Goal: Task Accomplishment & Management: Complete application form

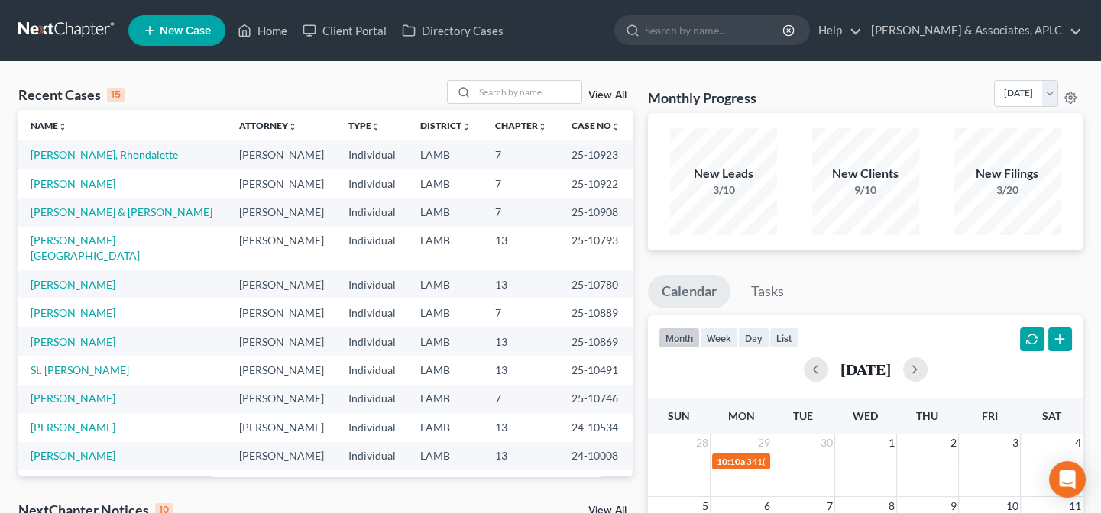
scroll to position [69, 0]
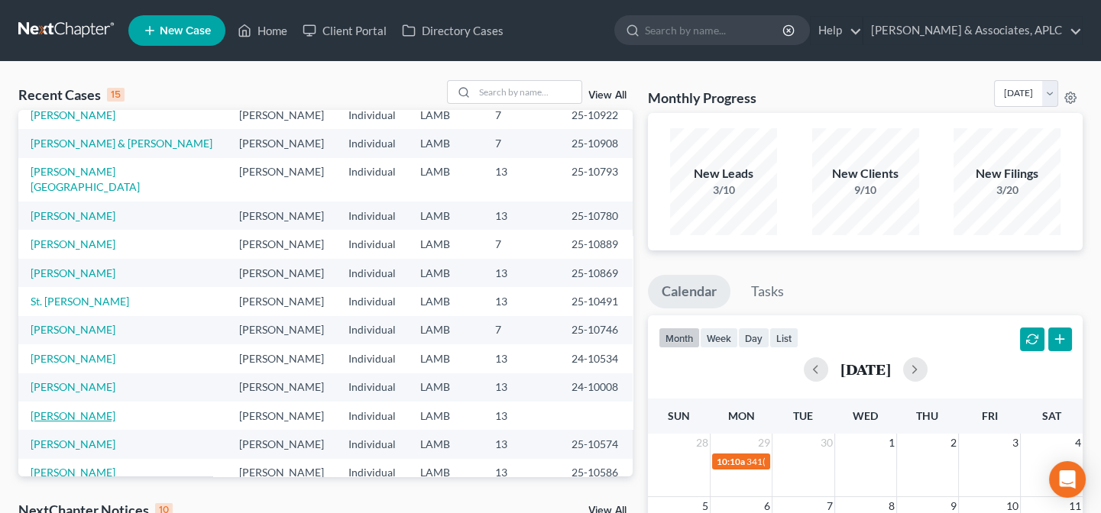
click at [92, 409] on link "[PERSON_NAME]" at bounding box center [73, 415] width 85 height 13
select select "2"
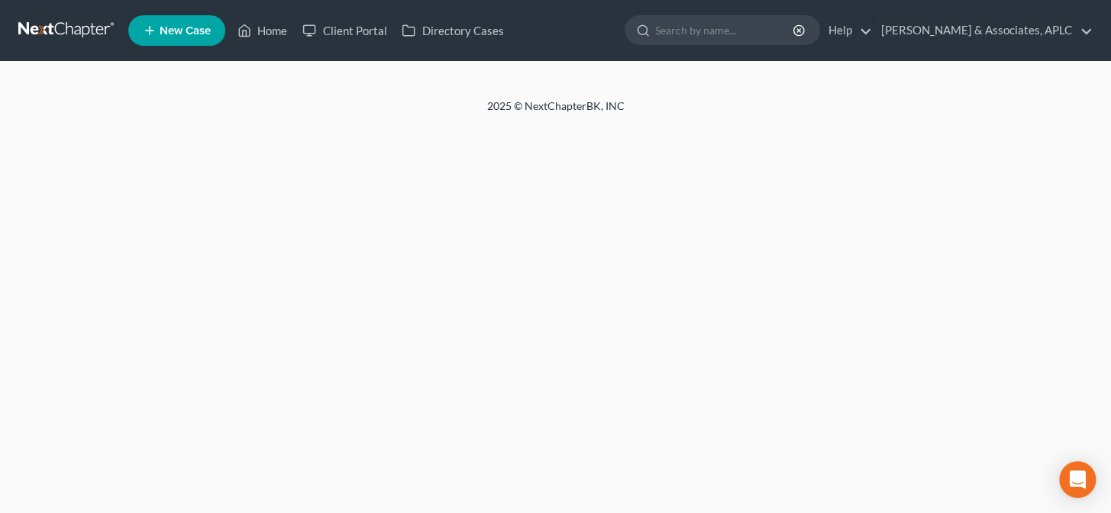
select select "14"
select select "2"
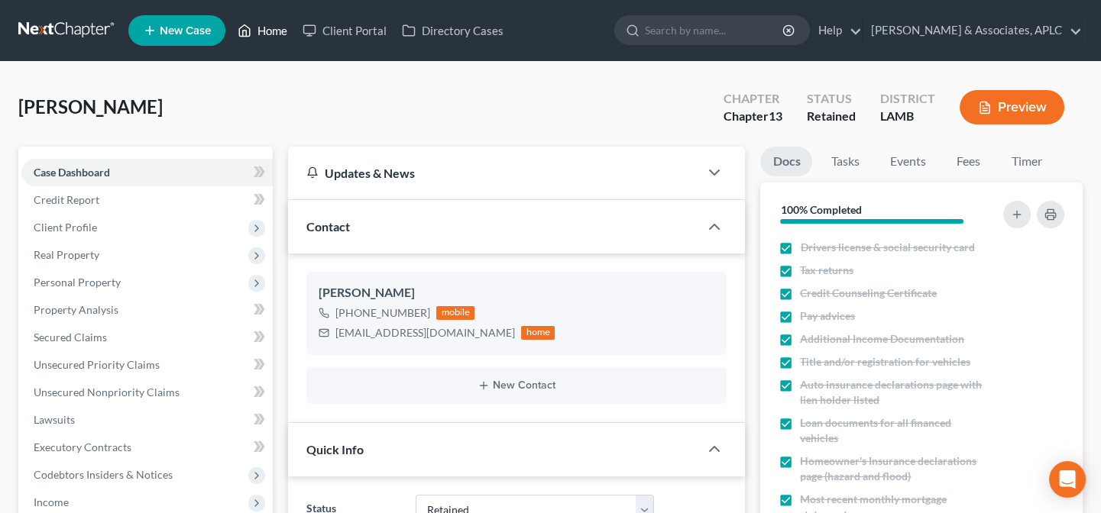
click at [268, 31] on link "Home" at bounding box center [262, 31] width 65 height 28
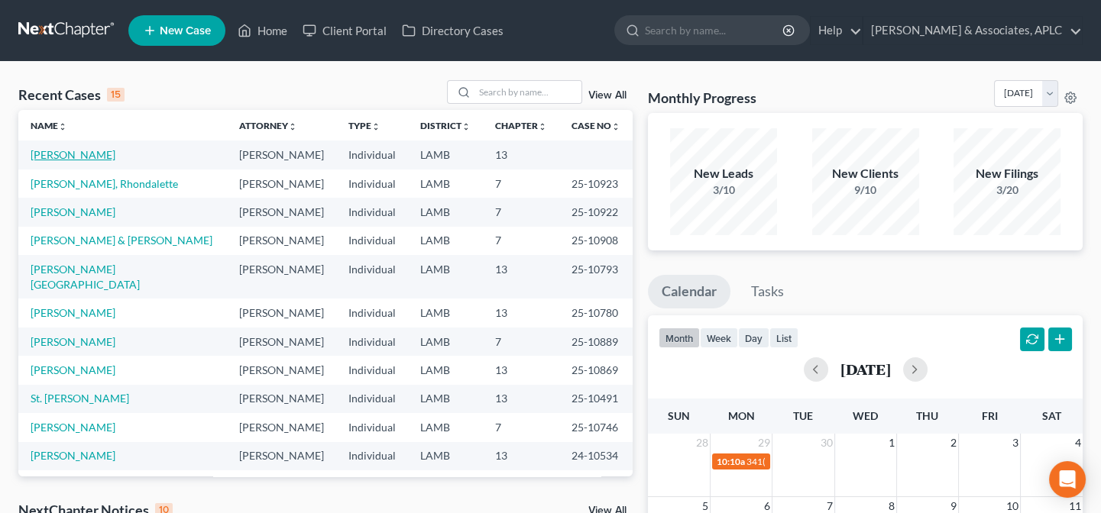
click at [88, 153] on link "[PERSON_NAME]" at bounding box center [73, 154] width 85 height 13
select select "14"
select select "2"
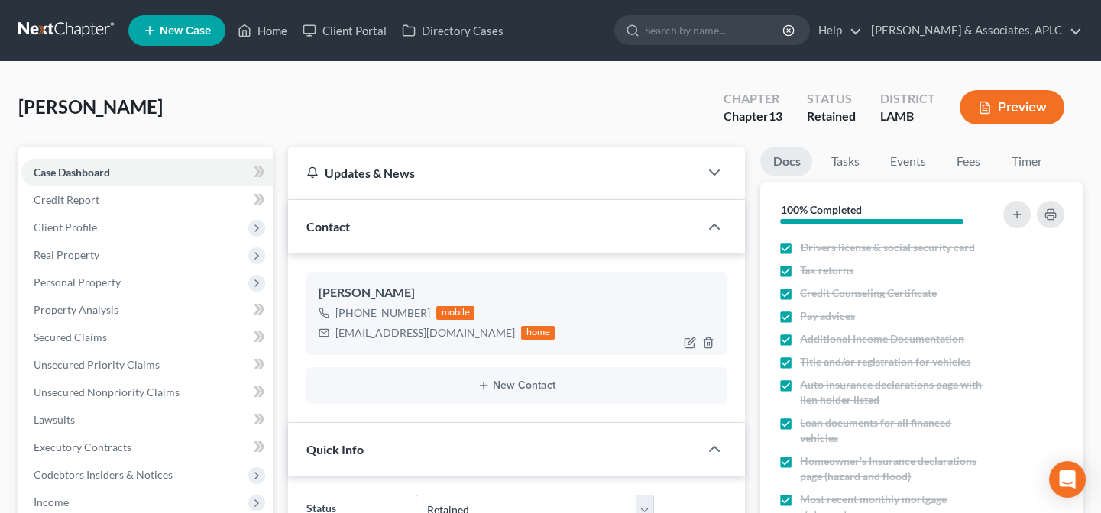
drag, startPoint x: 350, startPoint y: 309, endPoint x: 422, endPoint y: 309, distance: 72.6
click at [422, 309] on div "+1 (225) 954-7477" at bounding box center [382, 313] width 95 height 15
copy div "(225) 954-7477"
click at [269, 23] on link "Home" at bounding box center [262, 31] width 65 height 28
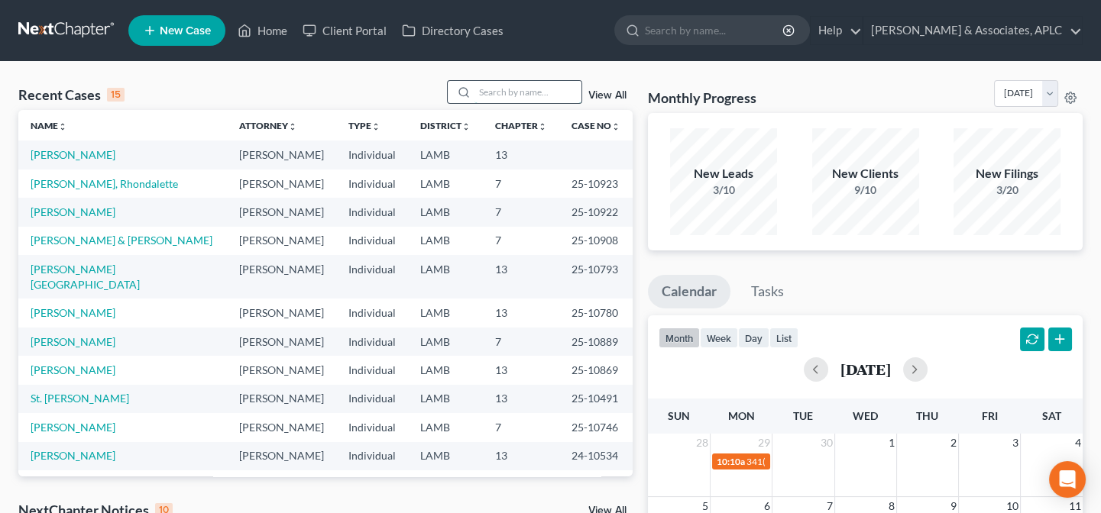
click at [494, 91] on input "search" at bounding box center [527, 92] width 107 height 22
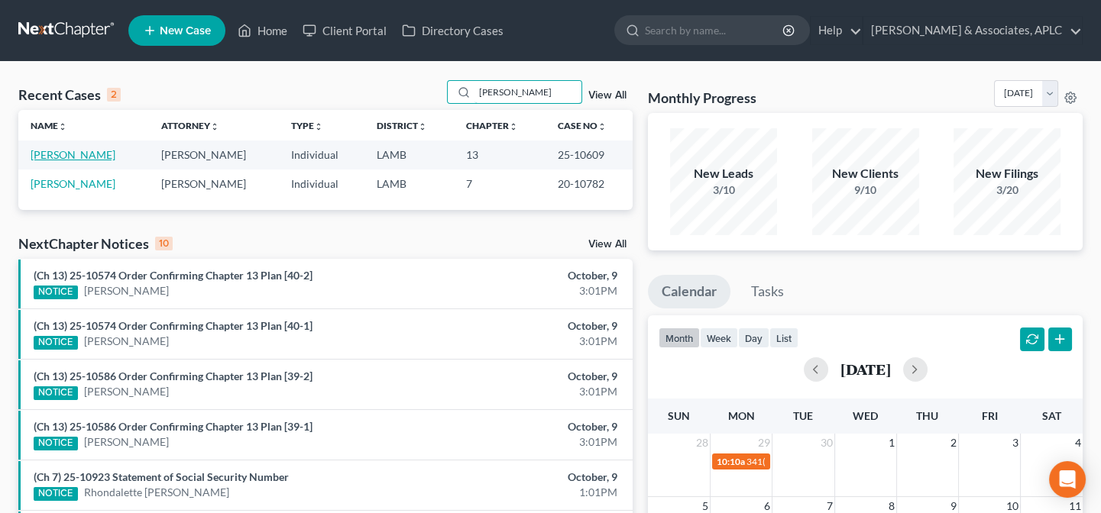
type input "barton"
click at [92, 153] on link "[PERSON_NAME]" at bounding box center [73, 154] width 85 height 13
select select "8"
select select "2"
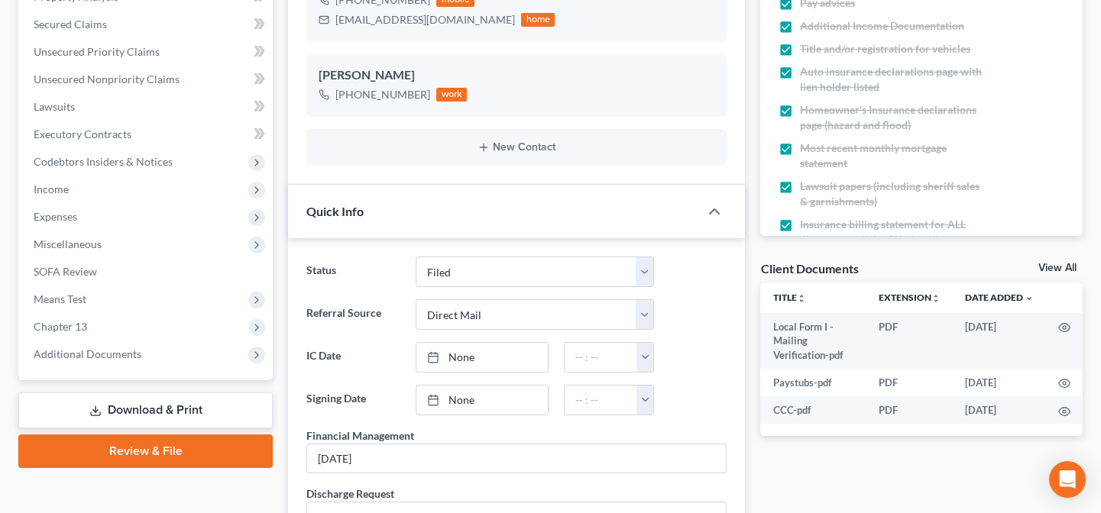
scroll to position [347, 0]
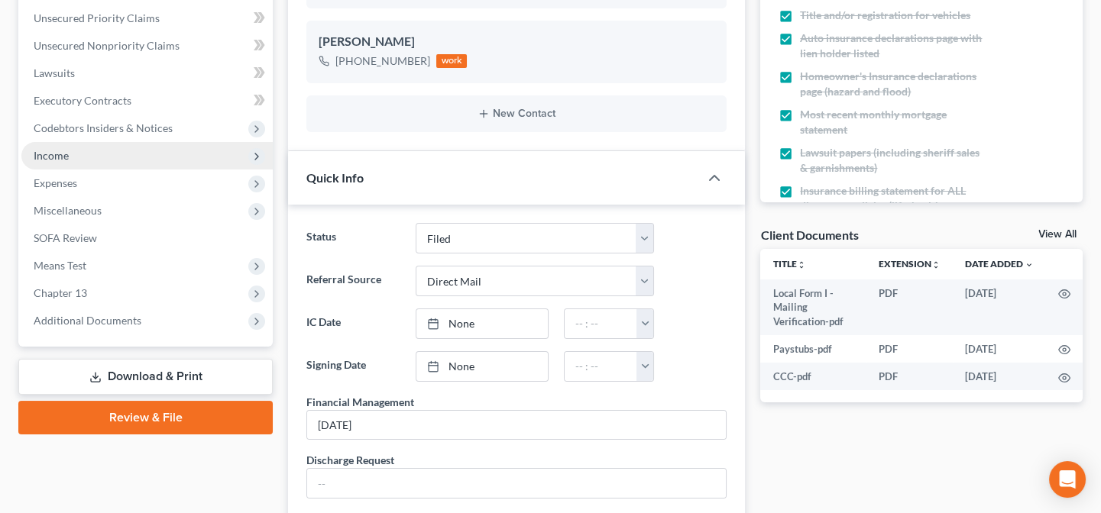
click at [79, 157] on span "Income" at bounding box center [146, 156] width 251 height 28
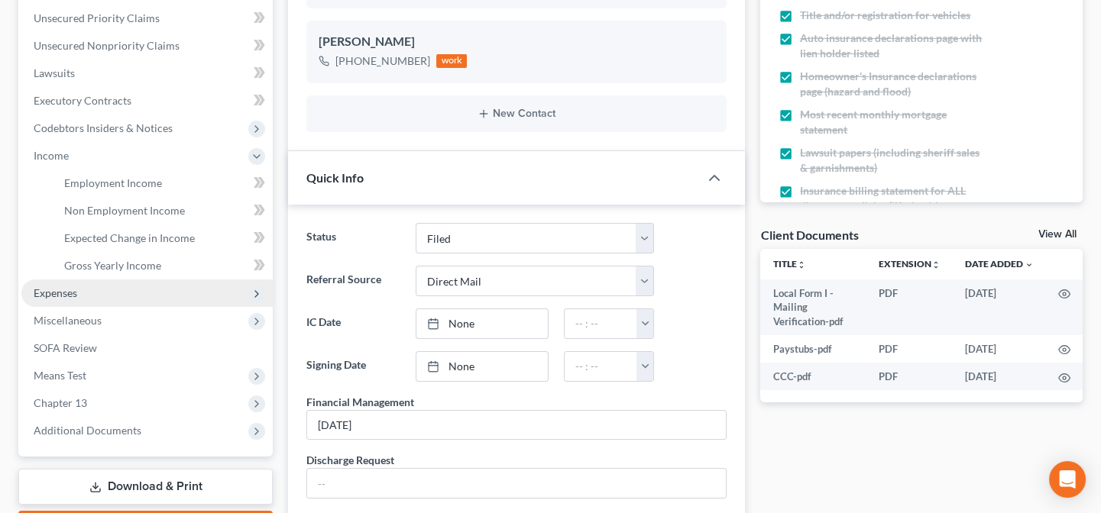
click at [76, 291] on span "Expenses" at bounding box center [56, 292] width 44 height 13
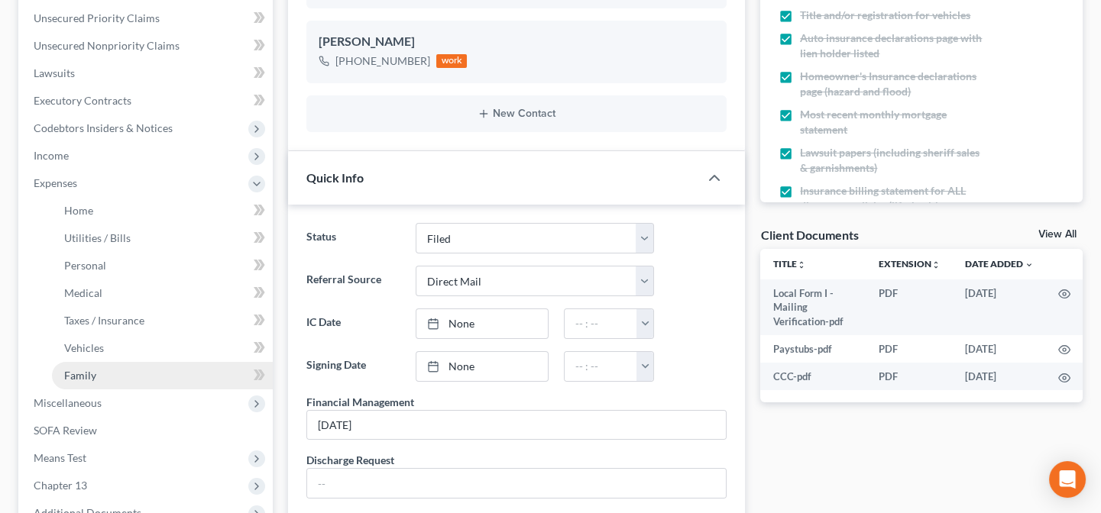
click at [117, 378] on link "Family" at bounding box center [162, 376] width 221 height 28
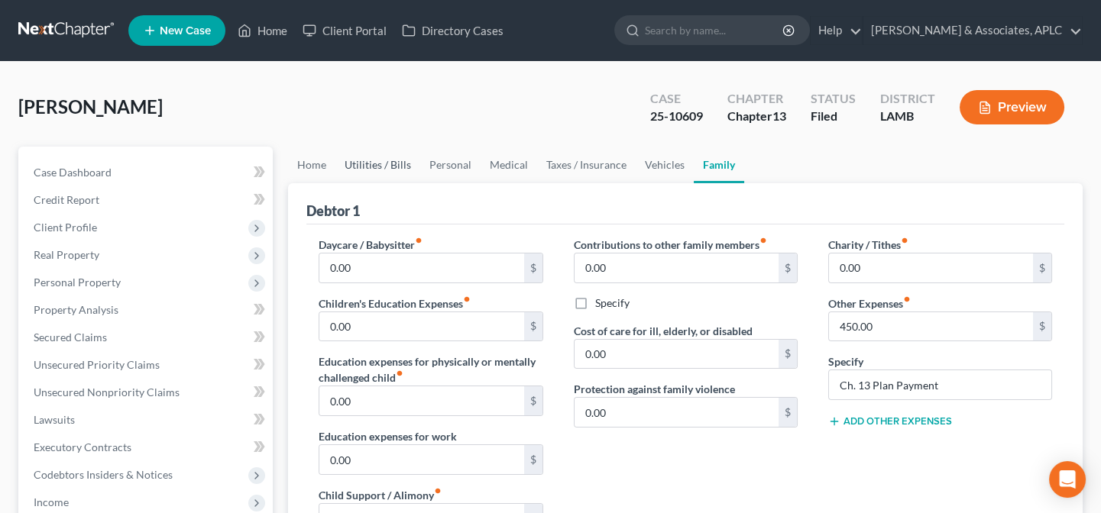
click at [386, 171] on link "Utilities / Bills" at bounding box center [377, 165] width 85 height 37
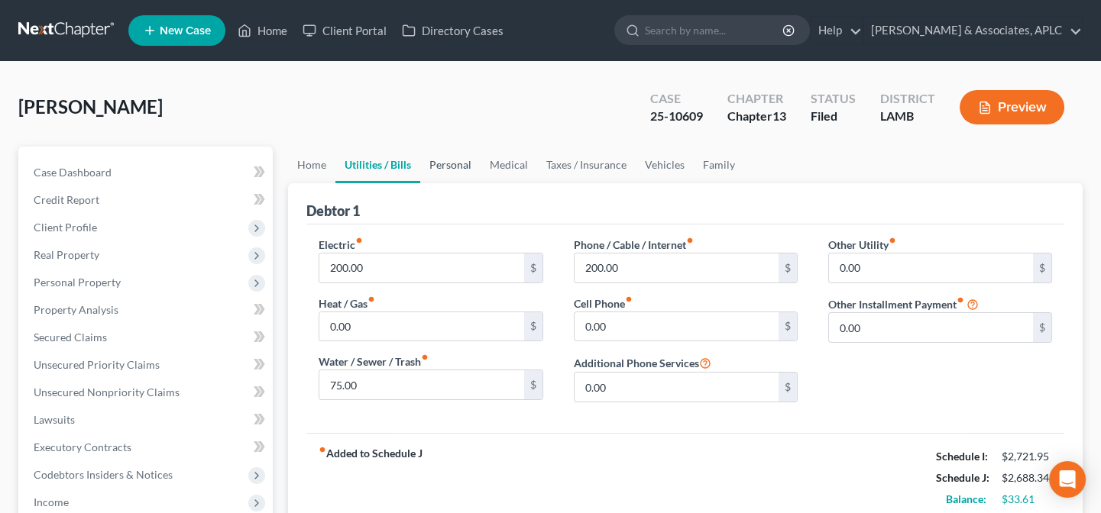
click at [442, 152] on link "Personal" at bounding box center [450, 165] width 60 height 37
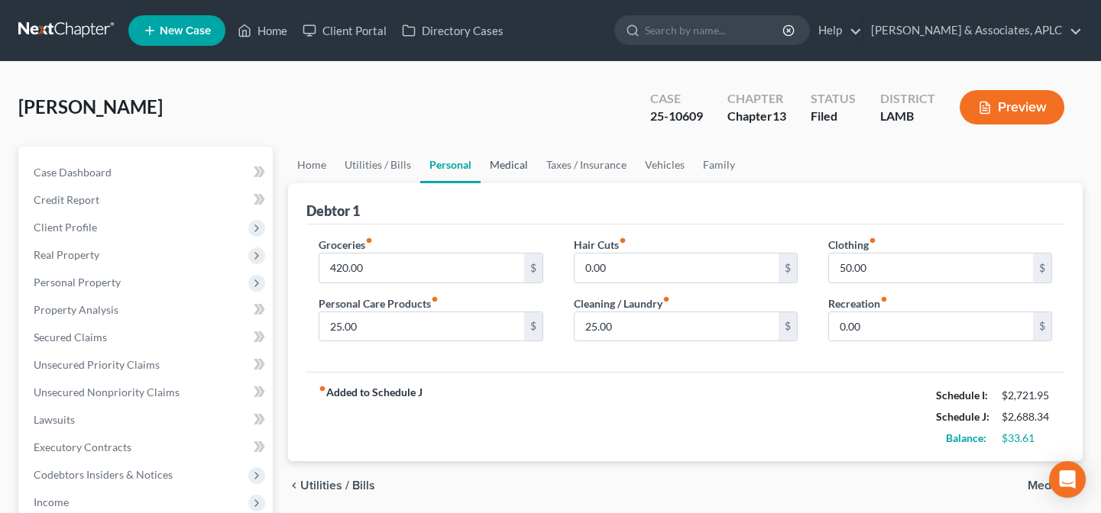
click at [504, 160] on link "Medical" at bounding box center [509, 165] width 57 height 37
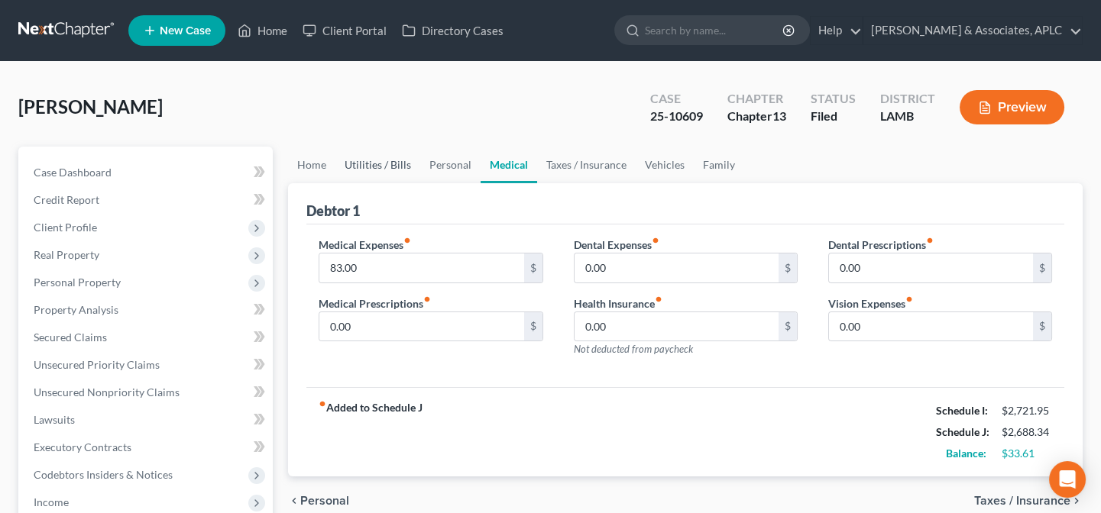
click at [346, 159] on link "Utilities / Bills" at bounding box center [377, 165] width 85 height 37
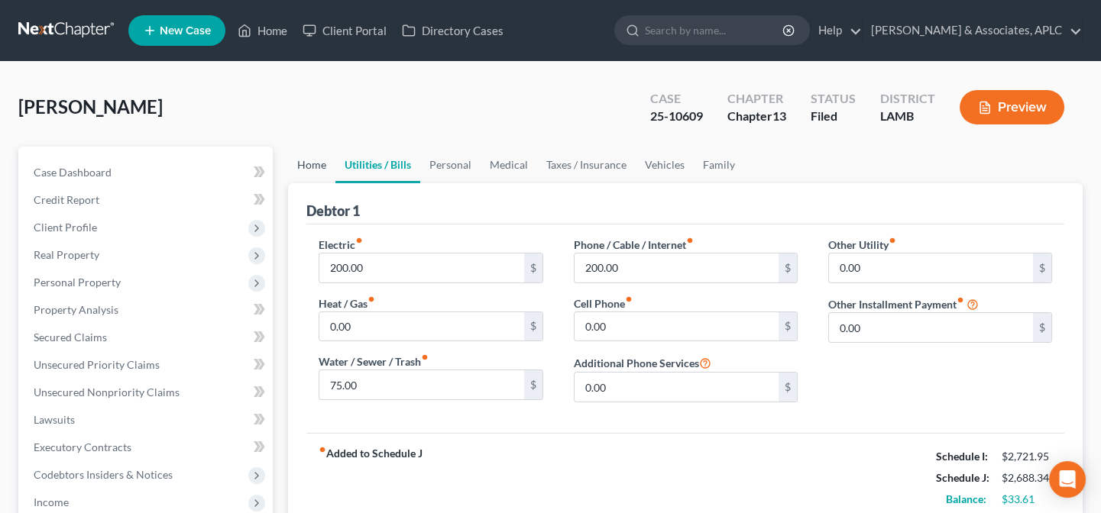
click at [307, 163] on link "Home" at bounding box center [311, 165] width 47 height 37
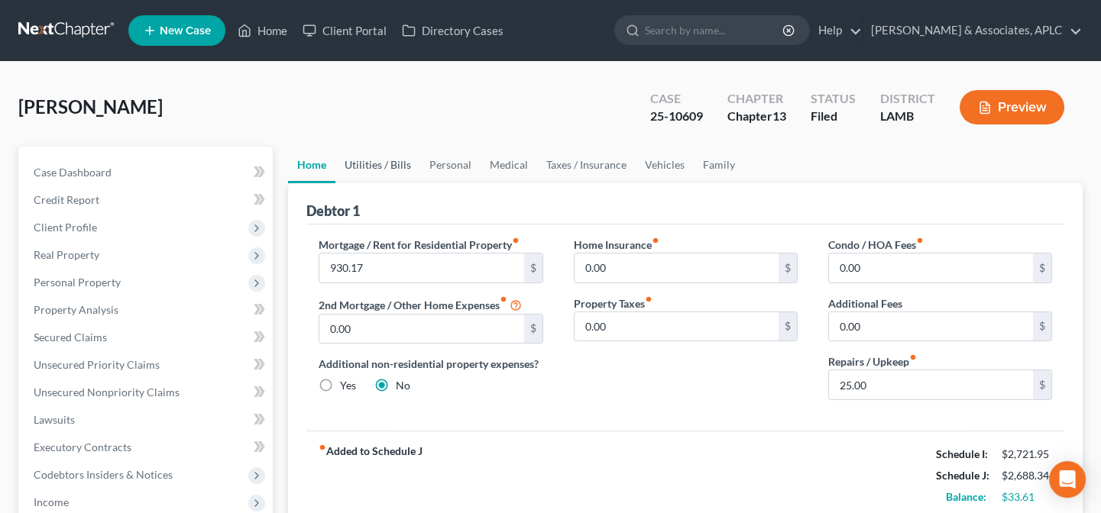
click at [394, 160] on link "Utilities / Bills" at bounding box center [377, 165] width 85 height 37
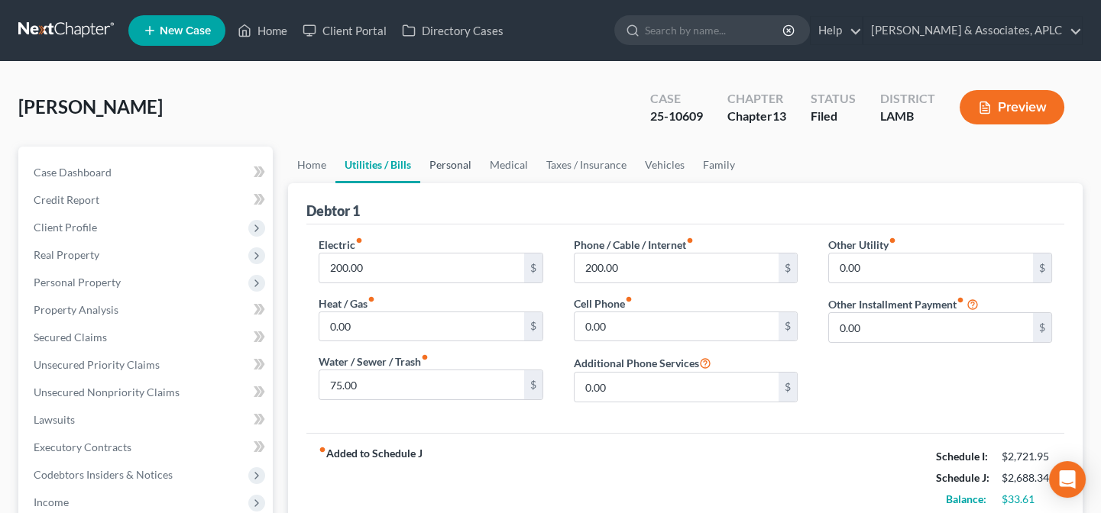
click at [442, 160] on link "Personal" at bounding box center [450, 165] width 60 height 37
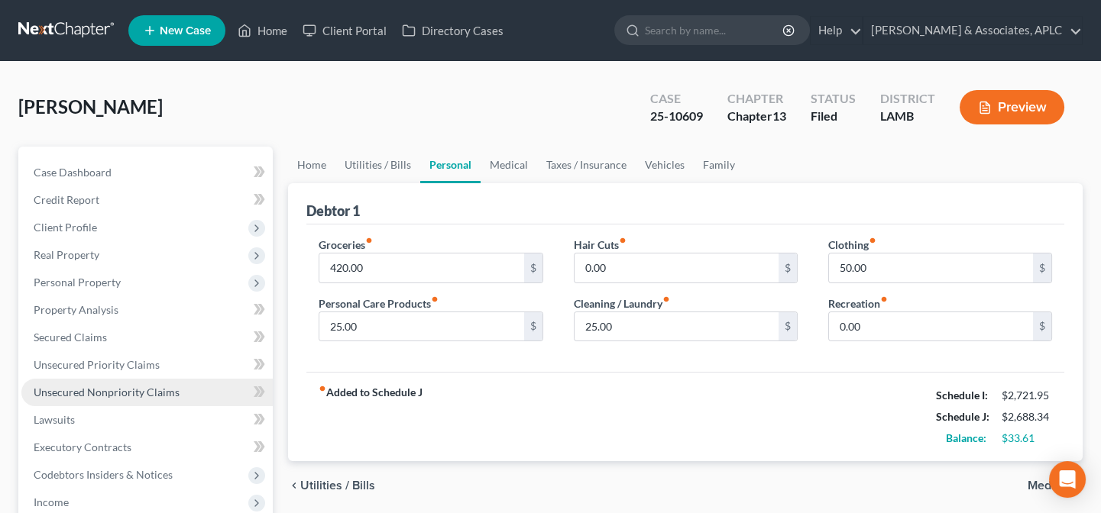
scroll to position [208, 0]
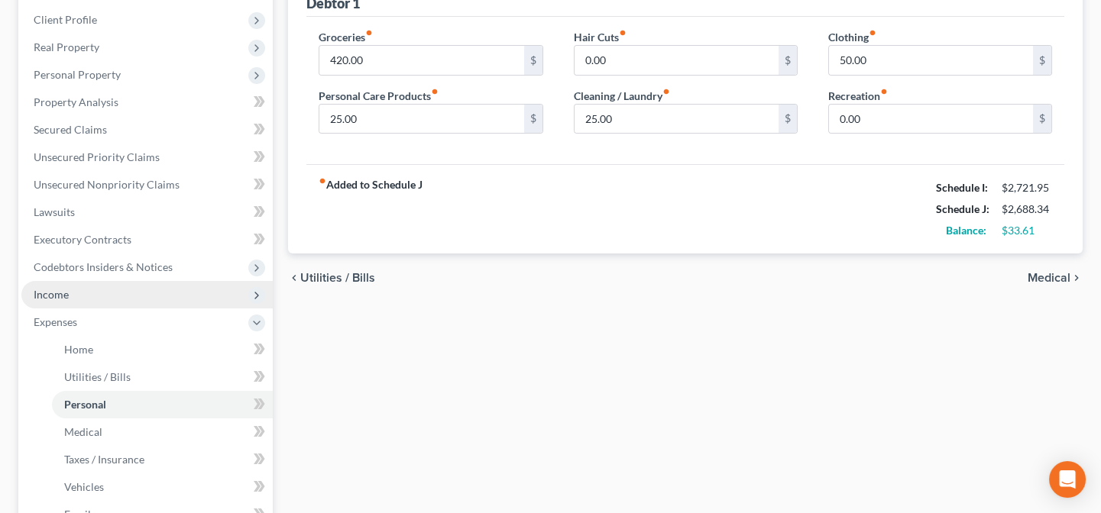
click at [59, 288] on span "Income" at bounding box center [51, 294] width 35 height 13
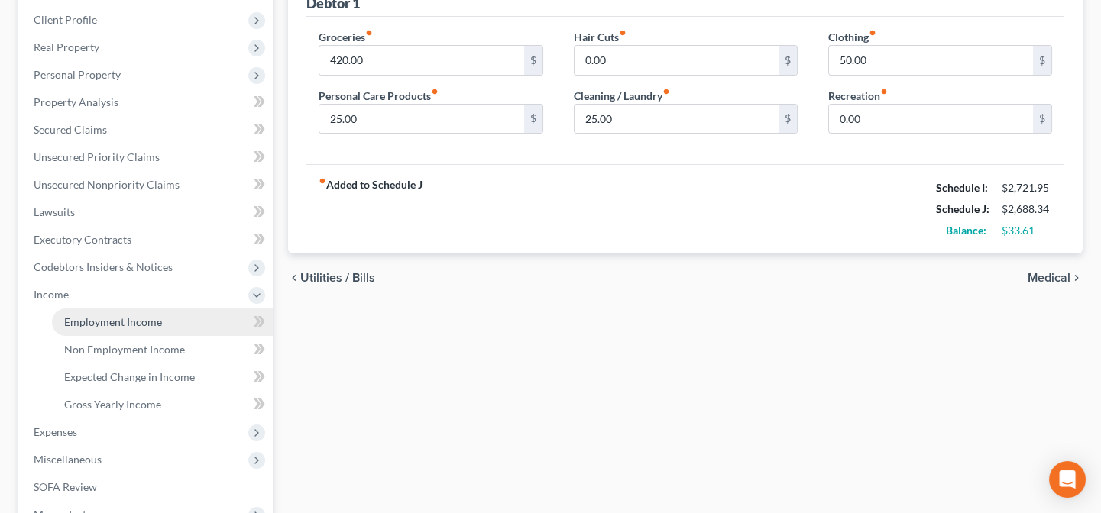
click at [90, 319] on span "Employment Income" at bounding box center [113, 321] width 98 height 13
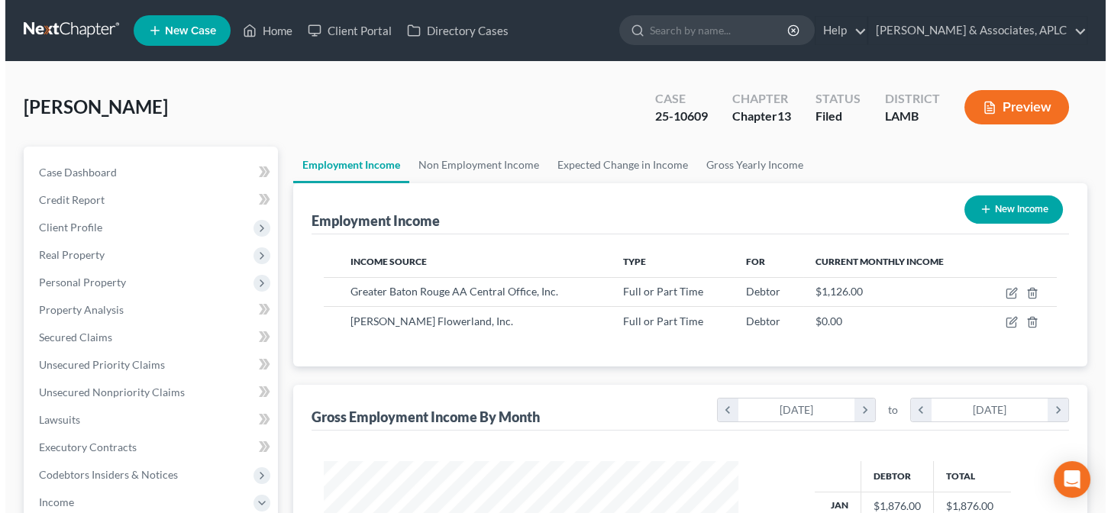
scroll to position [273, 445]
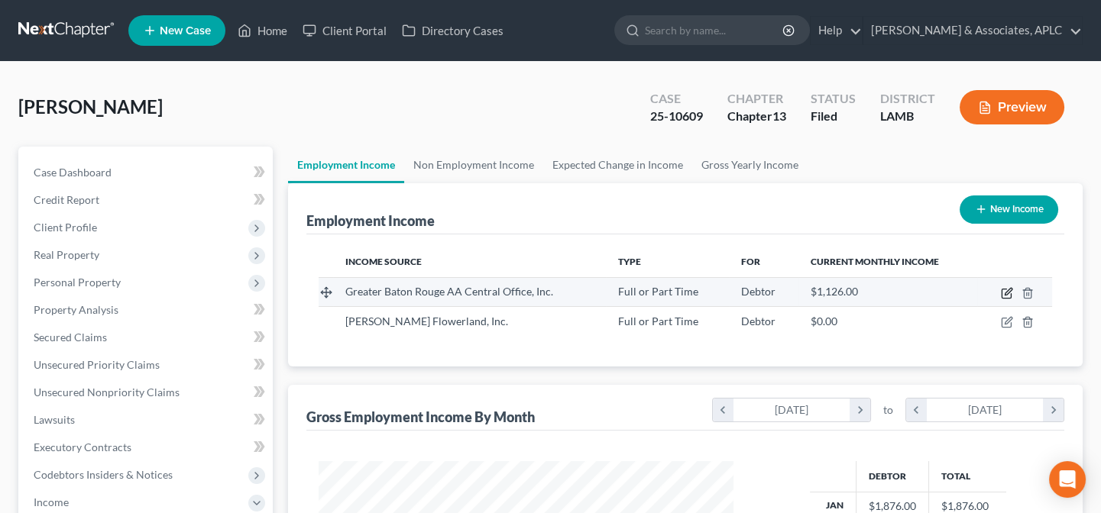
click at [1001, 290] on td at bounding box center [1014, 291] width 75 height 29
click at [1005, 290] on icon "button" at bounding box center [1007, 293] width 12 height 12
select select "0"
select select "19"
select select "0"
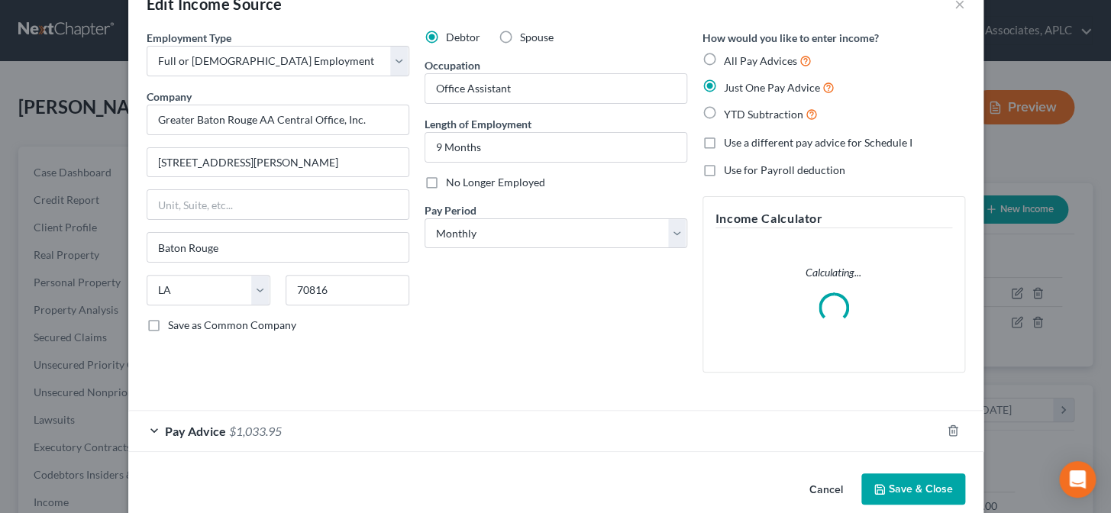
scroll to position [62, 0]
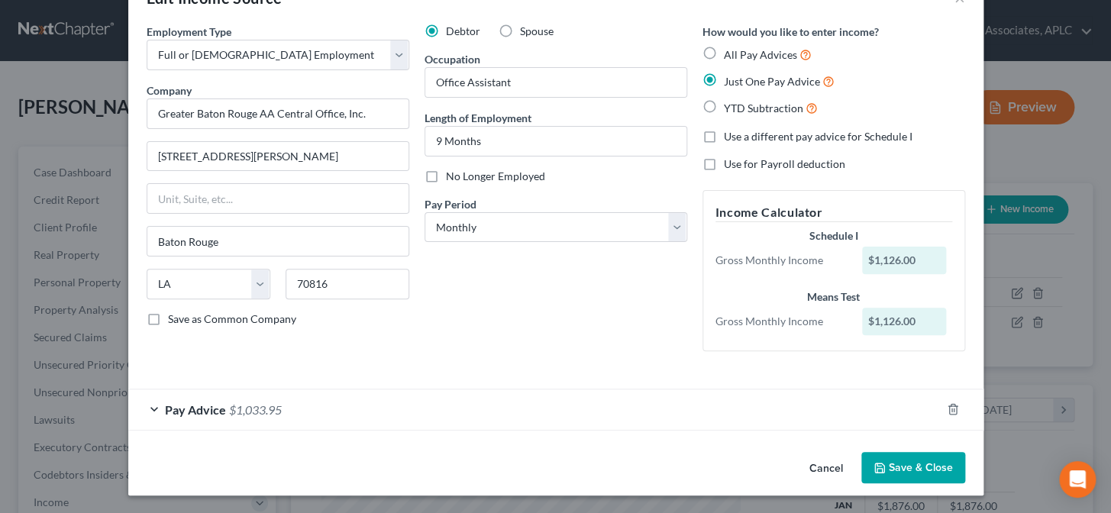
click at [147, 406] on div "Pay Advice $1,033.95" at bounding box center [534, 410] width 813 height 40
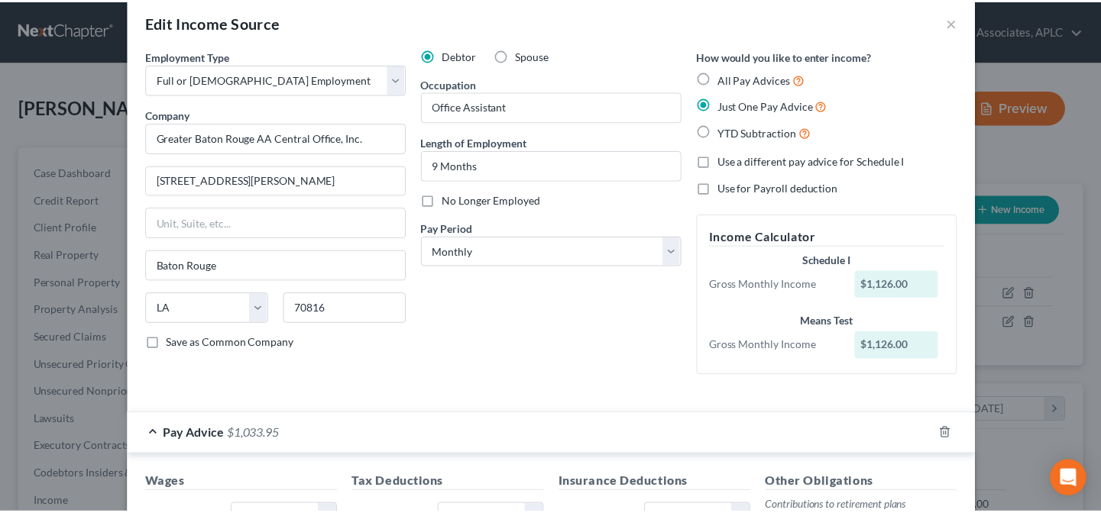
scroll to position [0, 0]
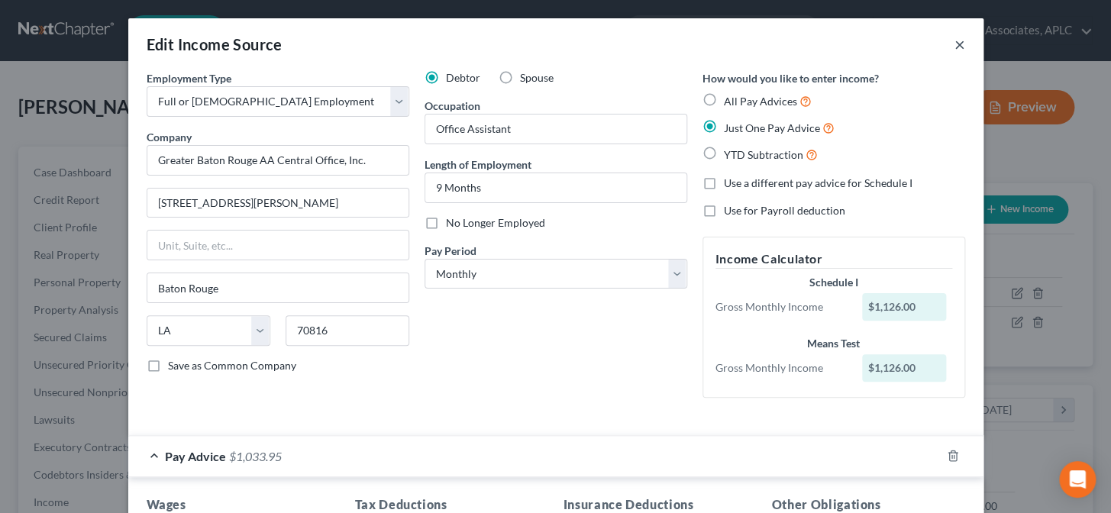
click at [955, 47] on button "×" at bounding box center [960, 44] width 11 height 18
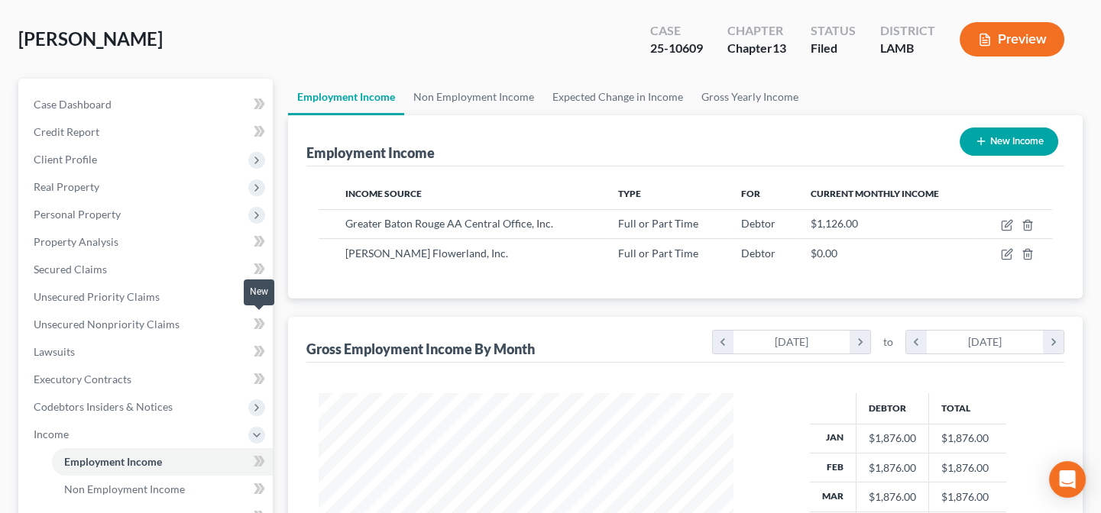
scroll to position [277, 0]
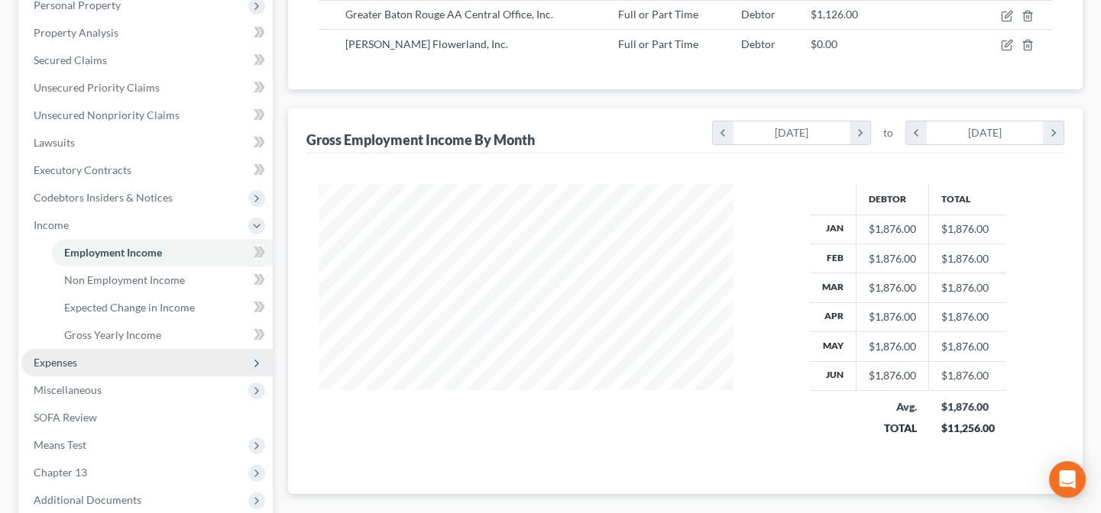
click at [70, 363] on span "Expenses" at bounding box center [56, 362] width 44 height 13
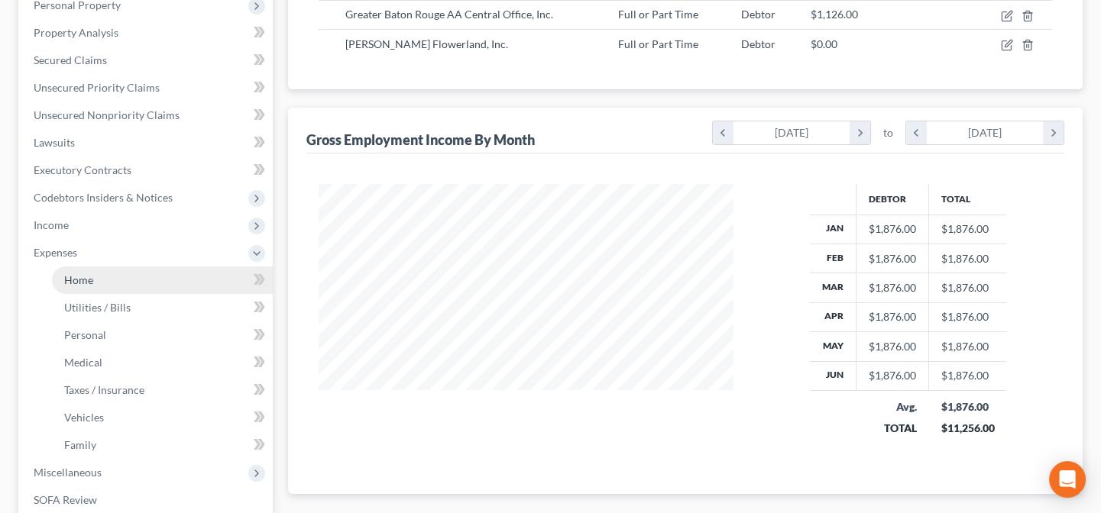
click at [98, 282] on link "Home" at bounding box center [162, 281] width 221 height 28
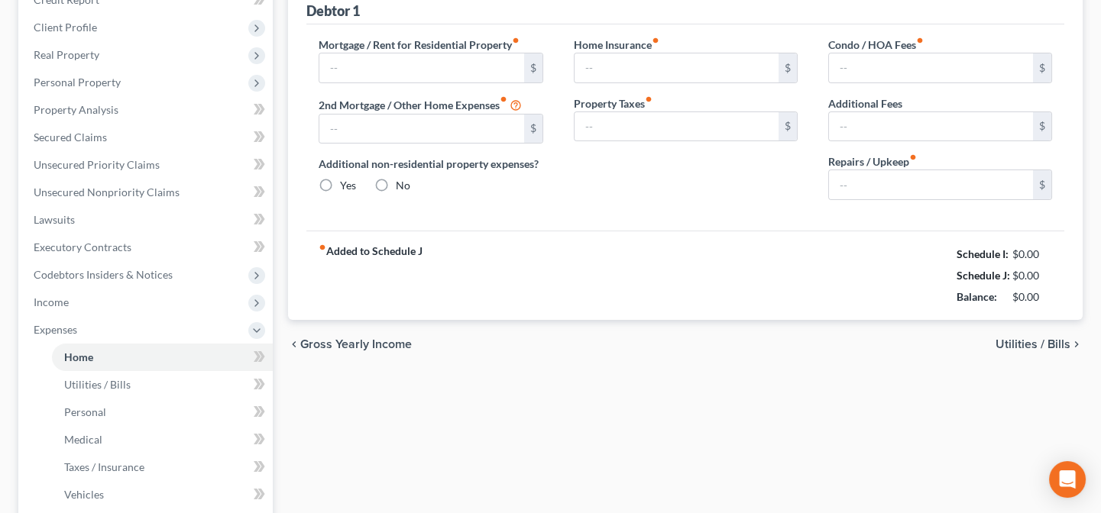
type input "930.17"
type input "0.00"
radio input "true"
type input "0.00"
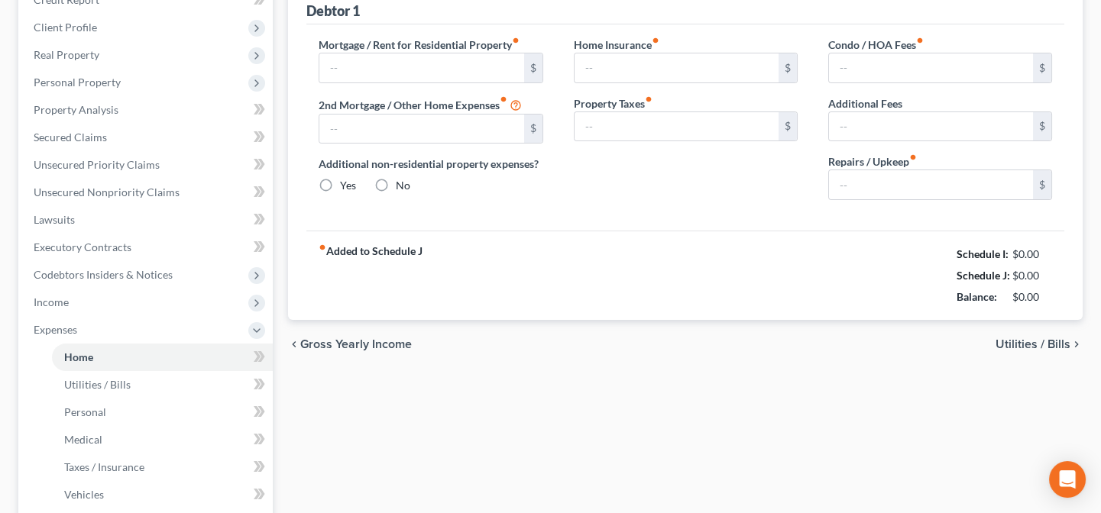
type input "0.00"
type input "25.00"
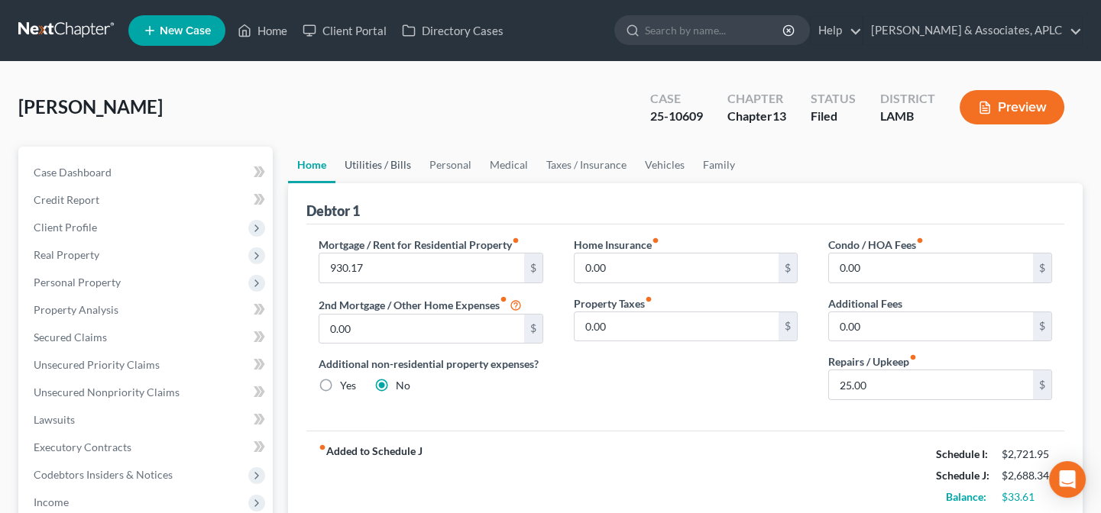
click at [392, 165] on link "Utilities / Bills" at bounding box center [377, 165] width 85 height 37
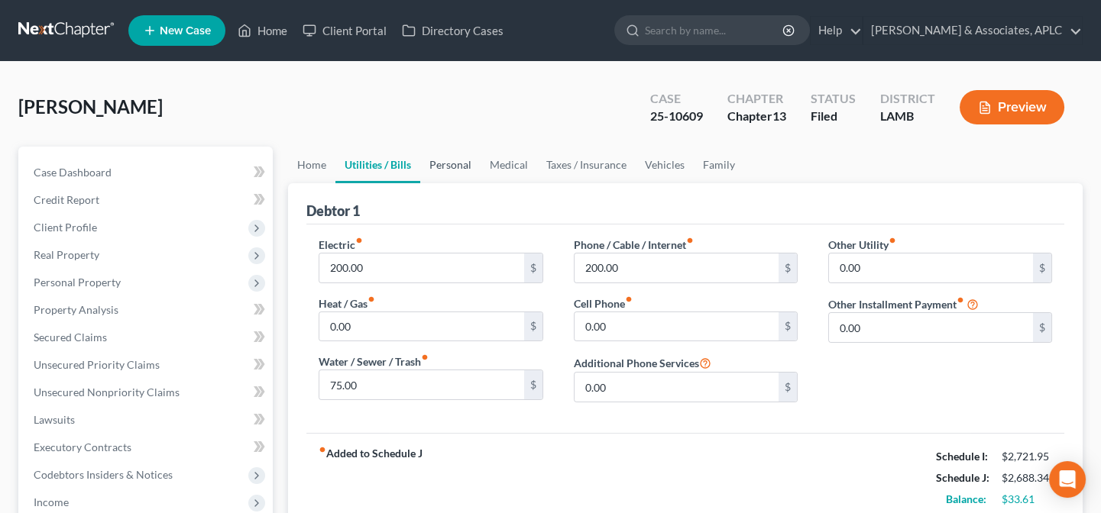
click at [469, 164] on link "Personal" at bounding box center [450, 165] width 60 height 37
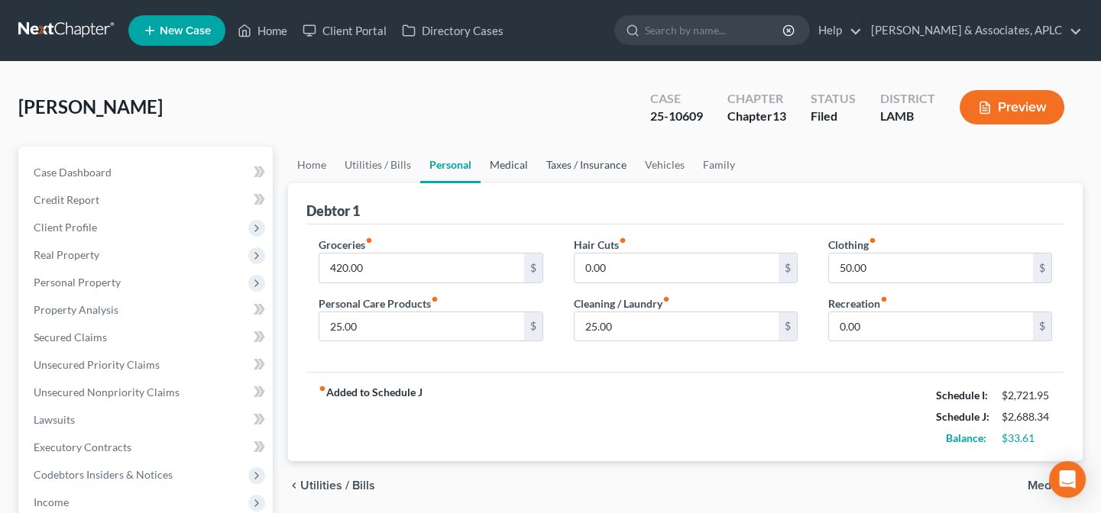
drag, startPoint x: 512, startPoint y: 161, endPoint x: 570, endPoint y: 167, distance: 58.4
click at [512, 160] on link "Medical" at bounding box center [509, 165] width 57 height 37
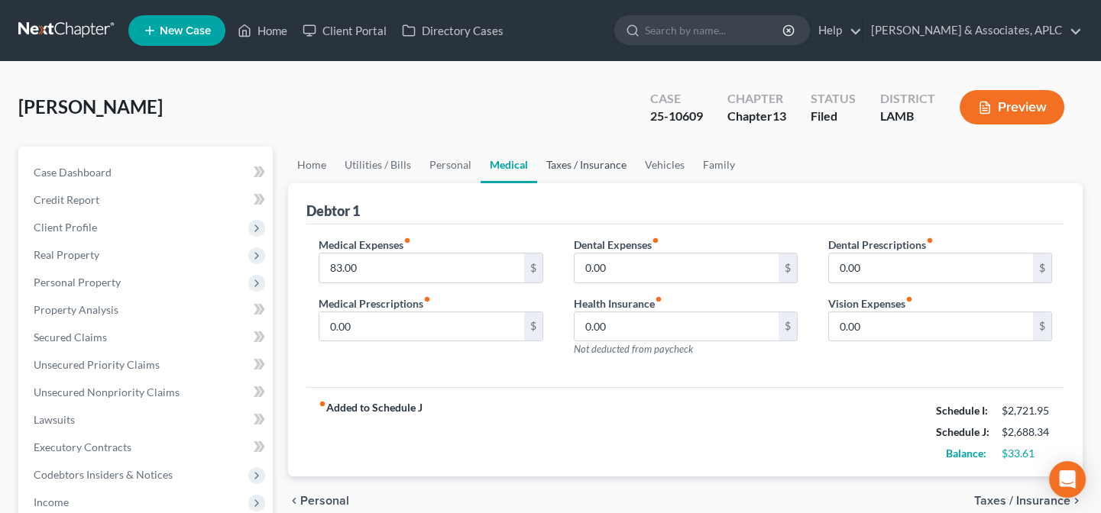
click at [588, 167] on link "Taxes / Insurance" at bounding box center [586, 165] width 99 height 37
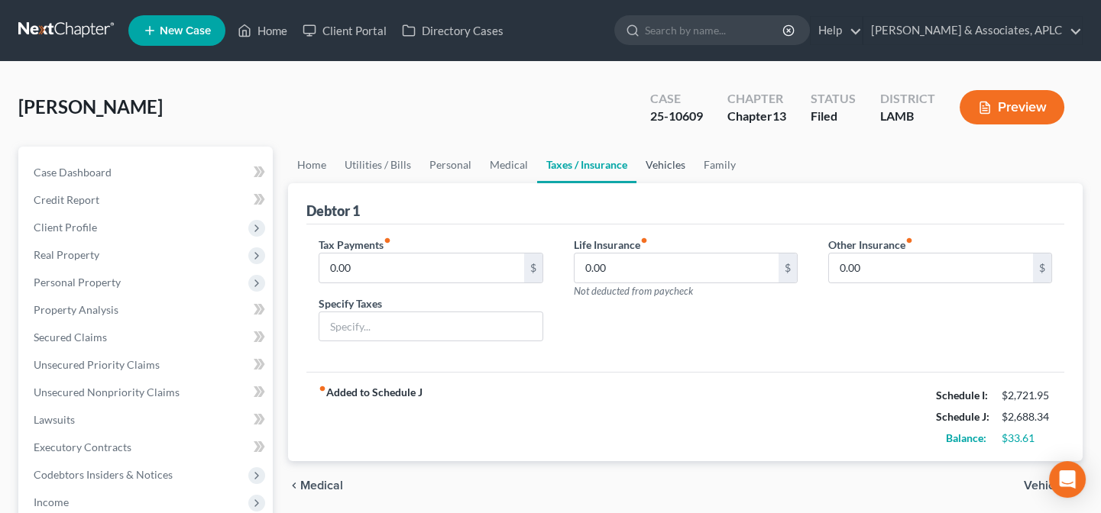
click at [649, 165] on link "Vehicles" at bounding box center [665, 165] width 58 height 37
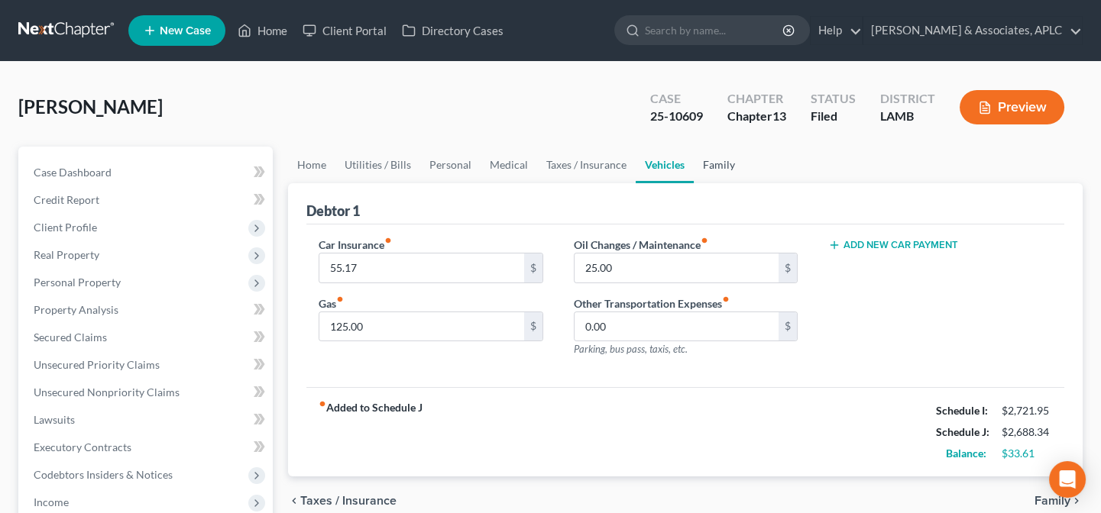
click at [713, 160] on link "Family" at bounding box center [719, 165] width 50 height 37
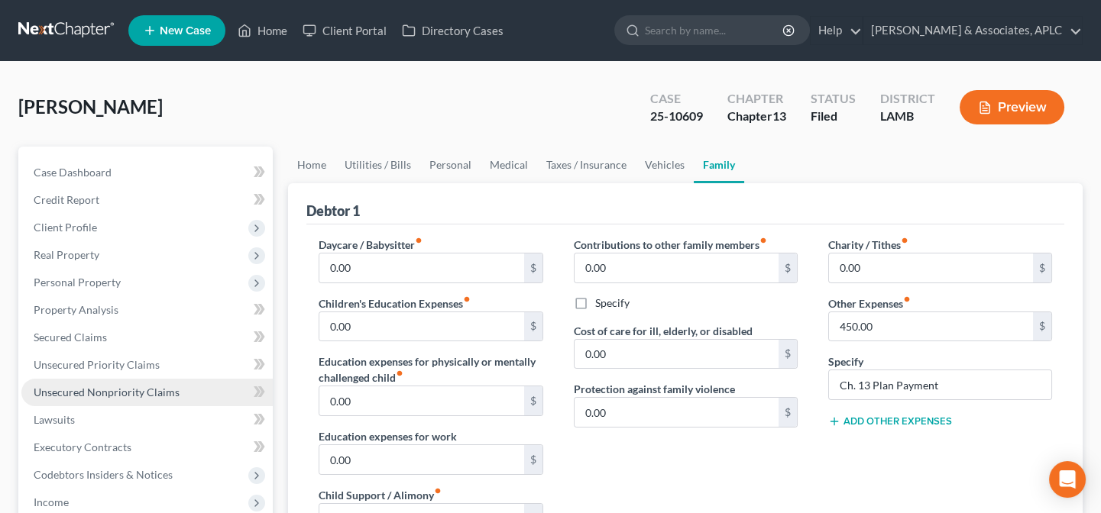
click at [108, 391] on span "Unsecured Nonpriority Claims" at bounding box center [107, 392] width 146 height 13
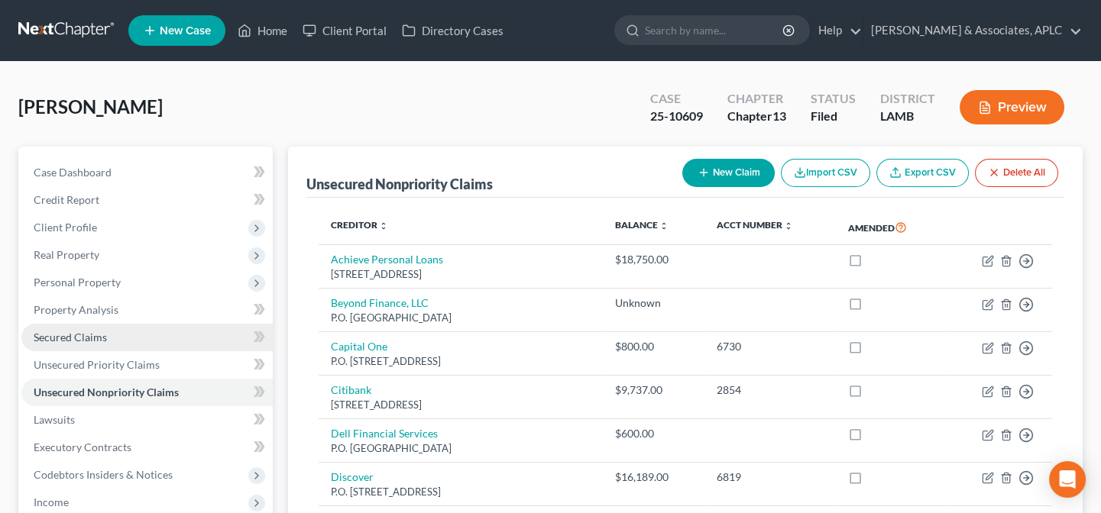
click at [96, 340] on span "Secured Claims" at bounding box center [70, 337] width 73 height 13
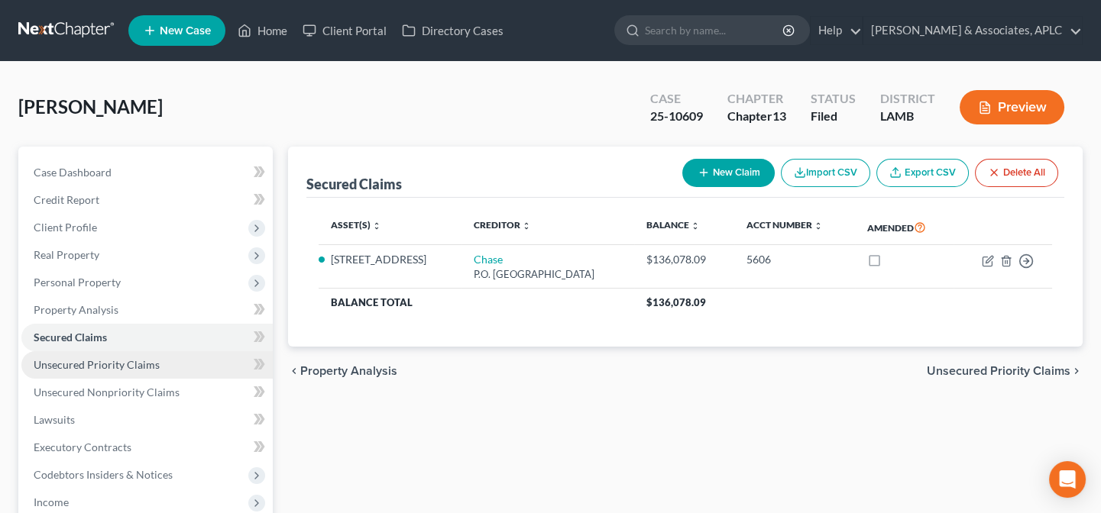
click at [115, 366] on span "Unsecured Priority Claims" at bounding box center [97, 364] width 126 height 13
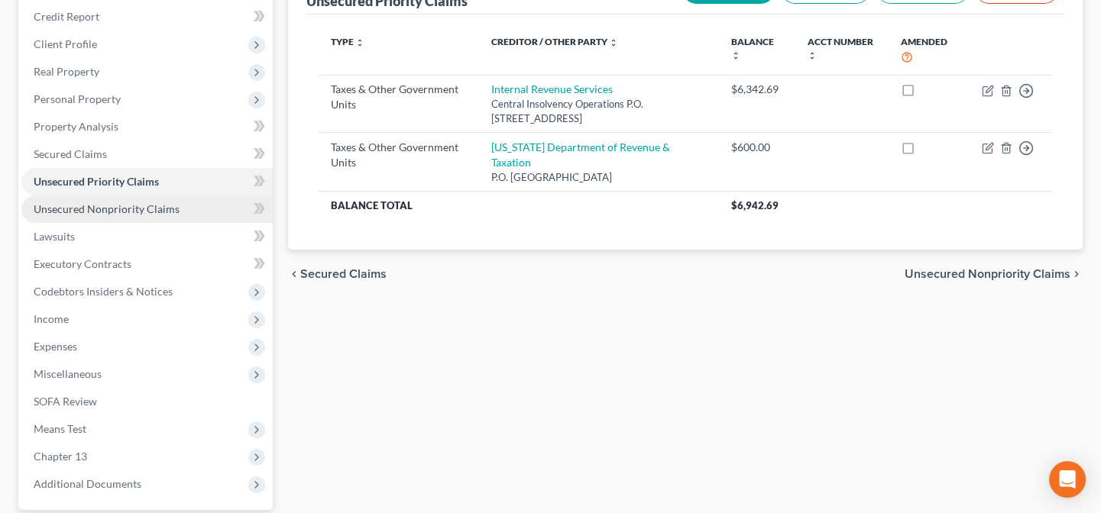
scroll to position [208, 0]
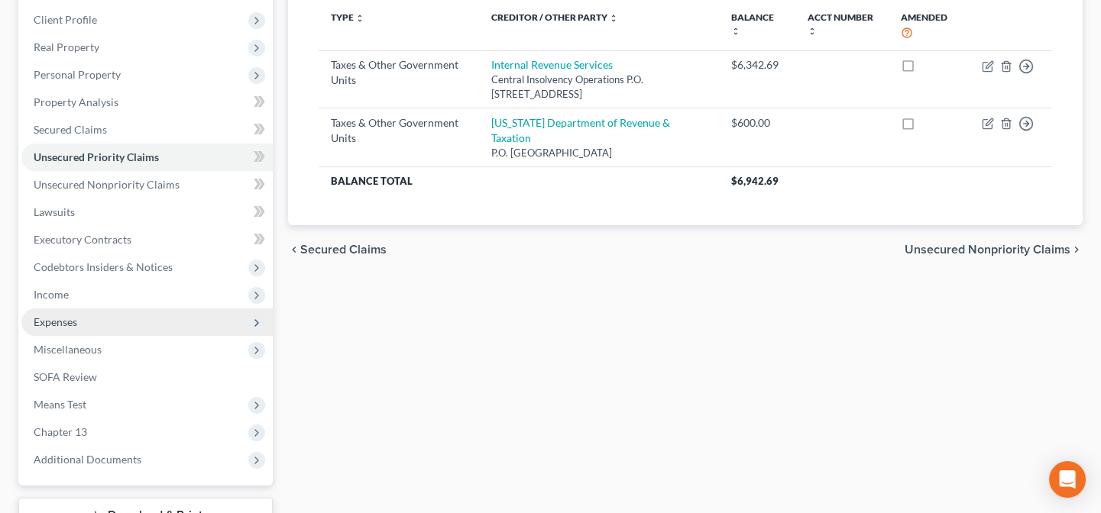
click at [83, 322] on span "Expenses" at bounding box center [146, 323] width 251 height 28
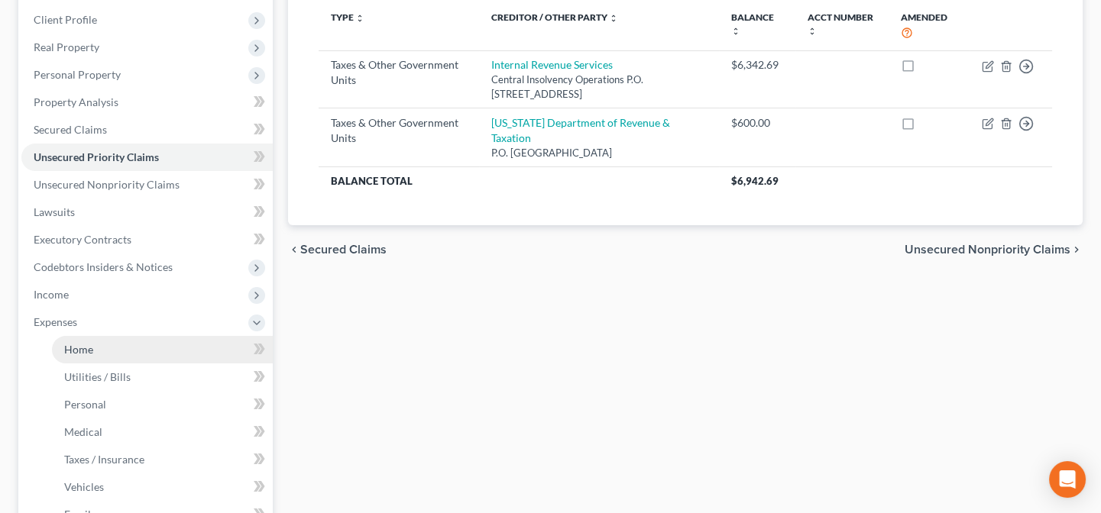
click at [97, 348] on link "Home" at bounding box center [162, 350] width 221 height 28
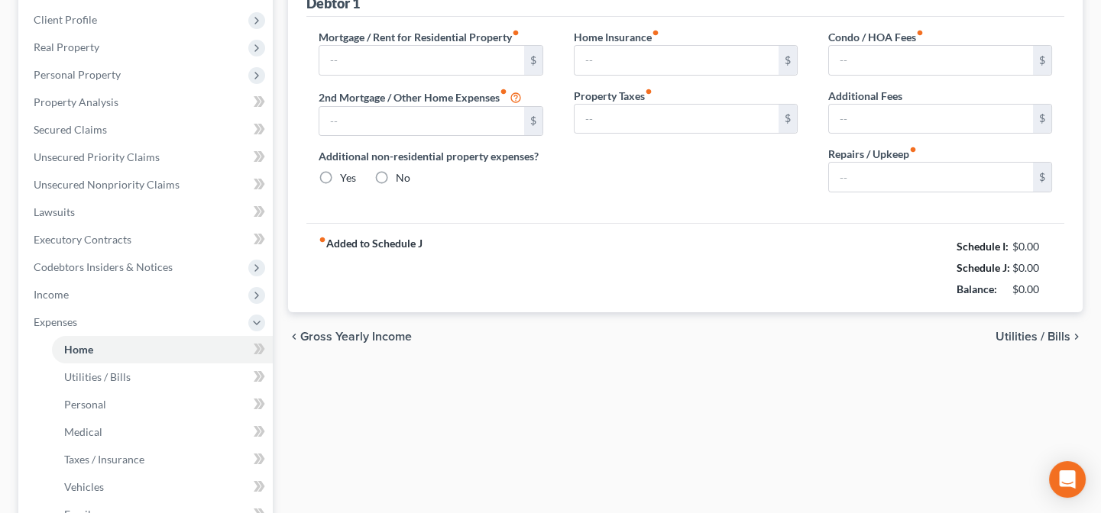
type input "930.17"
type input "0.00"
radio input "true"
type input "0.00"
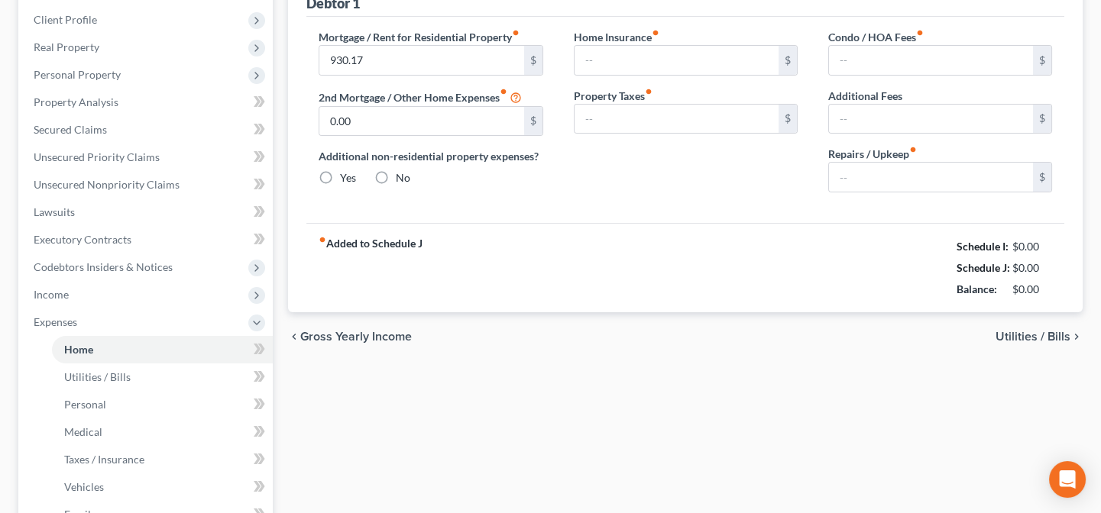
type input "0.00"
type input "25.00"
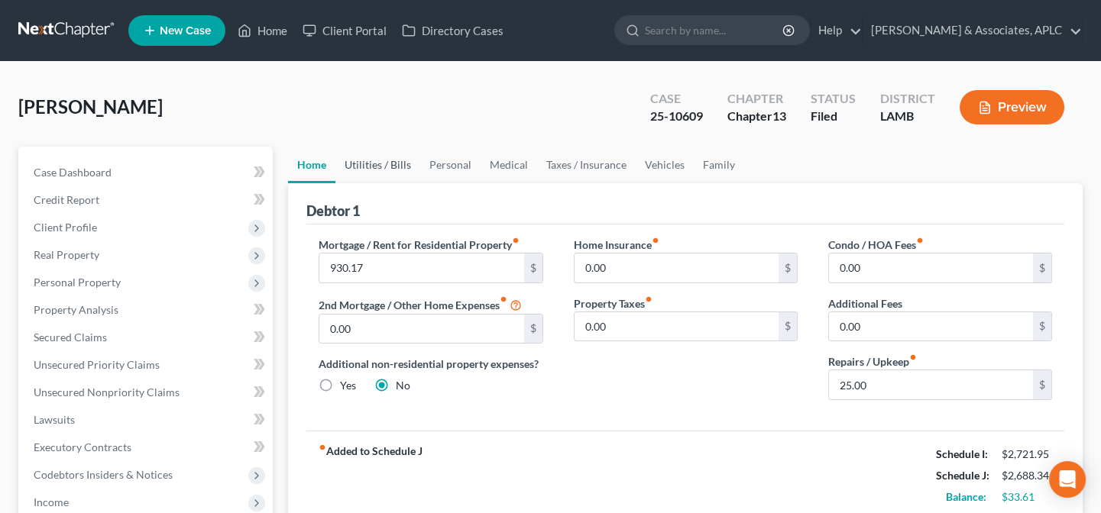
click at [405, 163] on link "Utilities / Bills" at bounding box center [377, 165] width 85 height 37
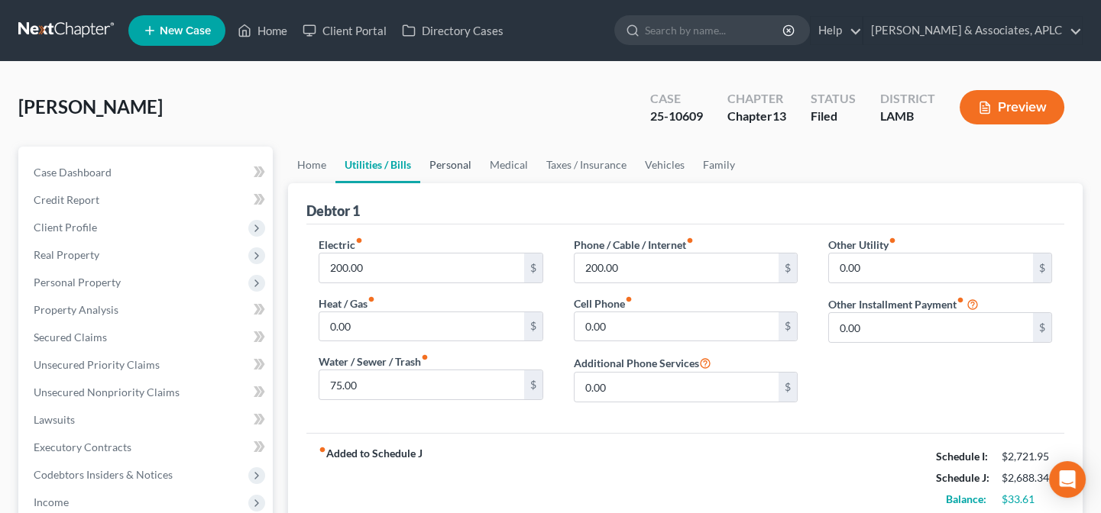
click at [463, 157] on link "Personal" at bounding box center [450, 165] width 60 height 37
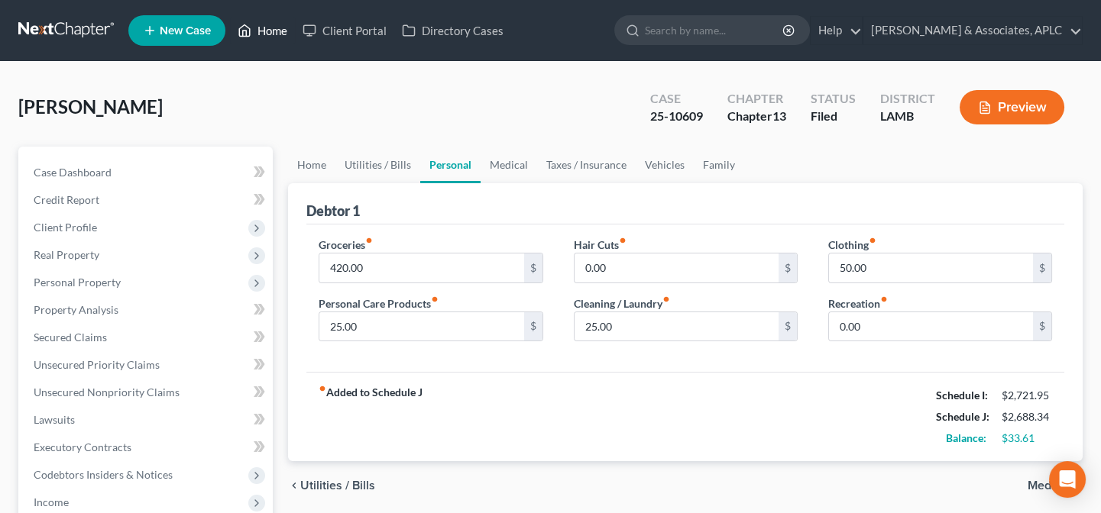
drag, startPoint x: 274, startPoint y: 28, endPoint x: 289, endPoint y: 89, distance: 62.1
click at [275, 28] on link "Home" at bounding box center [262, 31] width 65 height 28
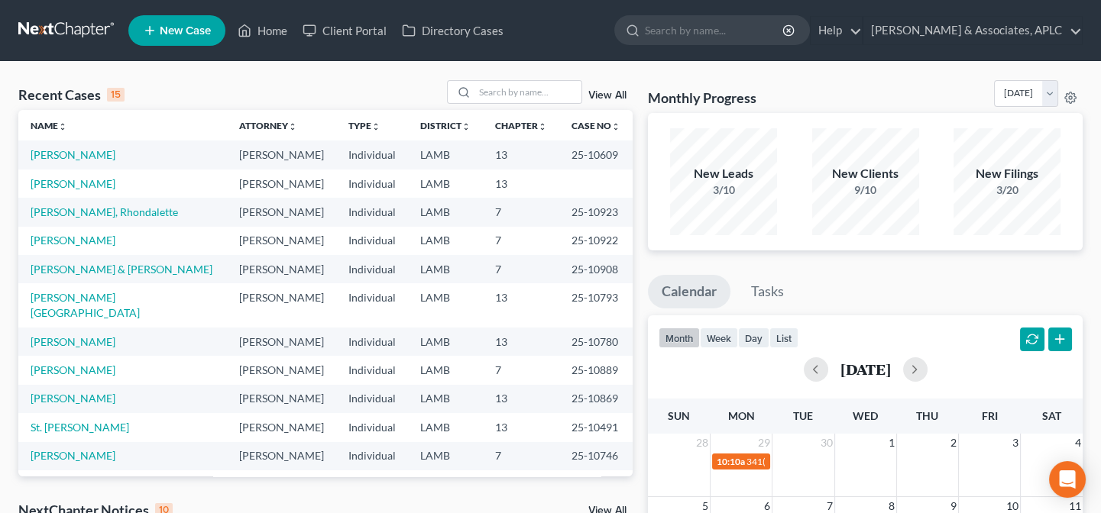
click at [155, 31] on icon at bounding box center [150, 30] width 14 height 18
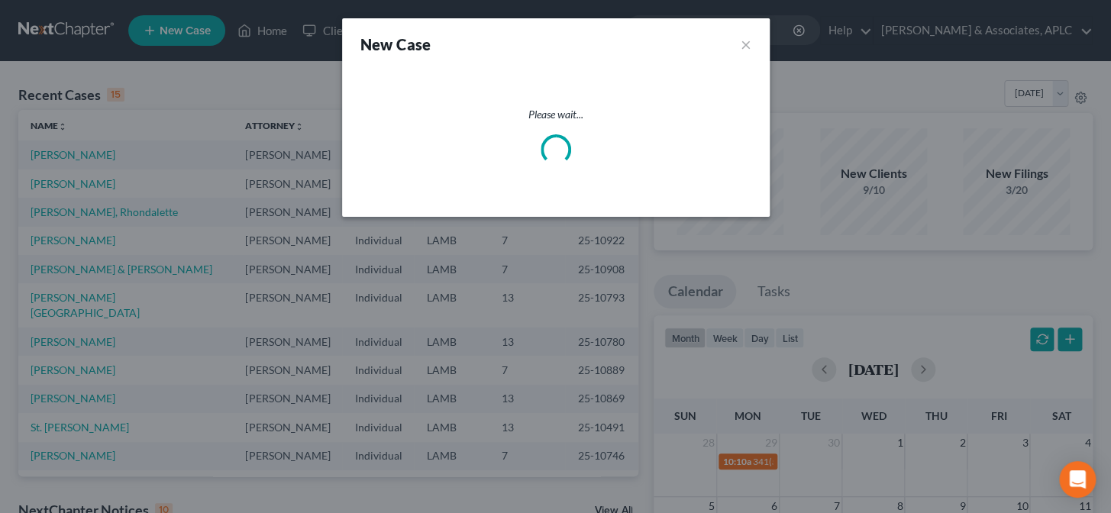
select select "35"
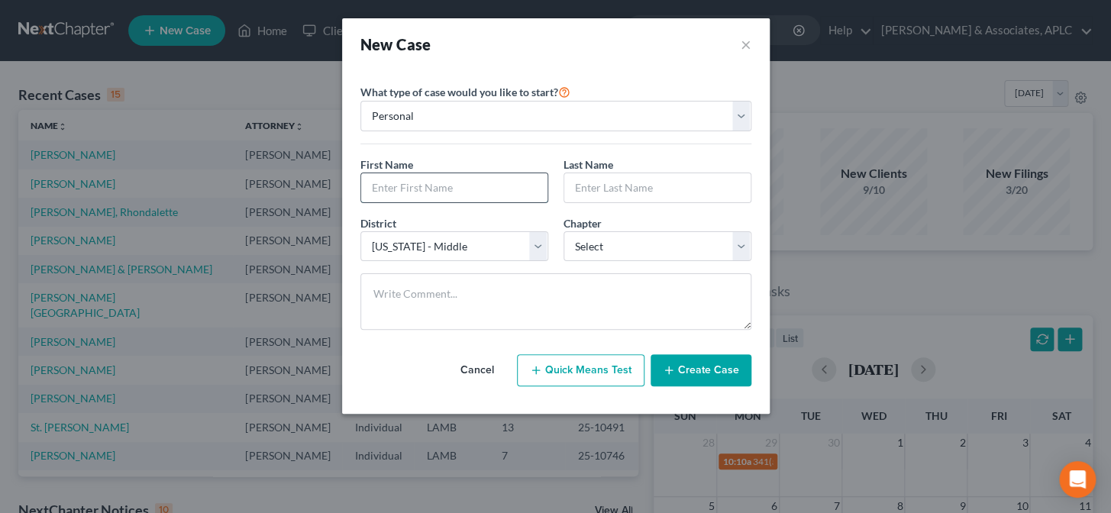
click at [423, 190] on input "text" at bounding box center [454, 187] width 186 height 29
type input "Maiya"
type input "[PERSON_NAME]"
click at [629, 246] on select "Select 7 11 12 13" at bounding box center [658, 246] width 188 height 31
select select "0"
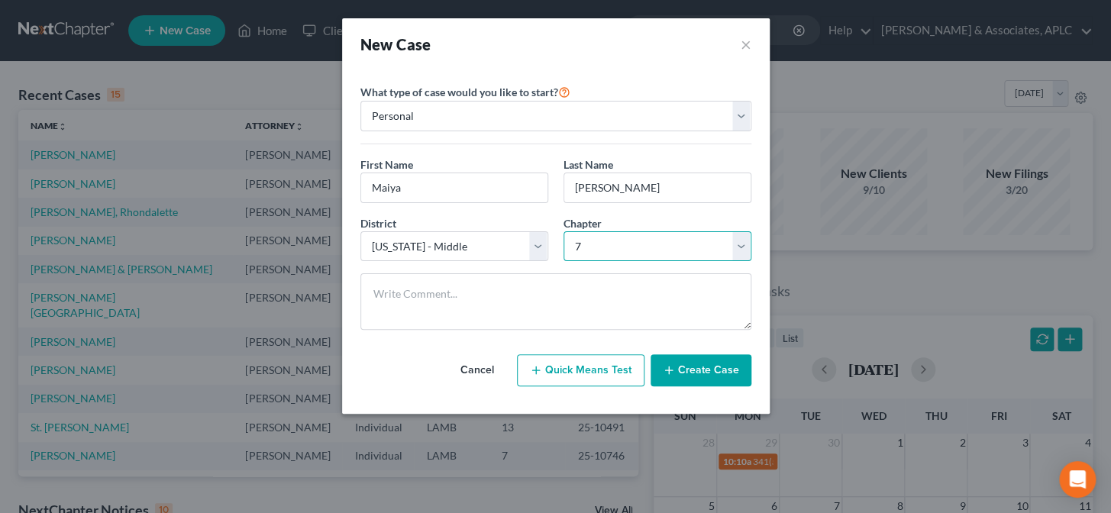
click at [564, 231] on select "Select 7 11 12 13" at bounding box center [658, 246] width 188 height 31
click at [696, 377] on button "Create Case" at bounding box center [701, 370] width 101 height 32
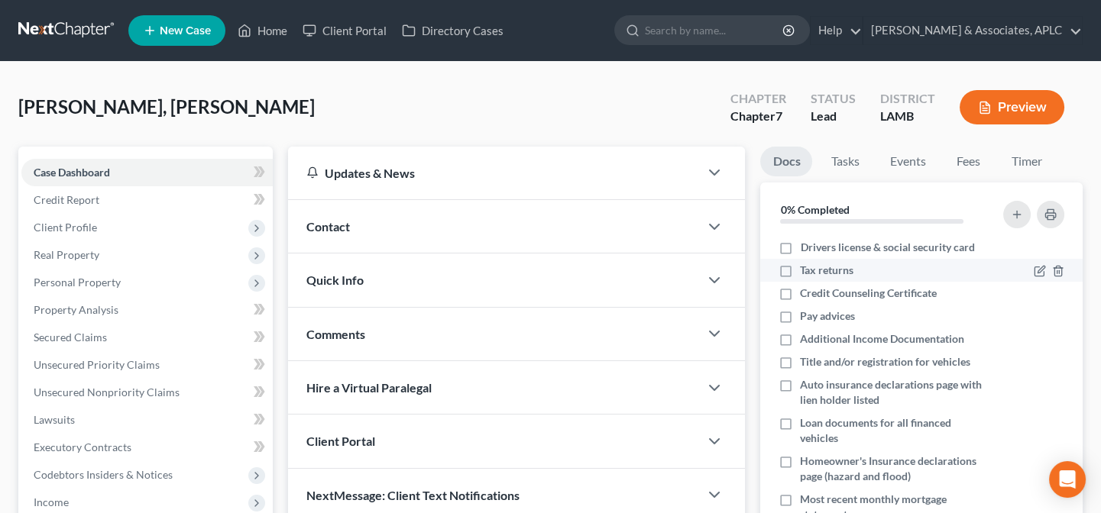
click at [800, 272] on label "Tax returns" at bounding box center [826, 270] width 53 height 15
click at [806, 272] on input "Tax returns" at bounding box center [811, 268] width 10 height 10
checkbox input "true"
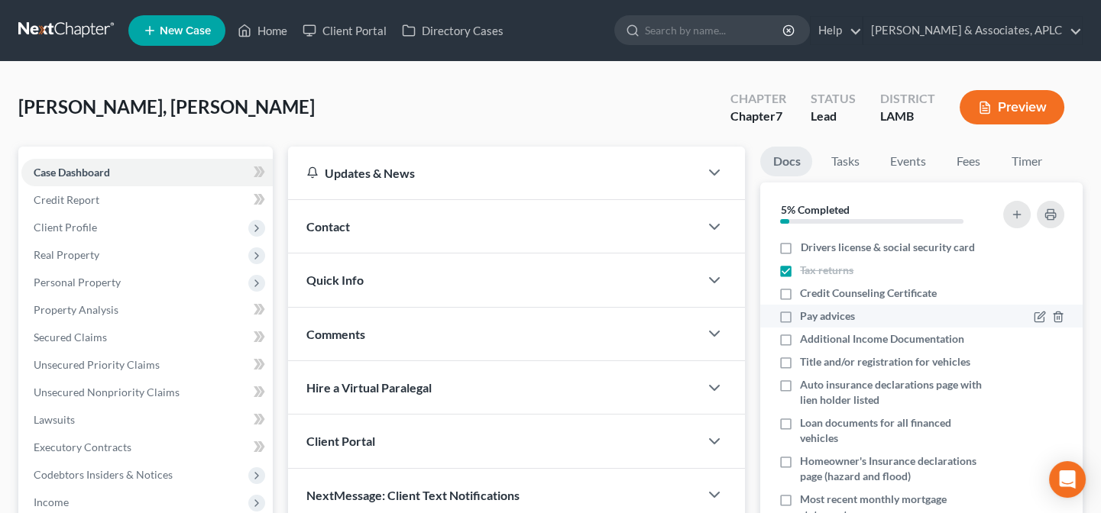
click at [800, 318] on label "Pay advices" at bounding box center [827, 316] width 55 height 15
click at [806, 318] on input "Pay advices" at bounding box center [811, 314] width 10 height 10
checkbox input "true"
click at [1054, 335] on icon "button" at bounding box center [1057, 340] width 7 height 10
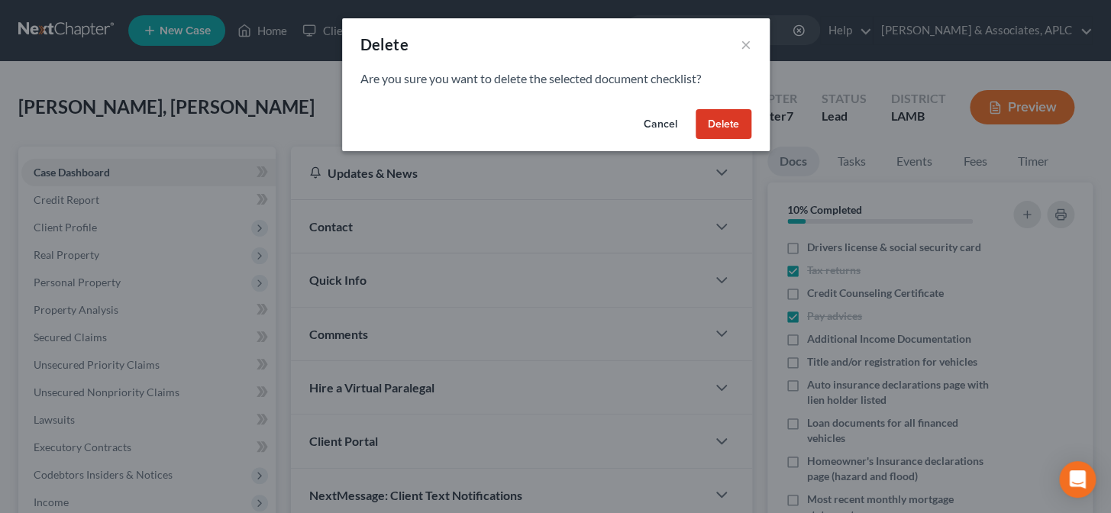
click at [732, 128] on button "Delete" at bounding box center [724, 124] width 56 height 31
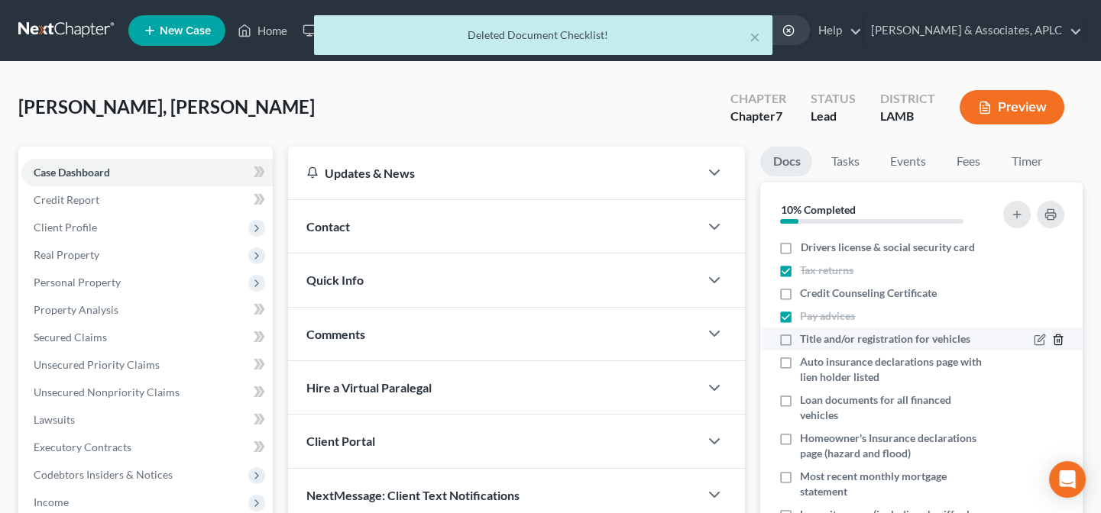
click at [1052, 337] on icon "button" at bounding box center [1058, 340] width 12 height 12
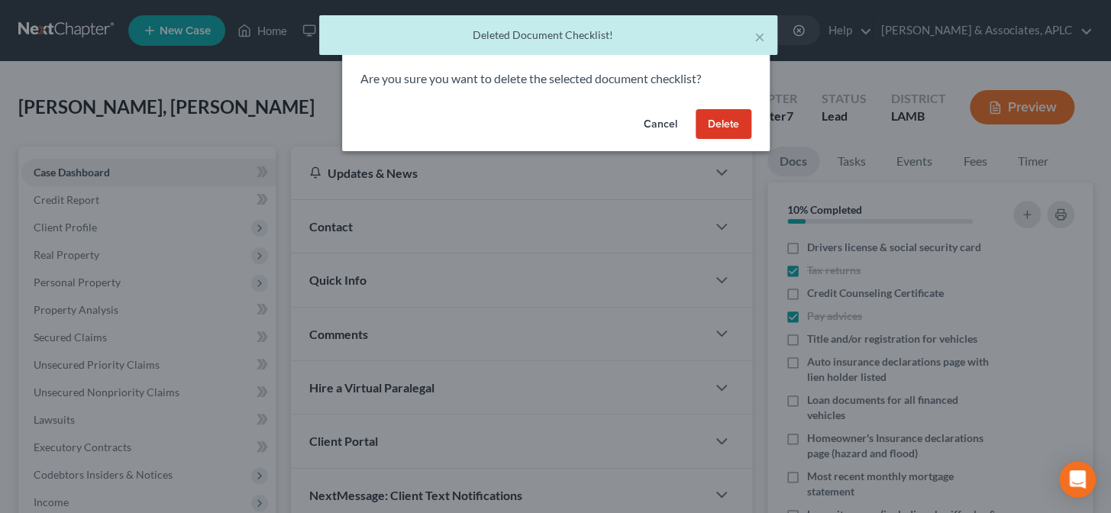
click at [720, 119] on button "Delete" at bounding box center [724, 124] width 56 height 31
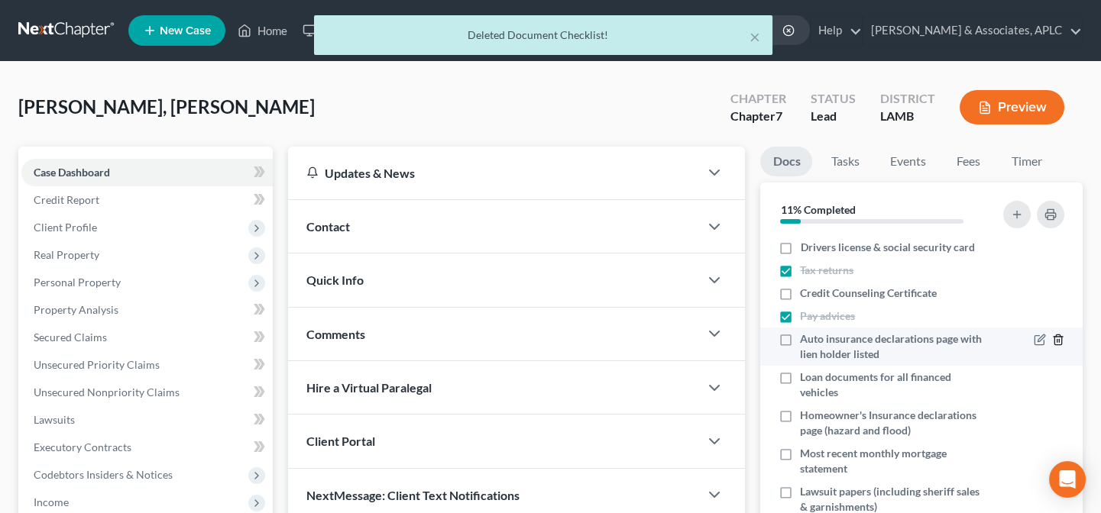
click at [1053, 337] on polyline "button" at bounding box center [1057, 337] width 9 height 0
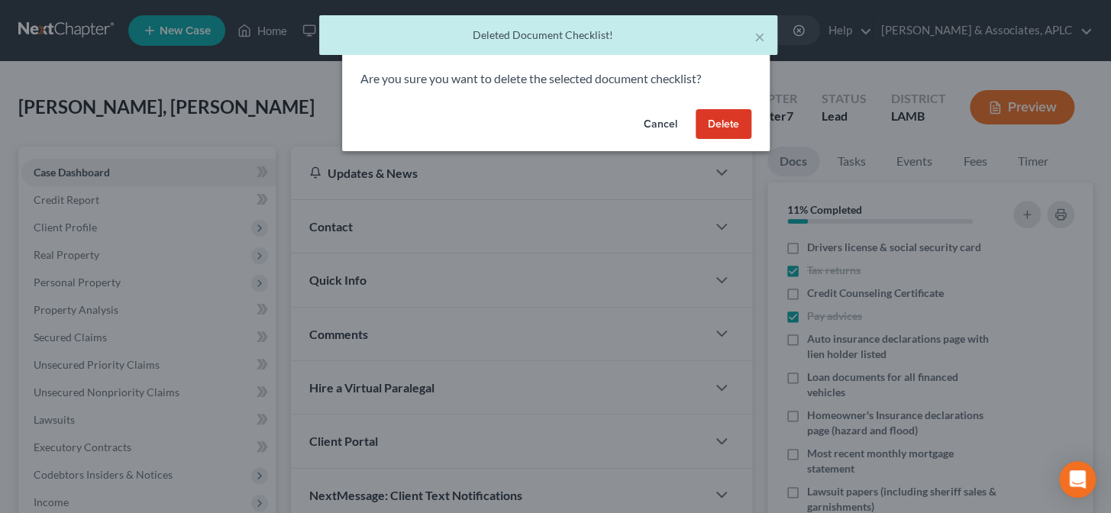
click at [705, 124] on button "Delete" at bounding box center [724, 124] width 56 height 31
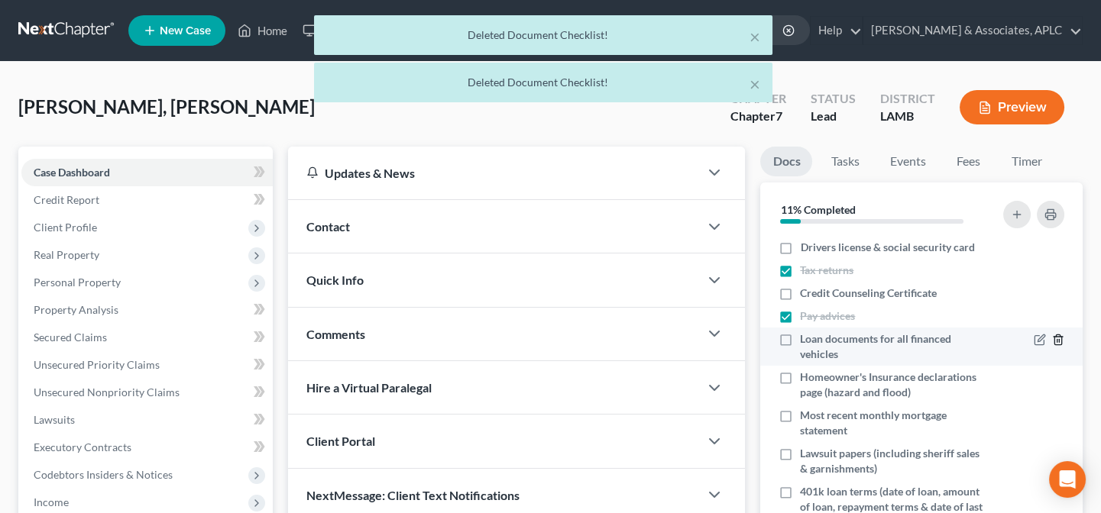
click at [1053, 337] on polyline "button" at bounding box center [1057, 337] width 9 height 0
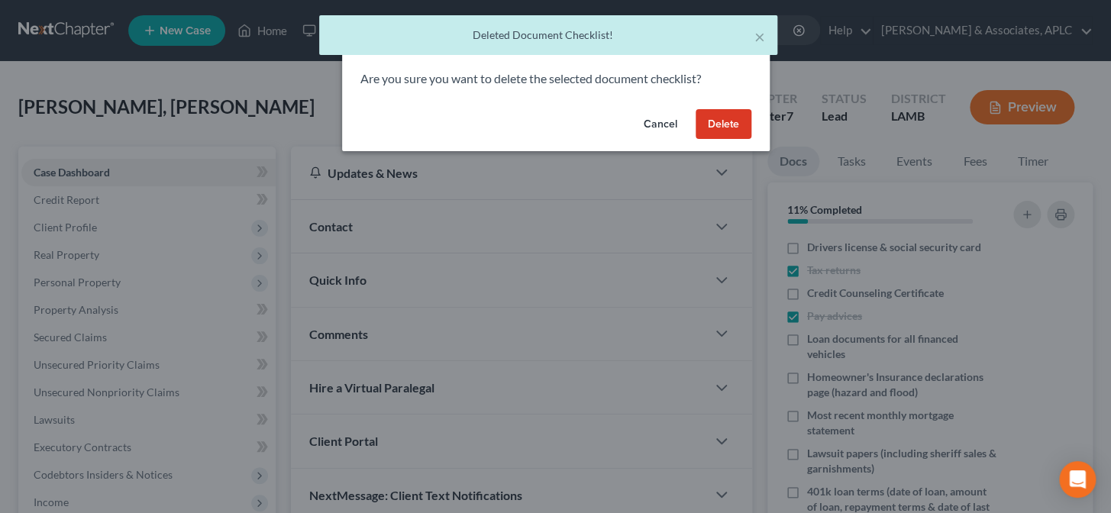
click at [732, 133] on button "Delete" at bounding box center [724, 124] width 56 height 31
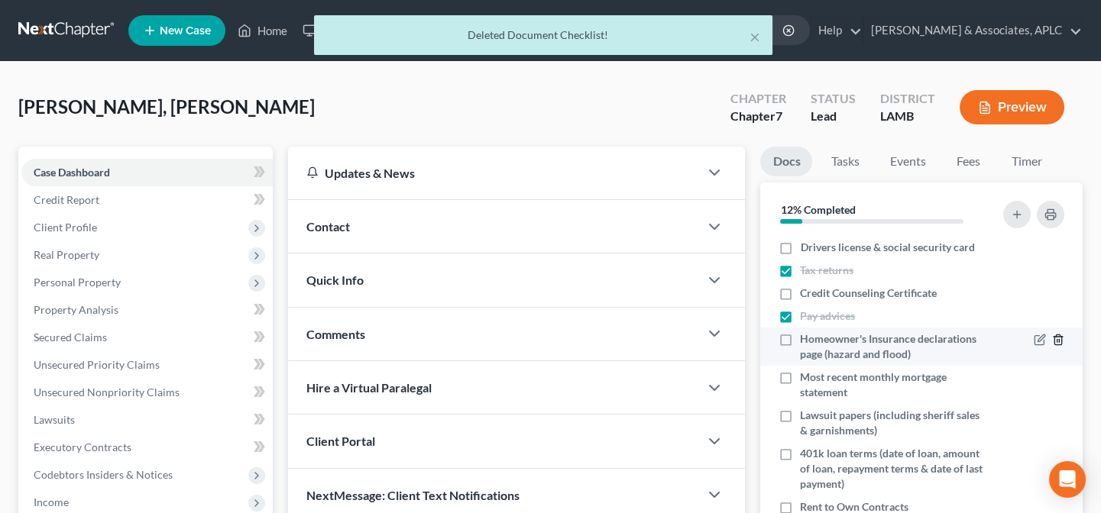
click at [1052, 339] on icon "button" at bounding box center [1058, 340] width 12 height 12
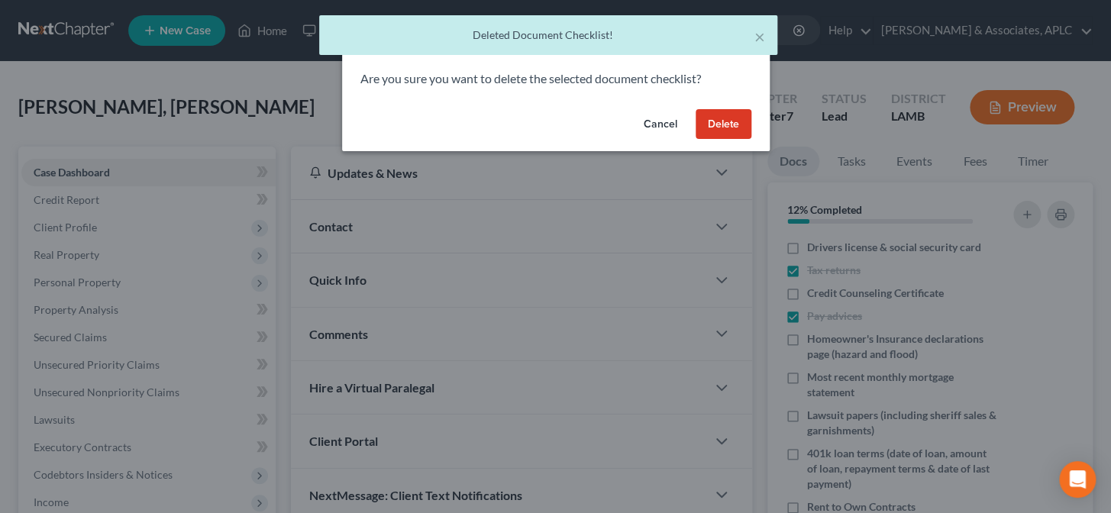
click at [714, 119] on button "Delete" at bounding box center [724, 124] width 56 height 31
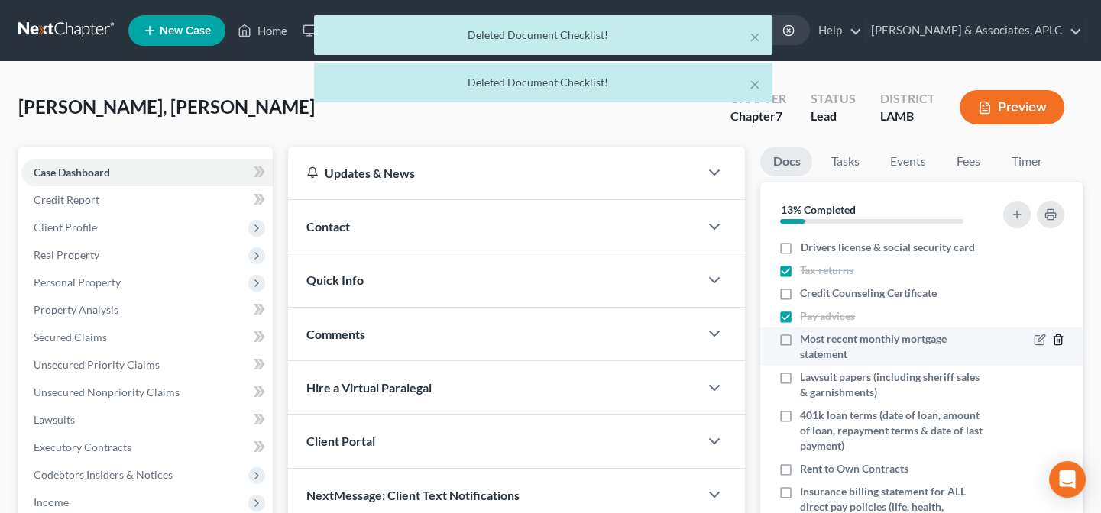
click at [1057, 340] on line "button" at bounding box center [1057, 341] width 0 height 3
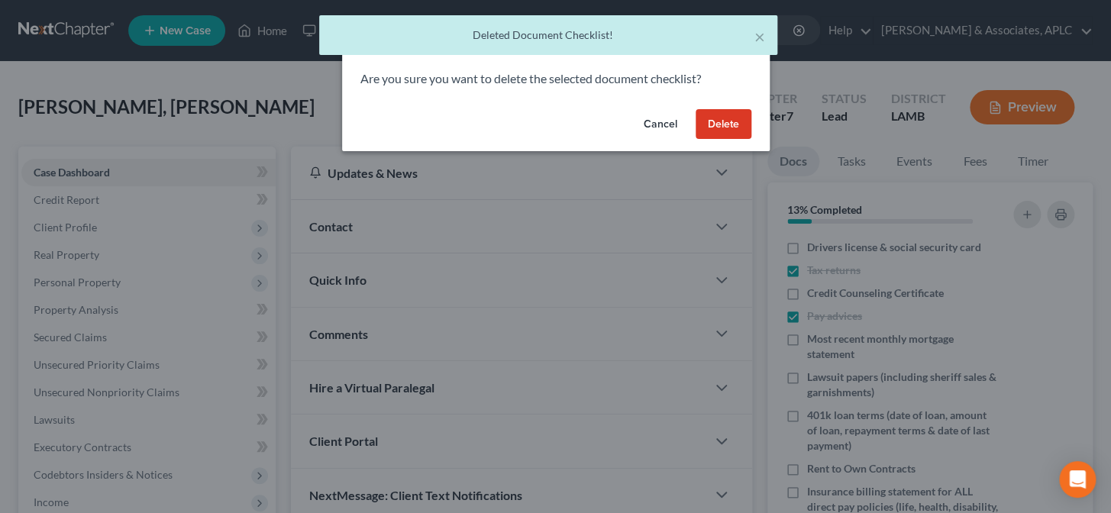
click at [720, 123] on button "Delete" at bounding box center [724, 124] width 56 height 31
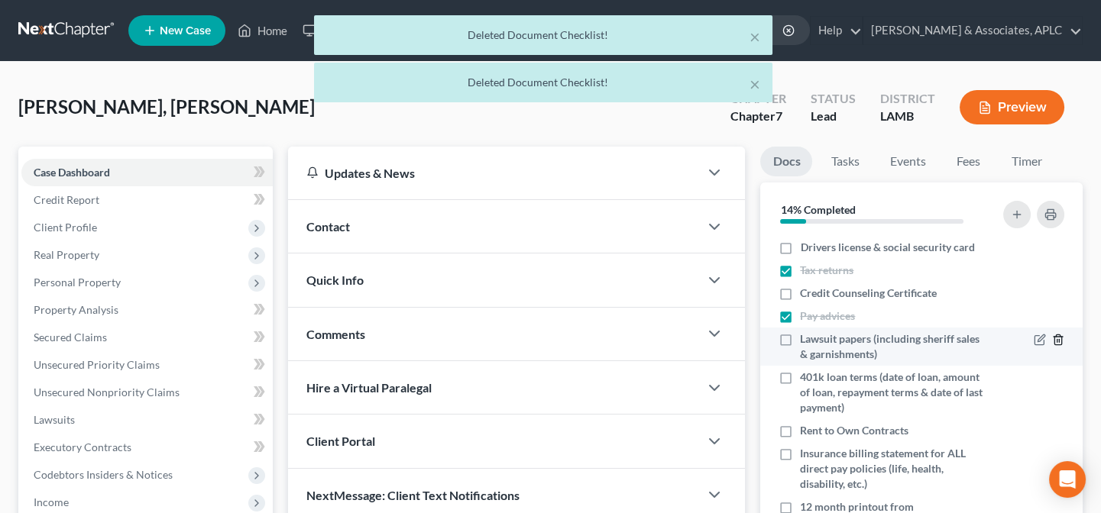
click at [1052, 337] on icon "button" at bounding box center [1058, 340] width 12 height 12
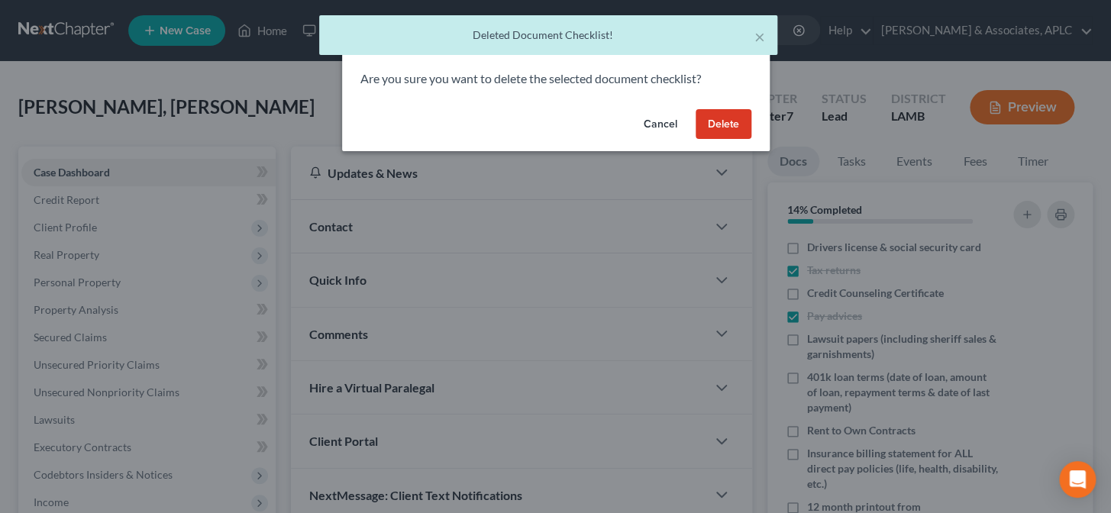
click at [710, 125] on button "Delete" at bounding box center [724, 124] width 56 height 31
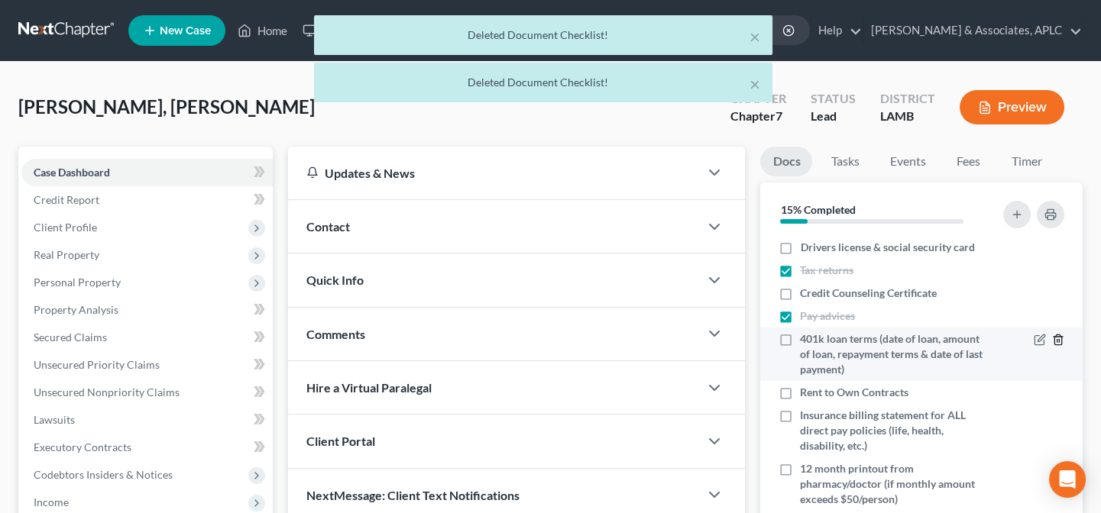
click at [1052, 338] on icon "button" at bounding box center [1058, 340] width 12 height 12
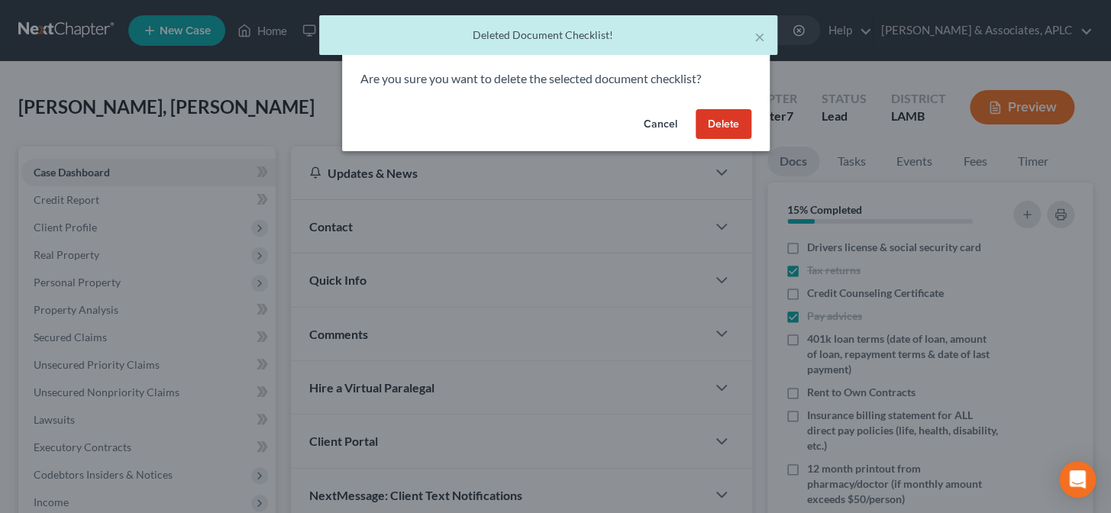
click at [730, 129] on button "Delete" at bounding box center [724, 124] width 56 height 31
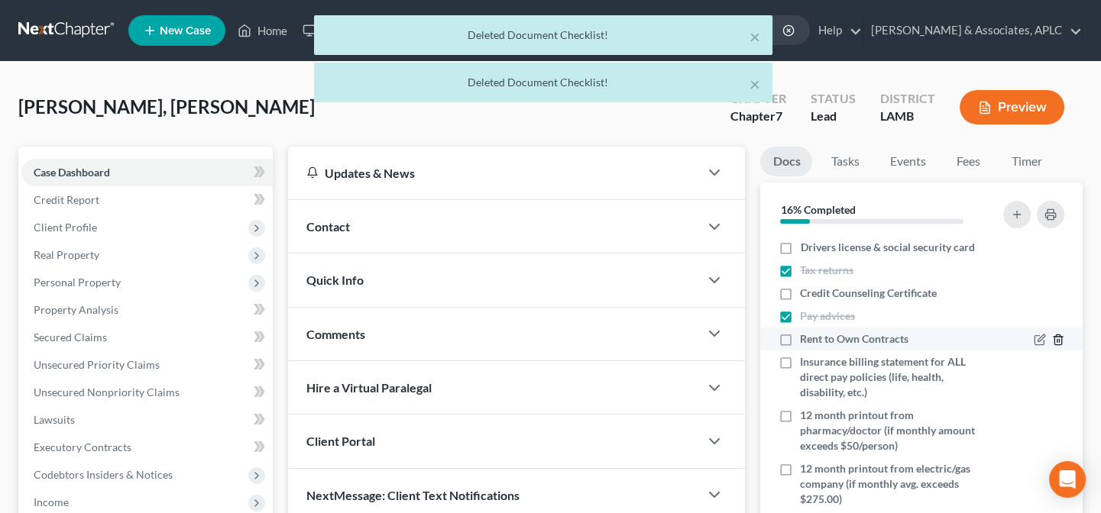
click at [1052, 338] on icon "button" at bounding box center [1058, 340] width 12 height 12
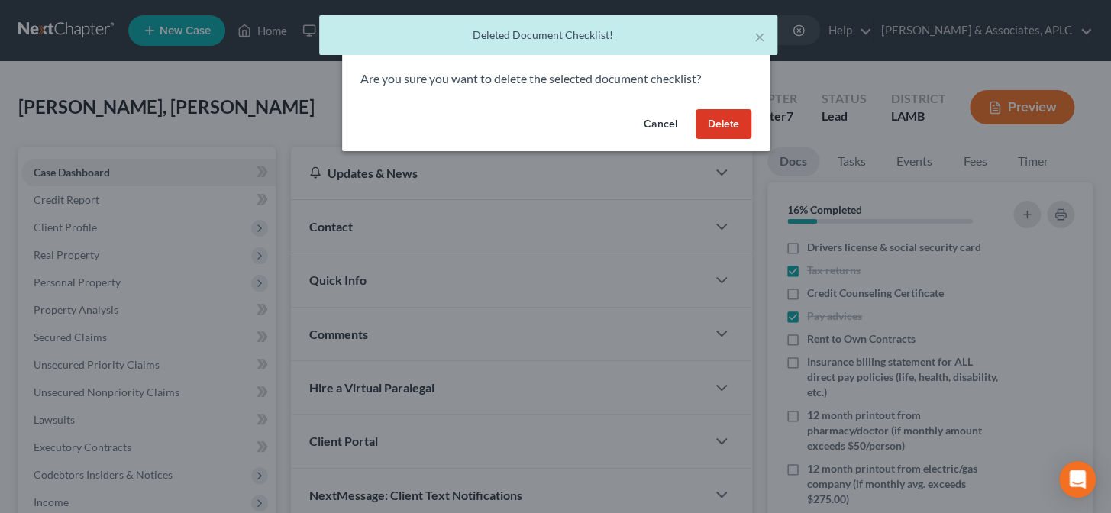
click at [723, 126] on button "Delete" at bounding box center [724, 124] width 56 height 31
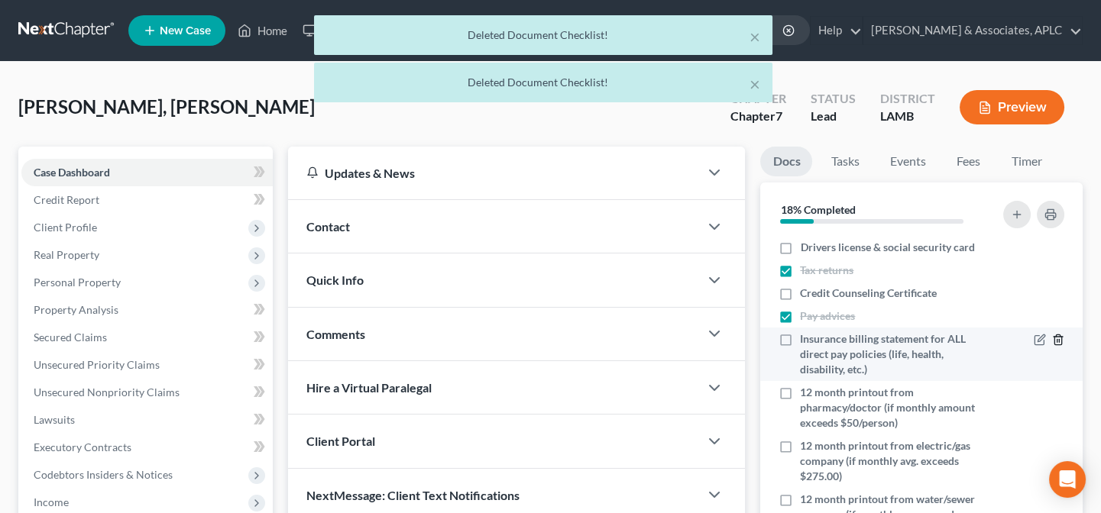
click at [1052, 337] on icon "button" at bounding box center [1058, 340] width 12 height 12
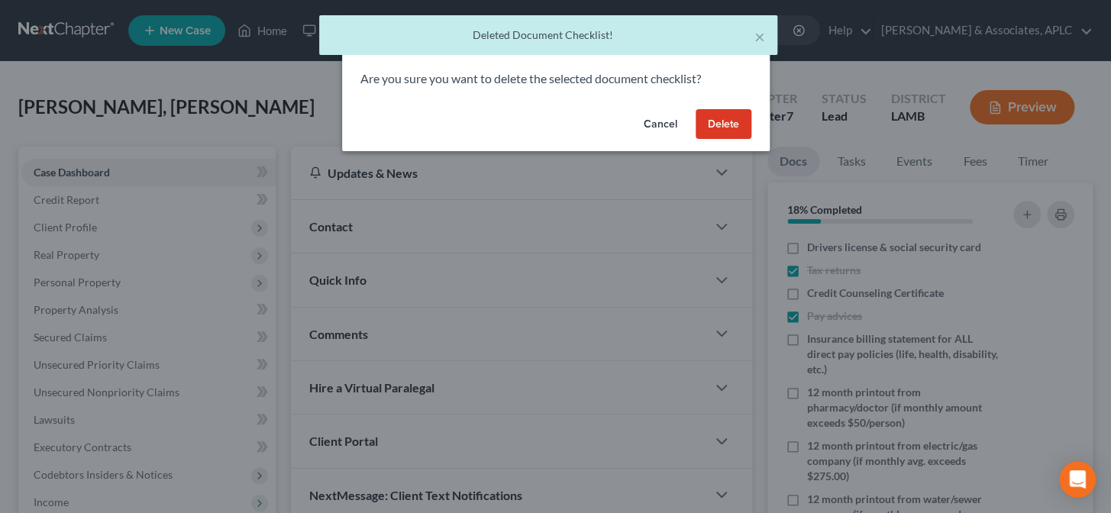
click at [736, 125] on button "Delete" at bounding box center [724, 124] width 56 height 31
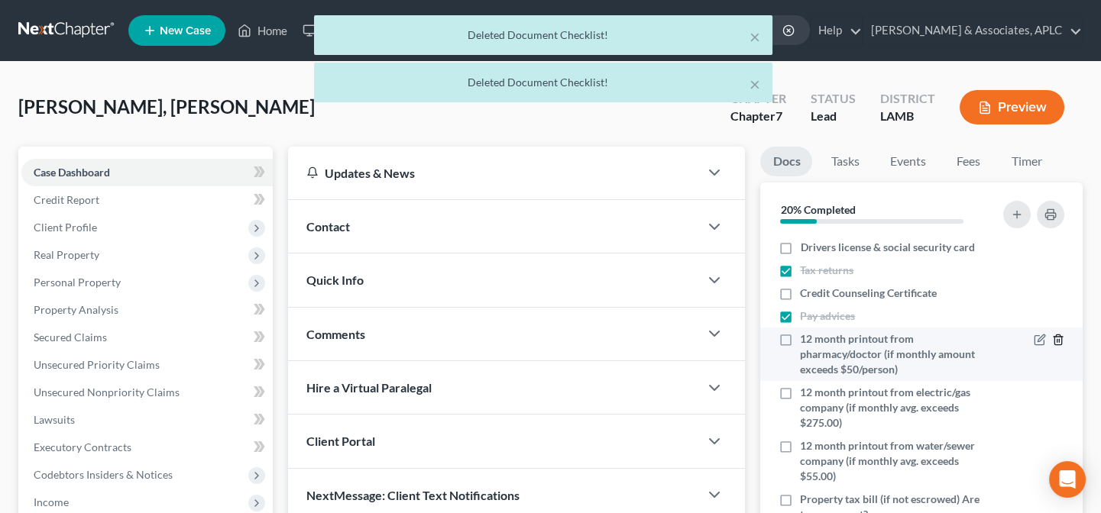
click at [1052, 338] on icon "button" at bounding box center [1058, 340] width 12 height 12
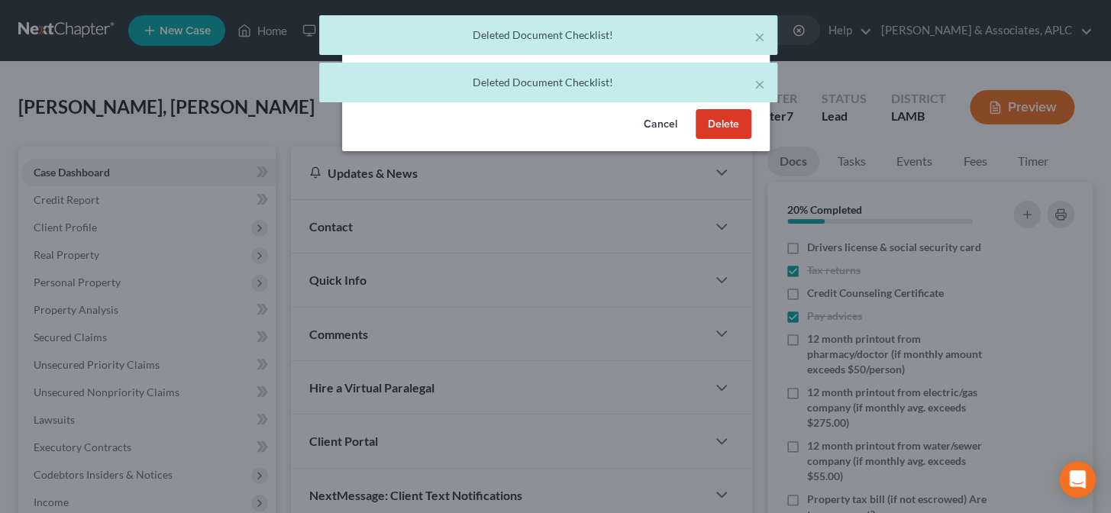
click at [730, 115] on button "Delete" at bounding box center [724, 124] width 56 height 31
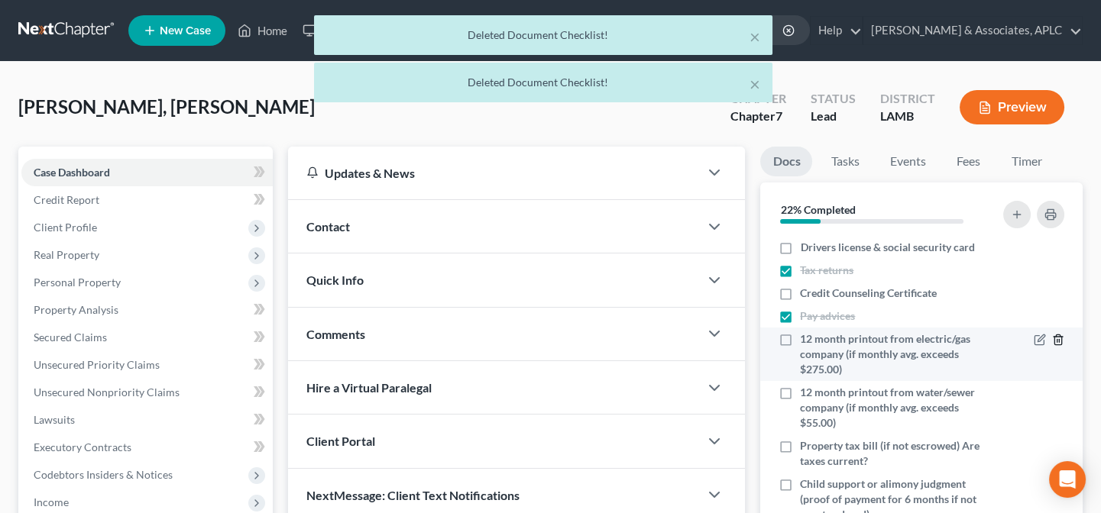
click at [1052, 339] on icon "button" at bounding box center [1058, 340] width 12 height 12
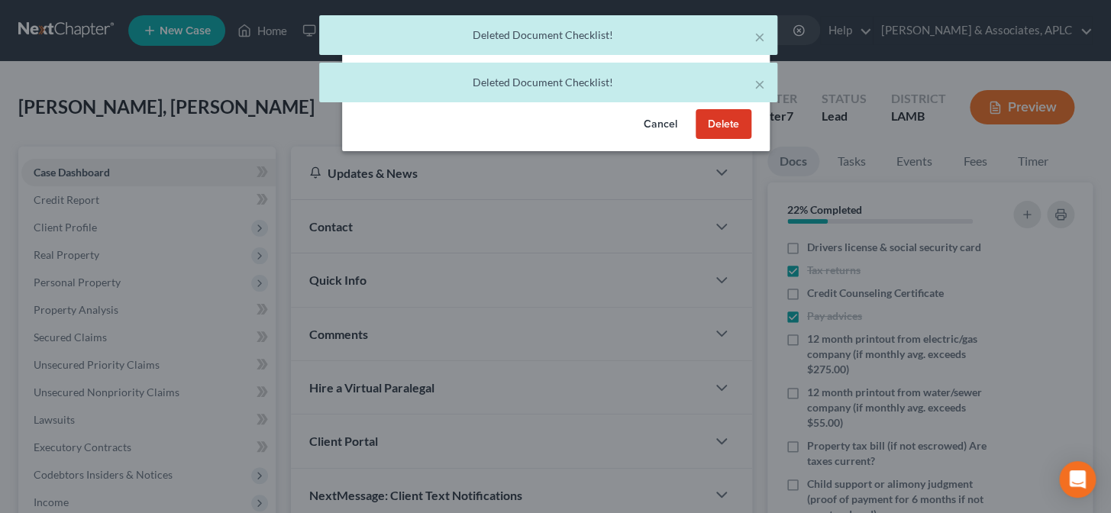
click at [702, 128] on button "Delete" at bounding box center [724, 124] width 56 height 31
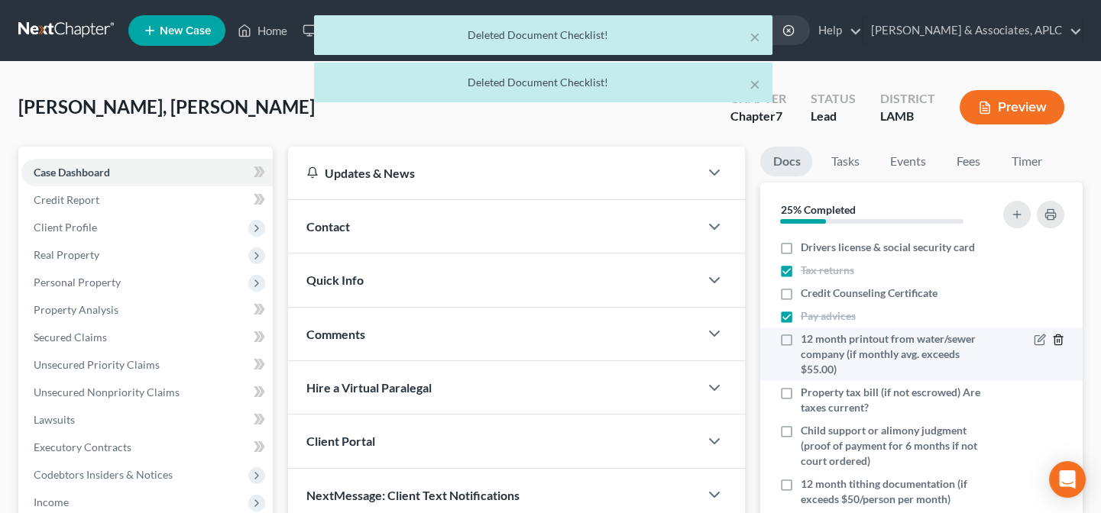
click at [1057, 337] on polyline "button" at bounding box center [1057, 337] width 9 height 0
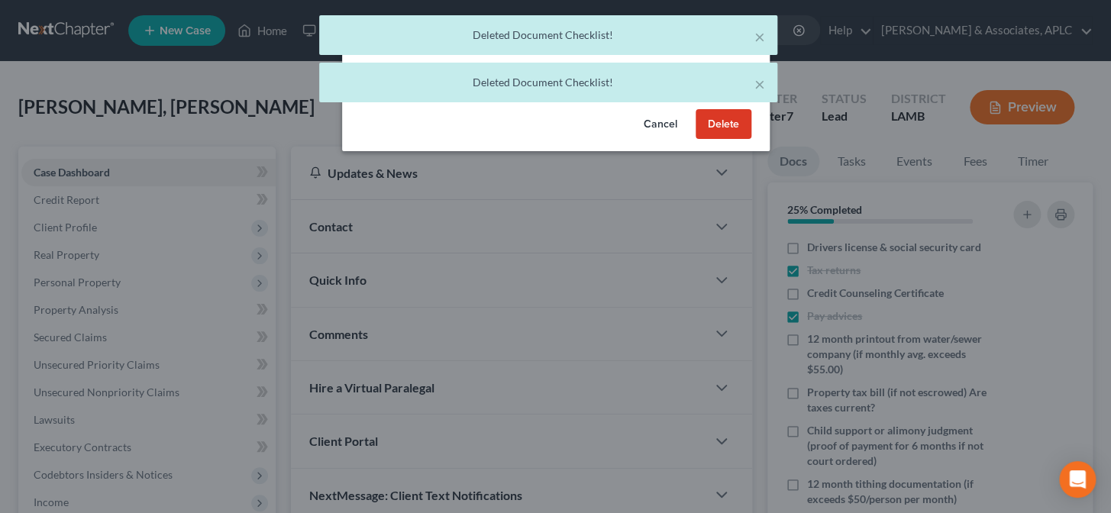
click at [718, 125] on button "Delete" at bounding box center [724, 124] width 56 height 31
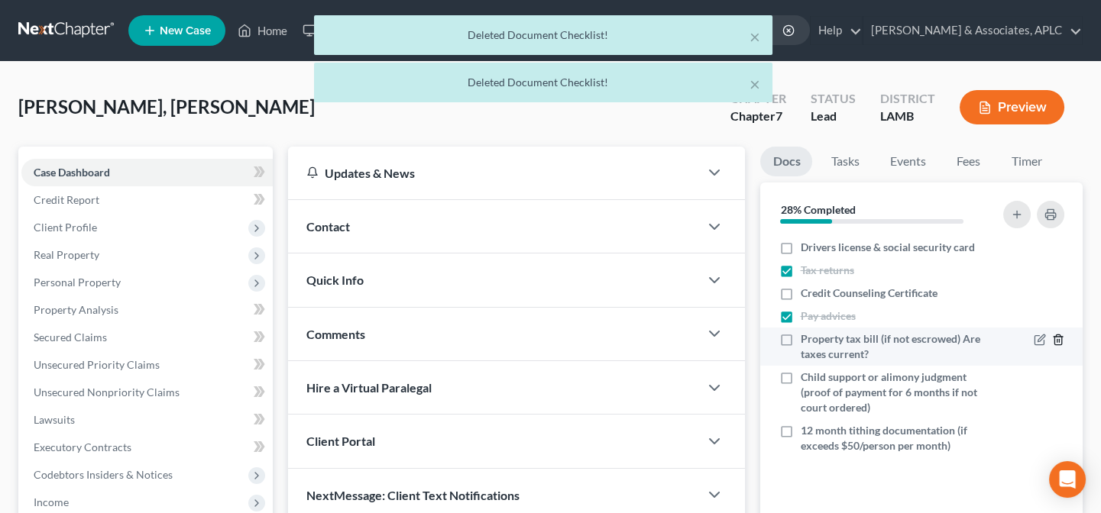
click at [1060, 340] on icon "button" at bounding box center [1058, 340] width 12 height 12
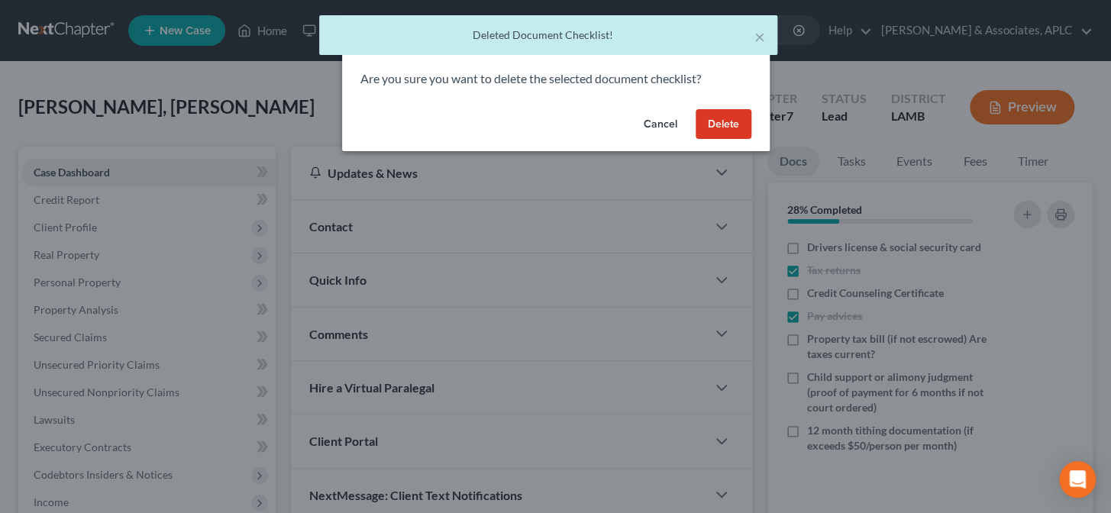
click at [724, 129] on button "Delete" at bounding box center [724, 124] width 56 height 31
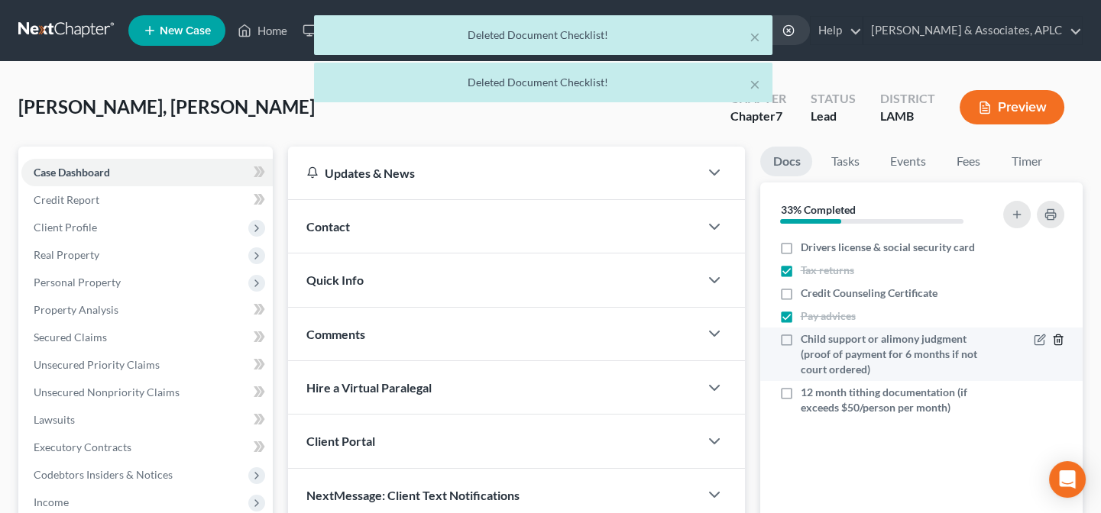
click at [1060, 340] on icon "button" at bounding box center [1058, 340] width 12 height 12
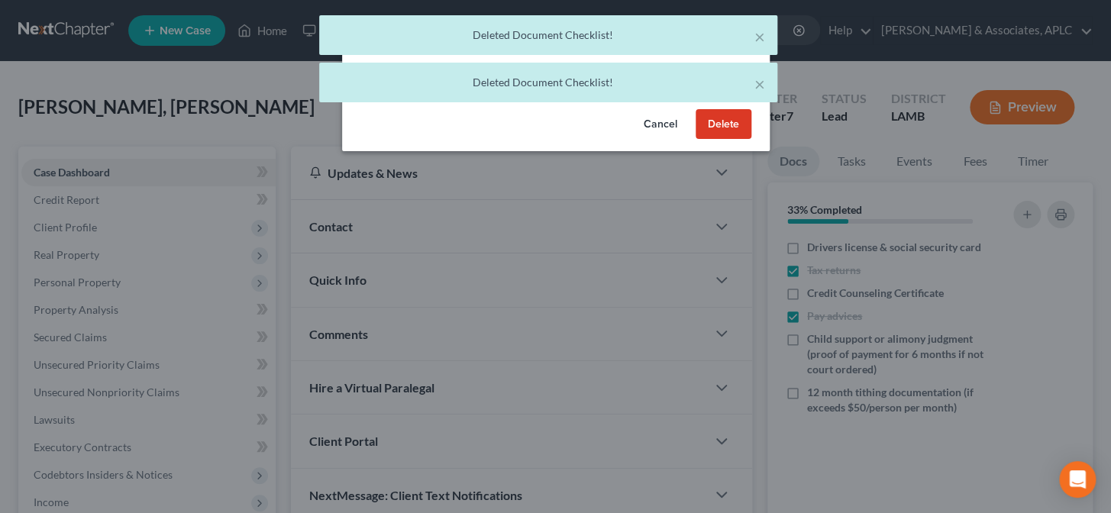
click at [717, 128] on button "Delete" at bounding box center [724, 124] width 56 height 31
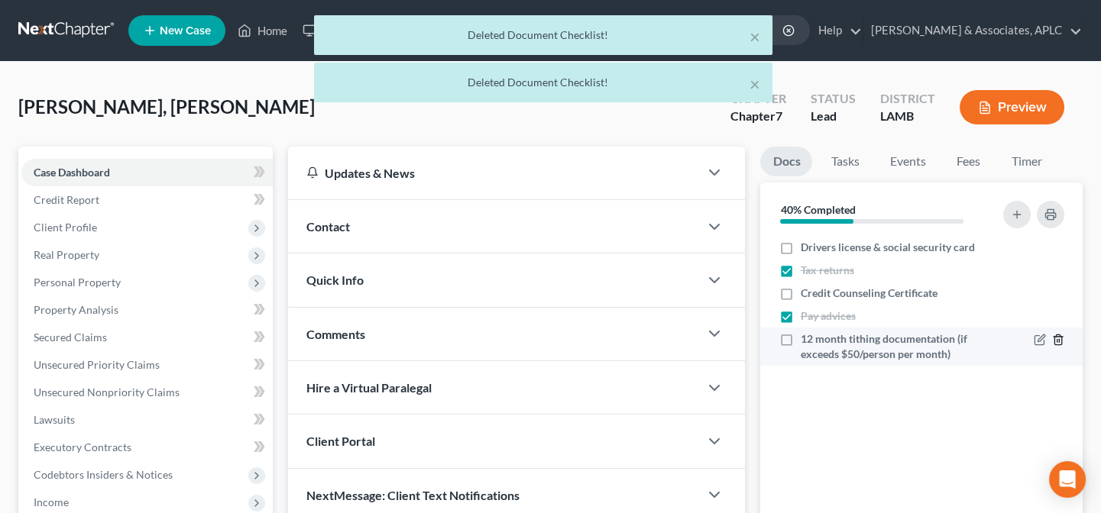
click at [1058, 341] on icon "button" at bounding box center [1058, 340] width 12 height 12
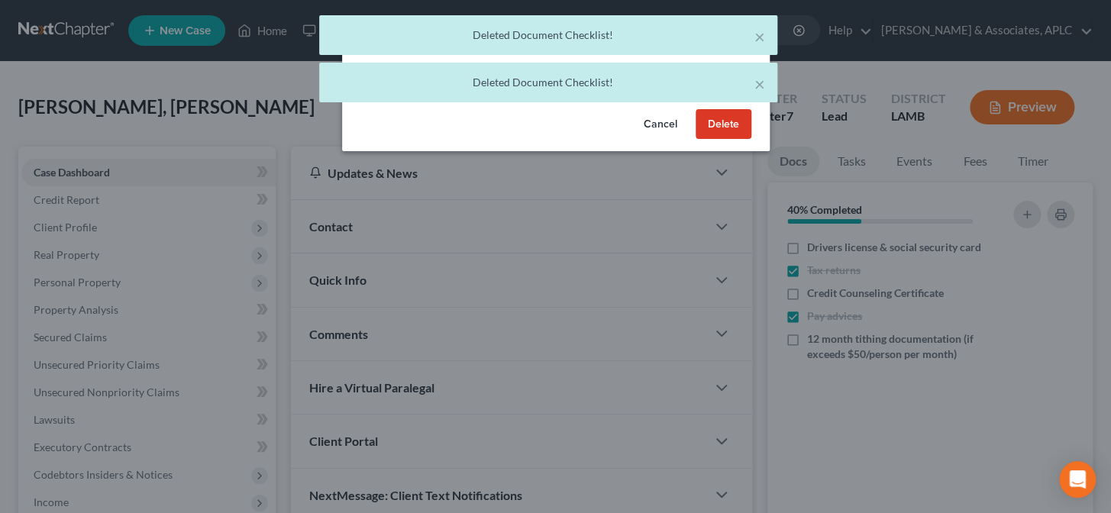
click at [720, 121] on button "Delete" at bounding box center [724, 124] width 56 height 31
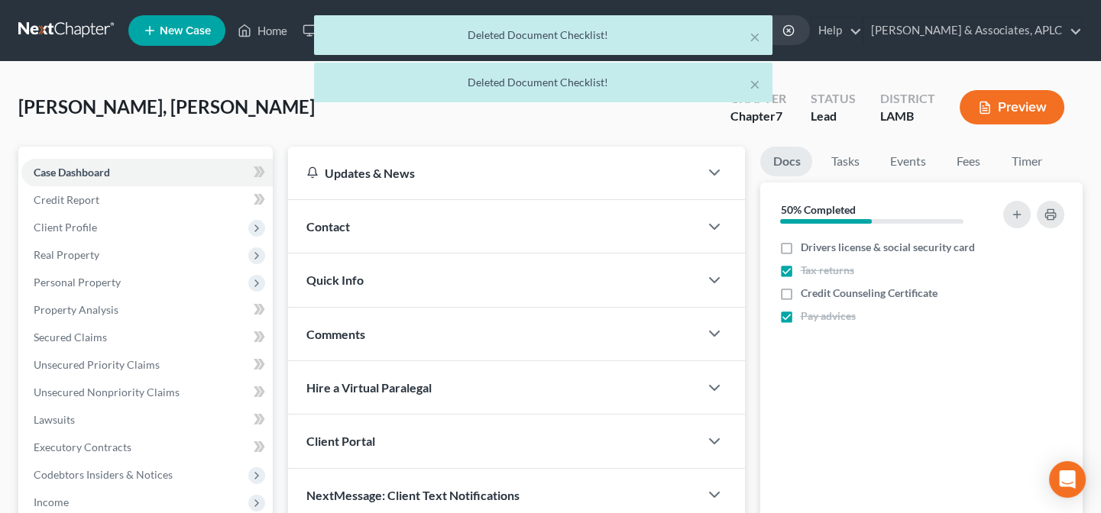
click at [388, 230] on div "Contact" at bounding box center [493, 226] width 411 height 53
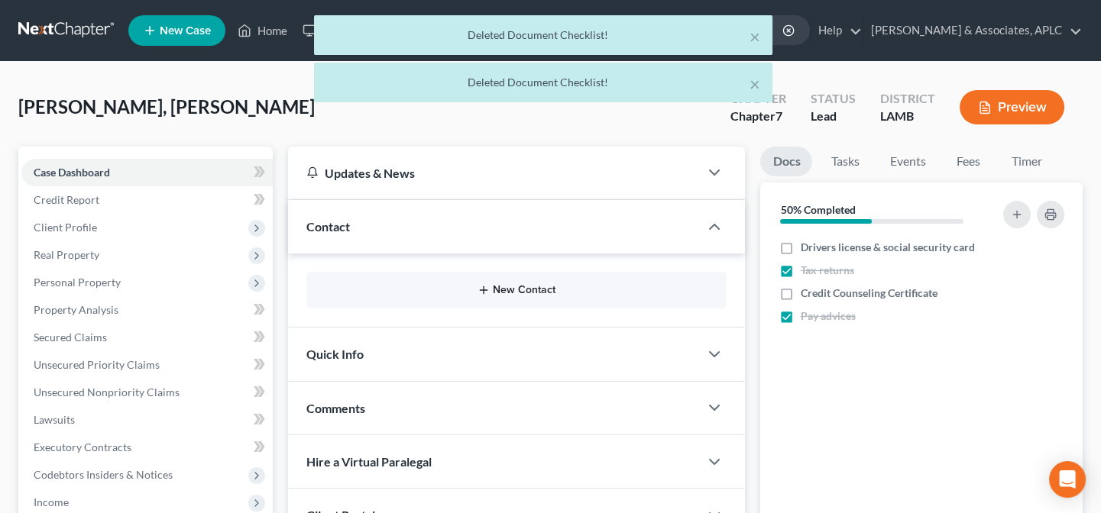
click at [519, 290] on button "New Contact" at bounding box center [517, 290] width 396 height 12
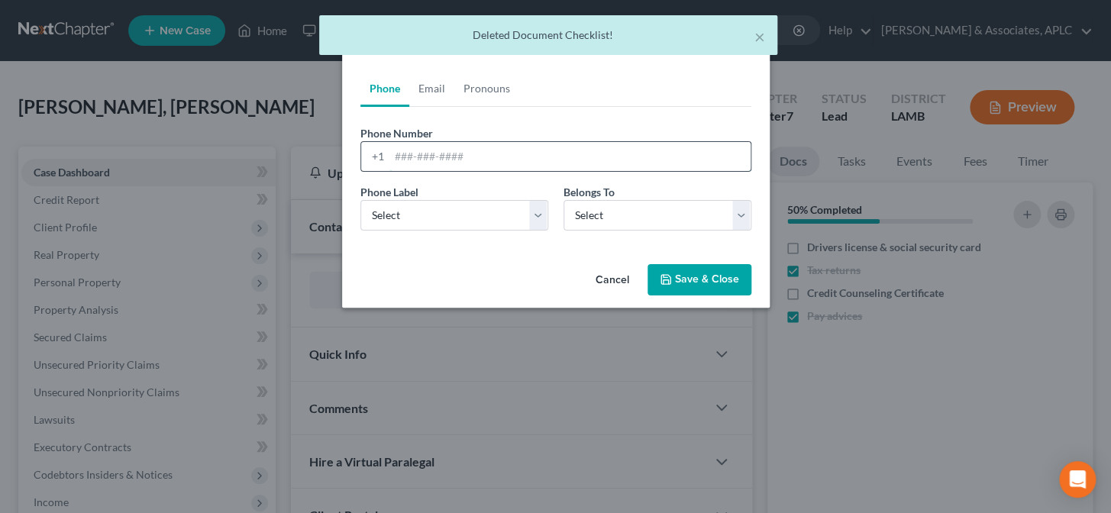
click at [484, 157] on input "tel" at bounding box center [570, 156] width 361 height 29
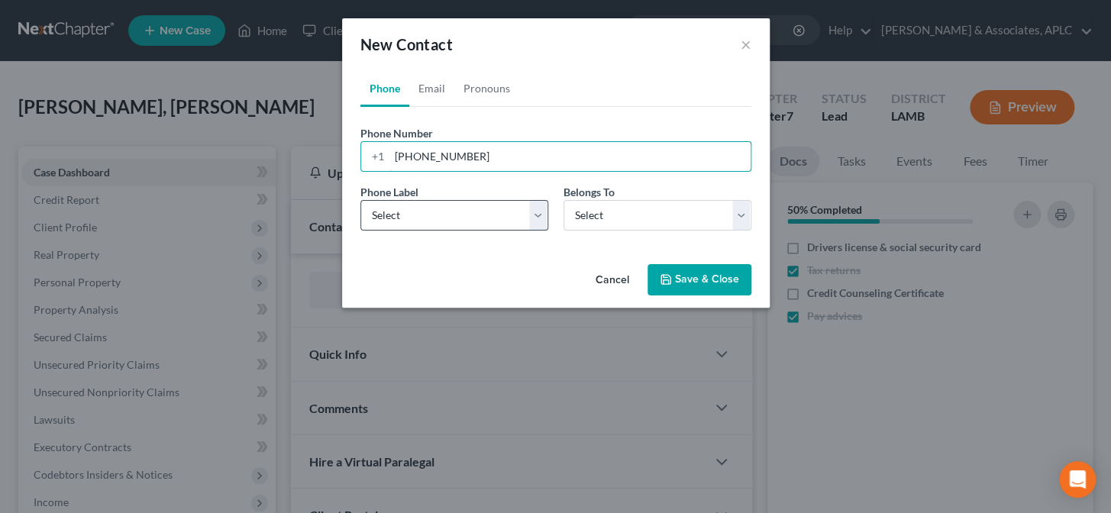
type input "[PHONE_NUMBER]"
click at [451, 225] on select "Select Mobile Home Work Other" at bounding box center [455, 215] width 188 height 31
select select "0"
click at [361, 200] on select "Select Mobile Home Work Other" at bounding box center [455, 215] width 188 height 31
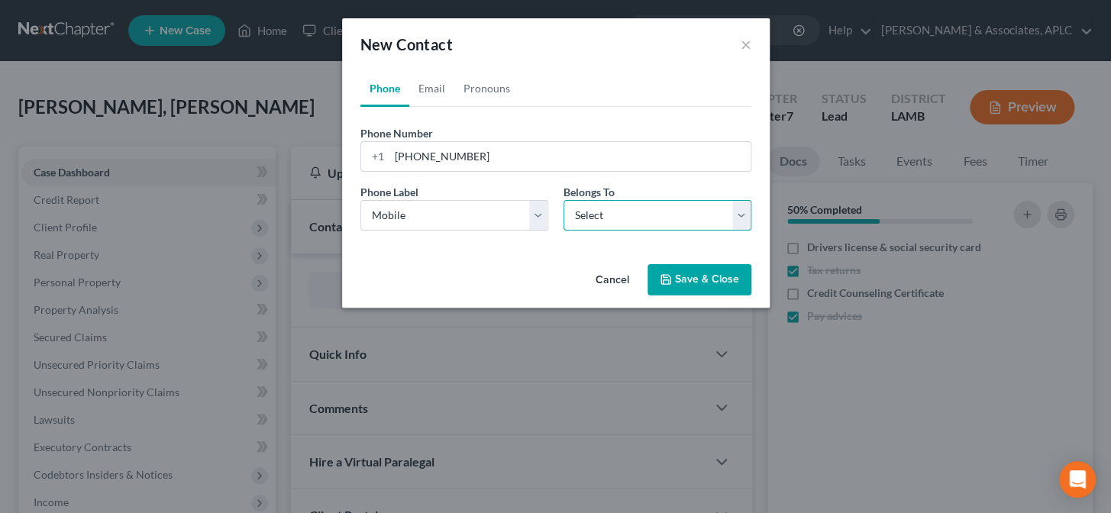
drag, startPoint x: 581, startPoint y: 200, endPoint x: 583, endPoint y: 209, distance: 9.4
click at [583, 203] on select "Select Client Other" at bounding box center [658, 215] width 188 height 31
select select "0"
click at [564, 200] on select "Select Client Other" at bounding box center [658, 215] width 188 height 31
select select "0"
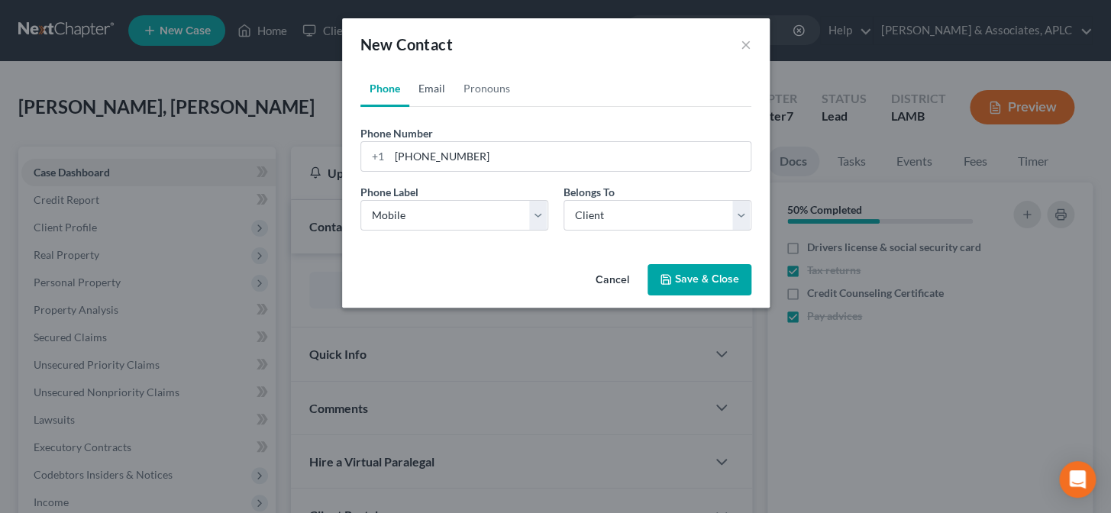
click at [432, 87] on link "Email" at bounding box center [431, 88] width 45 height 37
click at [432, 160] on input "email" at bounding box center [570, 156] width 361 height 29
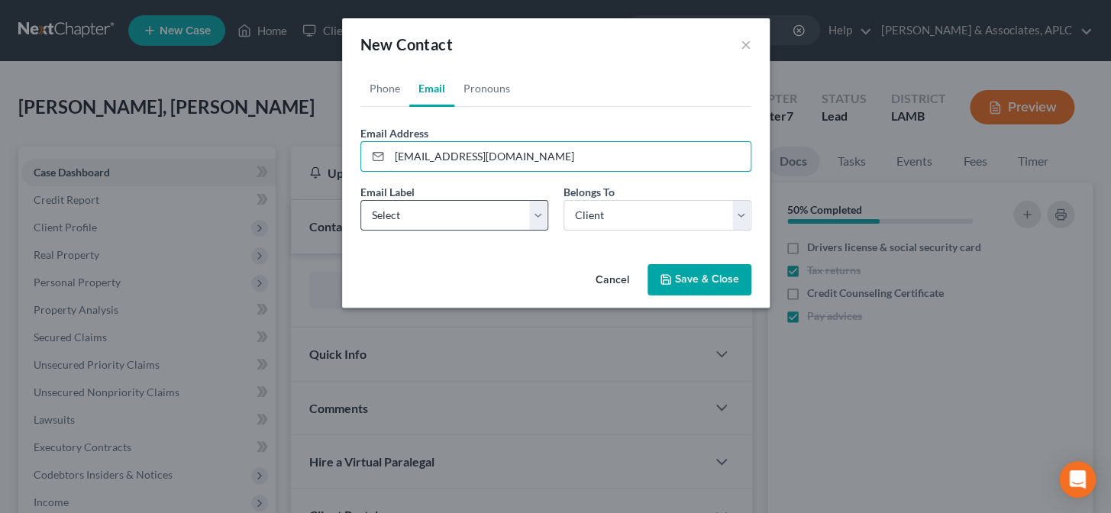
type input "[EMAIL_ADDRESS][DOMAIN_NAME]"
click at [428, 218] on select "Select Home Work Other" at bounding box center [455, 215] width 188 height 31
select select "0"
click at [361, 200] on select "Select Home Work Other" at bounding box center [455, 215] width 188 height 31
click at [702, 298] on div "Cancel Save & Close" at bounding box center [556, 283] width 428 height 50
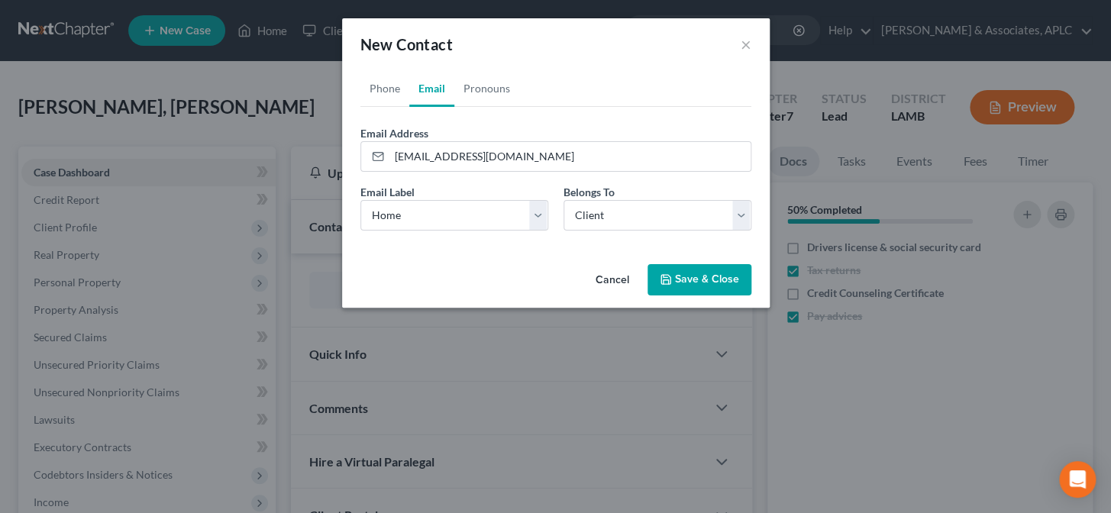
click at [695, 280] on button "Save & Close" at bounding box center [700, 280] width 104 height 32
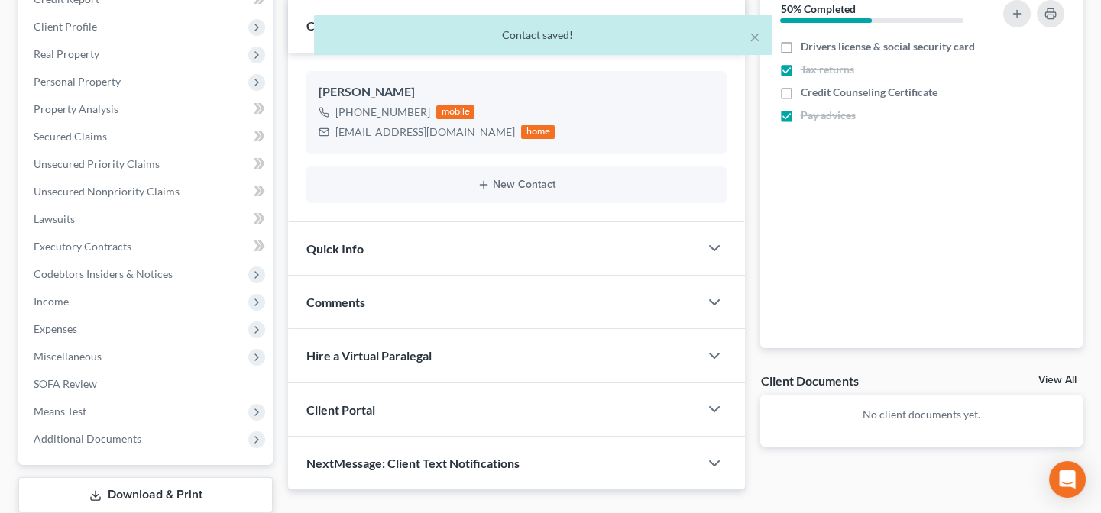
scroll to position [208, 0]
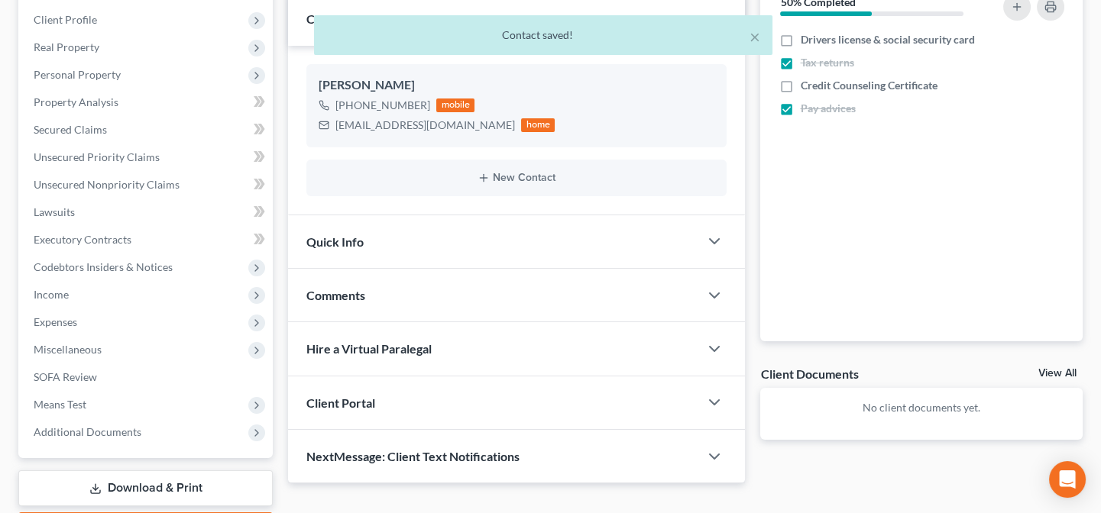
click at [455, 257] on div "Quick Info" at bounding box center [493, 241] width 411 height 53
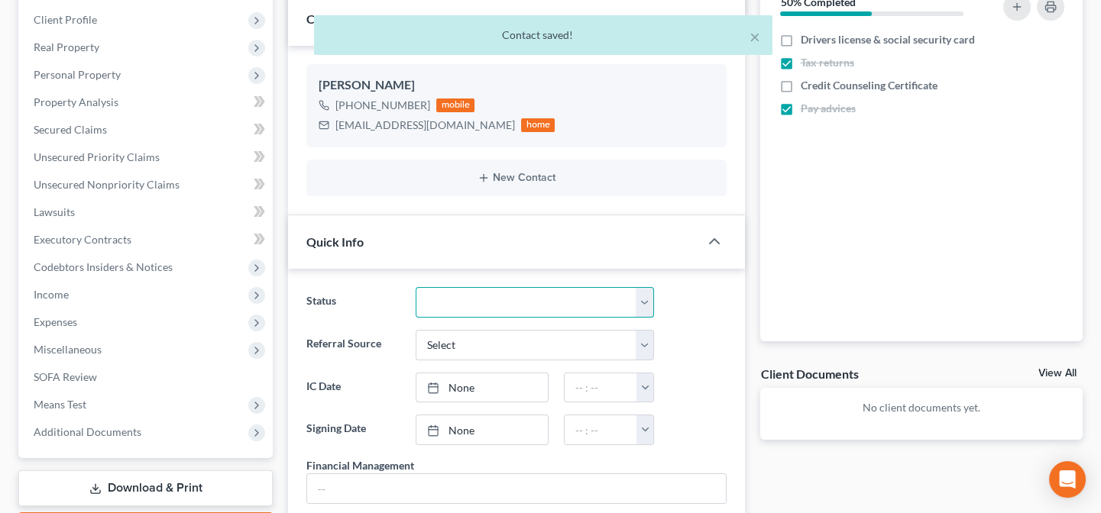
click at [455, 296] on select "Closed Confirmed Confirmed - 30 Day Default Discharged Discharged & Reported Di…" at bounding box center [535, 302] width 239 height 31
select select "14"
click at [416, 287] on select "Closed Confirmed Confirmed - 30 Day Default Discharged Discharged & Reported Di…" at bounding box center [535, 302] width 239 height 31
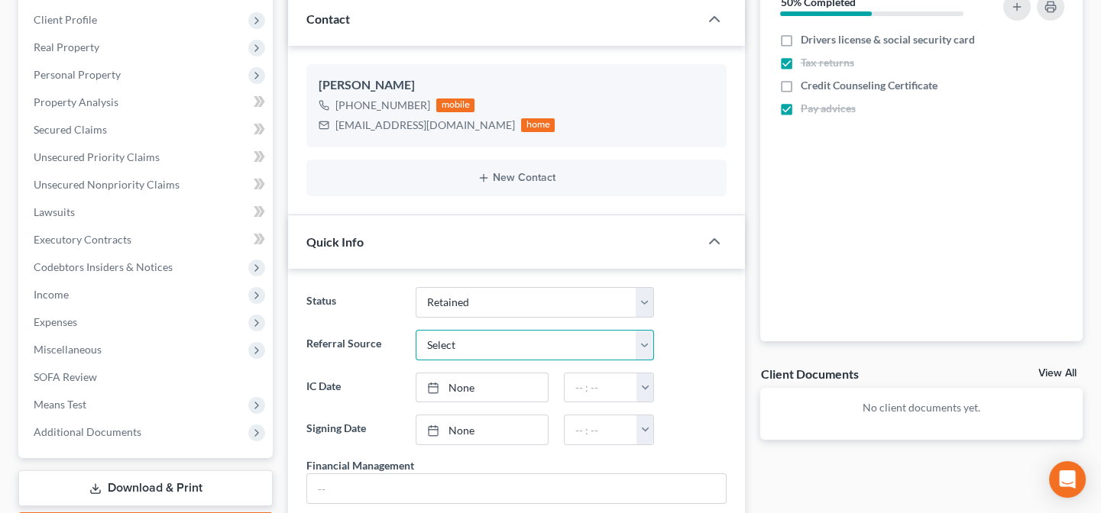
click at [477, 350] on select "Select Word Of Mouth Previous Clients Direct Mail Website Google Search Modern …" at bounding box center [535, 345] width 239 height 31
select select "0"
click at [416, 330] on select "Select Word Of Mouth Previous Clients Direct Mail Website Google Search Modern …" at bounding box center [535, 345] width 239 height 31
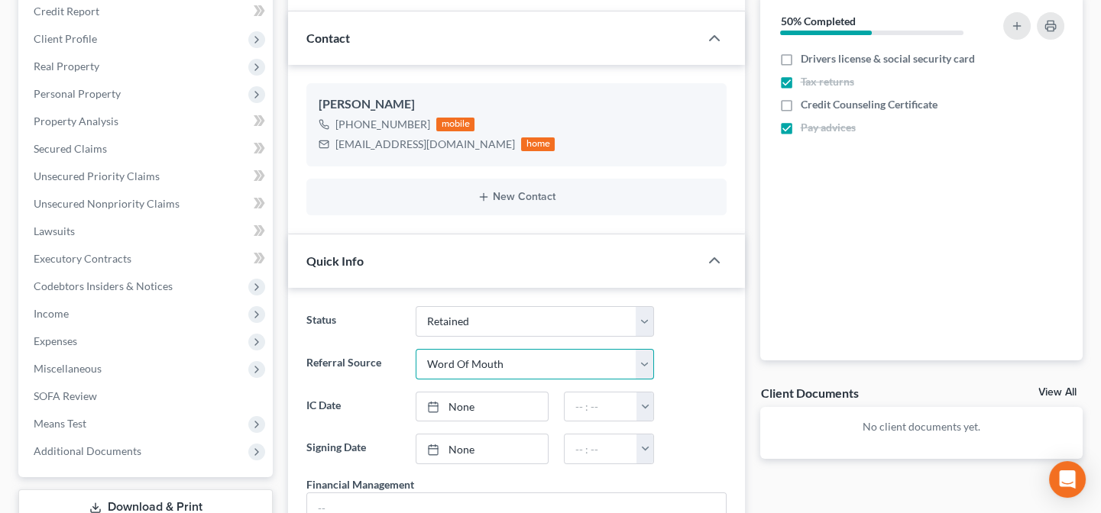
scroll to position [138, 0]
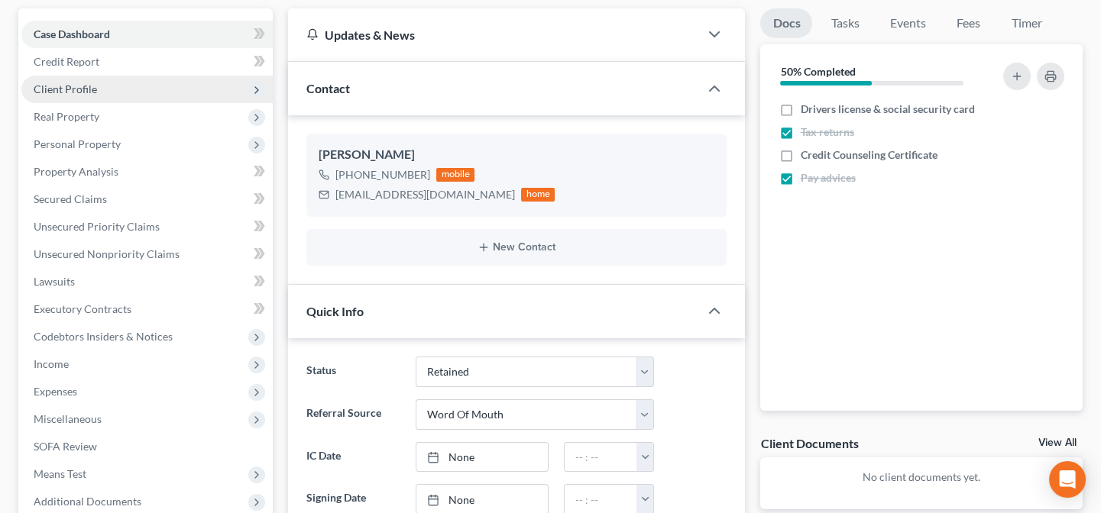
click at [88, 84] on span "Client Profile" at bounding box center [65, 89] width 63 height 13
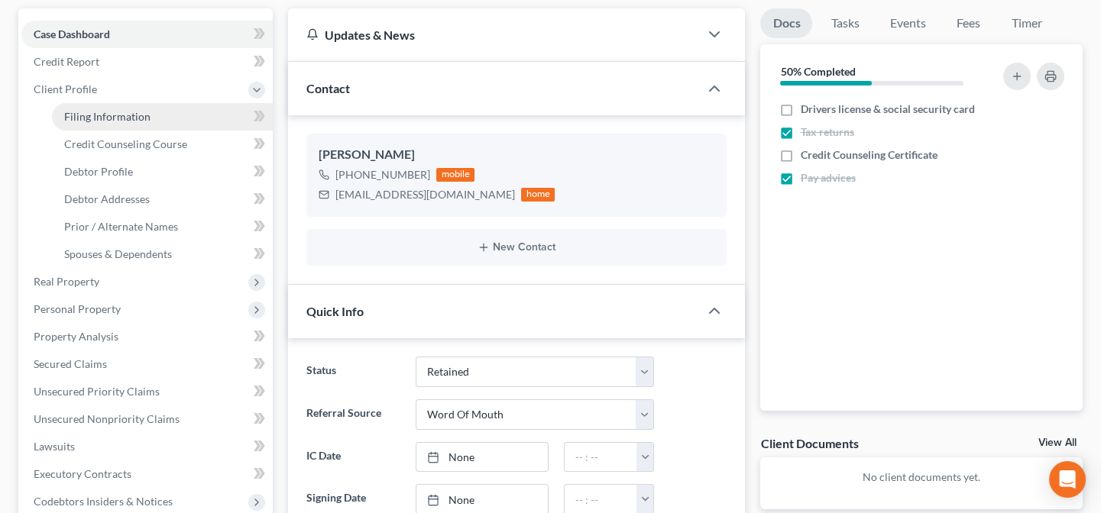
click at [131, 113] on span "Filing Information" at bounding box center [107, 116] width 86 height 13
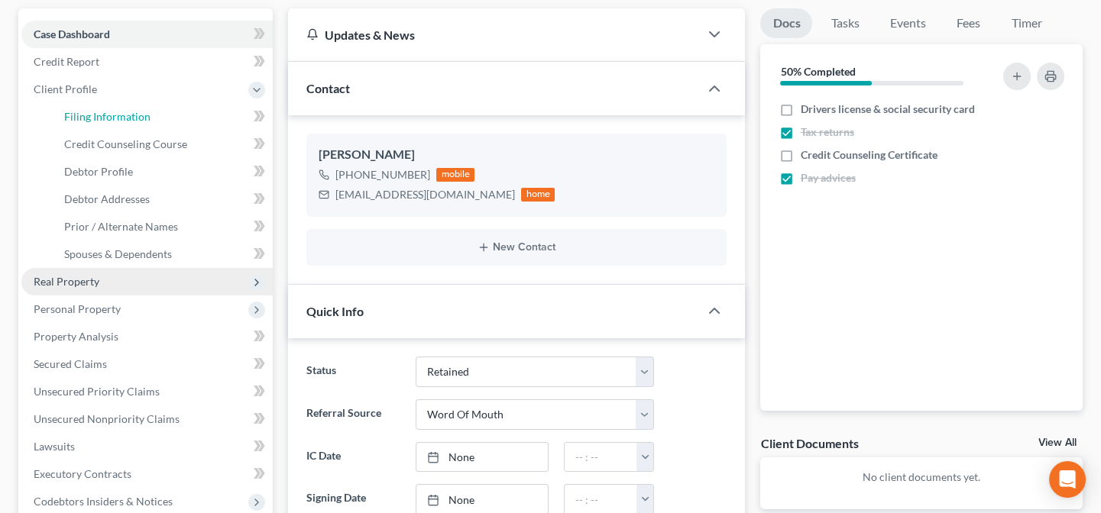
select select "1"
select select "0"
select select "35"
select select "0"
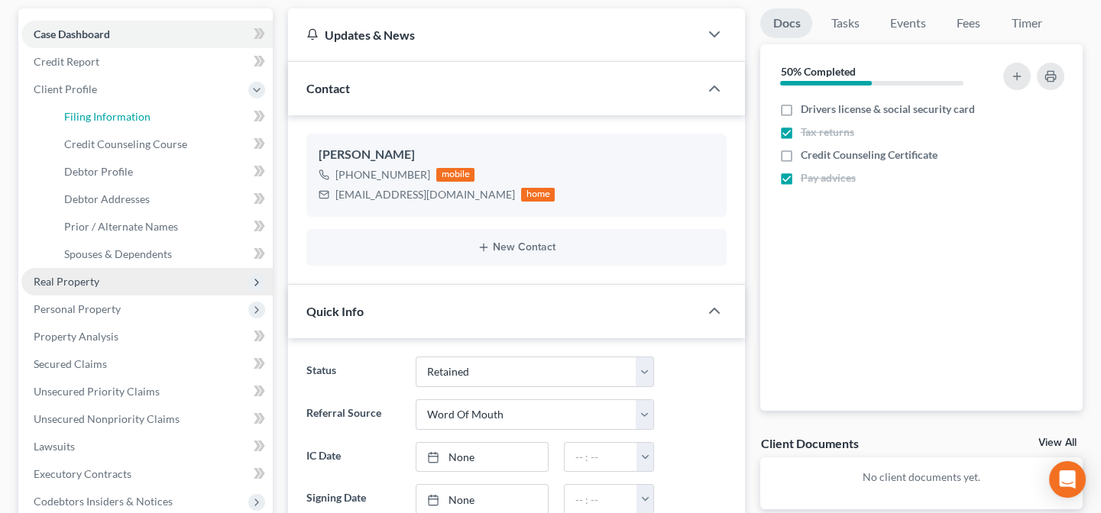
select select "19"
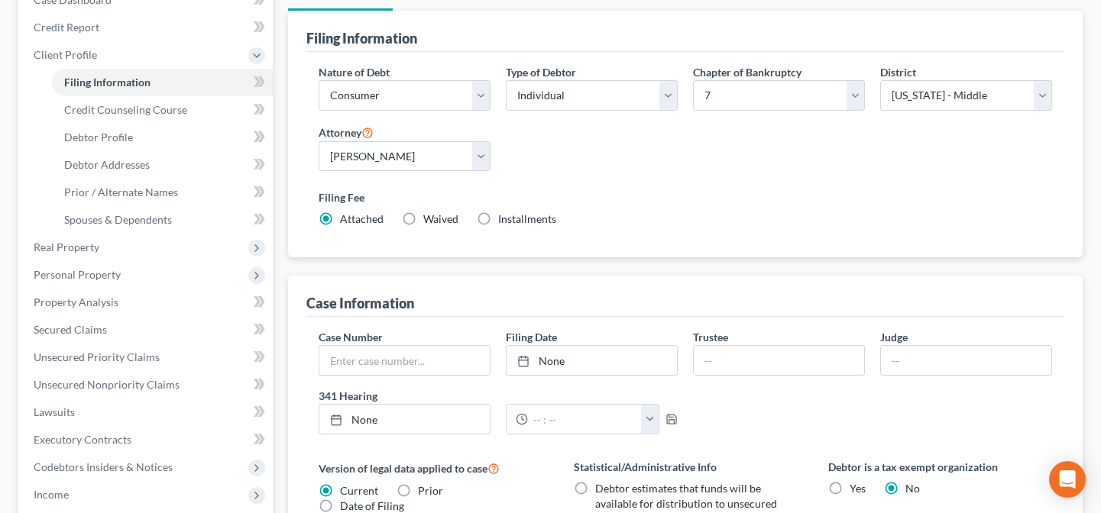
scroll to position [277, 0]
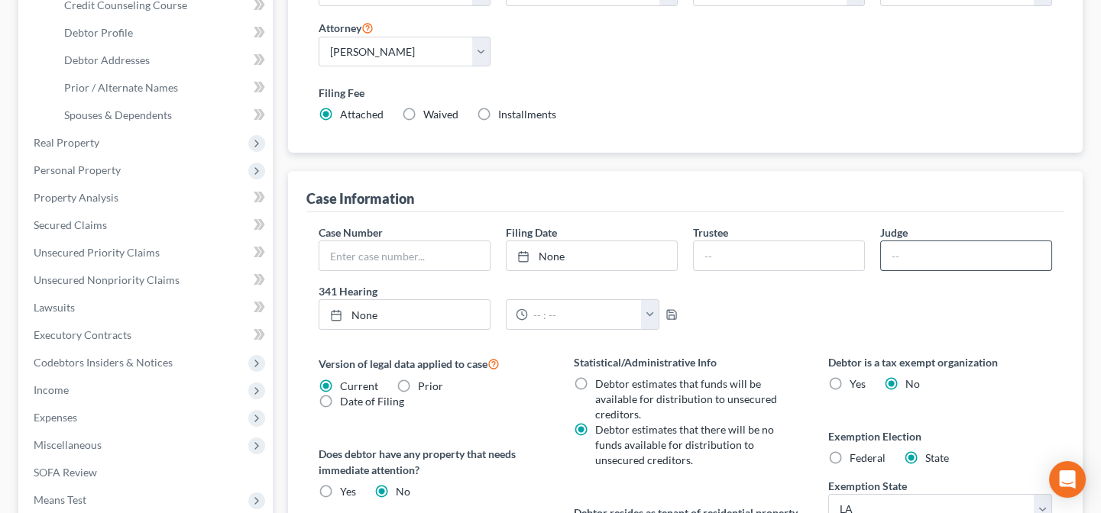
click at [912, 253] on input "text" at bounding box center [966, 255] width 170 height 29
type input "[PERSON_NAME]"
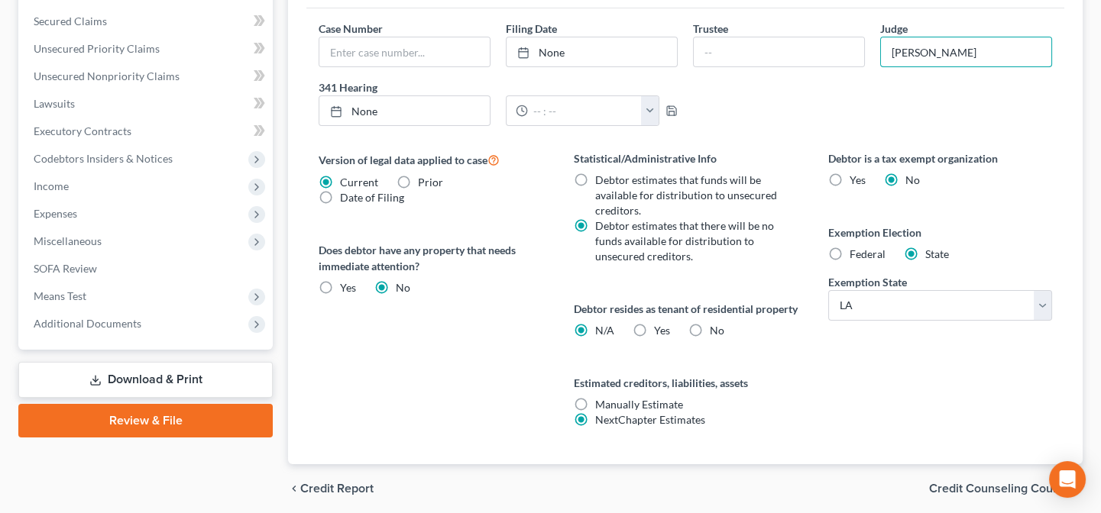
scroll to position [486, 0]
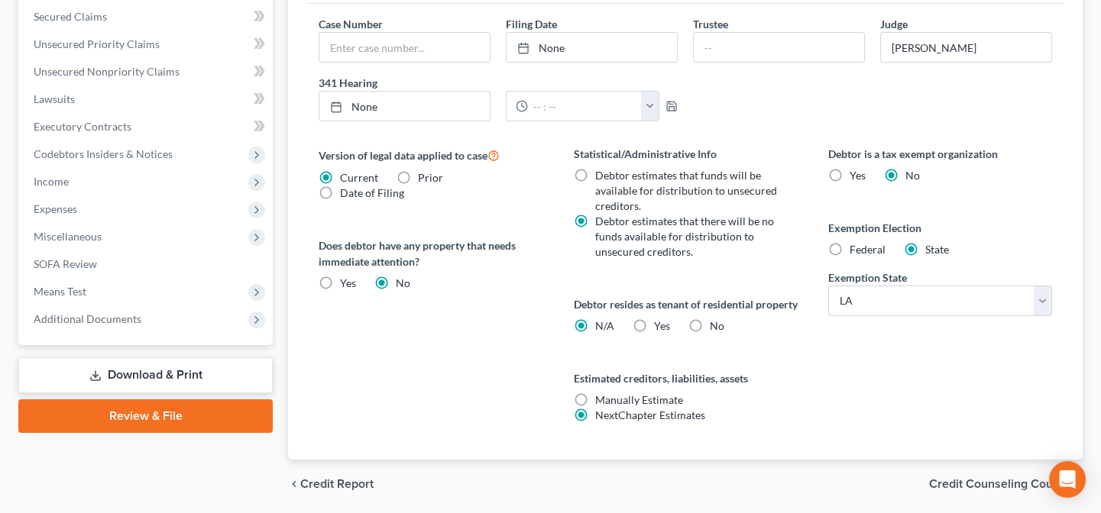
click at [710, 334] on label "No" at bounding box center [717, 326] width 15 height 15
click at [716, 328] on input "No" at bounding box center [721, 324] width 10 height 10
radio input "true"
radio input "false"
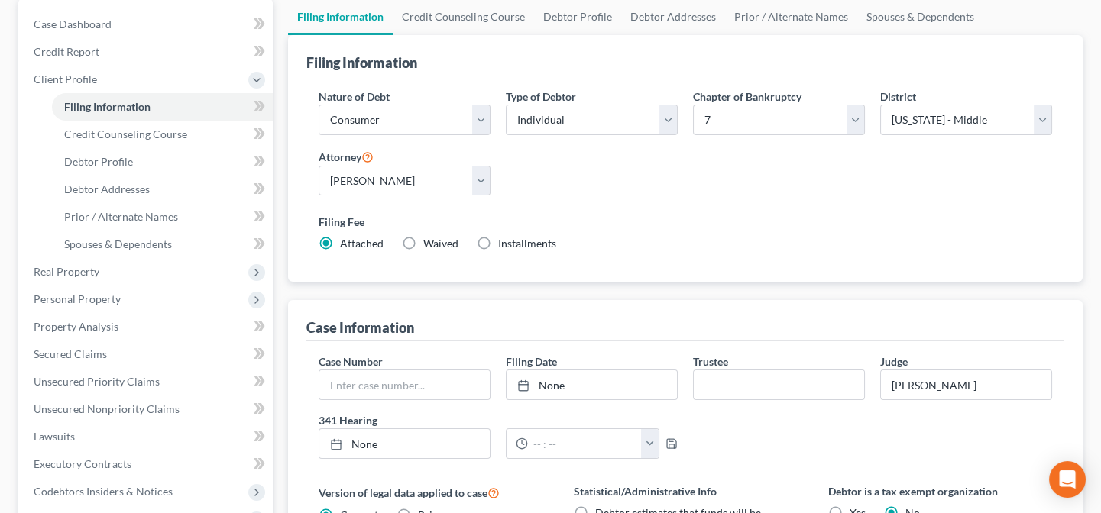
scroll to position [69, 0]
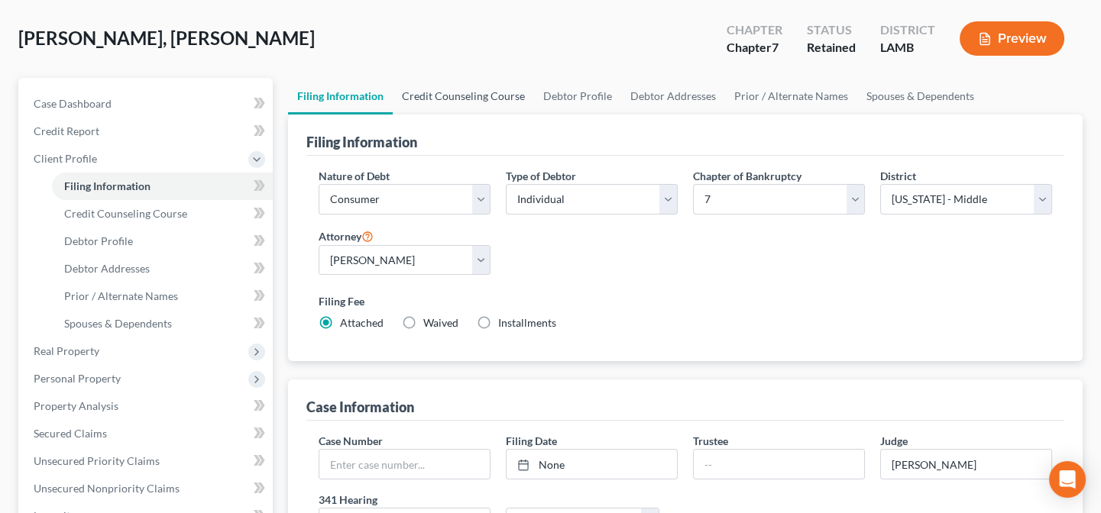
click at [477, 94] on link "Credit Counseling Course" at bounding box center [463, 96] width 141 height 37
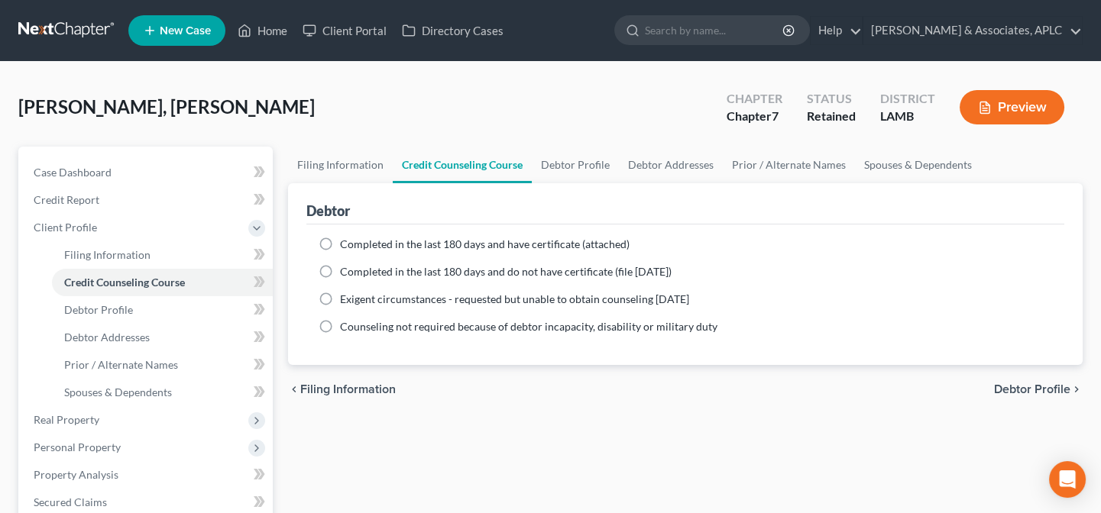
click at [423, 270] on span "Completed in the last 180 days and do not have certificate (file [DATE])" at bounding box center [506, 271] width 332 height 13
click at [356, 270] on input "Completed in the last 180 days and do not have certificate (file [DATE])" at bounding box center [351, 269] width 10 height 10
radio input "true"
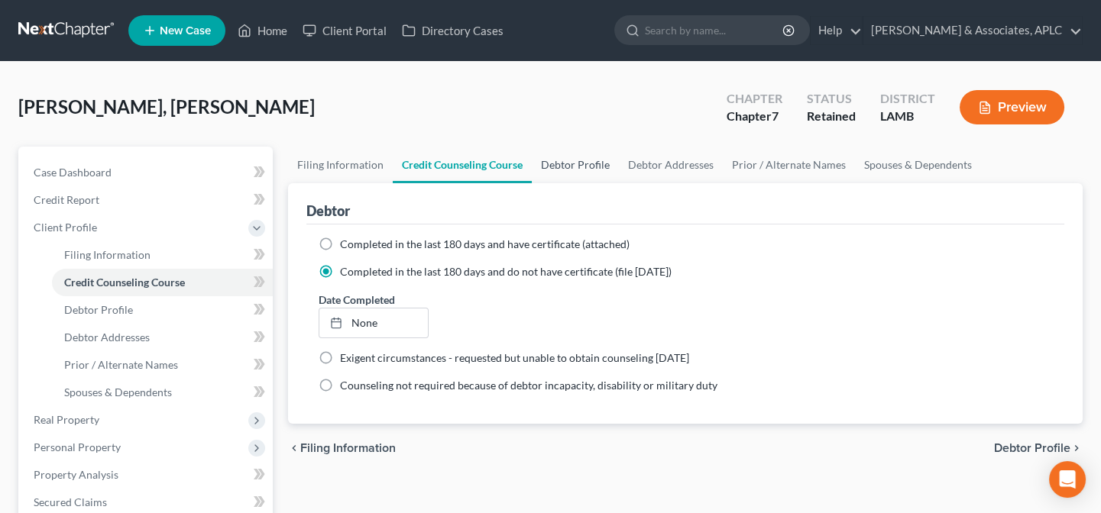
click at [568, 166] on link "Debtor Profile" at bounding box center [575, 165] width 87 height 37
select select "0"
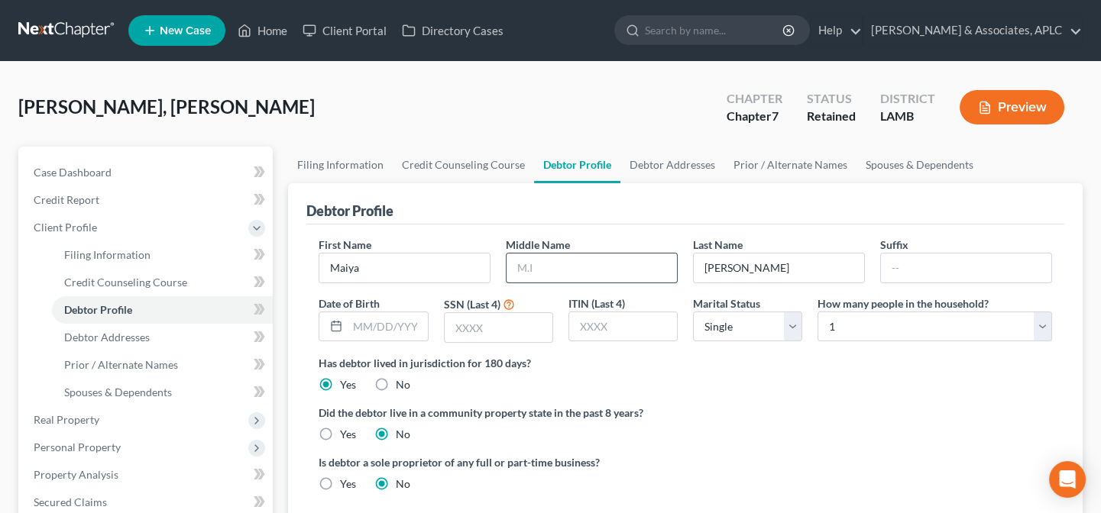
click at [589, 254] on input "text" at bounding box center [591, 268] width 170 height 29
type input "[PERSON_NAME]"
click at [411, 329] on input "text" at bounding box center [387, 326] width 79 height 29
type input "[DATE]"
type input "8238"
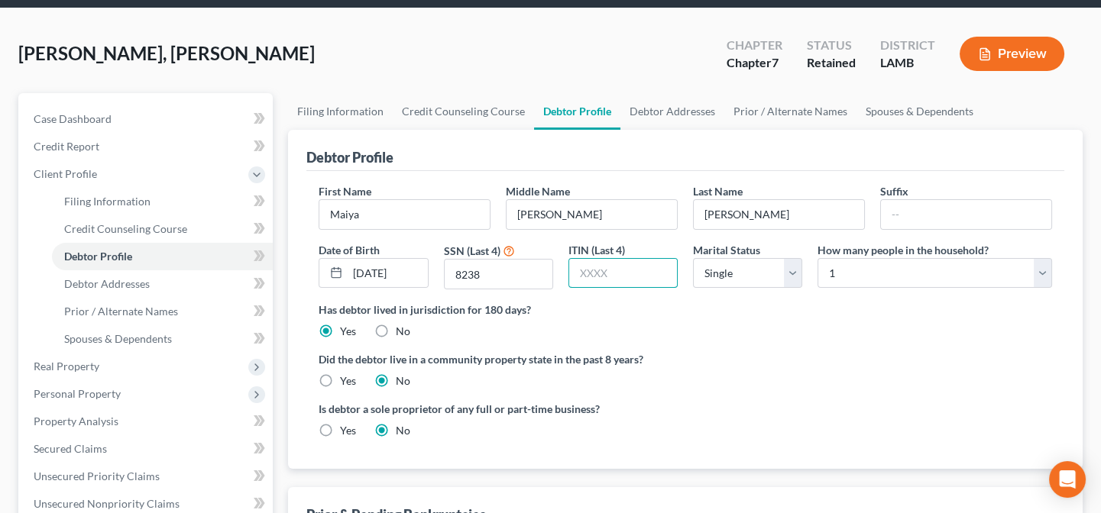
scroll to position [138, 0]
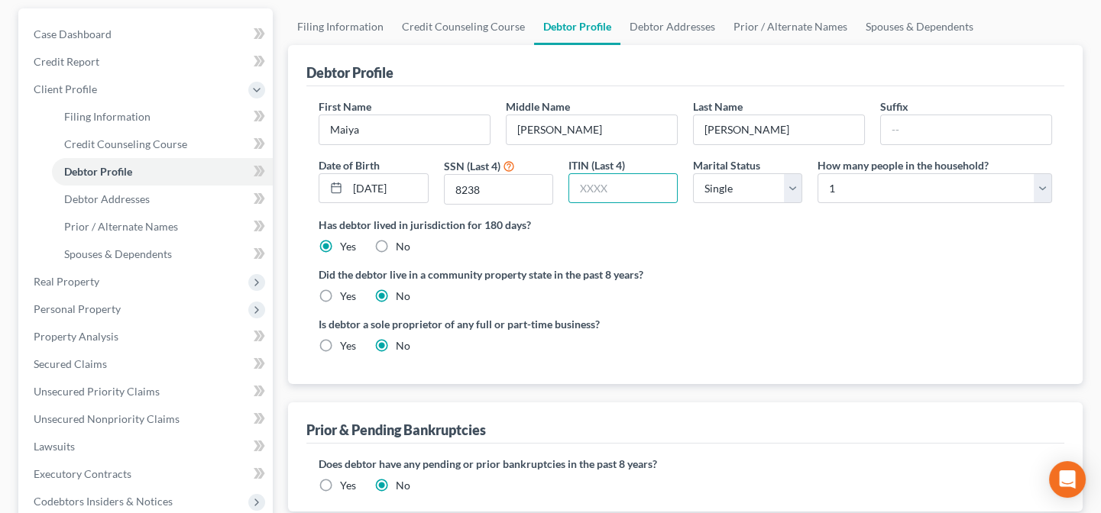
click at [340, 289] on label "Yes" at bounding box center [348, 296] width 16 height 15
click at [346, 289] on input "Yes" at bounding box center [351, 294] width 10 height 10
radio input "true"
radio input "false"
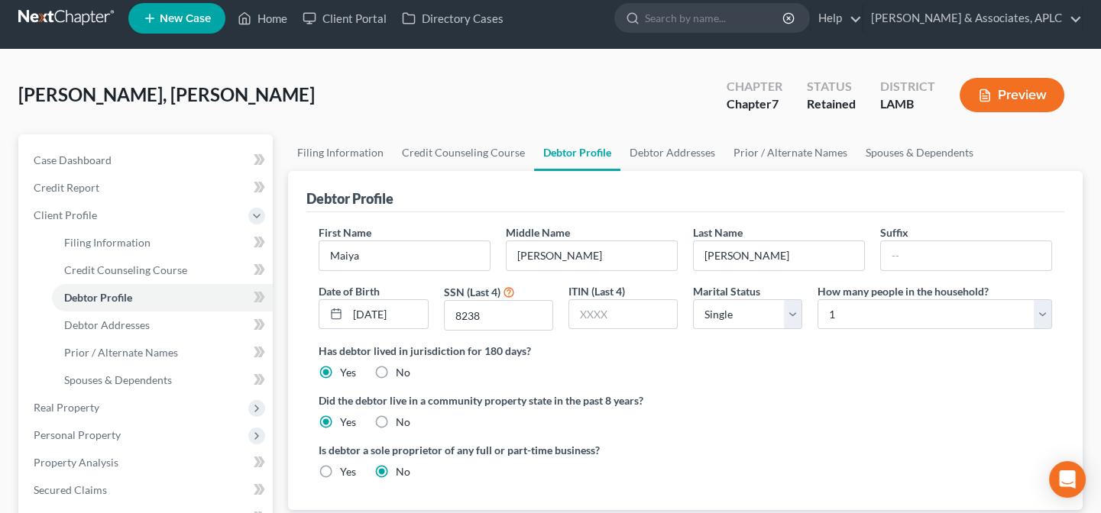
scroll to position [0, 0]
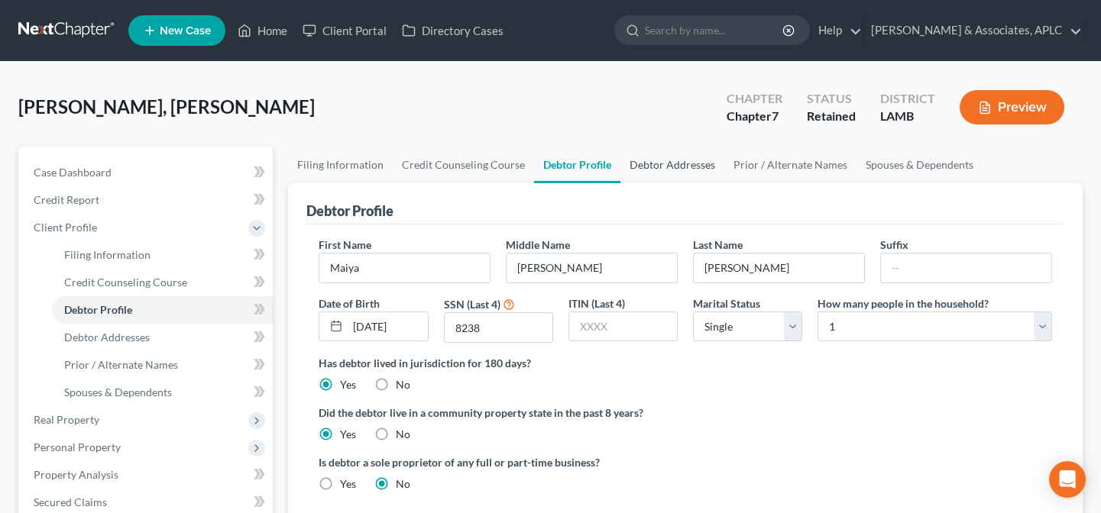
click at [671, 163] on link "Debtor Addresses" at bounding box center [672, 165] width 104 height 37
select select "0"
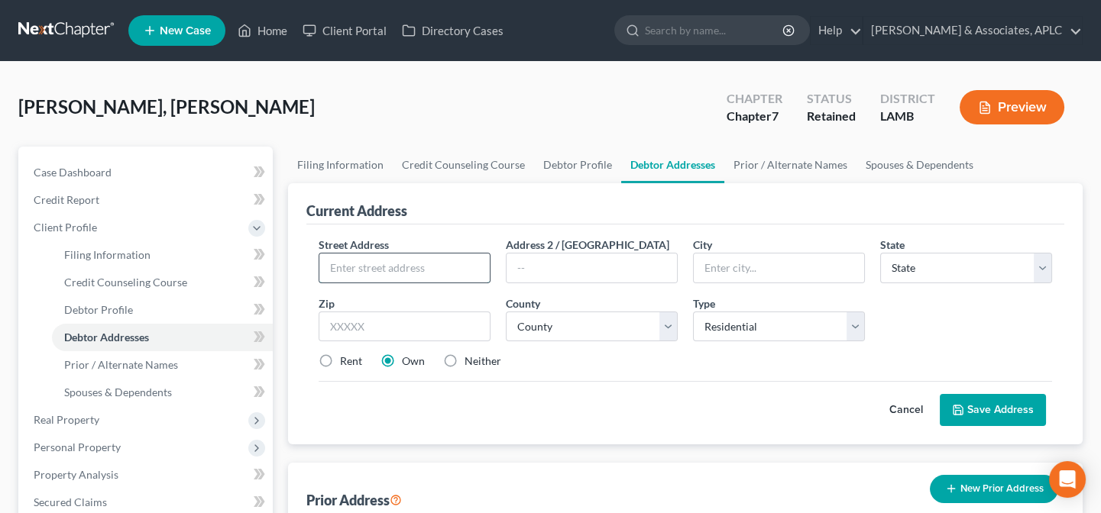
click at [465, 264] on input "text" at bounding box center [404, 268] width 170 height 29
type input "[STREET_ADDRESS]"
type input "Baton Rouge"
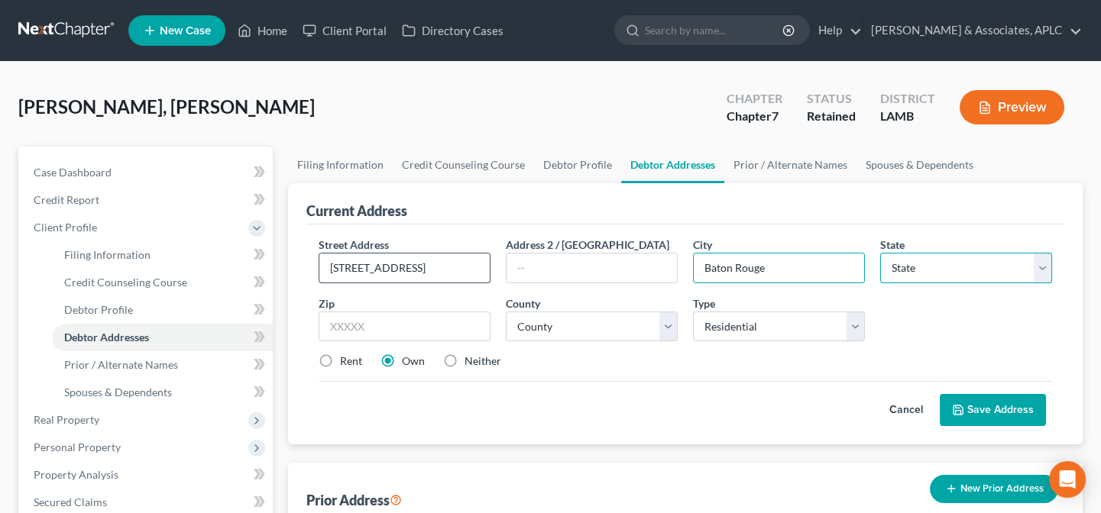
select select "19"
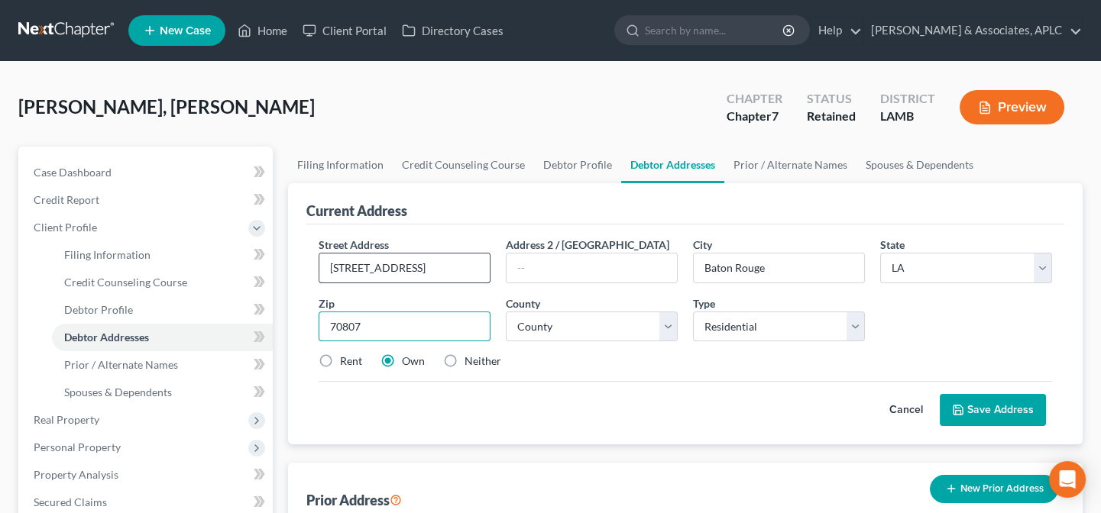
type input "70807"
select select "16"
drag, startPoint x: 450, startPoint y: 357, endPoint x: 481, endPoint y: 372, distance: 34.2
click at [464, 358] on label "Neither" at bounding box center [482, 361] width 37 height 15
click at [471, 358] on input "Neither" at bounding box center [476, 359] width 10 height 10
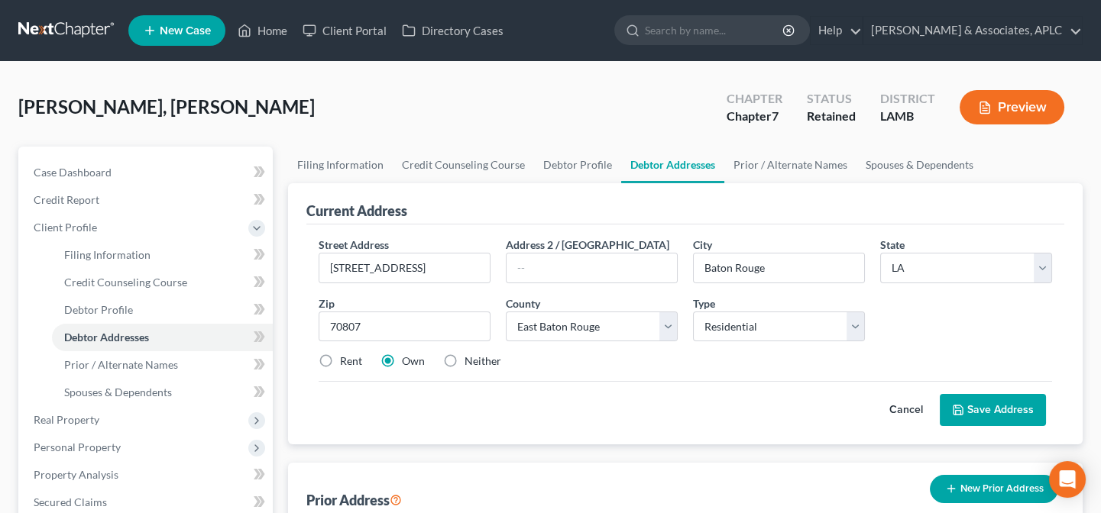
radio input "true"
click at [1001, 420] on button "Save Address" at bounding box center [993, 410] width 106 height 32
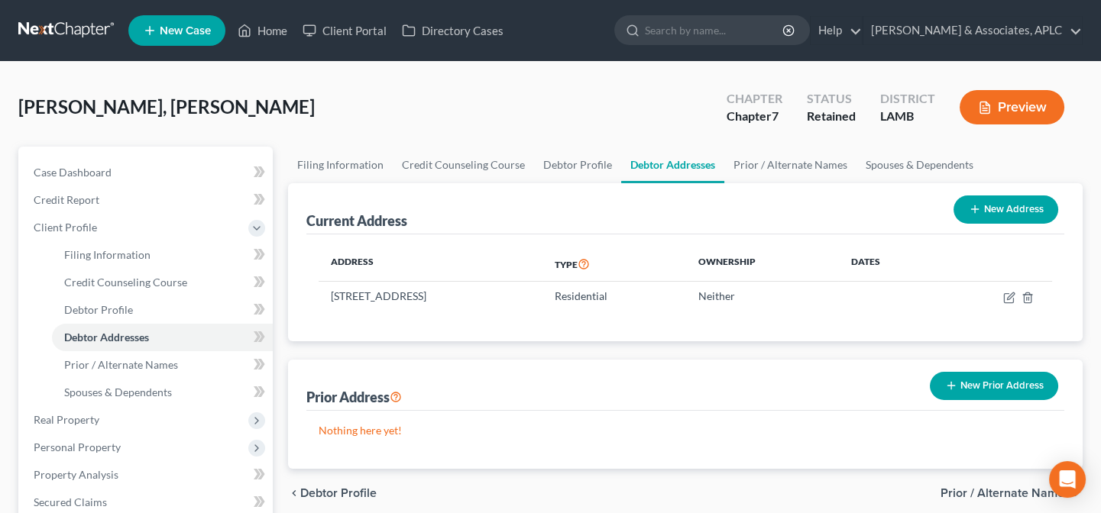
click at [1005, 385] on button "New Prior Address" at bounding box center [994, 386] width 128 height 28
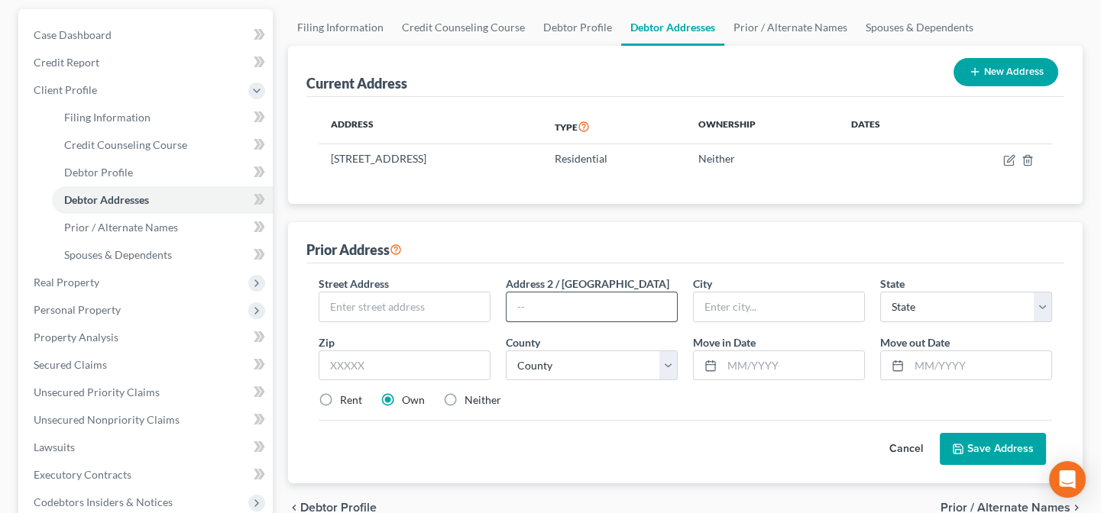
scroll to position [138, 0]
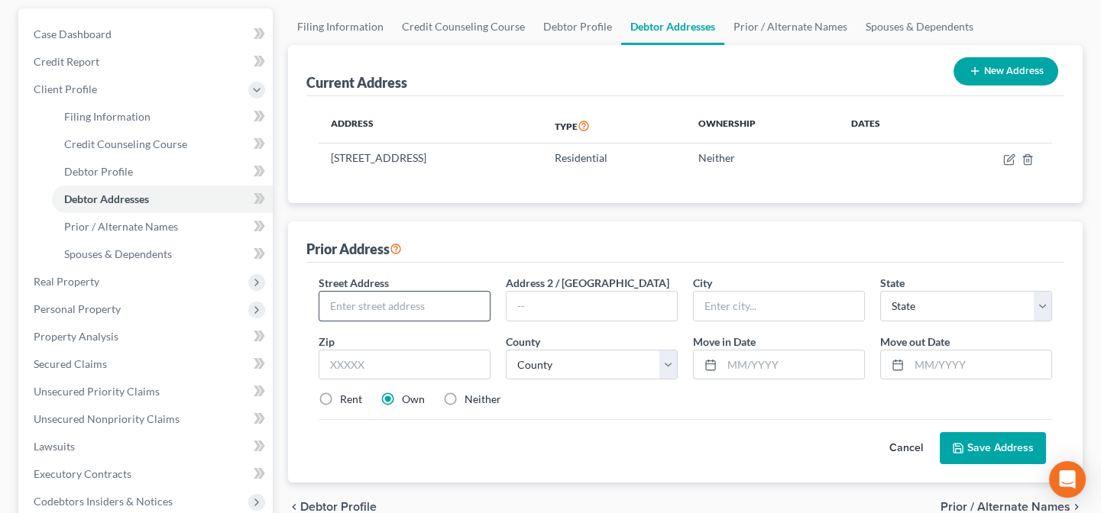
click at [438, 302] on input "text" at bounding box center [404, 306] width 170 height 29
type input "4867 [PERSON_NAME]"
type input "30338"
type input "[GEOGRAPHIC_DATA]"
select select "10"
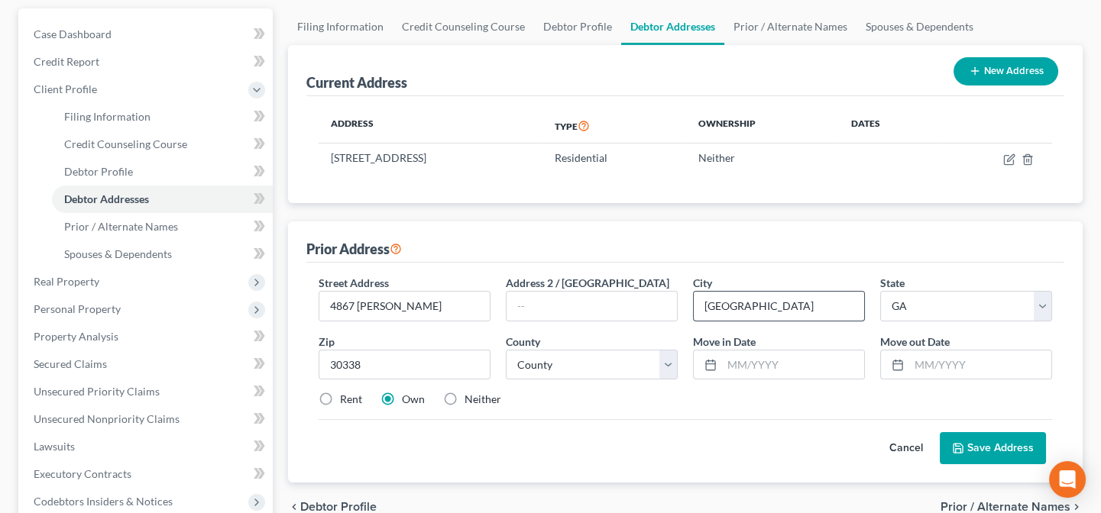
drag, startPoint x: 766, startPoint y: 308, endPoint x: 699, endPoint y: 315, distance: 67.7
click at [699, 315] on input "[GEOGRAPHIC_DATA]" at bounding box center [779, 306] width 170 height 29
type input "Dunwoody"
click at [558, 369] on select "County [GEOGRAPHIC_DATA] [GEOGRAPHIC_DATA] [GEOGRAPHIC_DATA] [GEOGRAPHIC_DATA] …" at bounding box center [592, 365] width 172 height 31
select select "42"
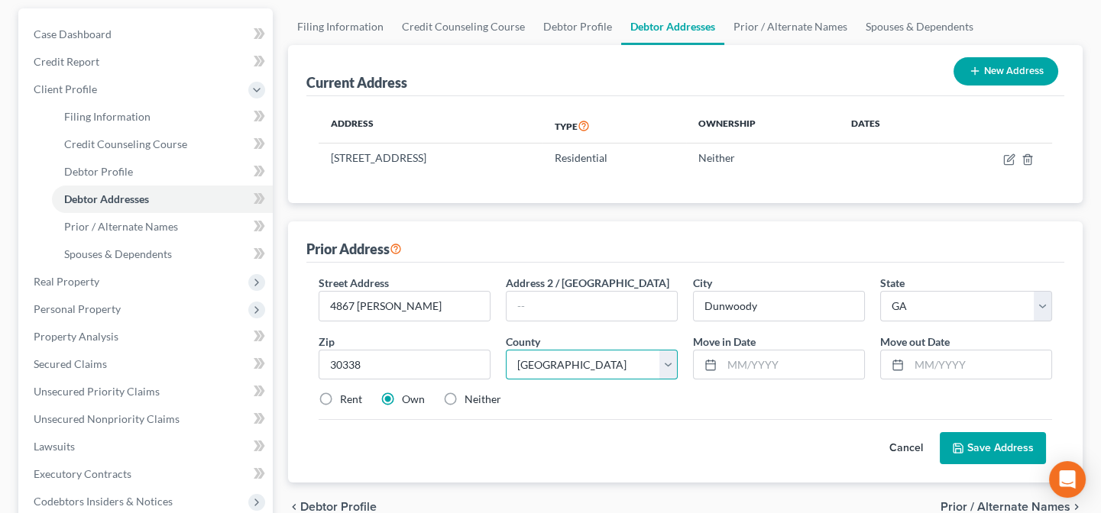
click at [506, 350] on select "County [GEOGRAPHIC_DATA] [GEOGRAPHIC_DATA] [GEOGRAPHIC_DATA] [GEOGRAPHIC_DATA] …" at bounding box center [592, 365] width 172 height 31
click at [728, 365] on input "text" at bounding box center [793, 365] width 142 height 29
type input "01/2022"
type input "08/2023"
click at [340, 394] on label "Rent" at bounding box center [351, 399] width 22 height 15
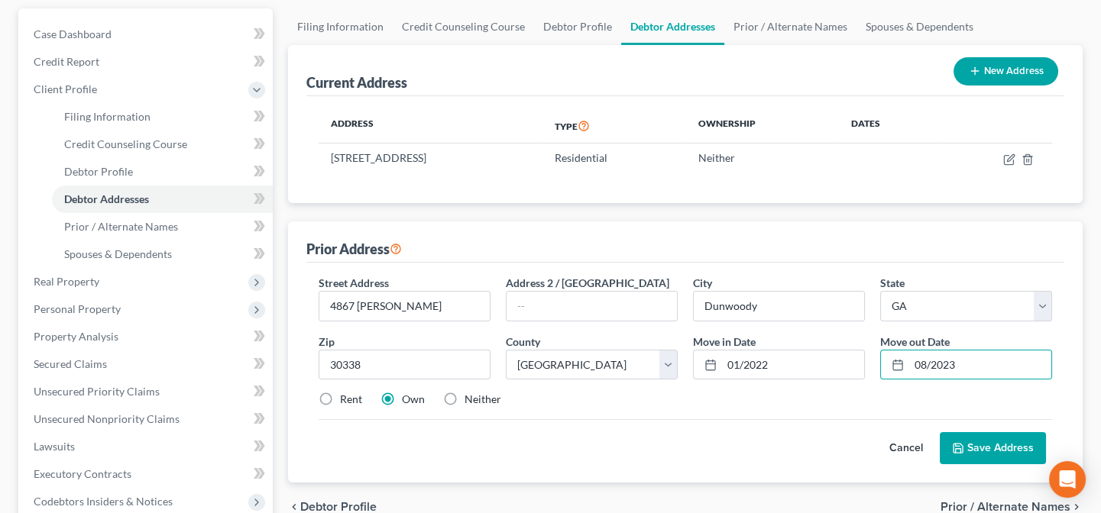
click at [346, 394] on input "Rent" at bounding box center [351, 397] width 10 height 10
radio input "true"
click at [978, 443] on button "Save Address" at bounding box center [993, 448] width 106 height 32
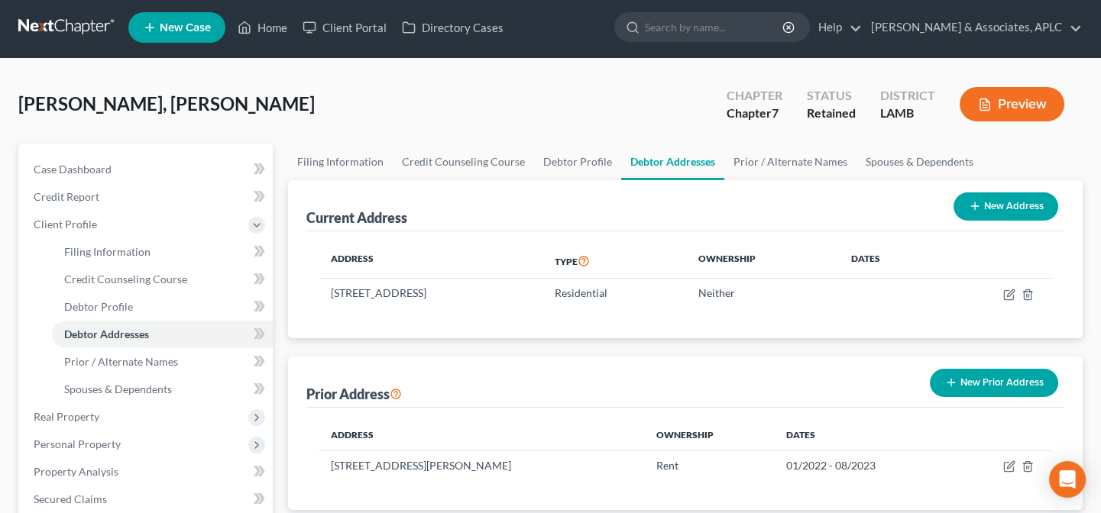
scroll to position [0, 0]
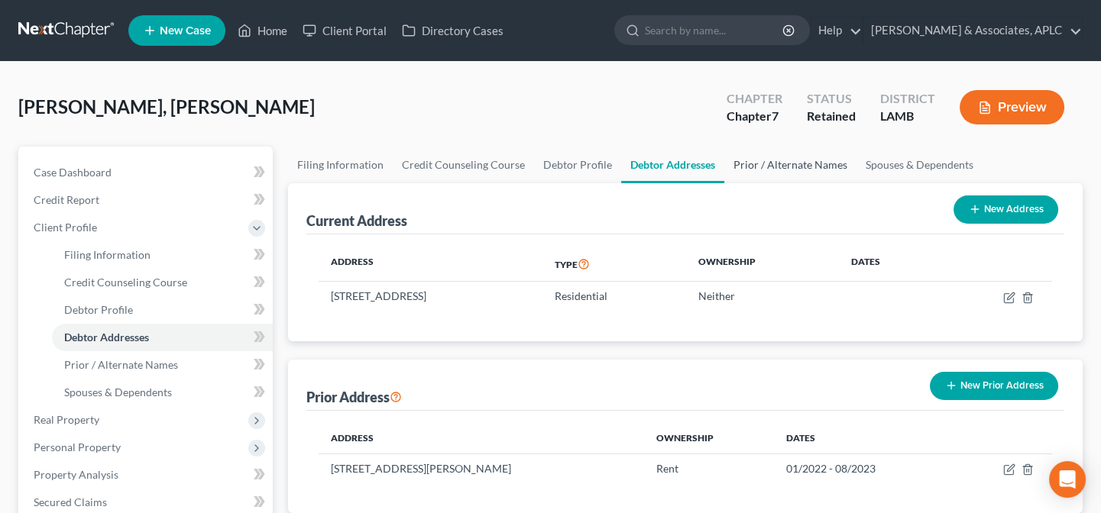
click at [787, 164] on link "Prior / Alternate Names" at bounding box center [790, 165] width 132 height 37
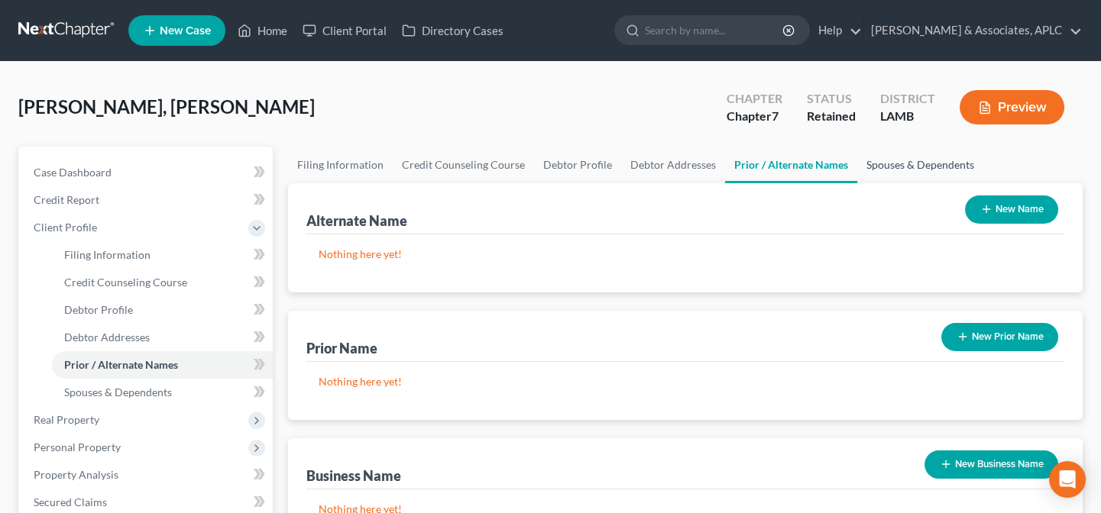
click at [873, 160] on link "Spouses & Dependents" at bounding box center [920, 165] width 126 height 37
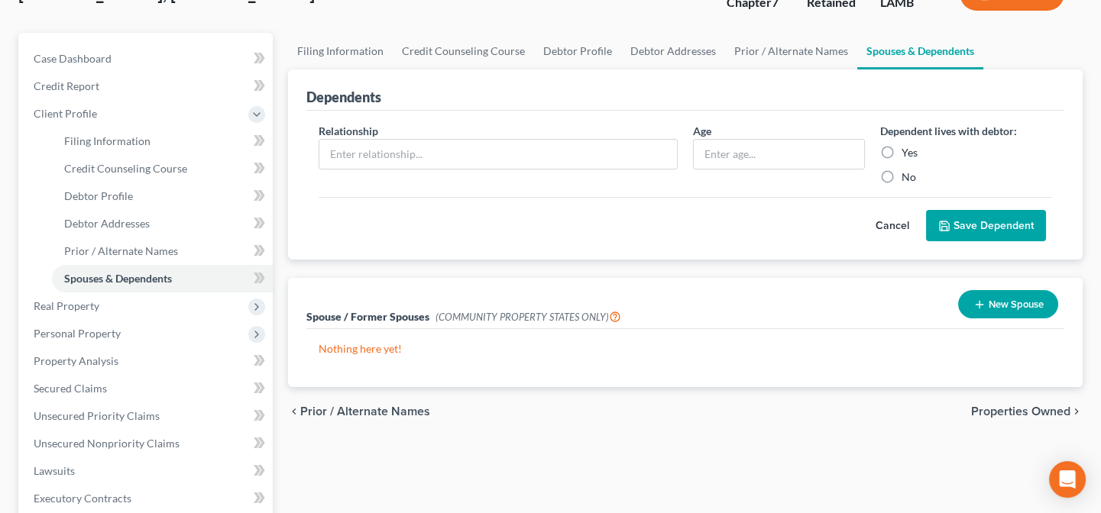
scroll to position [69, 0]
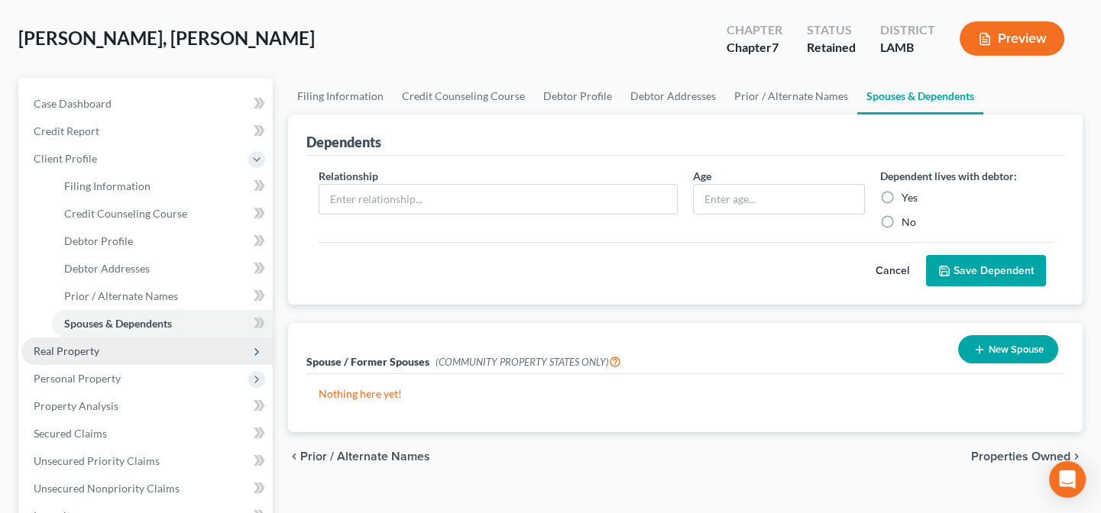
click at [62, 351] on span "Real Property" at bounding box center [67, 351] width 66 height 13
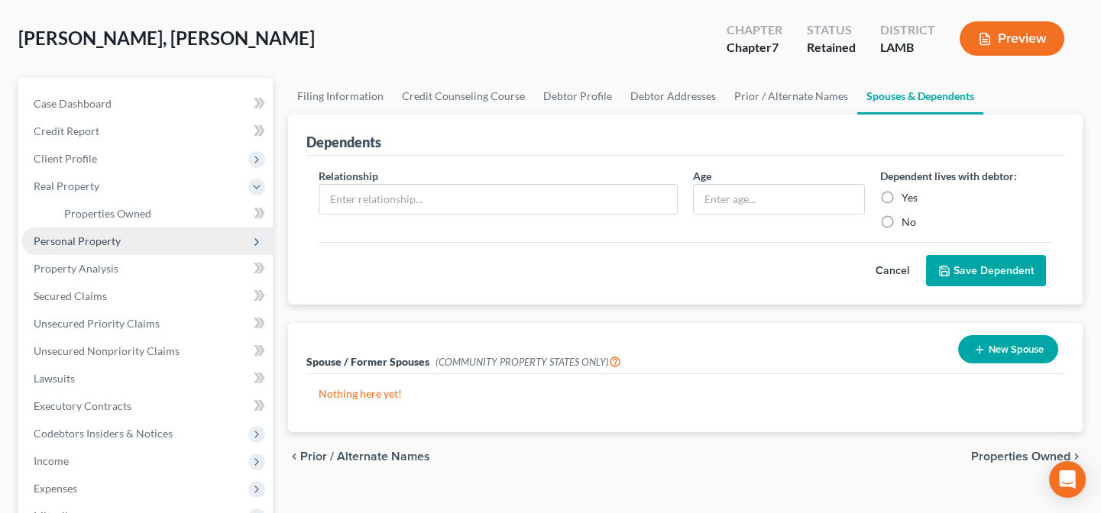
click at [102, 238] on span "Personal Property" at bounding box center [77, 241] width 87 height 13
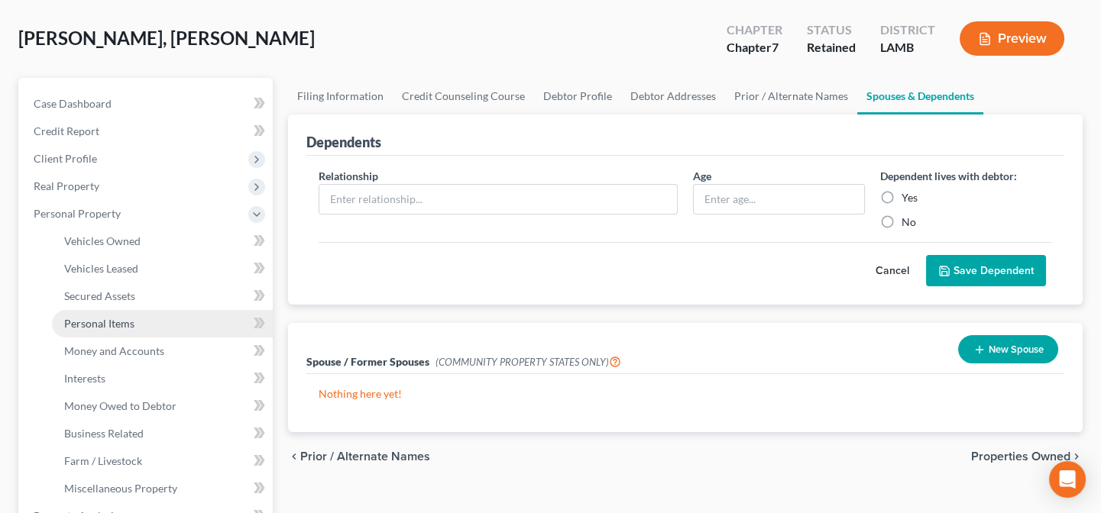
click at [112, 318] on span "Personal Items" at bounding box center [99, 323] width 70 height 13
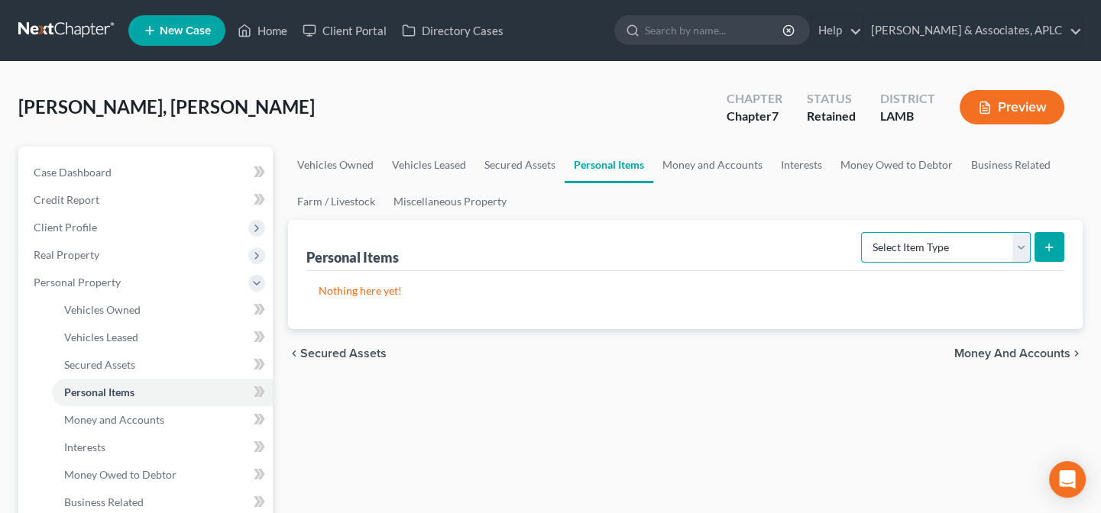
click at [932, 254] on select "Select Item Type Clothing Collectibles Of Value Electronics Firearms Household …" at bounding box center [946, 247] width 170 height 31
select select "clothing"
click at [862, 232] on select "Select Item Type Clothing Collectibles Of Value Electronics Firearms Household …" at bounding box center [946, 247] width 170 height 31
click at [1045, 248] on icon "submit" at bounding box center [1049, 247] width 12 height 12
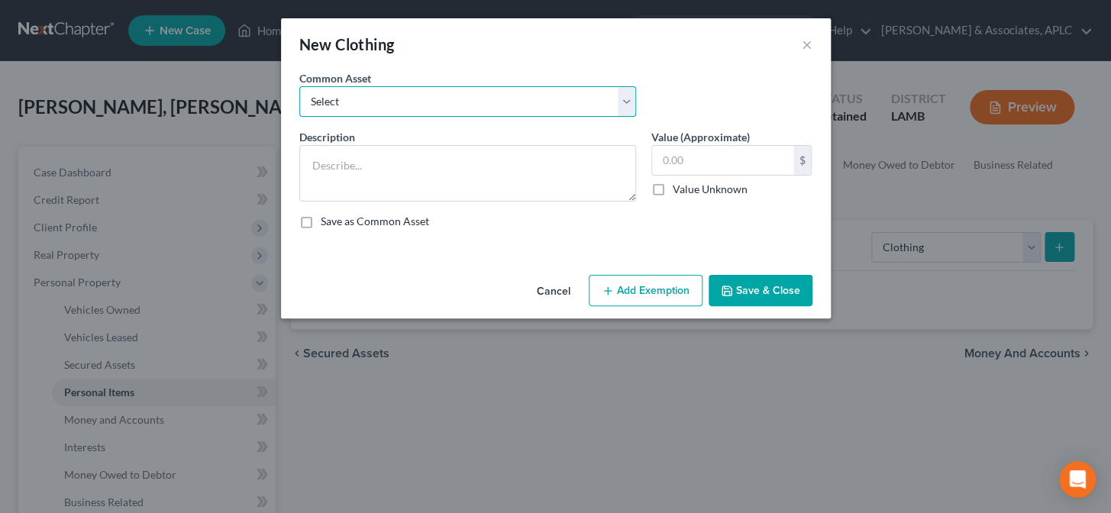
click at [359, 103] on select "Select Personal Clothing" at bounding box center [467, 101] width 337 height 31
select select "0"
click at [299, 86] on select "Select Personal Clothing" at bounding box center [467, 101] width 337 height 31
type textarea "Personal Clothing"
type input "200.00"
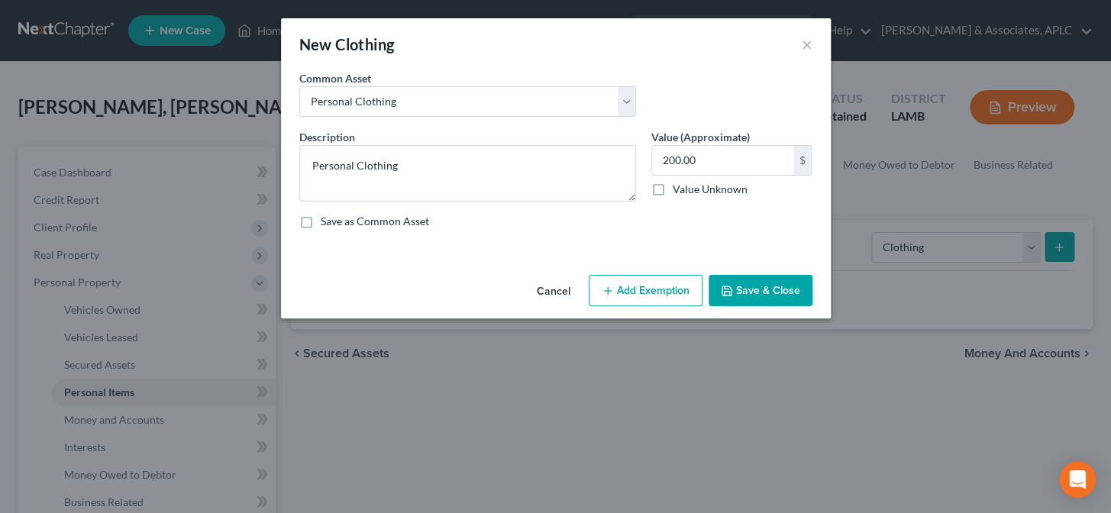
click at [613, 285] on icon "button" at bounding box center [608, 291] width 12 height 12
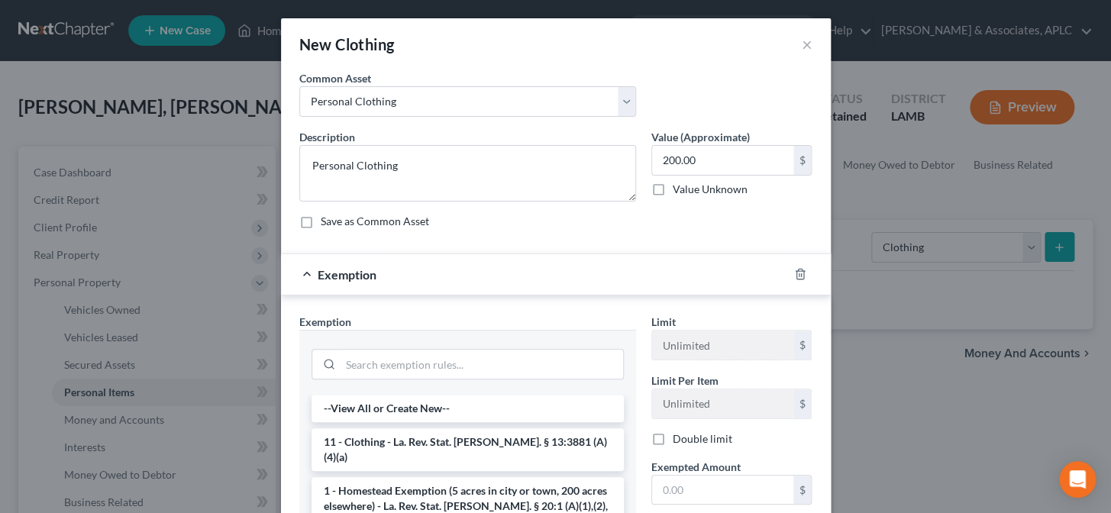
drag, startPoint x: 429, startPoint y: 441, endPoint x: 458, endPoint y: 445, distance: 29.3
click at [429, 441] on li "11 - Clothing - La. Rev. Stat. [PERSON_NAME]. § 13:3881 (A)(4)(a)" at bounding box center [468, 450] width 312 height 43
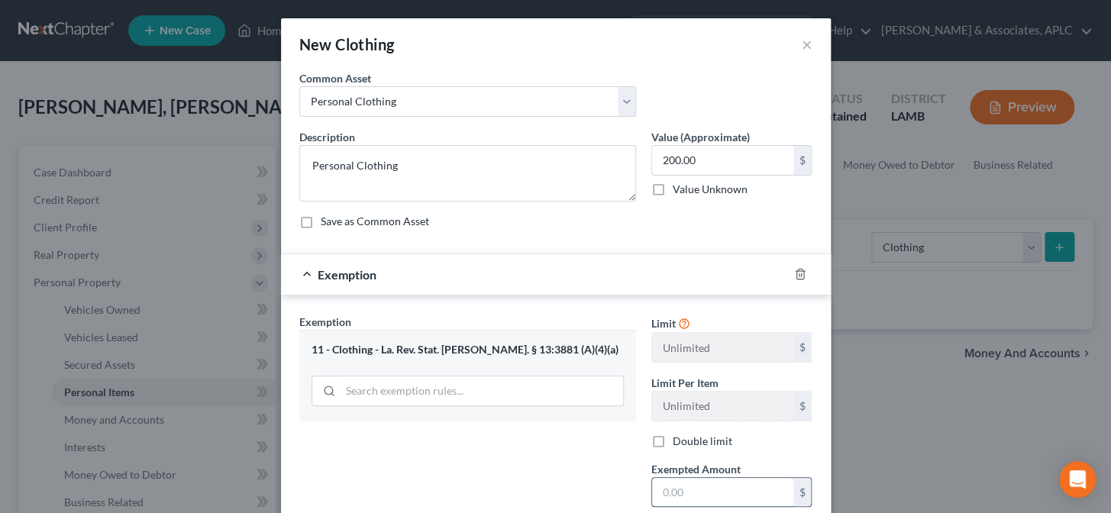
click at [690, 498] on input "text" at bounding box center [722, 492] width 141 height 29
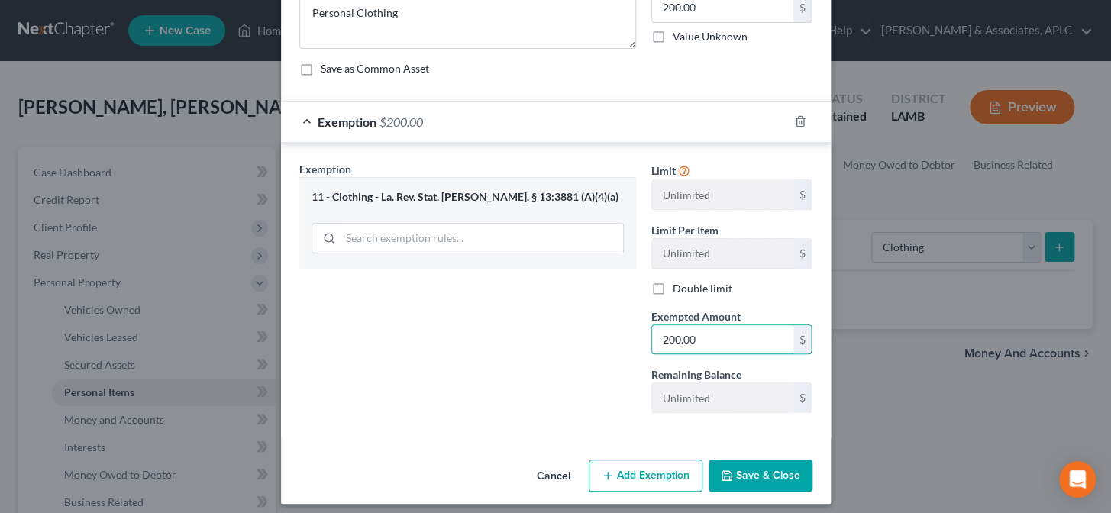
scroll to position [160, 0]
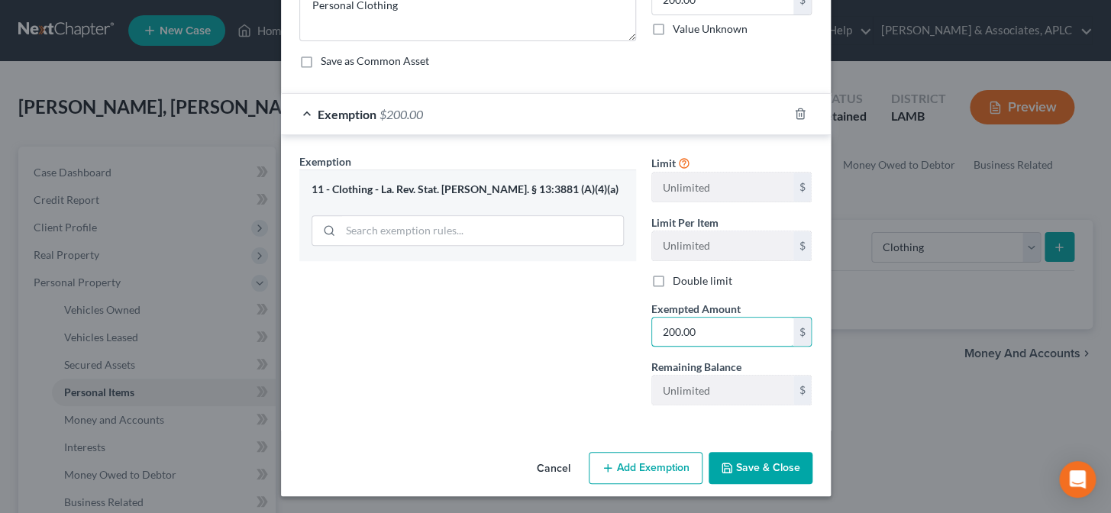
type input "200.00"
click at [768, 471] on button "Save & Close" at bounding box center [761, 468] width 104 height 32
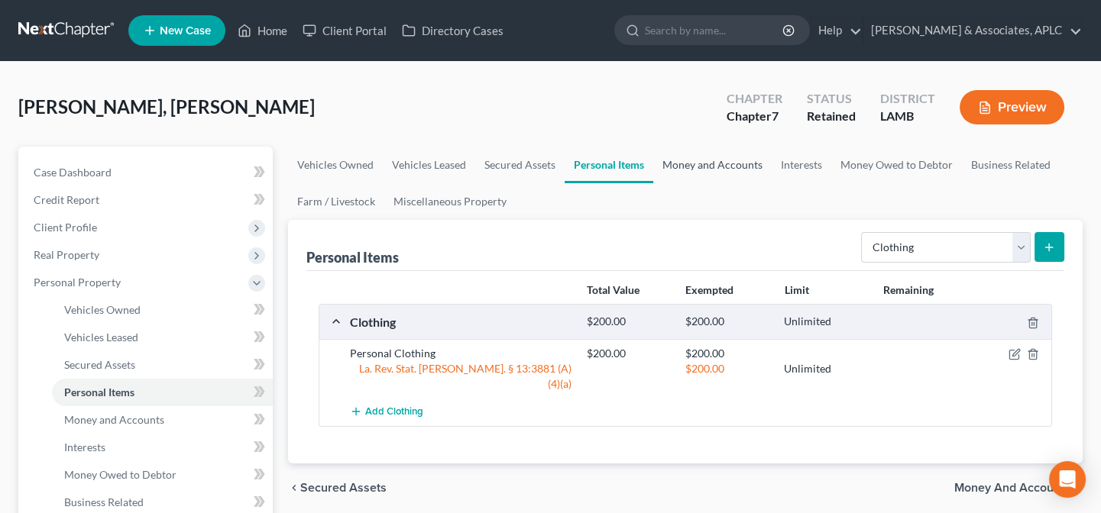
click at [701, 162] on link "Money and Accounts" at bounding box center [712, 165] width 118 height 37
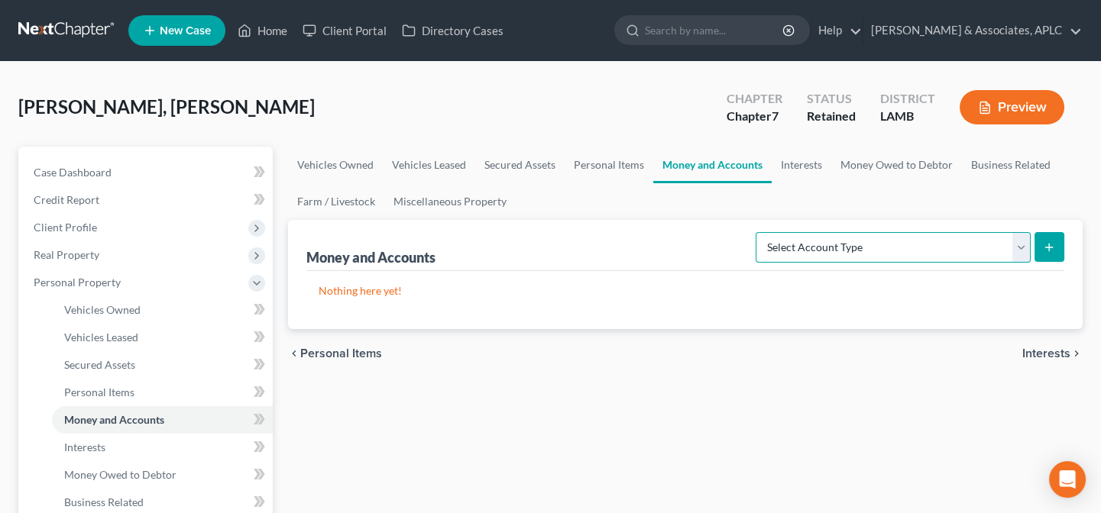
click at [839, 251] on select "Select Account Type Brokerage Cash on Hand Certificates of Deposit Checking Acc…" at bounding box center [893, 247] width 275 height 31
select select "checking"
click at [759, 232] on select "Select Account Type Brokerage Cash on Hand Certificates of Deposit Checking Acc…" at bounding box center [893, 247] width 275 height 31
click at [1050, 243] on icon "submit" at bounding box center [1049, 247] width 12 height 12
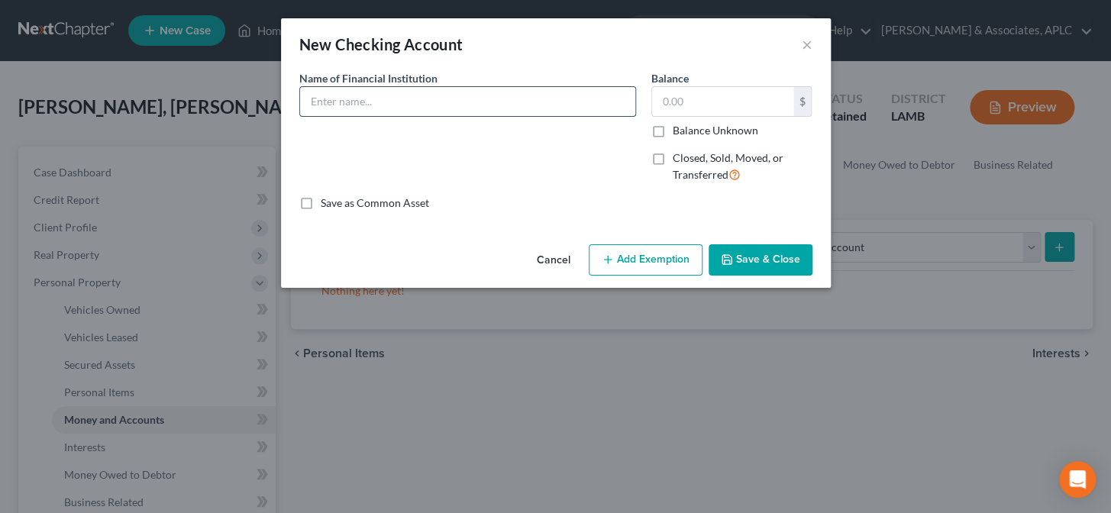
click at [484, 108] on input "text" at bounding box center [467, 101] width 335 height 29
type input "Capital One"
click at [748, 255] on button "Save & Close" at bounding box center [761, 260] width 104 height 32
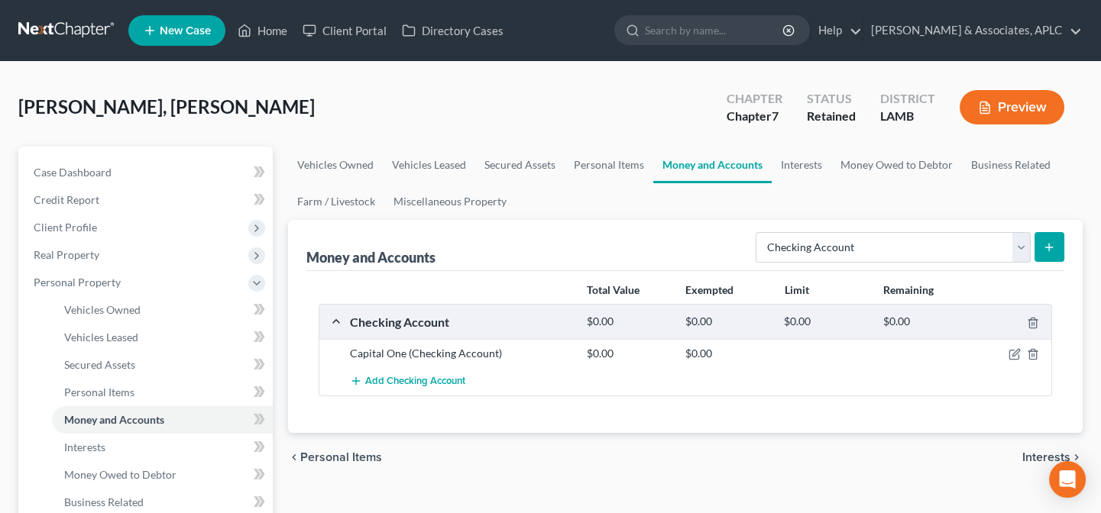
click at [1061, 239] on button "submit" at bounding box center [1049, 247] width 30 height 30
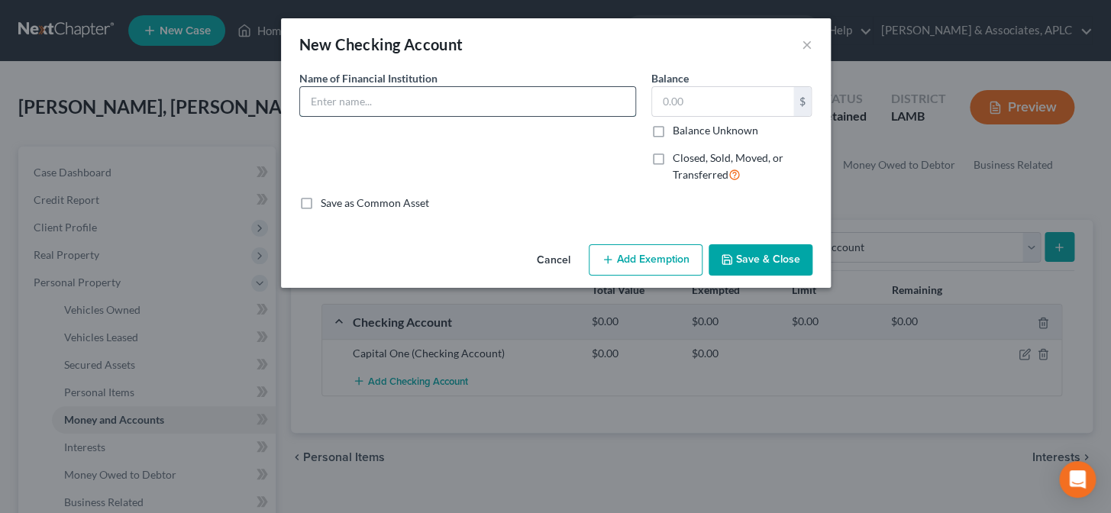
click at [491, 108] on input "text" at bounding box center [467, 101] width 335 height 29
type input "New Bank Account ???"
click at [756, 253] on button "Save & Close" at bounding box center [761, 260] width 104 height 32
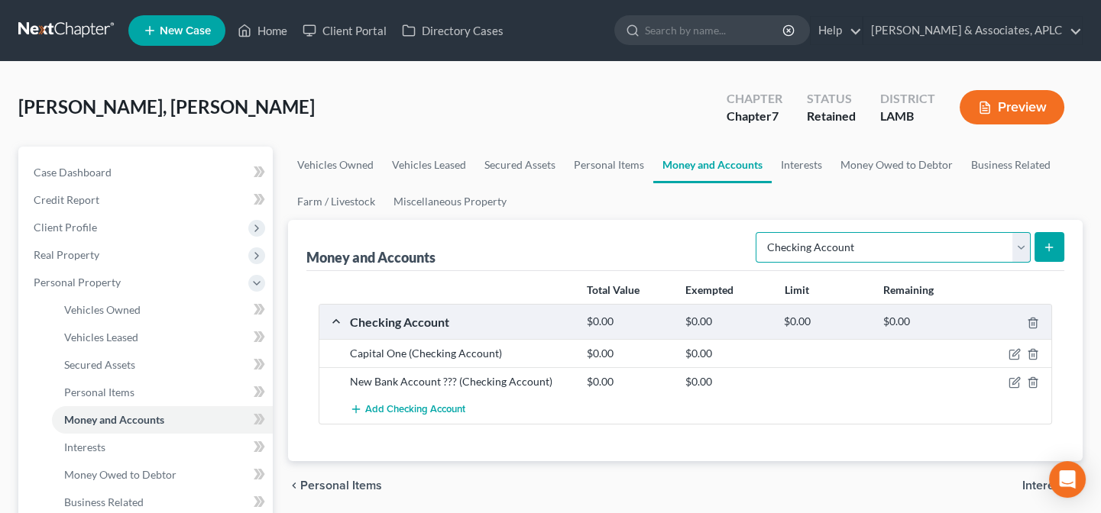
click at [860, 252] on select "Select Account Type Brokerage Cash on Hand Certificates of Deposit Checking Acc…" at bounding box center [893, 247] width 275 height 31
select select "other"
click at [759, 232] on select "Select Account Type Brokerage Cash on Hand Certificates of Deposit Checking Acc…" at bounding box center [893, 247] width 275 height 31
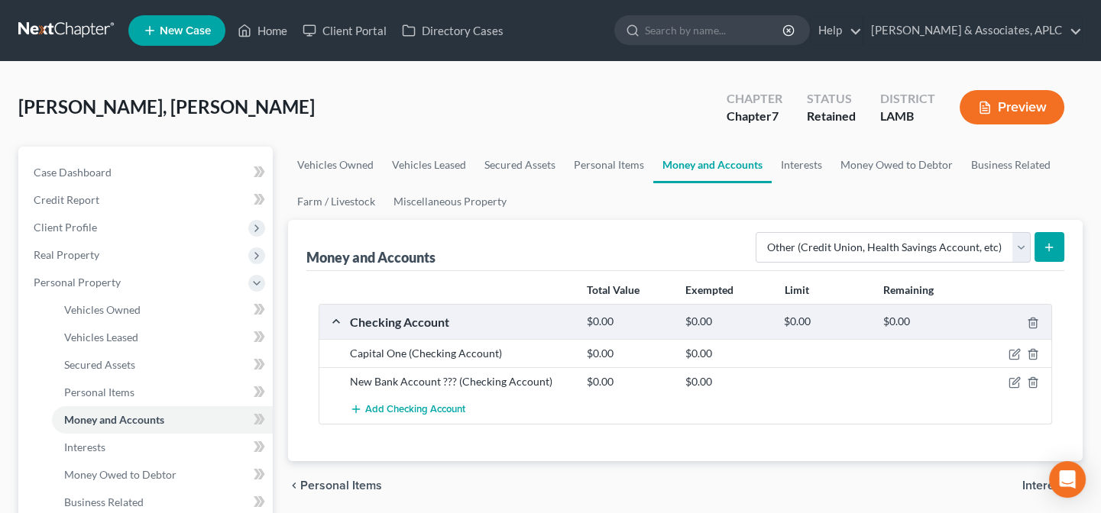
click at [1057, 245] on button "submit" at bounding box center [1049, 247] width 30 height 30
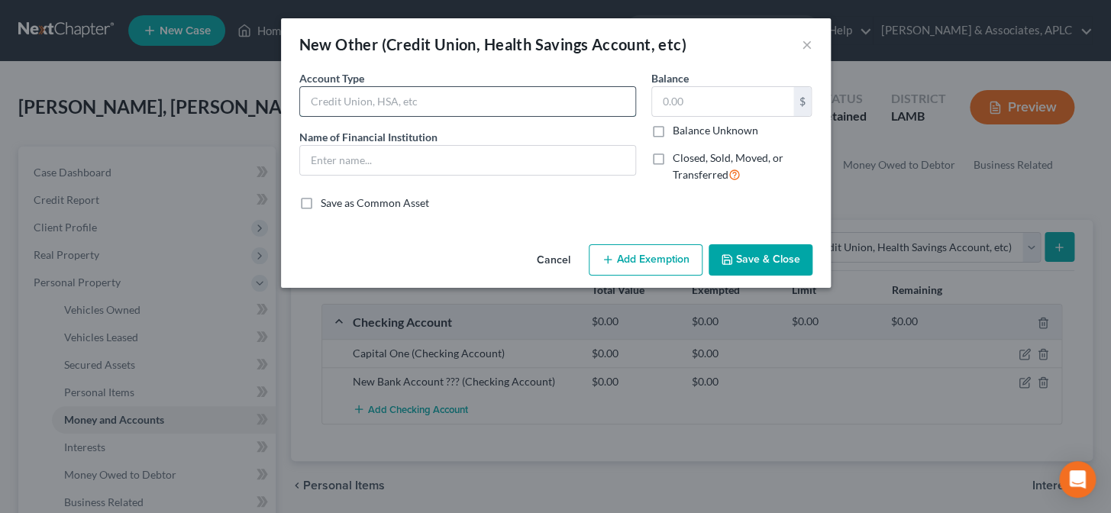
click at [403, 107] on input "text" at bounding box center [467, 101] width 335 height 29
type input "Venmo"
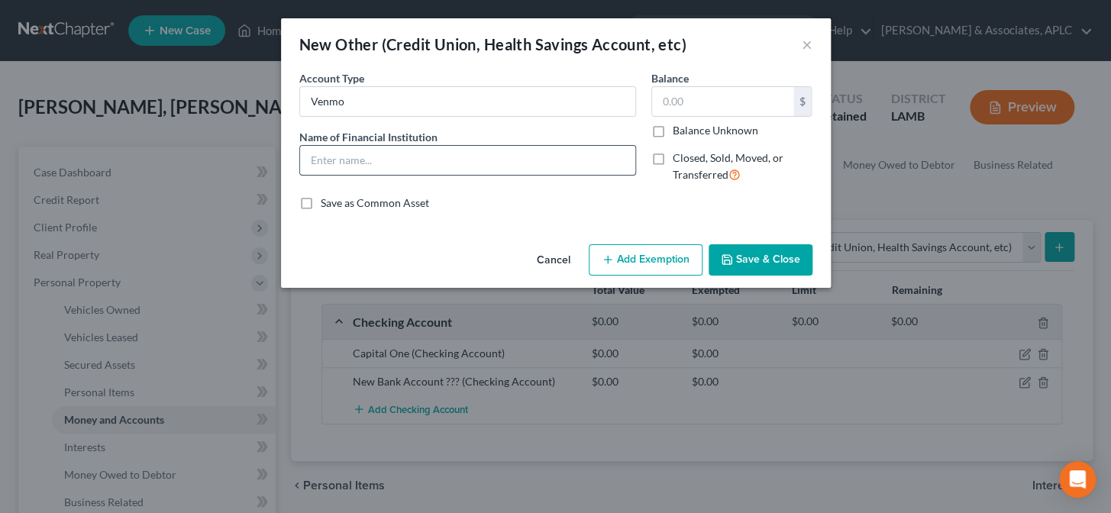
click at [392, 163] on input "text" at bounding box center [467, 160] width 335 height 29
type input "Venmo"
click at [746, 263] on button "Save & Close" at bounding box center [761, 260] width 104 height 32
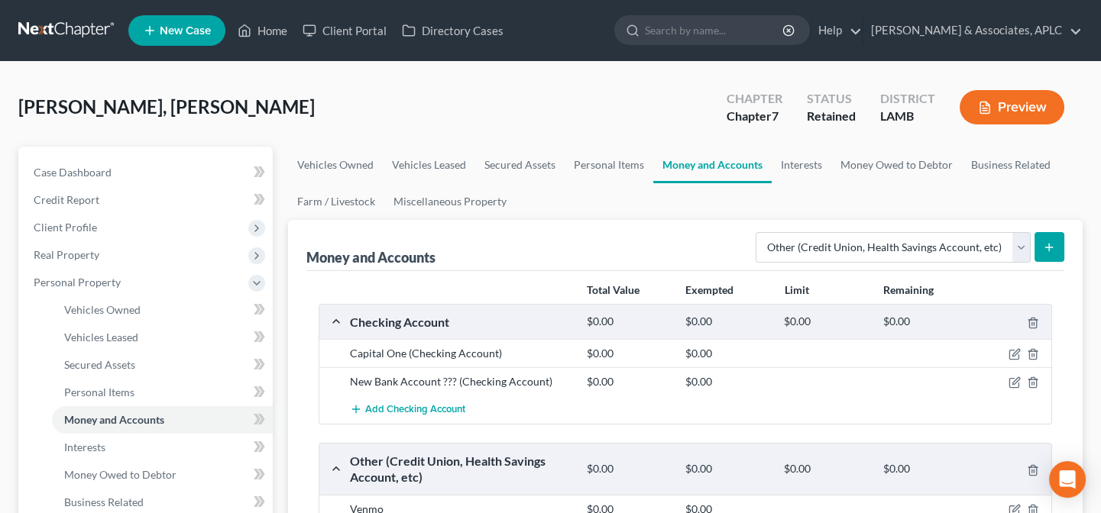
click at [1051, 238] on button "submit" at bounding box center [1049, 247] width 30 height 30
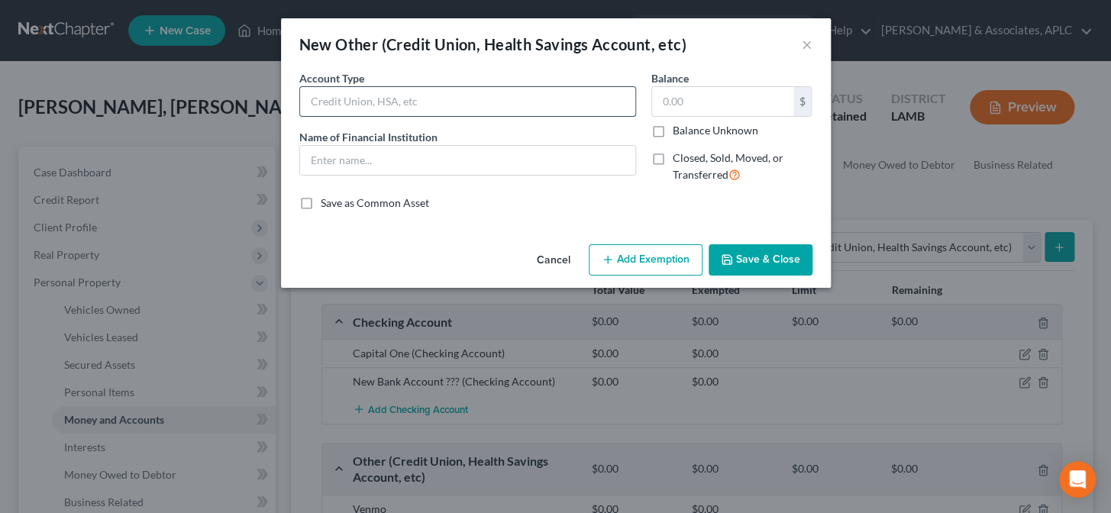
click at [480, 104] on input "text" at bounding box center [467, 101] width 335 height 29
type input "Cash App"
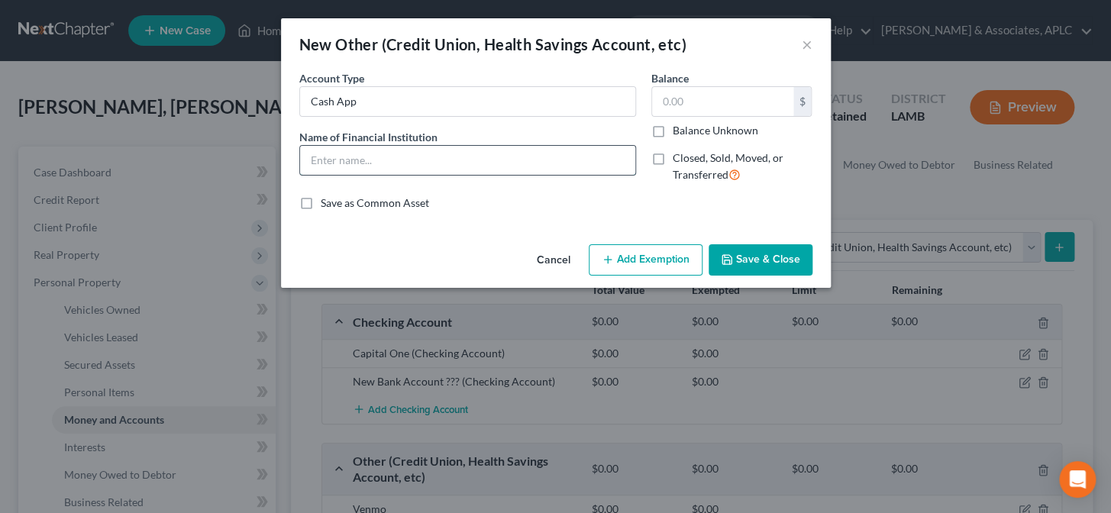
click at [427, 157] on input "text" at bounding box center [467, 160] width 335 height 29
type input "Cash App"
click at [731, 262] on icon "button" at bounding box center [727, 260] width 12 height 12
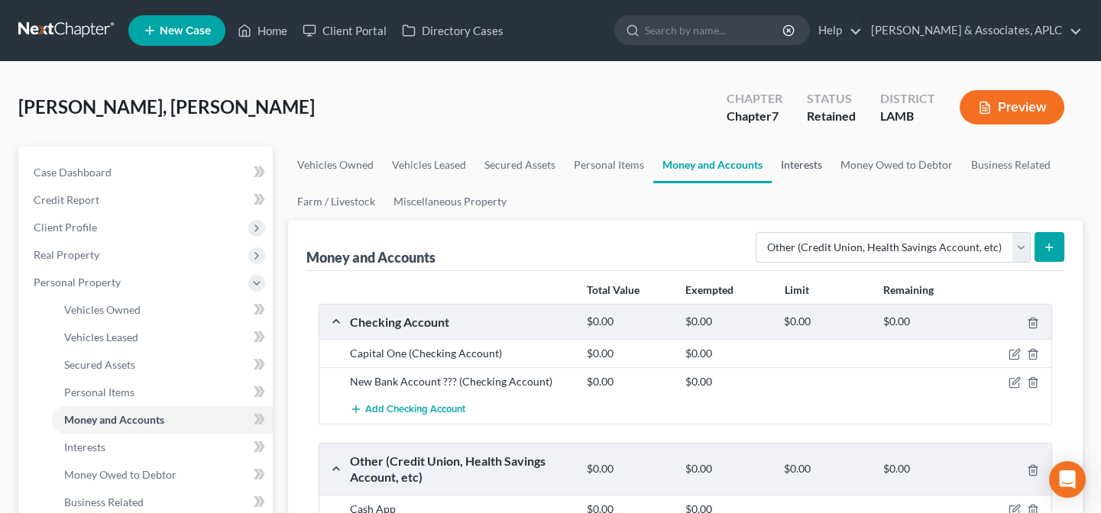
click at [805, 163] on link "Interests" at bounding box center [802, 165] width 60 height 37
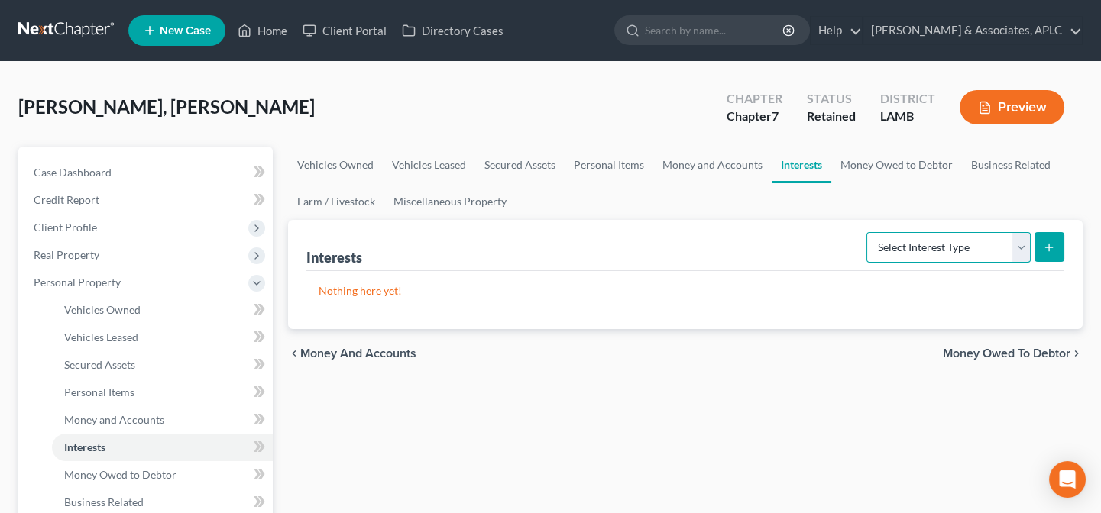
click at [917, 250] on select "Select Interest Type 401K Annuity Bond Education IRA Government Bond Government…" at bounding box center [948, 247] width 164 height 31
select select "other_retirement_plan"
click at [868, 232] on select "Select Interest Type 401K Annuity Bond Education IRA Government Bond Government…" at bounding box center [948, 247] width 164 height 31
click at [1054, 244] on icon "submit" at bounding box center [1049, 247] width 12 height 12
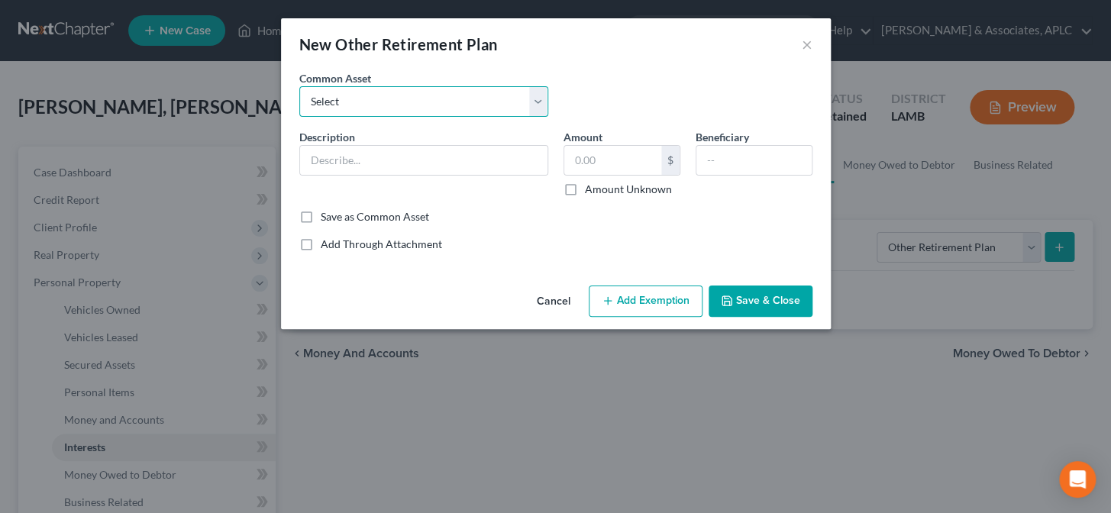
click at [404, 104] on select "Select School Board Retirement State Retirement" at bounding box center [423, 101] width 249 height 31
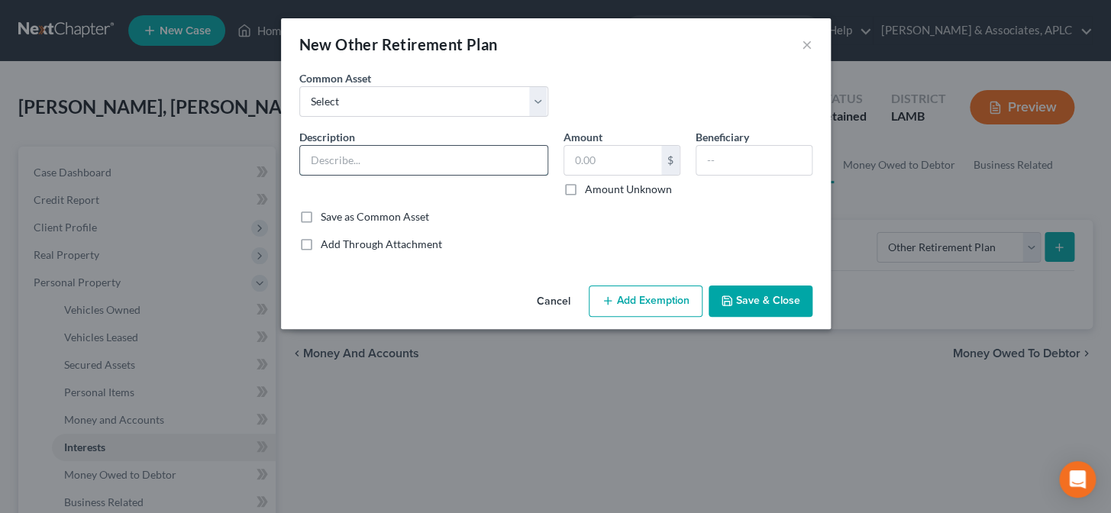
click at [408, 162] on input "text" at bounding box center [424, 160] width 248 height 29
type input "403(b) with Employer"
click at [585, 186] on label "Amount Unknown" at bounding box center [628, 189] width 87 height 15
click at [591, 186] on input "Amount Unknown" at bounding box center [596, 187] width 10 height 10
checkbox input "true"
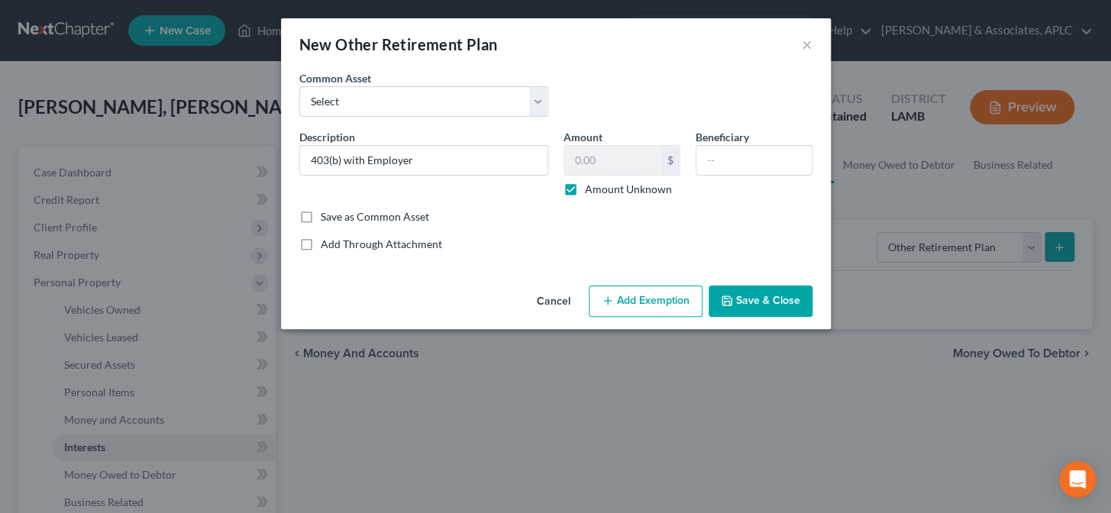
click at [628, 301] on button "Add Exemption" at bounding box center [646, 302] width 114 height 32
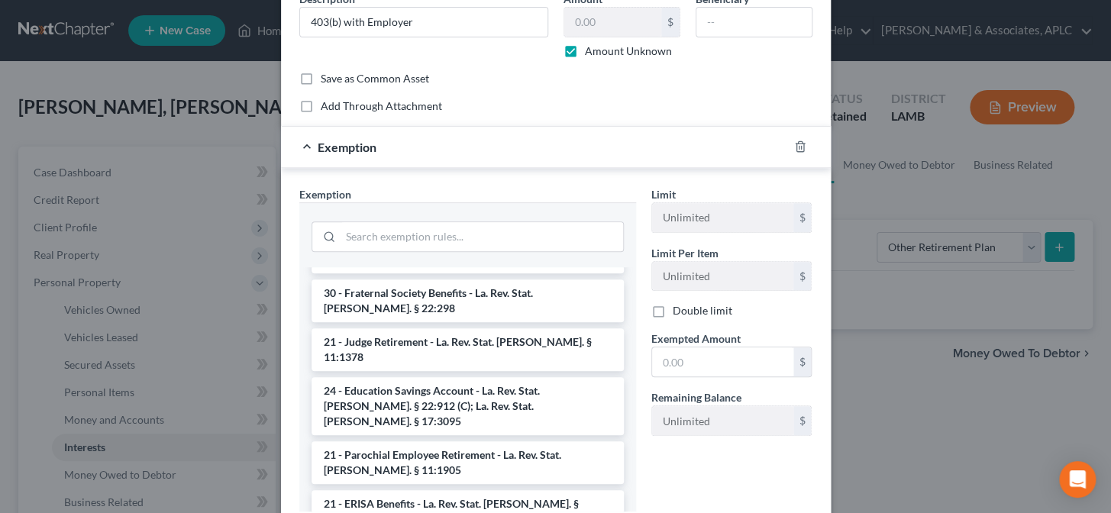
scroll to position [902, 0]
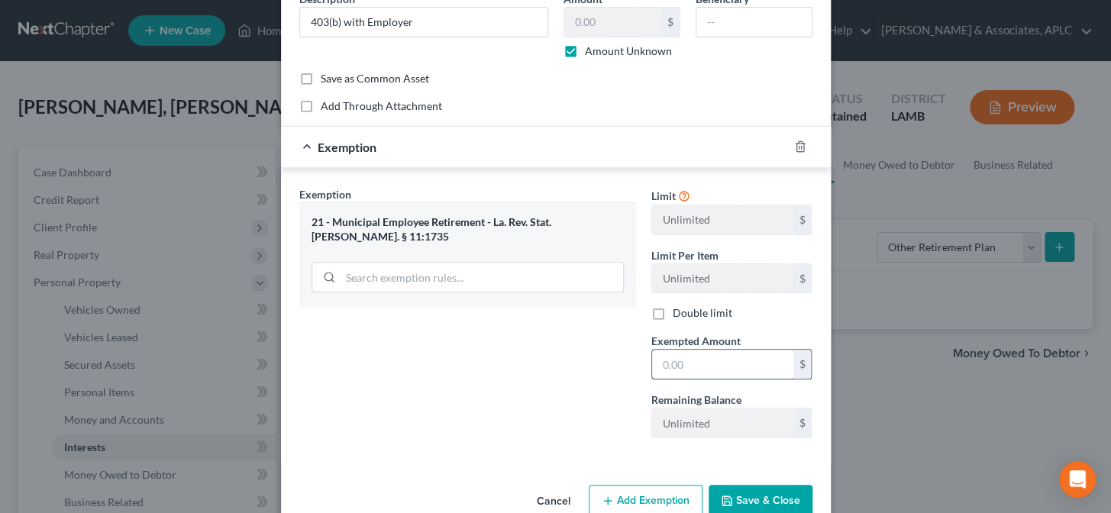
click at [670, 365] on input "text" at bounding box center [722, 364] width 141 height 29
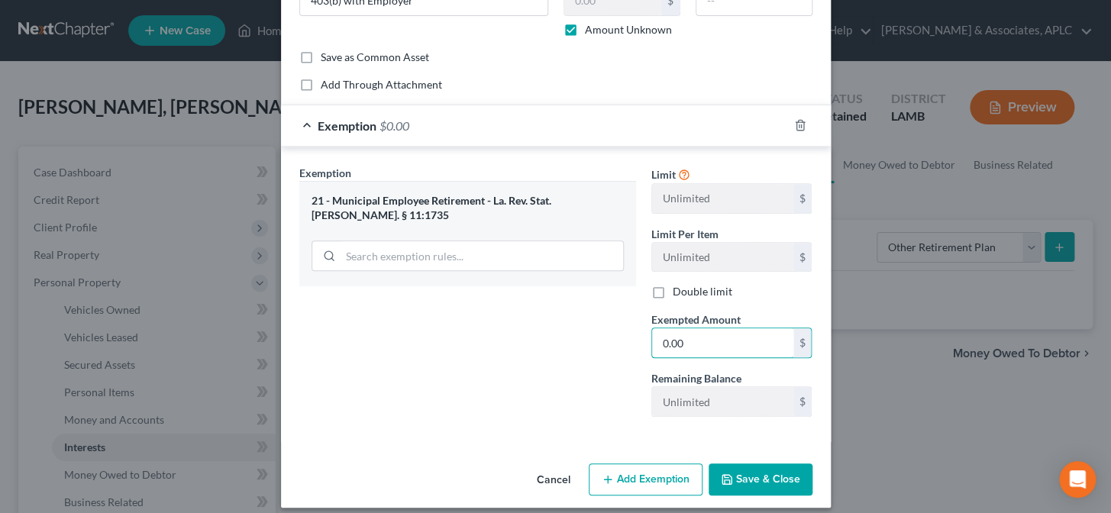
scroll to position [171, 0]
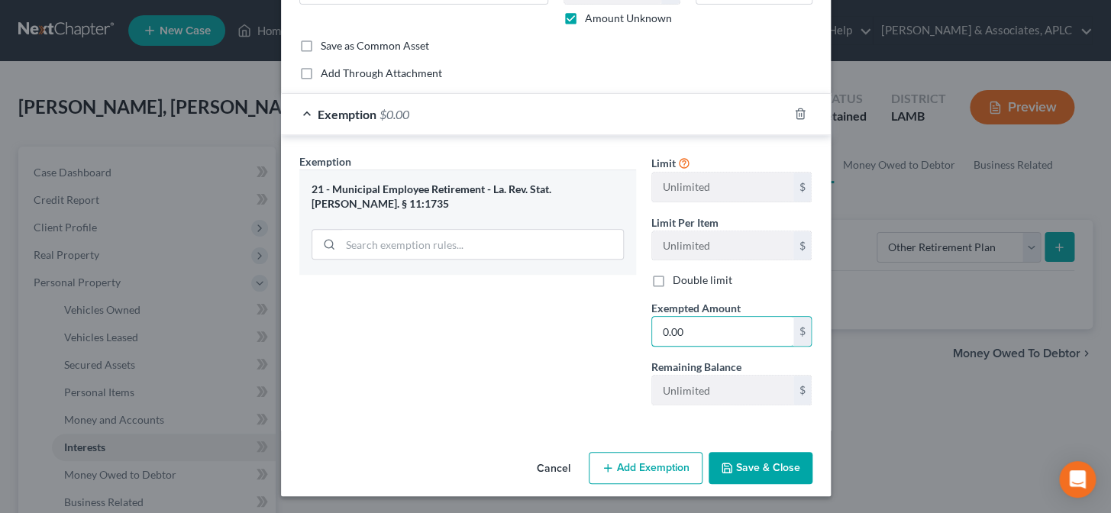
type input "0.00"
click at [759, 458] on button "Save & Close" at bounding box center [761, 468] width 104 height 32
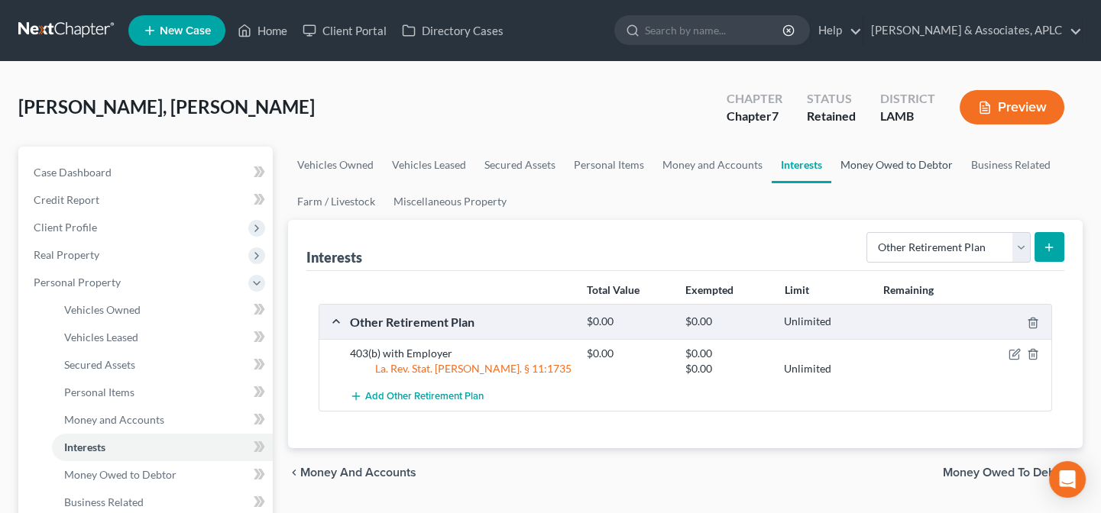
click at [884, 160] on link "Money Owed to Debtor" at bounding box center [896, 165] width 131 height 37
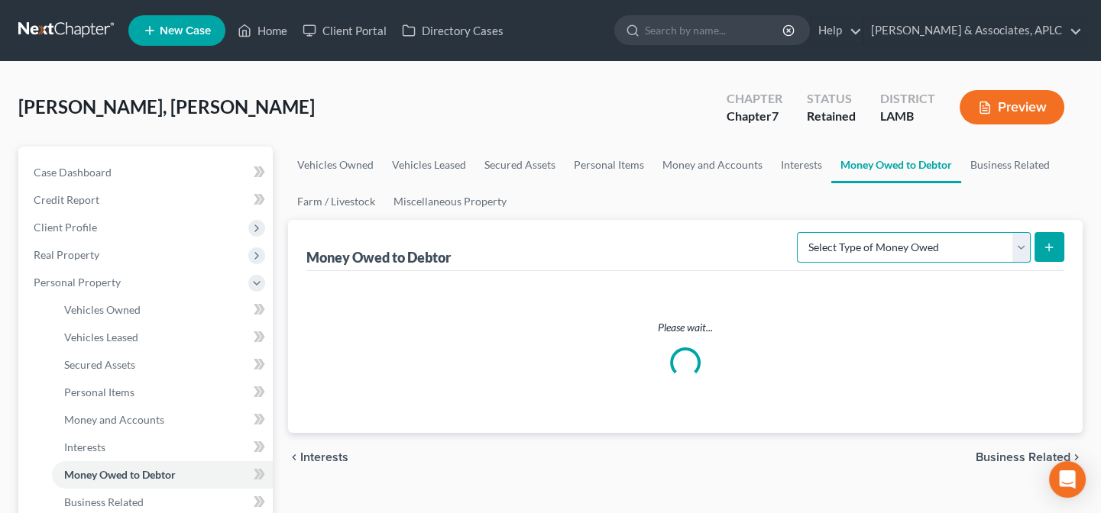
click at [879, 248] on select "Select Type of Money Owed Accounts Receivable Alimony Child Support Claims Agai…" at bounding box center [914, 247] width 234 height 31
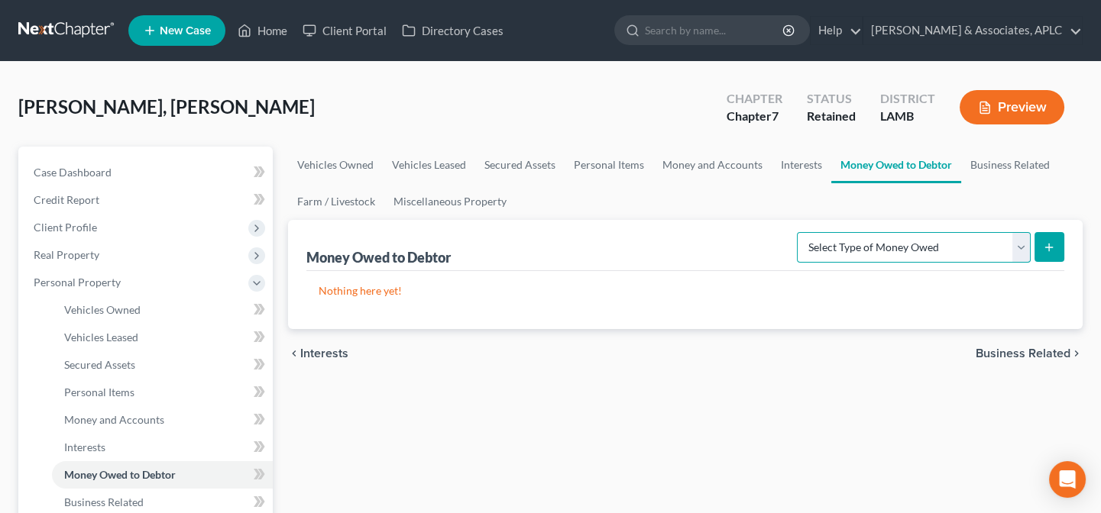
select select "expected_tax_refund"
click at [800, 232] on select "Select Type of Money Owed Accounts Receivable Alimony Child Support Claims Agai…" at bounding box center [914, 247] width 234 height 31
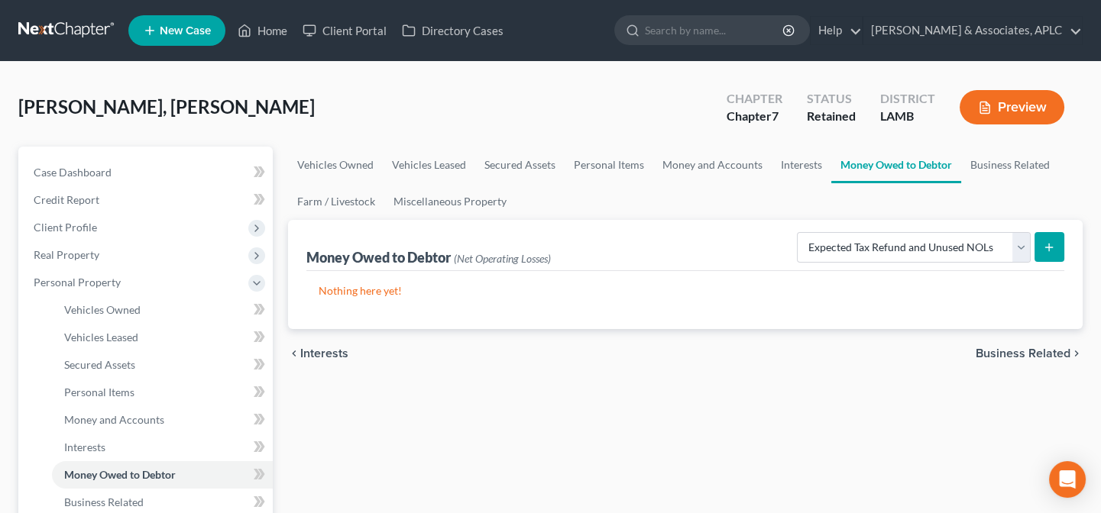
click at [1047, 248] on line "submit" at bounding box center [1049, 248] width 7 height 0
select select "0"
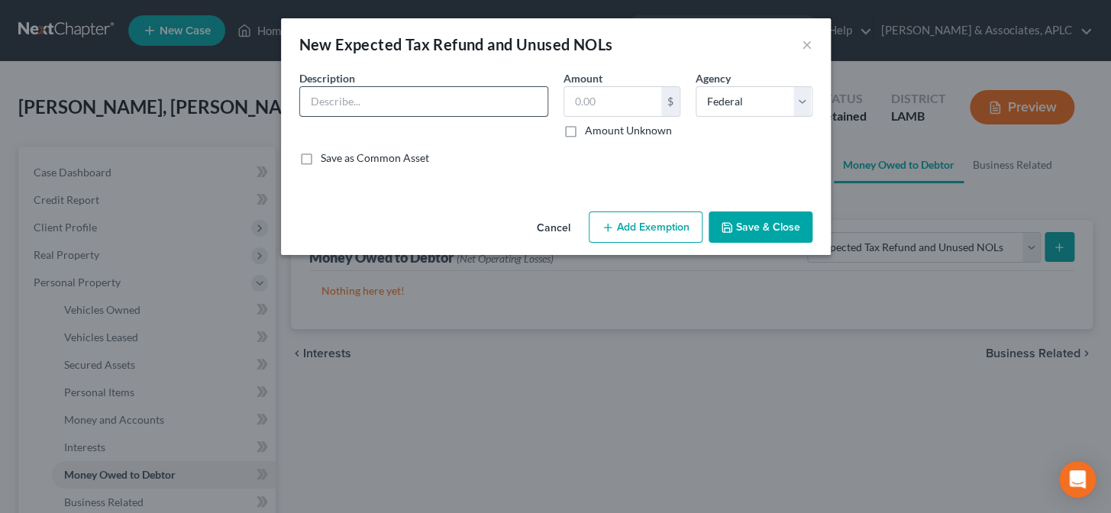
click at [392, 108] on input "text" at bounding box center [424, 101] width 248 height 29
type input "Federal Tax Refund (EIC)"
click at [585, 132] on label "Amount Unknown" at bounding box center [628, 130] width 87 height 15
click at [591, 132] on input "Amount Unknown" at bounding box center [596, 128] width 10 height 10
checkbox input "true"
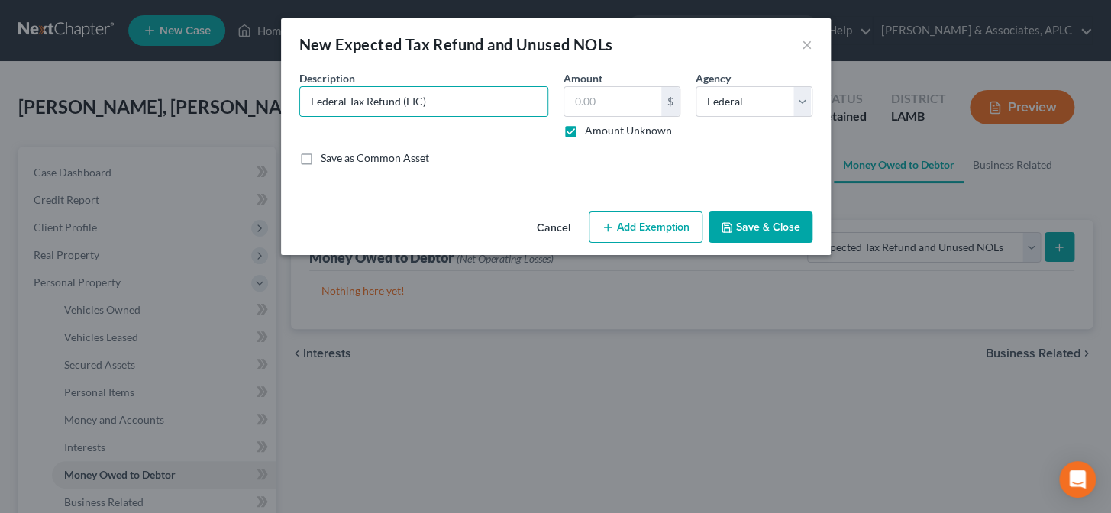
type input "0.00"
click at [637, 234] on button "Add Exemption" at bounding box center [646, 228] width 114 height 32
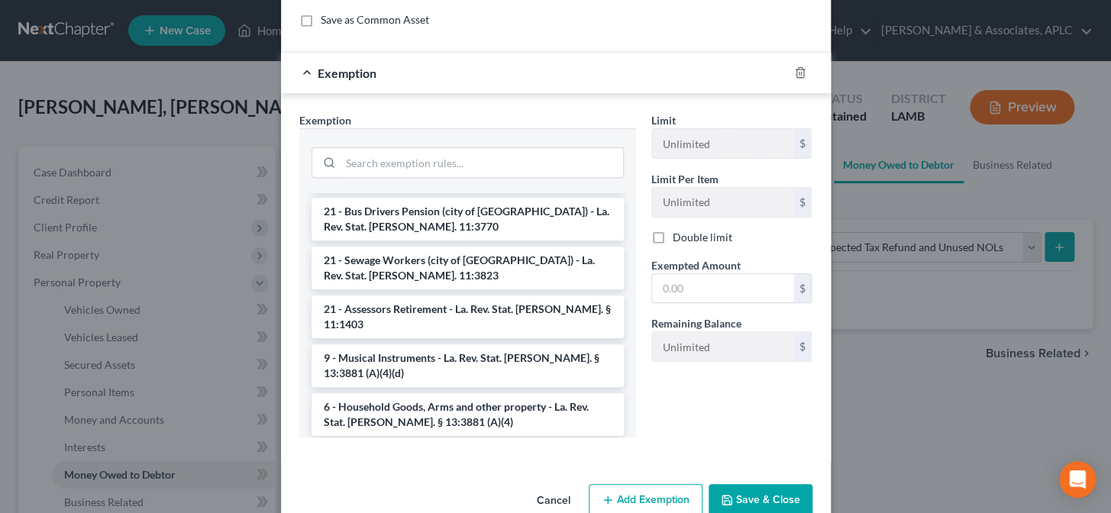
scroll to position [1805, 0]
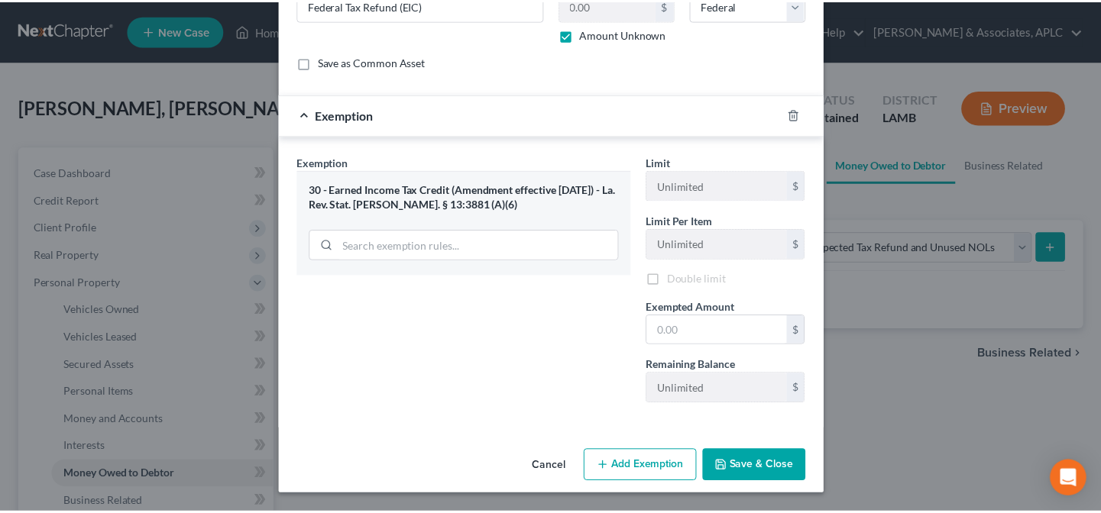
scroll to position [95, 0]
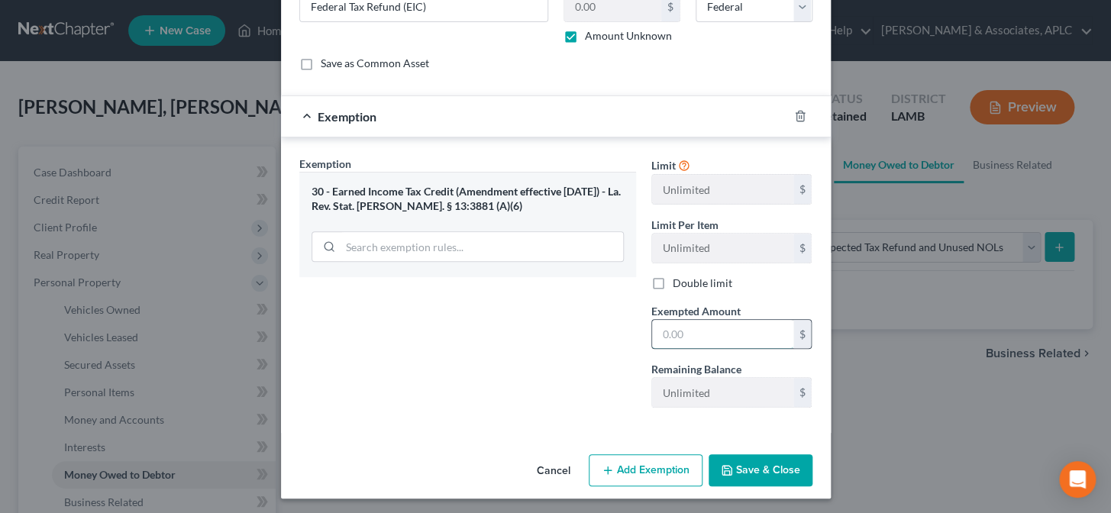
click at [693, 341] on input "text" at bounding box center [722, 334] width 141 height 29
type input "0.00"
click at [730, 473] on button "Save & Close" at bounding box center [761, 471] width 104 height 32
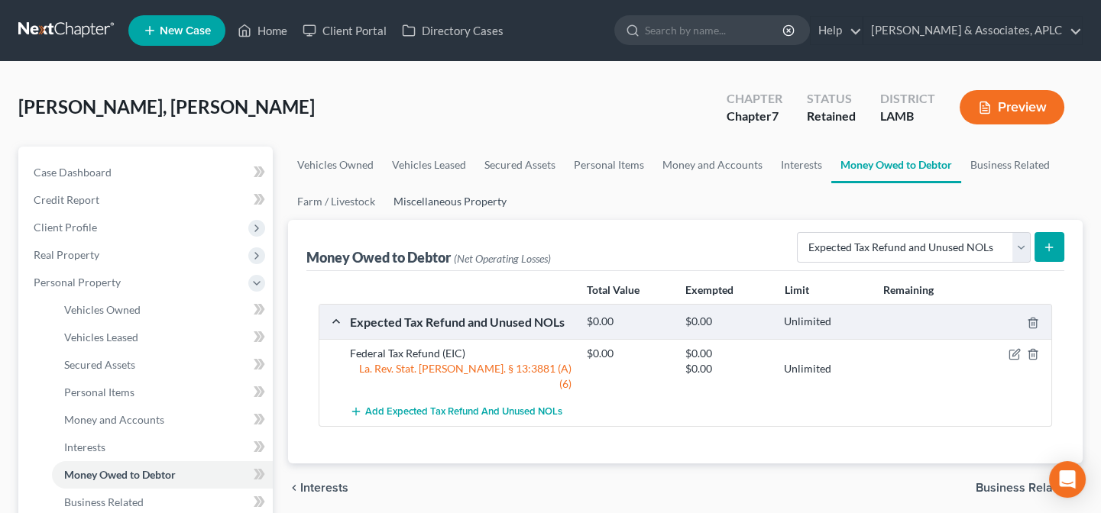
drag, startPoint x: 413, startPoint y: 197, endPoint x: 451, endPoint y: 204, distance: 38.8
click at [413, 198] on link "Miscellaneous Property" at bounding box center [449, 201] width 131 height 37
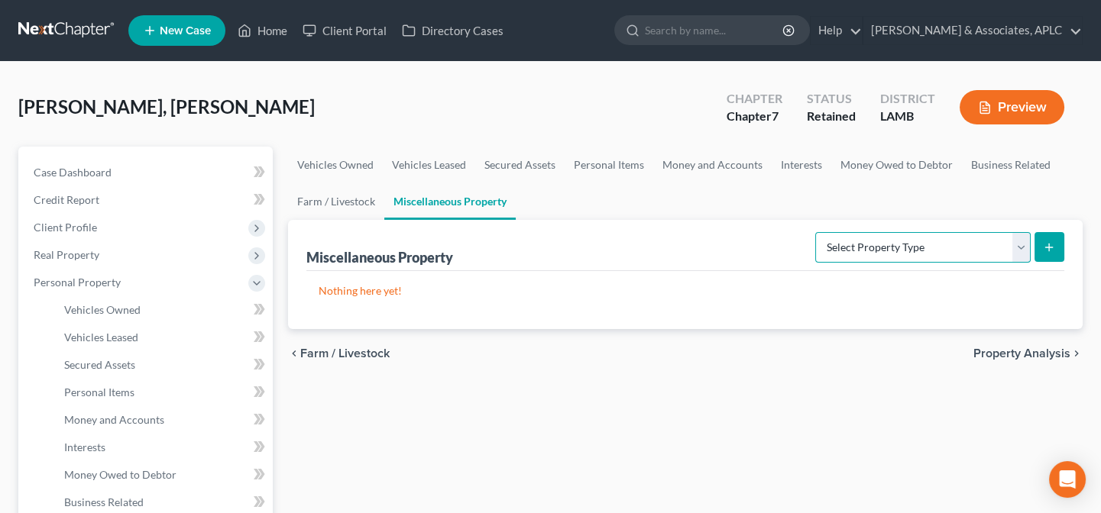
click at [815, 246] on select "Select Property Type Assigned for Creditor Benefit [DATE] Holding for Another N…" at bounding box center [922, 247] width 215 height 31
select select "holding_for_another"
click at [815, 232] on select "Select Property Type Assigned for Creditor Benefit [DATE] Holding for Another N…" at bounding box center [922, 247] width 215 height 31
click at [1049, 244] on line "submit" at bounding box center [1049, 247] width 0 height 7
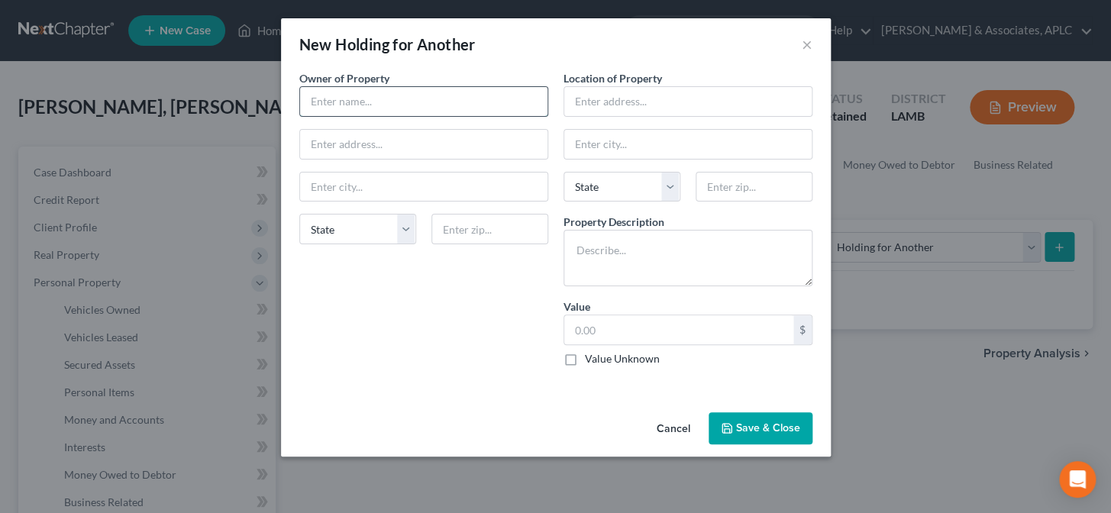
click at [380, 105] on input "text" at bounding box center [424, 101] width 248 height 29
type input "[PERSON_NAME]"
type input "[STREET_ADDRESS]"
type input "70807"
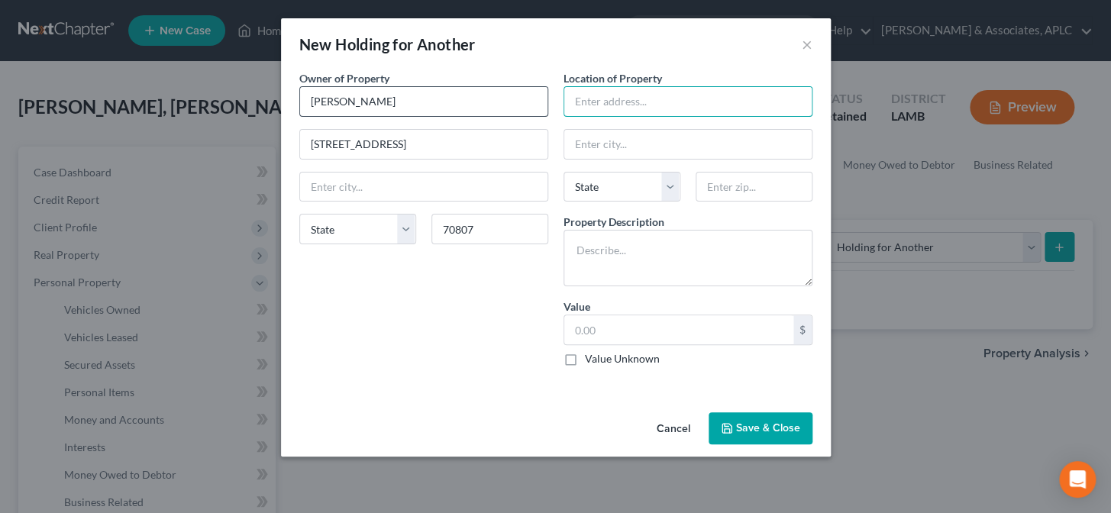
type input "Baton Rouge"
select select "19"
type input "[STREET_ADDRESS]"
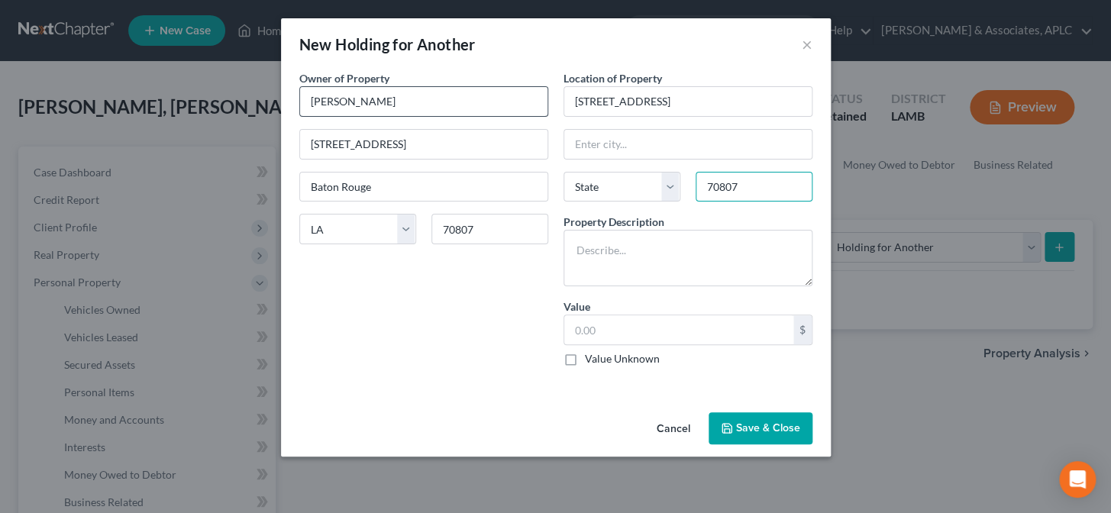
type input "70807"
type input "Baton Rouge"
select select "19"
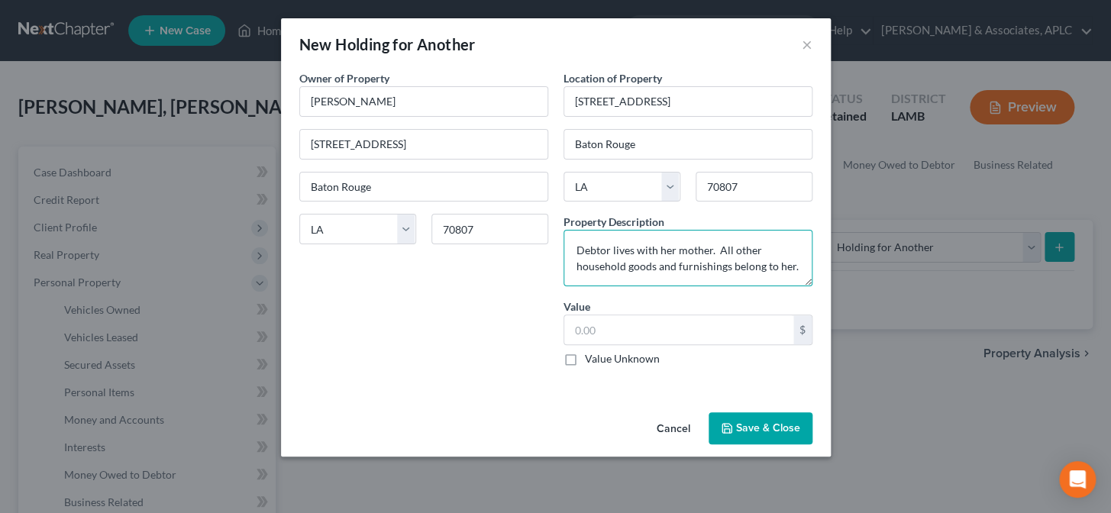
type textarea "Debtor lives with her mother. All other household goods and furnishings belong …"
click at [585, 358] on label "Value Unknown" at bounding box center [622, 358] width 75 height 15
click at [591, 358] on input "Value Unknown" at bounding box center [596, 356] width 10 height 10
checkbox input "true"
type input "0.00"
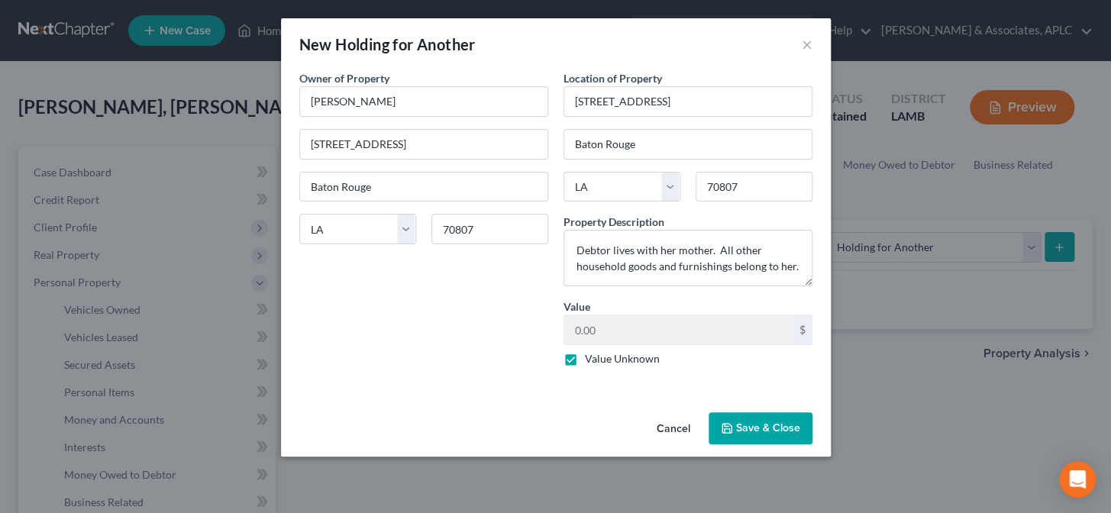
click at [585, 363] on label "Value Unknown" at bounding box center [622, 358] width 75 height 15
click at [591, 361] on input "Value Unknown" at bounding box center [596, 356] width 10 height 10
drag, startPoint x: 571, startPoint y: 358, endPoint x: 740, endPoint y: 414, distance: 177.8
click at [585, 359] on label "Value Unknown" at bounding box center [622, 358] width 75 height 15
click at [591, 359] on input "Value Unknown" at bounding box center [596, 356] width 10 height 10
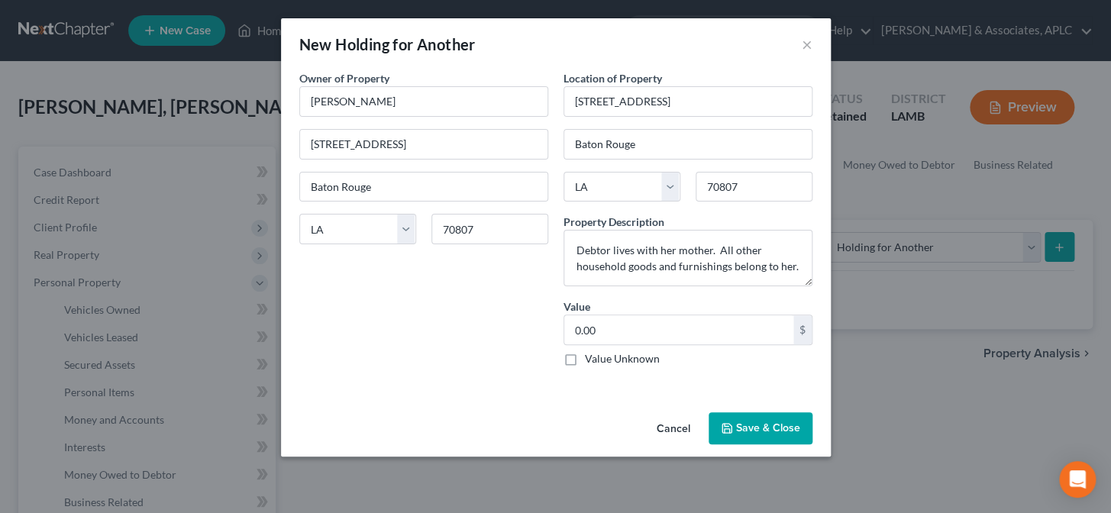
checkbox input "true"
click at [760, 421] on button "Save & Close" at bounding box center [761, 429] width 104 height 32
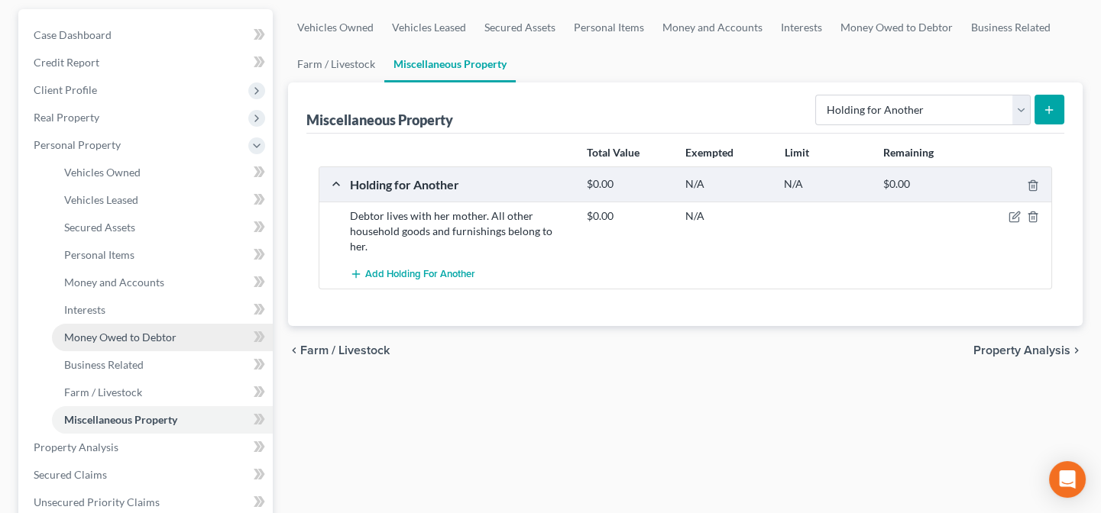
scroll to position [138, 0]
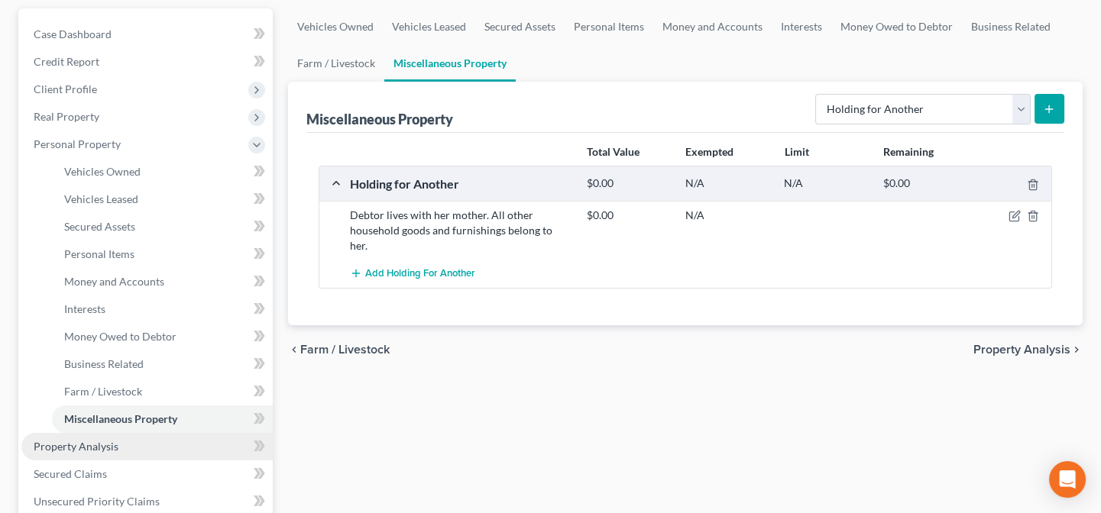
click at [113, 448] on span "Property Analysis" at bounding box center [76, 446] width 85 height 13
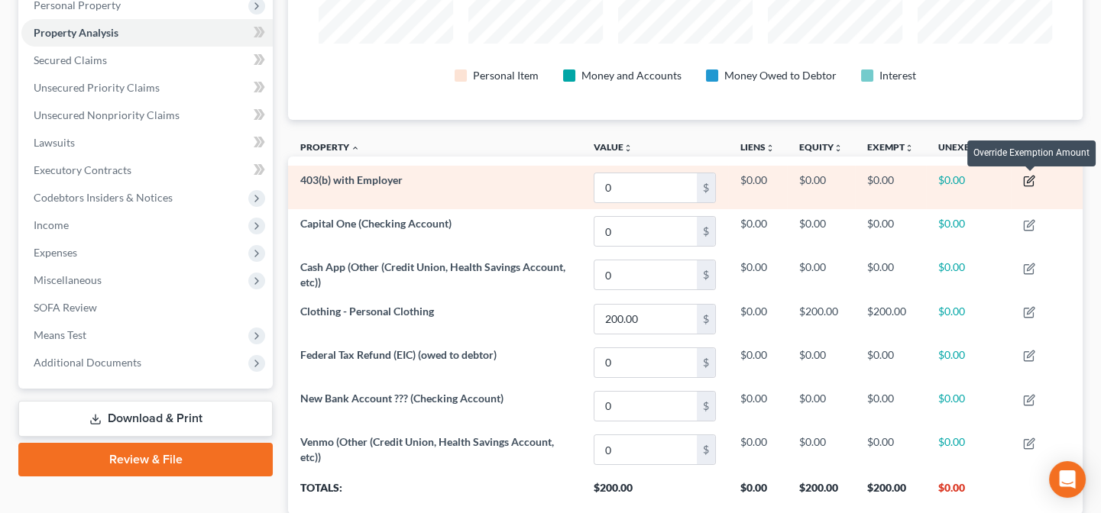
click at [1031, 176] on icon "button" at bounding box center [1029, 181] width 12 height 12
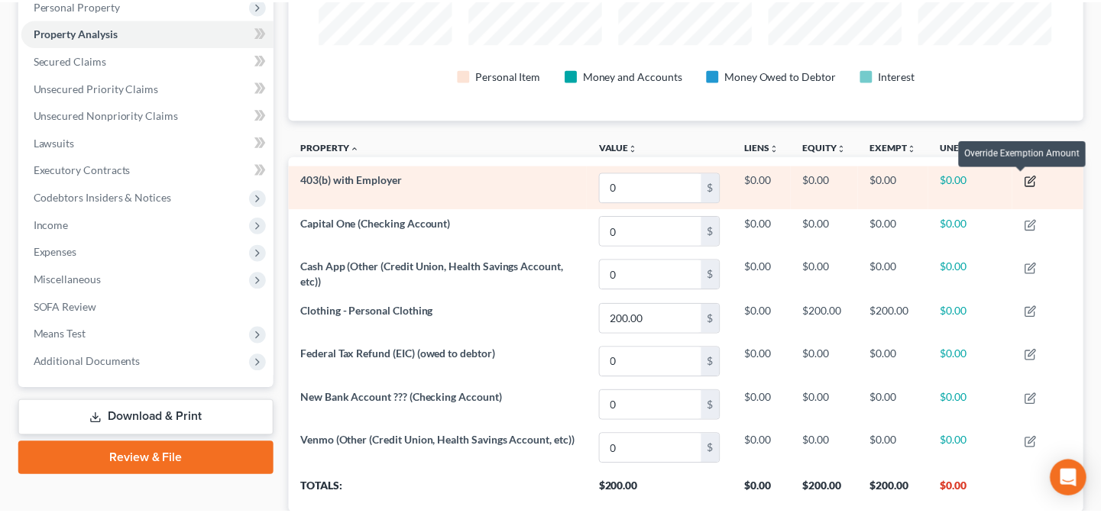
scroll to position [252, 802]
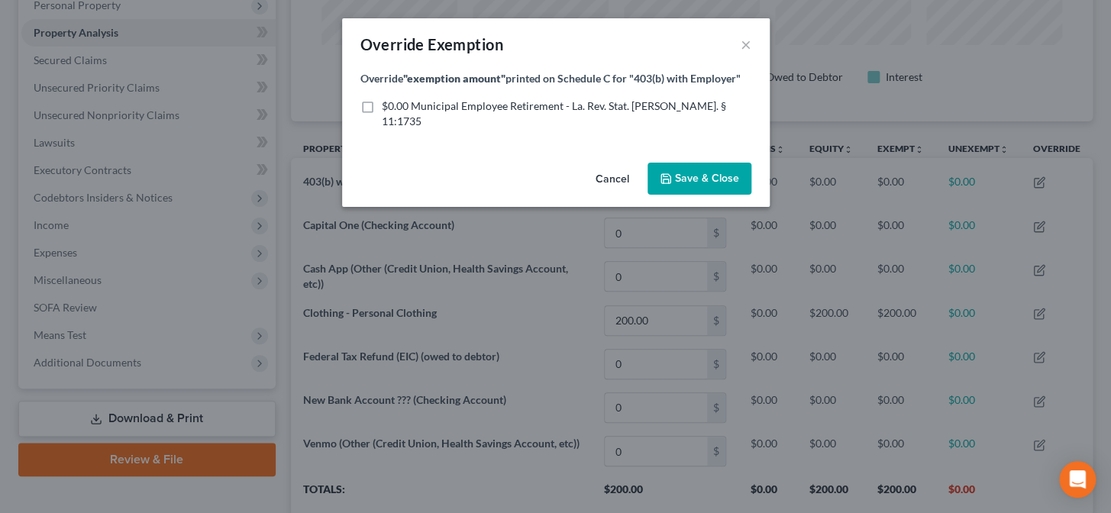
drag, startPoint x: 367, startPoint y: 108, endPoint x: 652, endPoint y: 180, distance: 294.4
click at [382, 108] on label "$0.00 Municipal Employee Retirement - La. Rev. Stat. [PERSON_NAME]. § 11:1735" at bounding box center [567, 114] width 370 height 31
click at [388, 108] on input "$0.00 Municipal Employee Retirement - La. Rev. Stat. [PERSON_NAME]. § 11:1735" at bounding box center [393, 104] width 10 height 10
checkbox input "true"
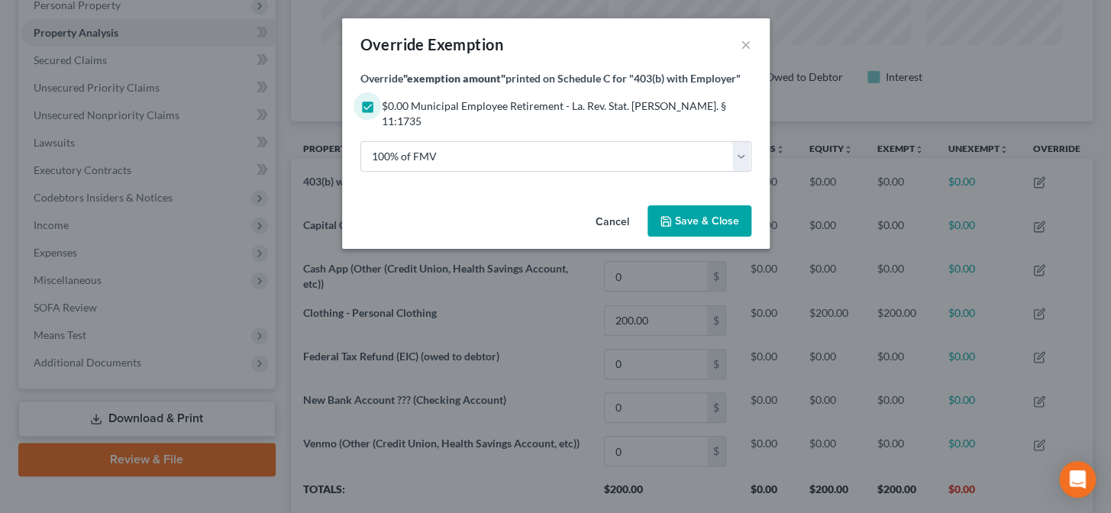
click at [701, 215] on span "Save & Close" at bounding box center [707, 221] width 64 height 13
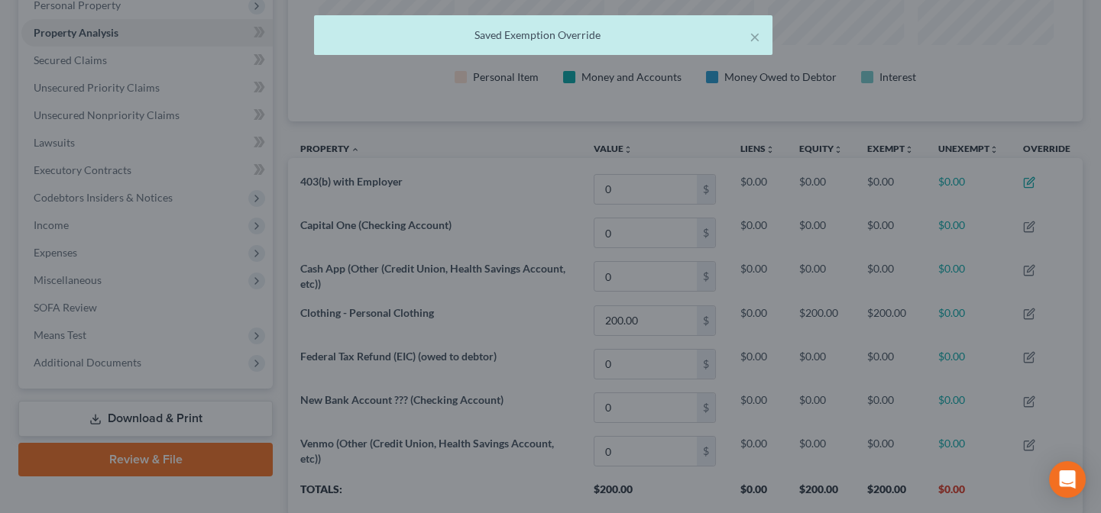
scroll to position [763663, 763120]
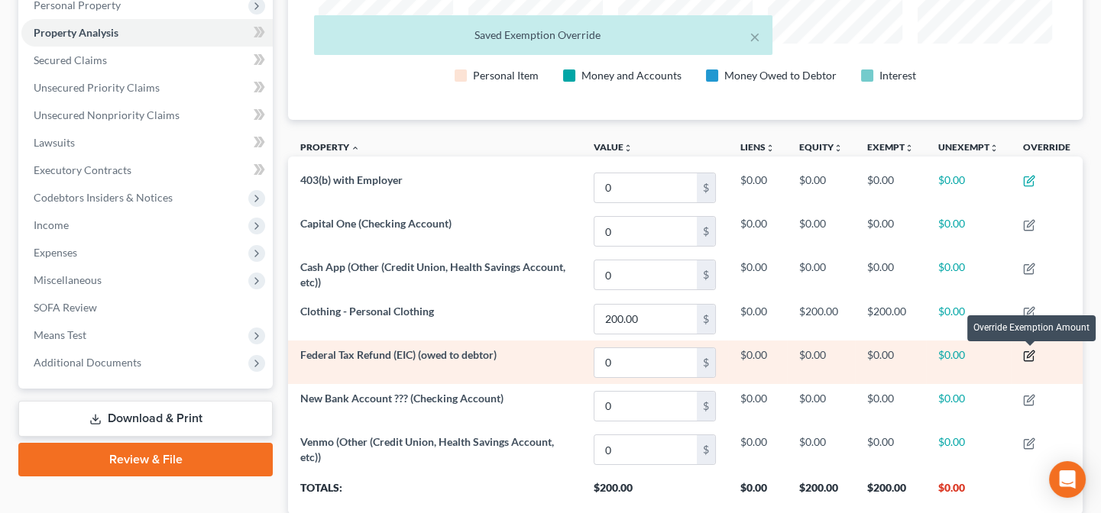
click at [1026, 354] on icon "button" at bounding box center [1029, 356] width 12 height 12
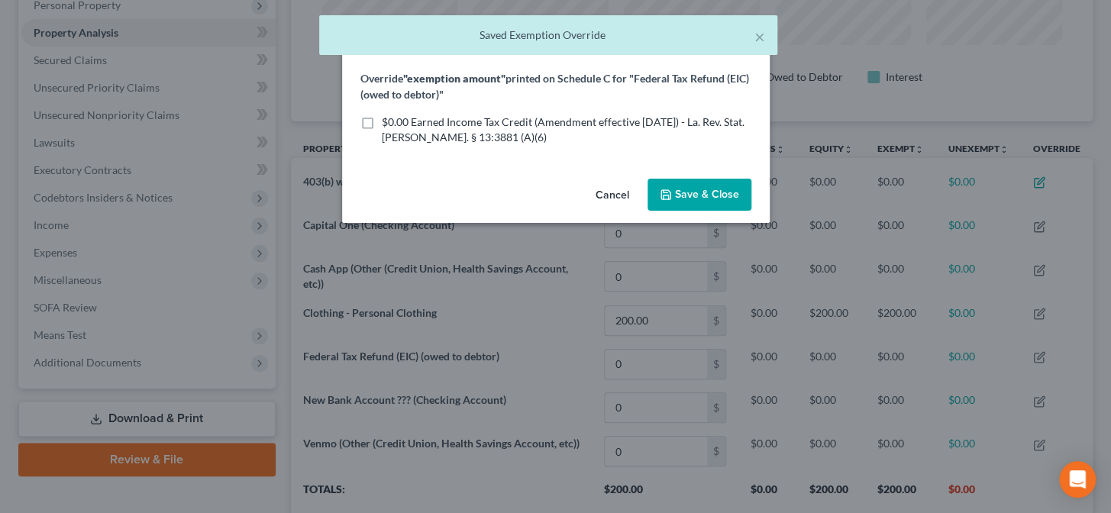
click at [382, 123] on label "$0.00 Earned Income Tax Credit (Amendment effective [DATE]) - La. Rev. Stat. [P…" at bounding box center [567, 130] width 370 height 31
click at [388, 123] on input "$0.00 Earned Income Tax Credit (Amendment effective [DATE]) - La. Rev. Stat. [P…" at bounding box center [393, 120] width 10 height 10
checkbox input "true"
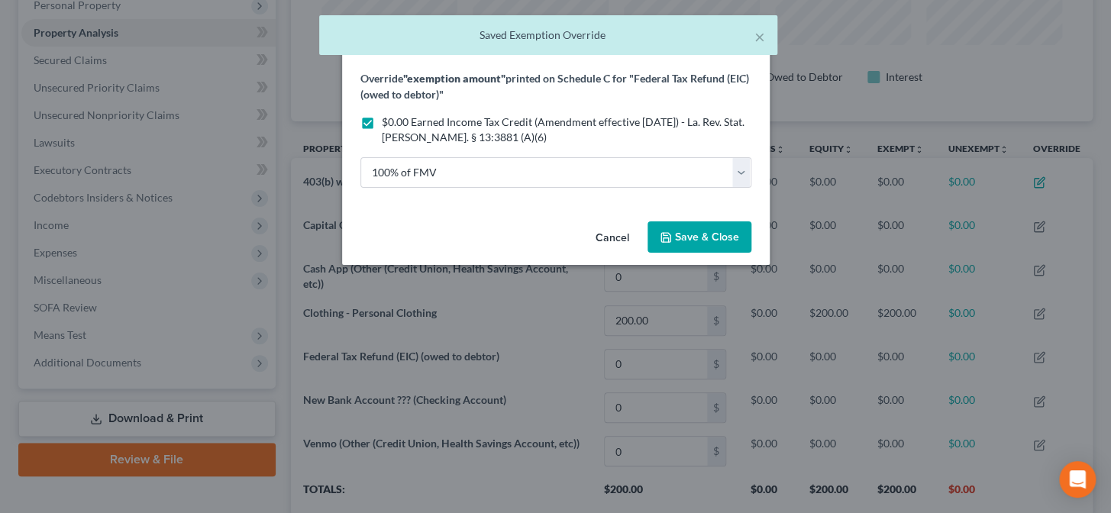
click at [678, 250] on button "Save & Close" at bounding box center [700, 238] width 104 height 32
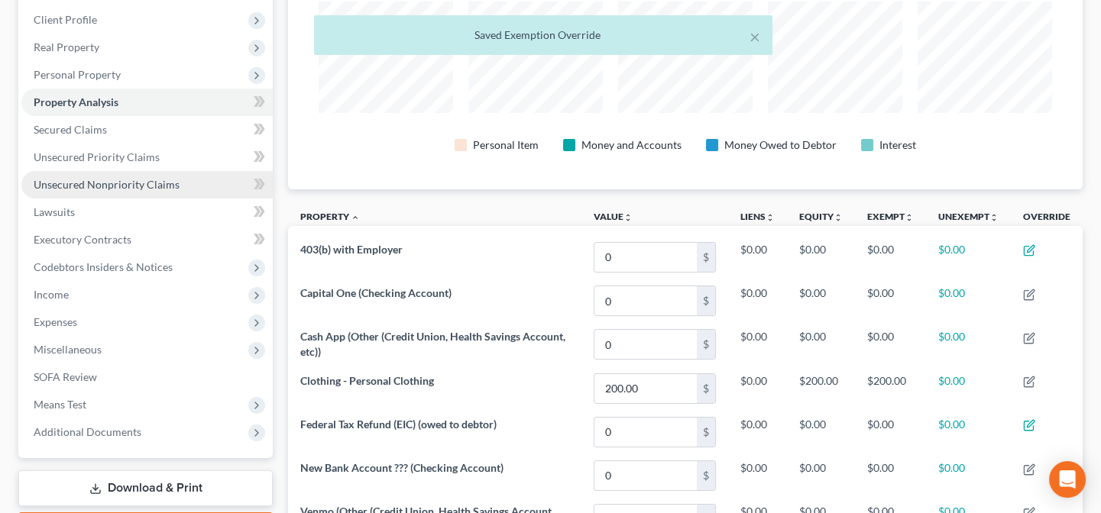
click at [95, 184] on span "Unsecured Nonpriority Claims" at bounding box center [107, 184] width 146 height 13
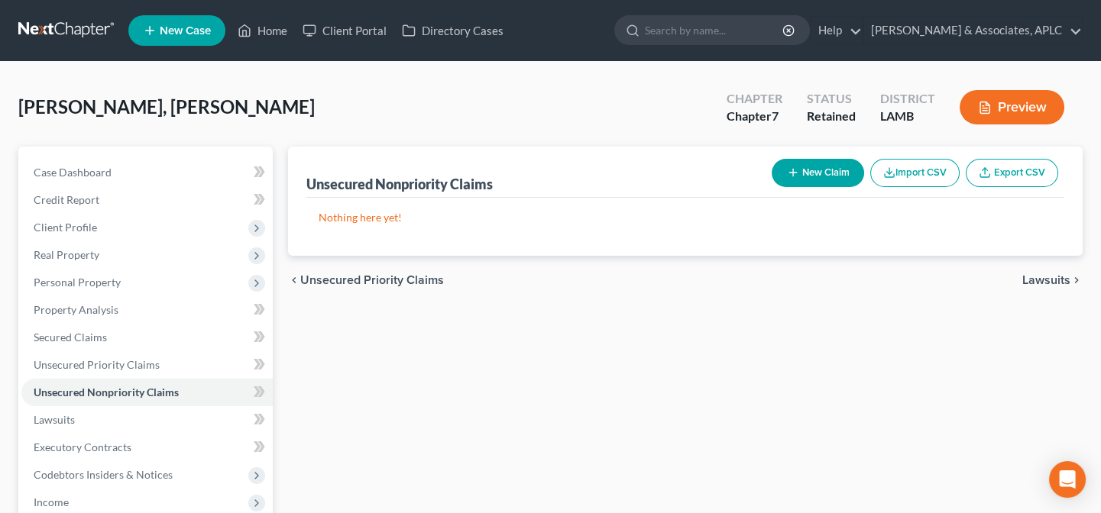
click at [790, 167] on icon "button" at bounding box center [793, 173] width 12 height 12
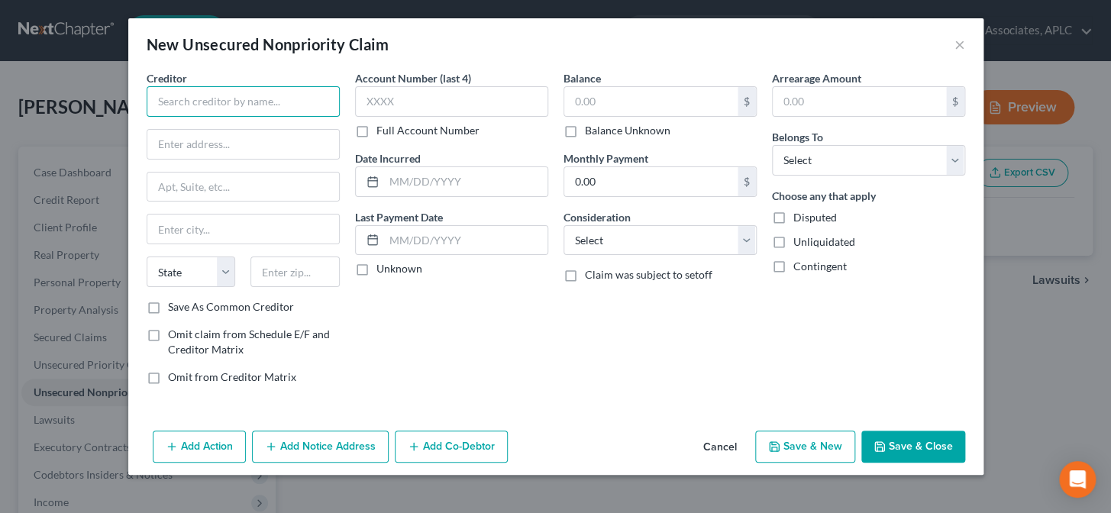
click at [253, 114] on input "text" at bounding box center [243, 101] width 193 height 31
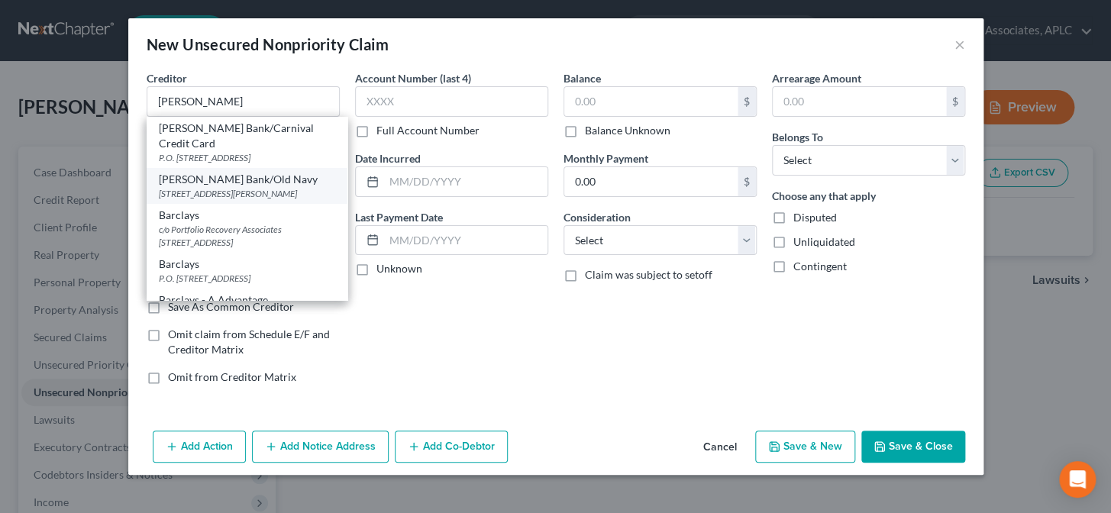
click at [243, 172] on div "[PERSON_NAME] Bank/Old Navy" at bounding box center [247, 179] width 176 height 15
type input "[PERSON_NAME] Bank/Old Navy"
type input "[STREET_ADDRESS][PERSON_NAME]"
type input "Wilmington"
select select "7"
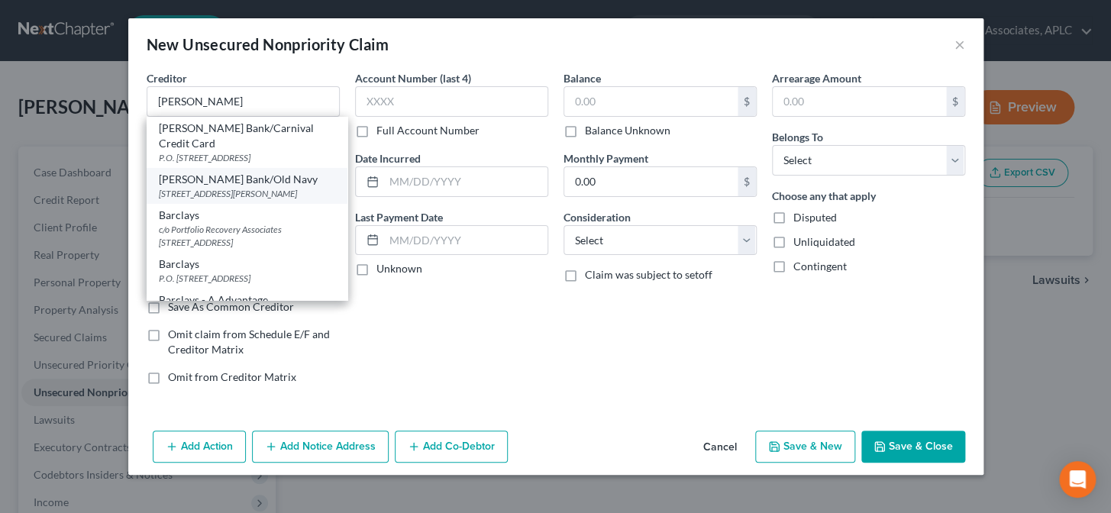
type input "19801"
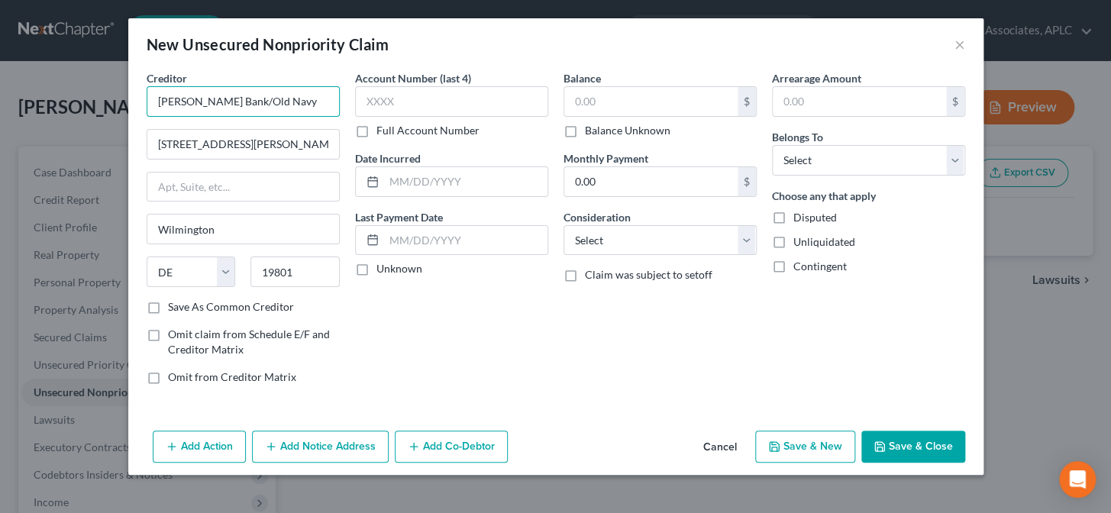
drag, startPoint x: 216, startPoint y: 101, endPoint x: 267, endPoint y: 99, distance: 50.4
click at [267, 99] on input "[PERSON_NAME] Bank/Old Navy" at bounding box center [243, 101] width 193 height 31
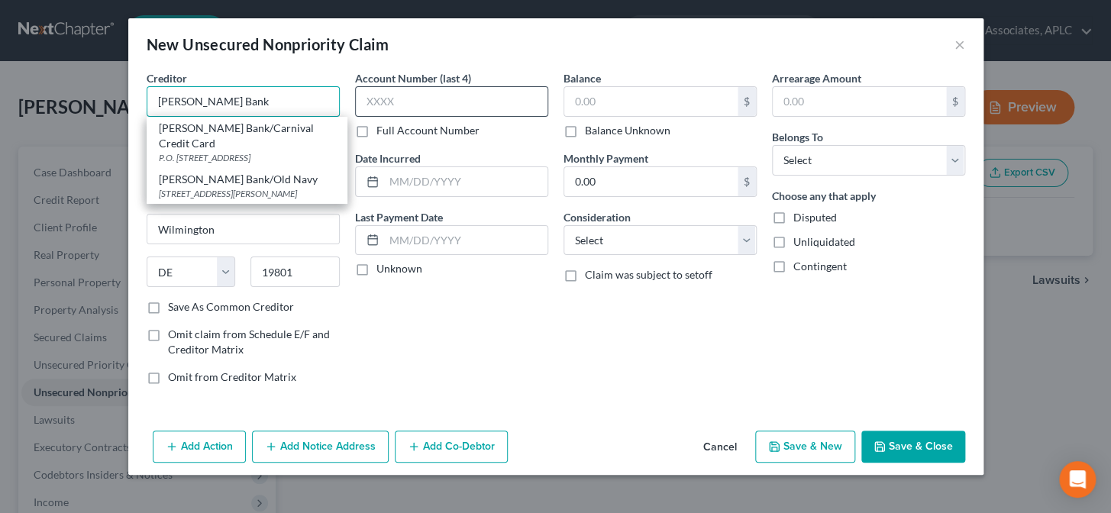
type input "[PERSON_NAME] Bank"
click at [410, 98] on input "text" at bounding box center [451, 101] width 193 height 31
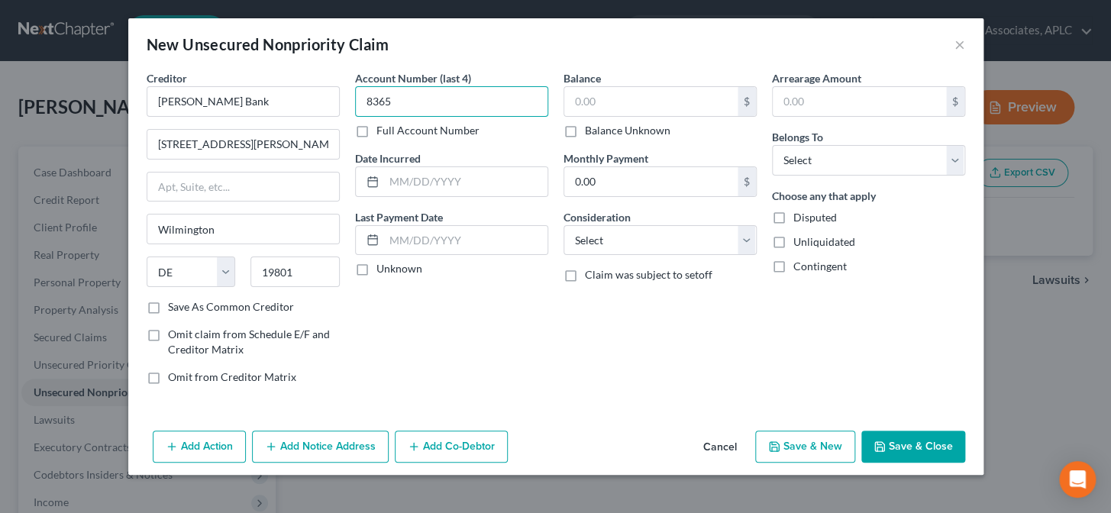
type input "8365"
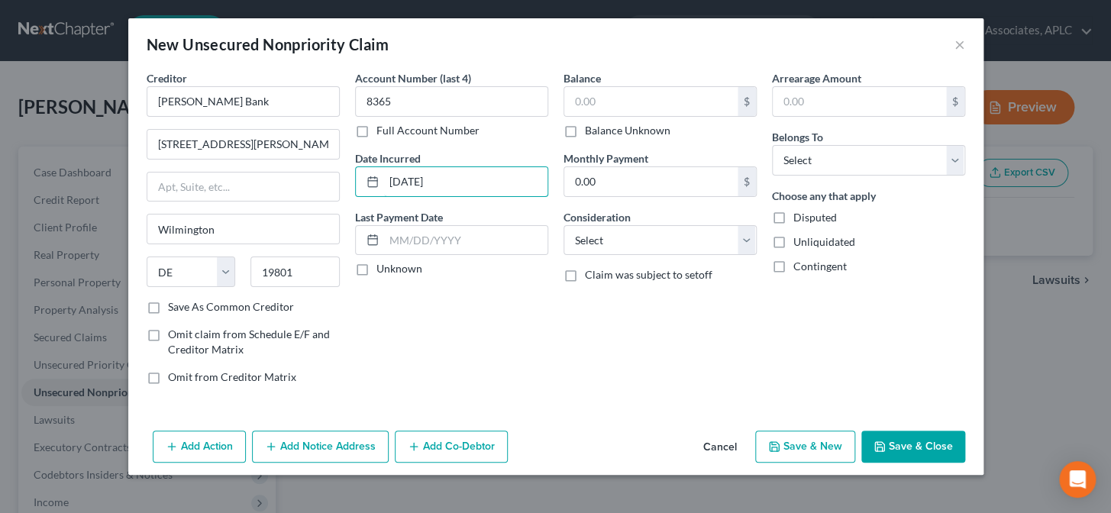
type input "[DATE]"
click at [377, 274] on label "Unknown" at bounding box center [400, 268] width 46 height 15
click at [383, 271] on input "Unknown" at bounding box center [388, 266] width 10 height 10
checkbox input "true"
click at [610, 107] on input "text" at bounding box center [651, 101] width 173 height 29
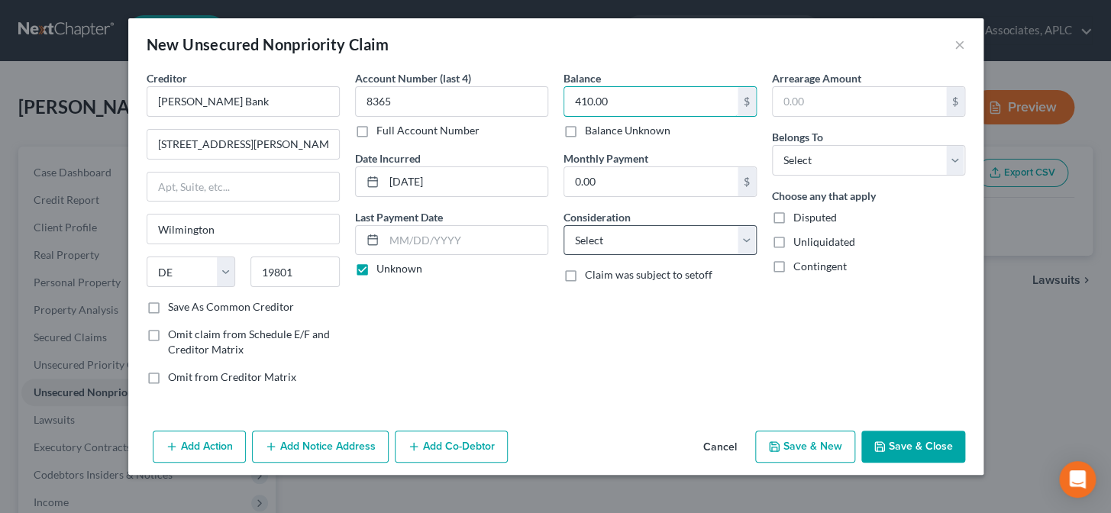
type input "410.00"
click at [620, 248] on select "Select Cable / Satellite Services Collection Agency Credit Card Debt Debt Couns…" at bounding box center [660, 240] width 193 height 31
select select "2"
click at [564, 225] on select "Select Cable / Satellite Services Collection Agency Credit Card Debt Debt Couns…" at bounding box center [660, 240] width 193 height 31
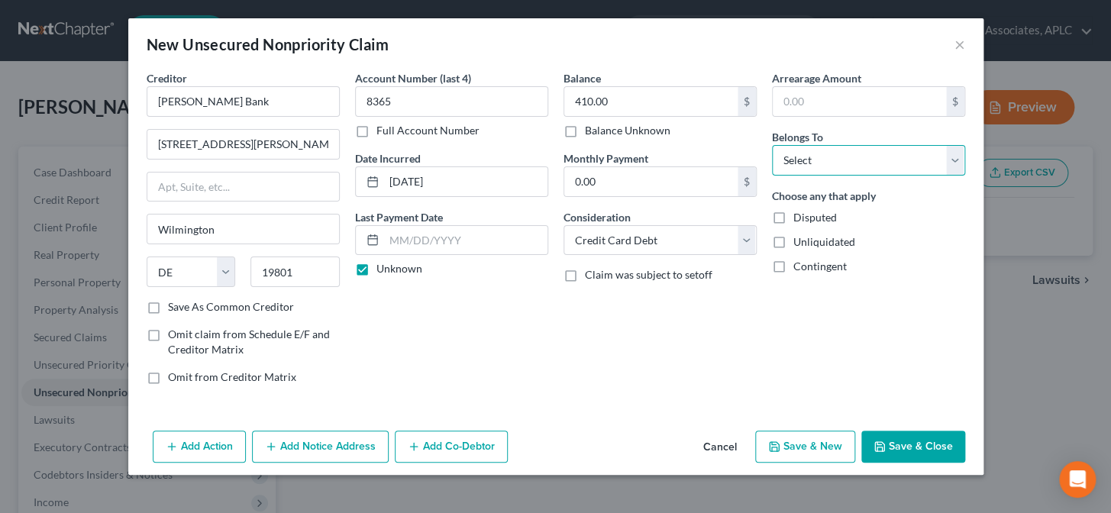
click at [814, 160] on select "Select Debtor 1 Only Debtor 2 Only Debtor 1 And Debtor 2 Only At Least One Of T…" at bounding box center [868, 160] width 193 height 31
select select "0"
click at [772, 145] on select "Select Debtor 1 Only Debtor 2 Only Debtor 1 And Debtor 2 Only At Least One Of T…" at bounding box center [868, 160] width 193 height 31
click at [794, 451] on button "Save & New" at bounding box center [806, 447] width 100 height 32
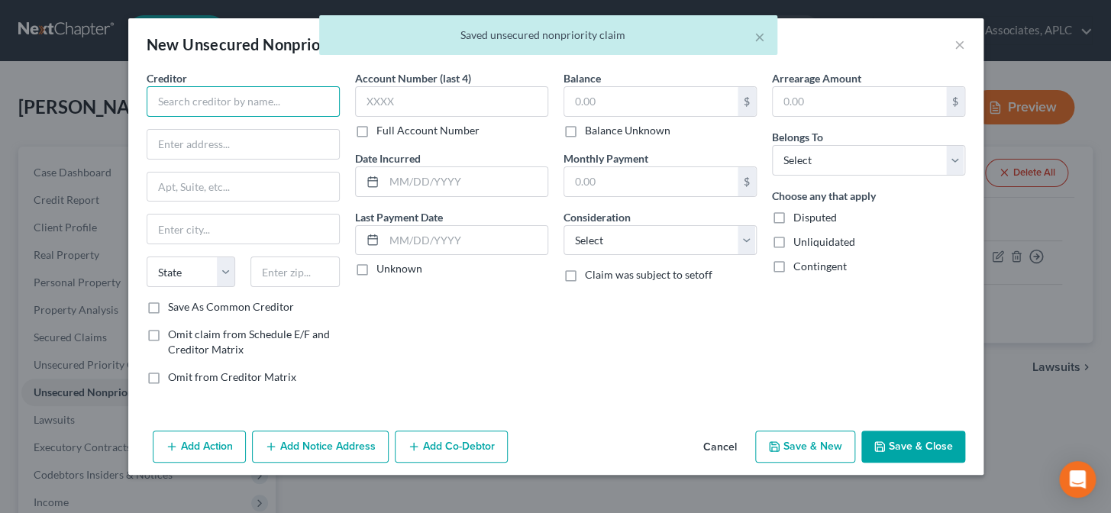
click at [301, 105] on input "text" at bounding box center [243, 101] width 193 height 31
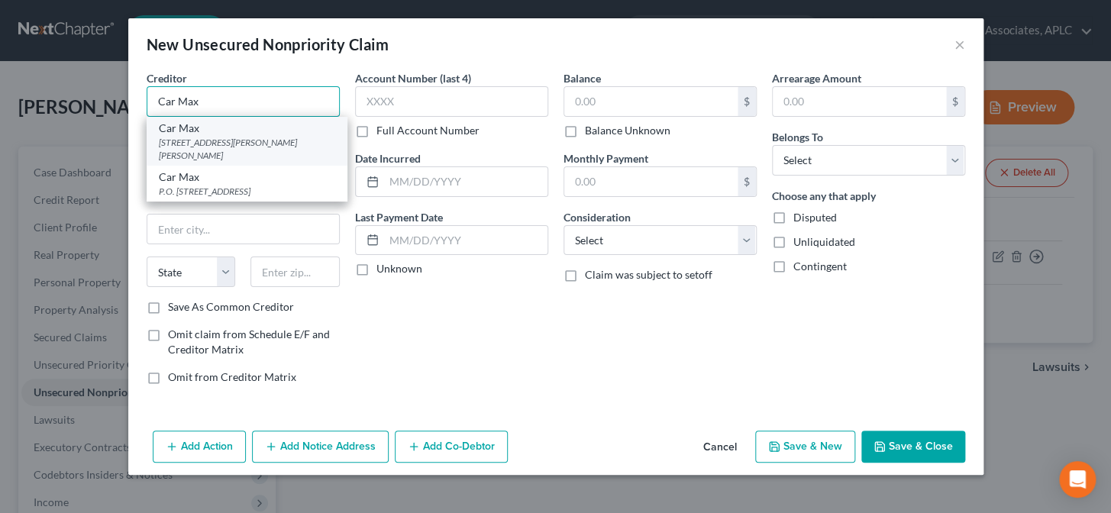
type input "Car Max"
click at [215, 144] on div "[STREET_ADDRESS][PERSON_NAME][PERSON_NAME]" at bounding box center [247, 149] width 176 height 26
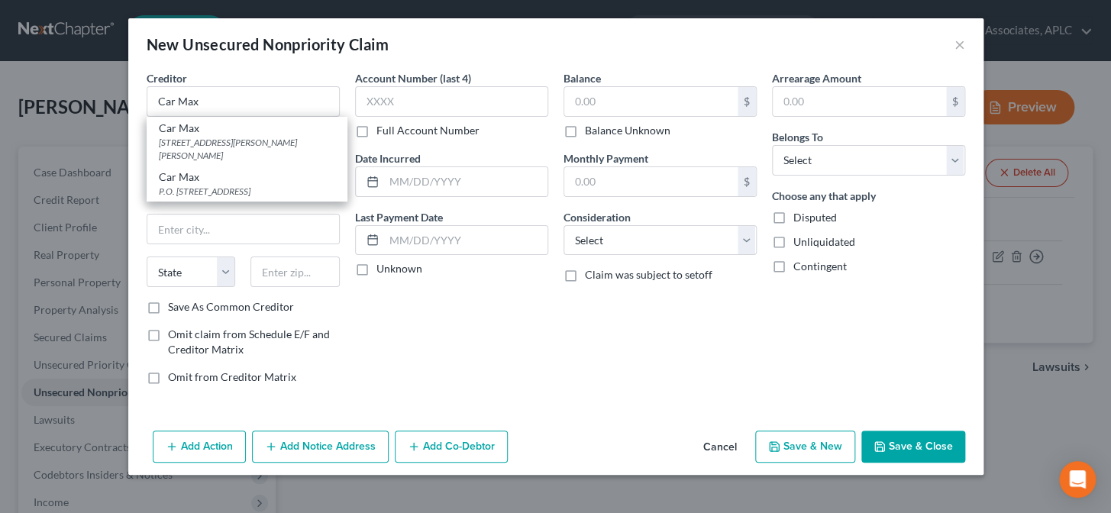
type input "[STREET_ADDRESS][PERSON_NAME][PERSON_NAME]"
type input "Kennesaw"
select select "10"
type input "30144"
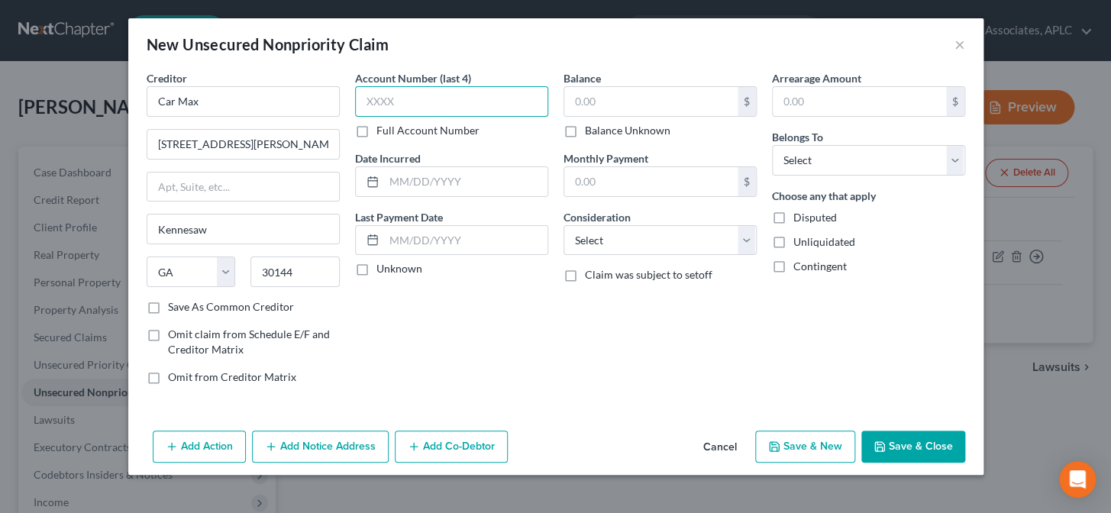
click at [421, 107] on input "text" at bounding box center [451, 101] width 193 height 31
type input "3673"
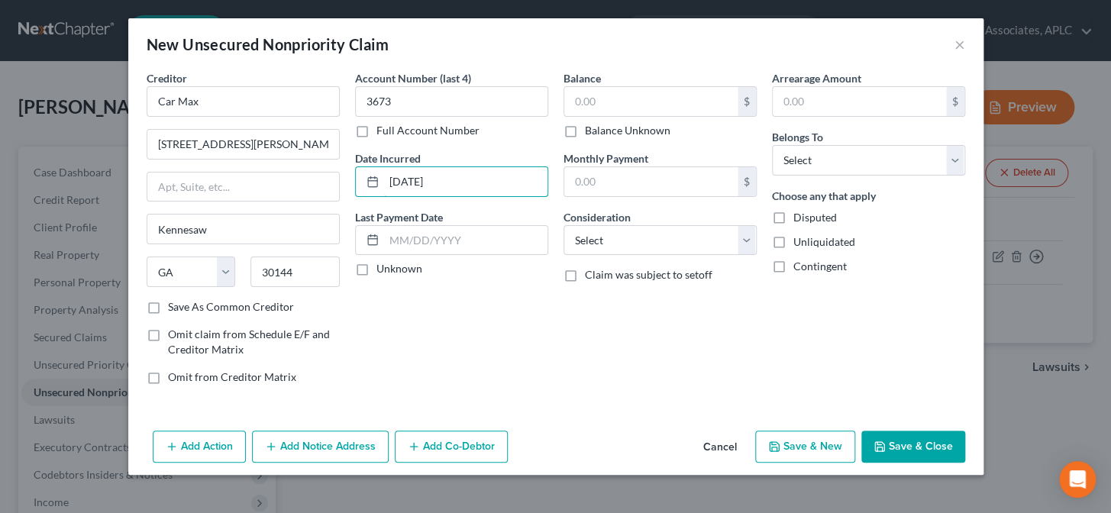
type input "[DATE]"
click at [377, 267] on label "Unknown" at bounding box center [400, 268] width 46 height 15
click at [383, 267] on input "Unknown" at bounding box center [388, 266] width 10 height 10
checkbox input "true"
click at [603, 105] on input "text" at bounding box center [651, 101] width 173 height 29
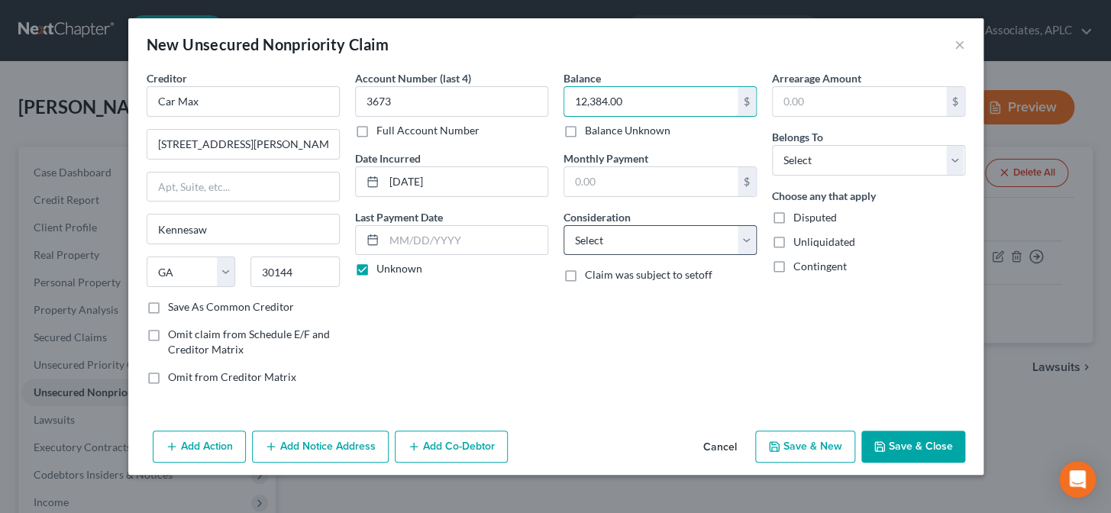
type input "12,384.00"
click at [610, 244] on select "Select Cable / Satellite Services Collection Agency Credit Card Debt Debt Couns…" at bounding box center [660, 240] width 193 height 31
select select "4"
click at [564, 225] on select "Select Cable / Satellite Services Collection Agency Credit Card Debt Debt Couns…" at bounding box center [660, 240] width 193 height 31
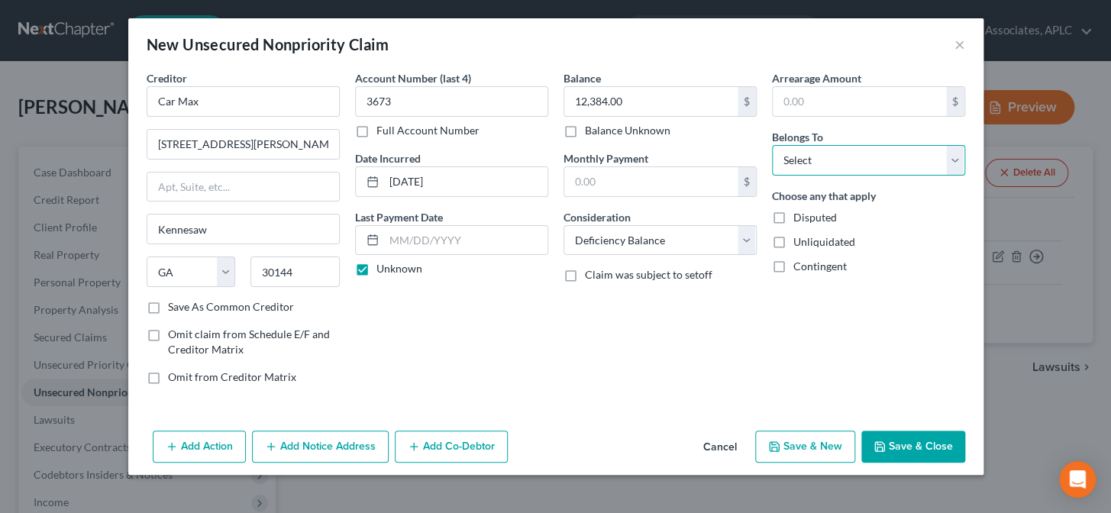
drag, startPoint x: 807, startPoint y: 165, endPoint x: 811, endPoint y: 173, distance: 8.9
click at [807, 165] on select "Select Debtor 1 Only Debtor 2 Only Debtor 1 And Debtor 2 Only At Least One Of T…" at bounding box center [868, 160] width 193 height 31
select select "0"
click at [772, 145] on select "Select Debtor 1 Only Debtor 2 Only Debtor 1 And Debtor 2 Only At Least One Of T…" at bounding box center [868, 160] width 193 height 31
click at [814, 437] on button "Save & New" at bounding box center [806, 447] width 100 height 32
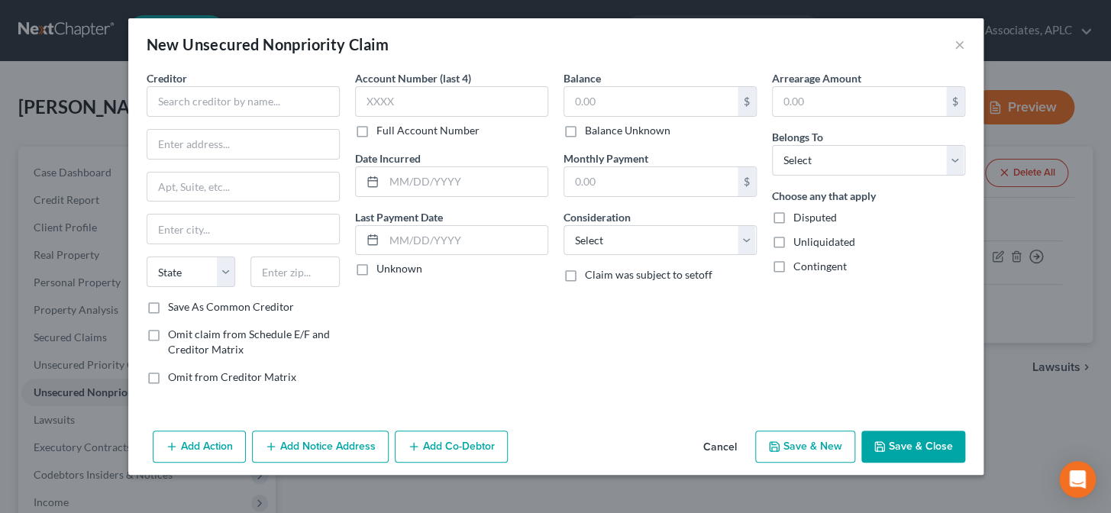
type input "0.00"
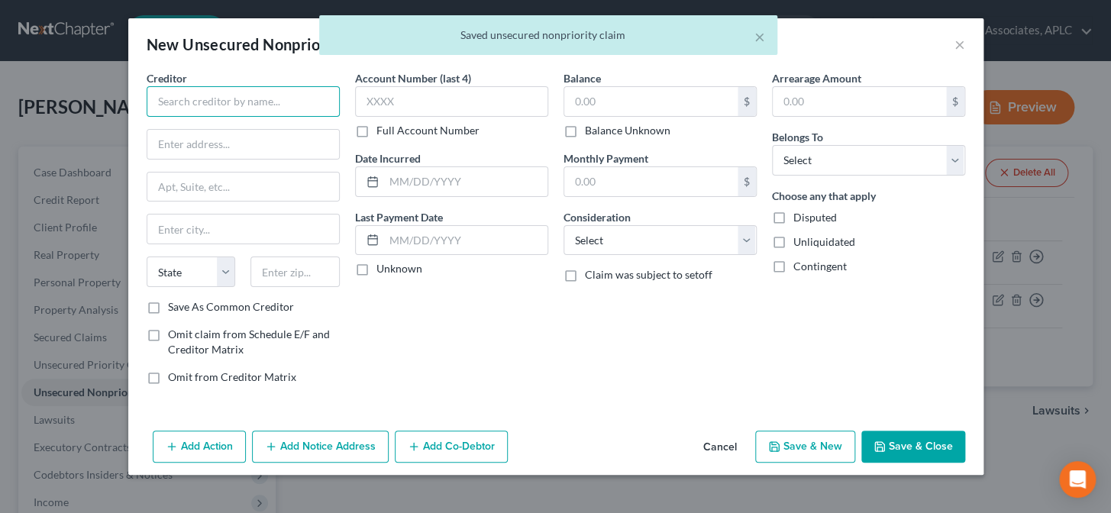
click at [176, 113] on input "text" at bounding box center [243, 101] width 193 height 31
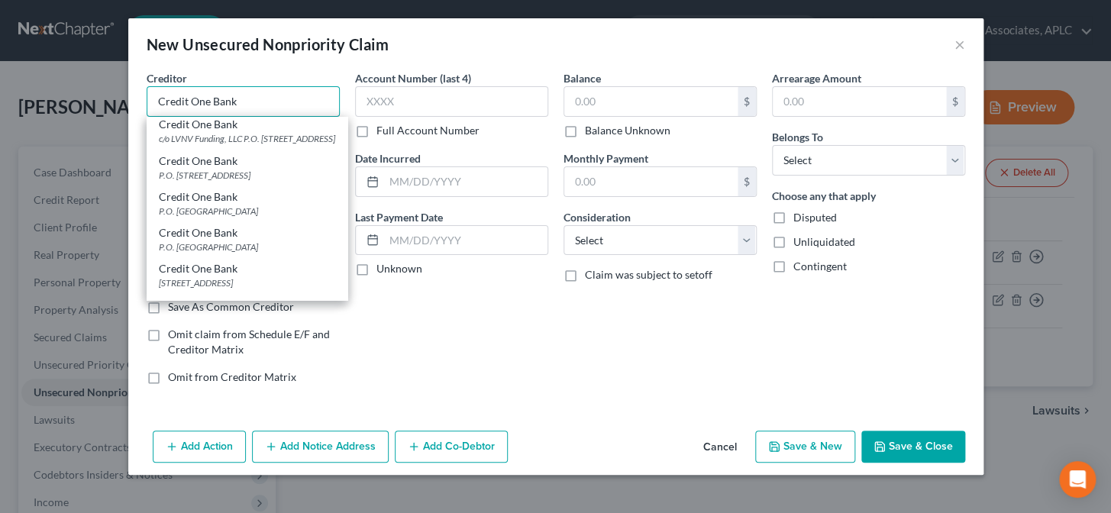
scroll to position [208, 0]
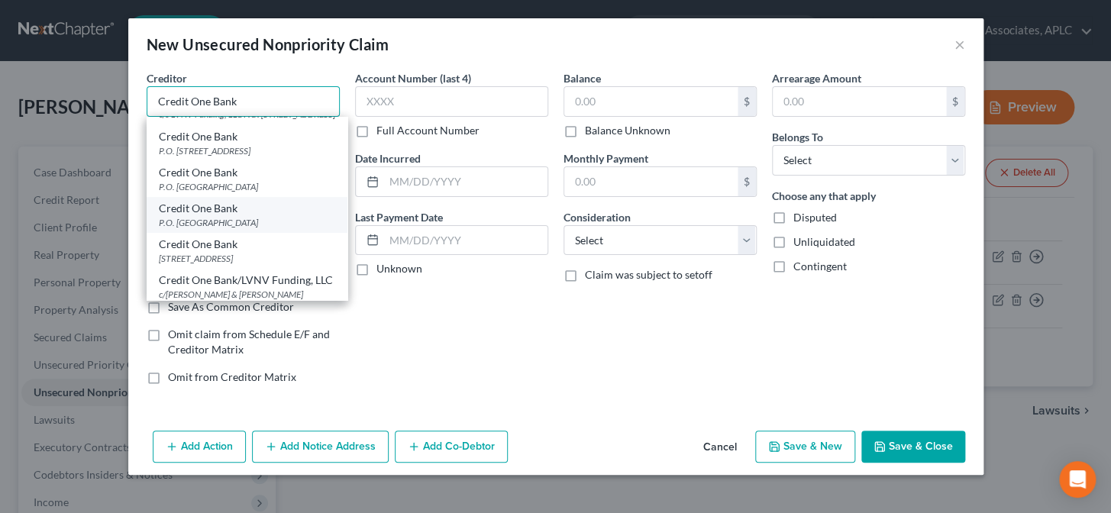
type input "Credit One Bank"
drag, startPoint x: 207, startPoint y: 227, endPoint x: 240, endPoint y: 196, distance: 44.9
click at [207, 216] on div "Credit One Bank" at bounding box center [247, 208] width 176 height 15
type input "P.O. Box 60500"
type input "City Of Industry"
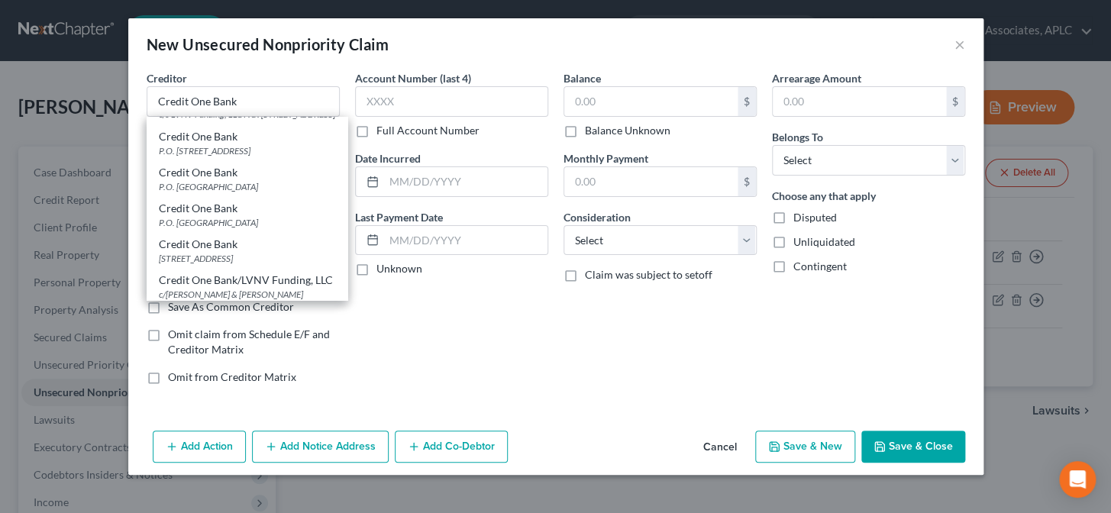
select select "4"
type input "91716"
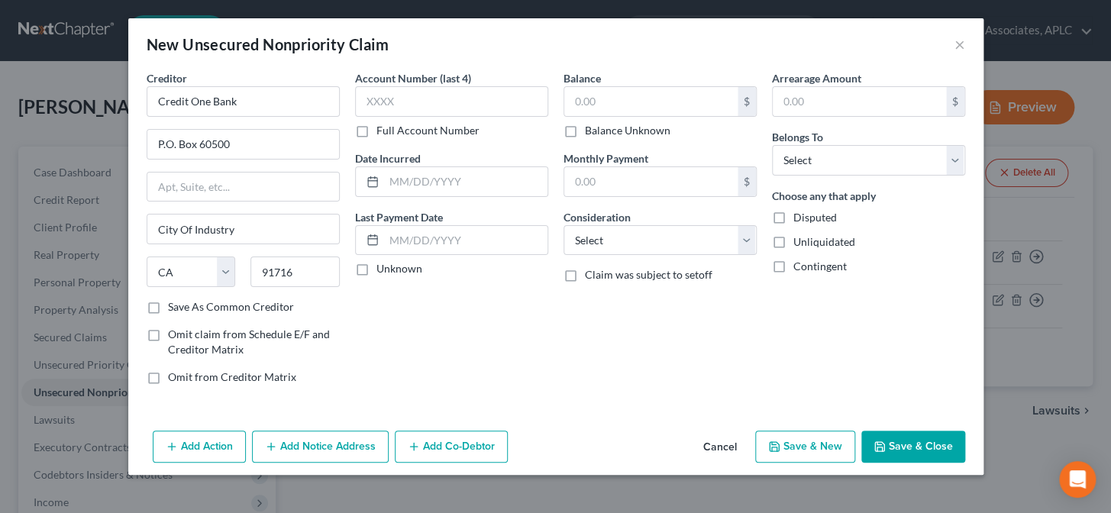
scroll to position [0, 0]
click at [378, 106] on input "text" at bounding box center [451, 101] width 193 height 31
type input "4088"
type input "[DATE]"
click at [377, 271] on label "Unknown" at bounding box center [400, 268] width 46 height 15
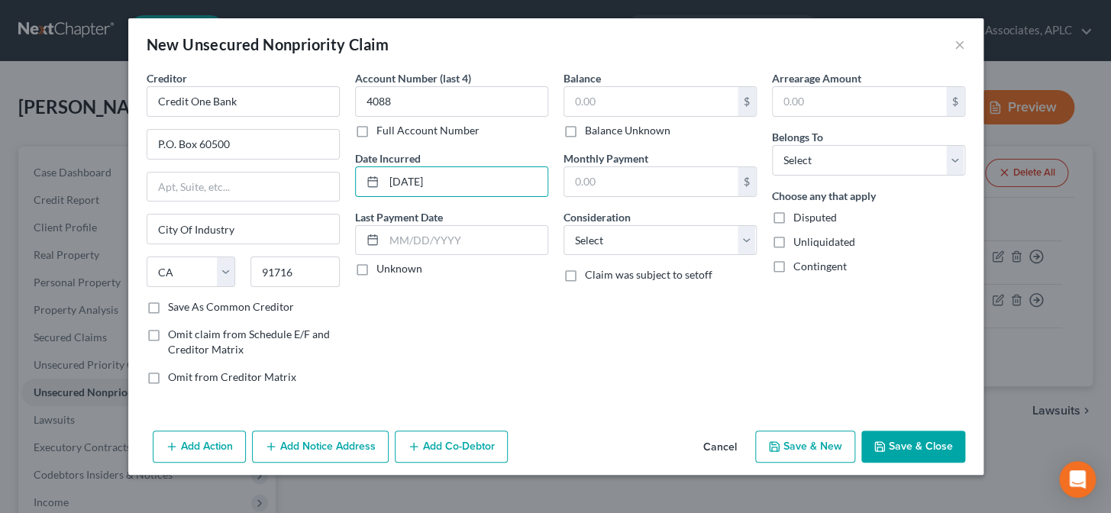
click at [383, 271] on input "Unknown" at bounding box center [388, 266] width 10 height 10
checkbox input "true"
click at [600, 102] on input "text" at bounding box center [651, 101] width 173 height 29
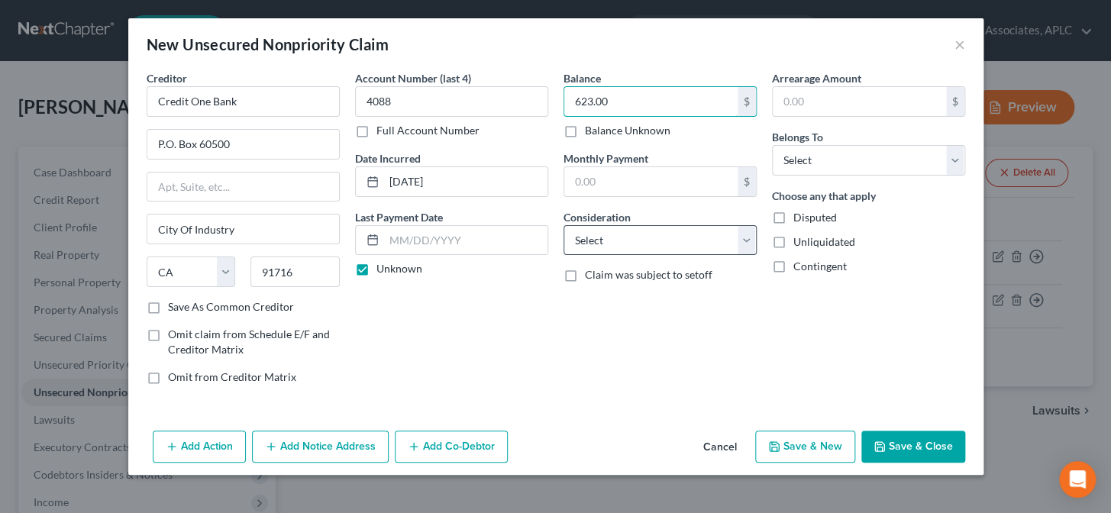
type input "623.00"
click at [619, 239] on select "Select Cable / Satellite Services Collection Agency Credit Card Debt Debt Couns…" at bounding box center [660, 240] width 193 height 31
select select "2"
click at [564, 225] on select "Select Cable / Satellite Services Collection Agency Credit Card Debt Debt Couns…" at bounding box center [660, 240] width 193 height 31
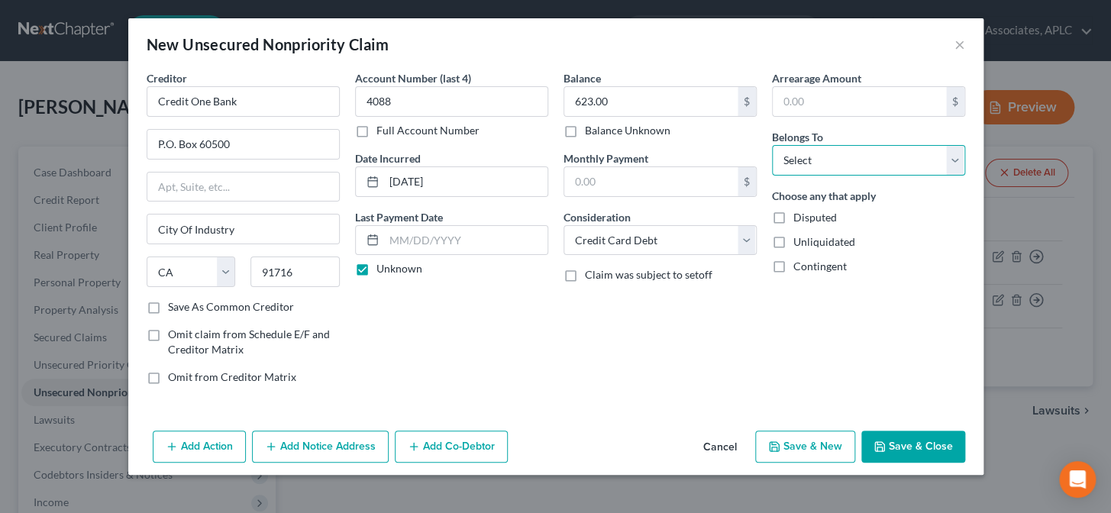
click at [807, 160] on select "Select Debtor 1 Only Debtor 2 Only Debtor 1 And Debtor 2 Only At Least One Of T…" at bounding box center [868, 160] width 193 height 31
select select "0"
click at [772, 145] on select "Select Debtor 1 Only Debtor 2 Only Debtor 1 And Debtor 2 Only At Least One Of T…" at bounding box center [868, 160] width 193 height 31
click at [355, 444] on button "Add Notice Address" at bounding box center [320, 447] width 137 height 32
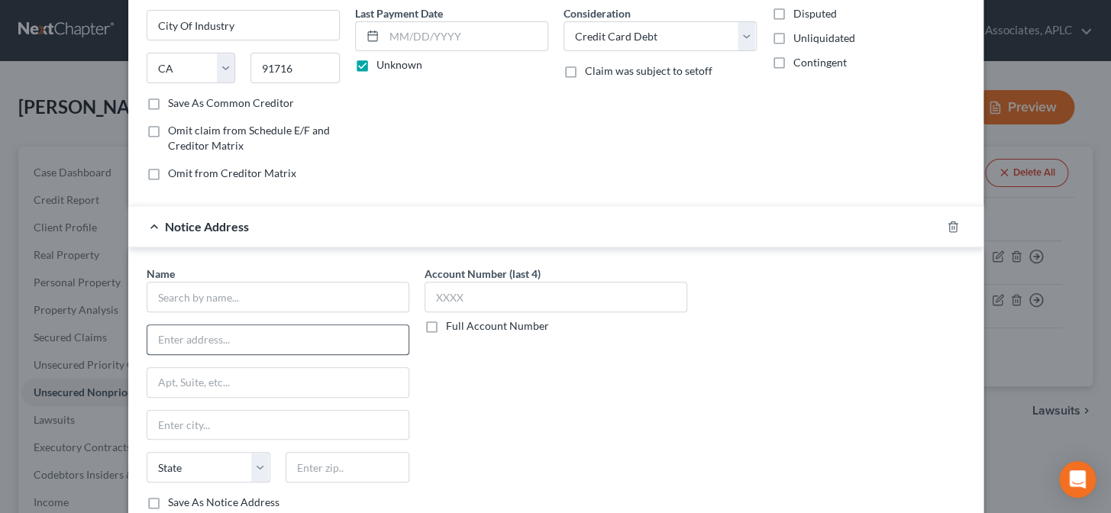
scroll to position [208, 0]
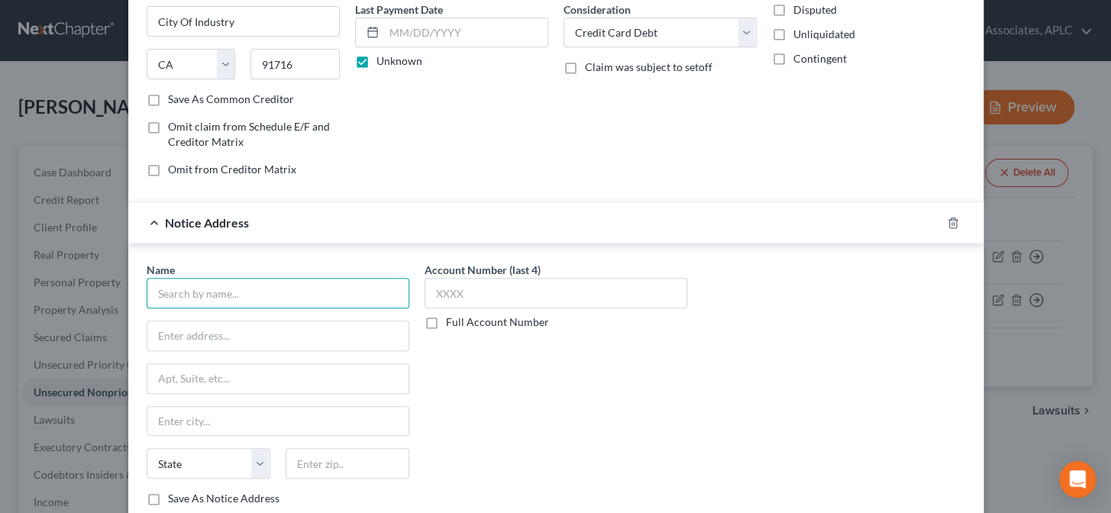
click at [372, 290] on input "text" at bounding box center [278, 293] width 263 height 31
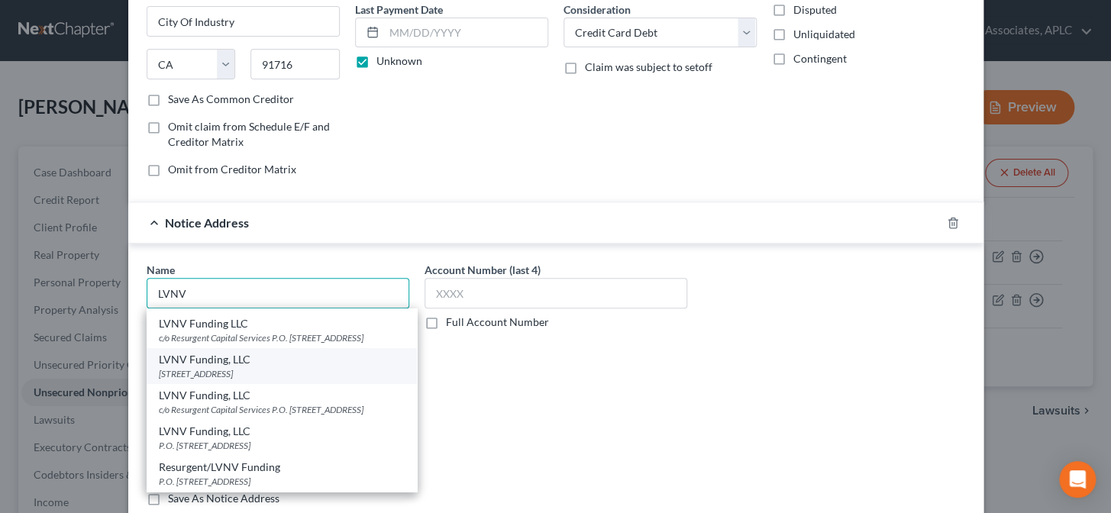
scroll to position [277, 0]
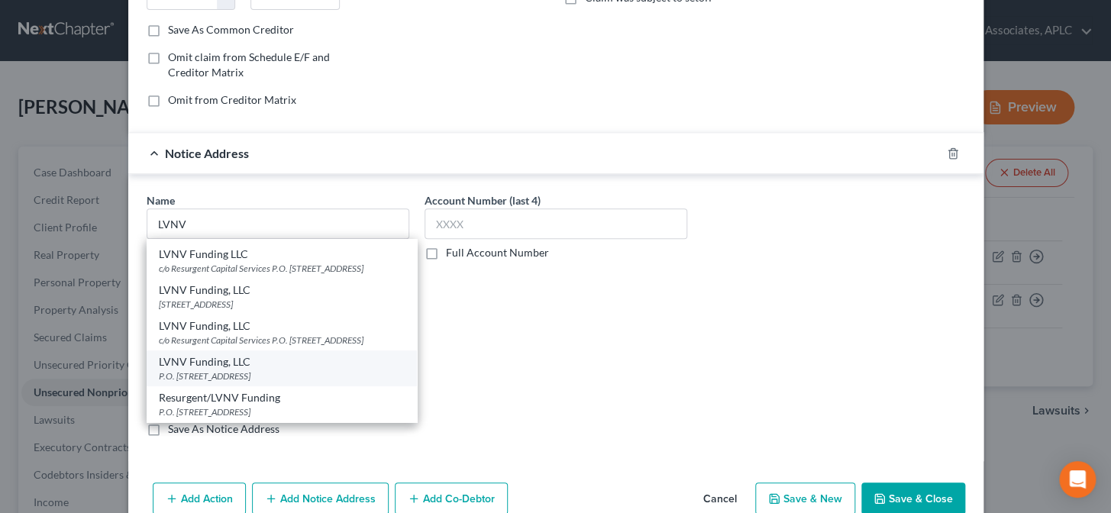
click at [212, 360] on div "LVNV Funding, LLC" at bounding box center [282, 361] width 246 height 15
type input "LVNV Funding, LLC"
type input "P.O. Box 1269"
type input "[GEOGRAPHIC_DATA]"
select select "42"
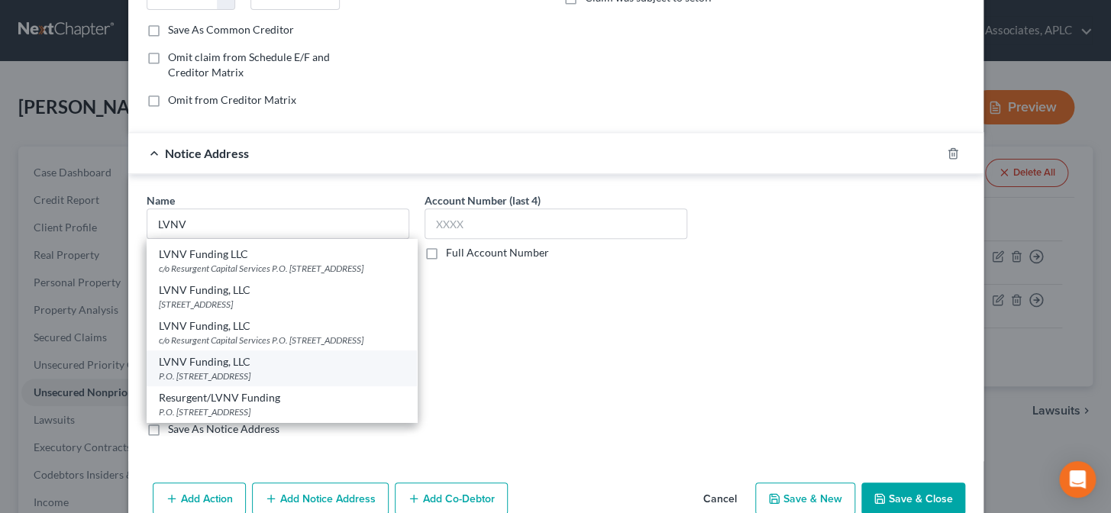
type input "29602"
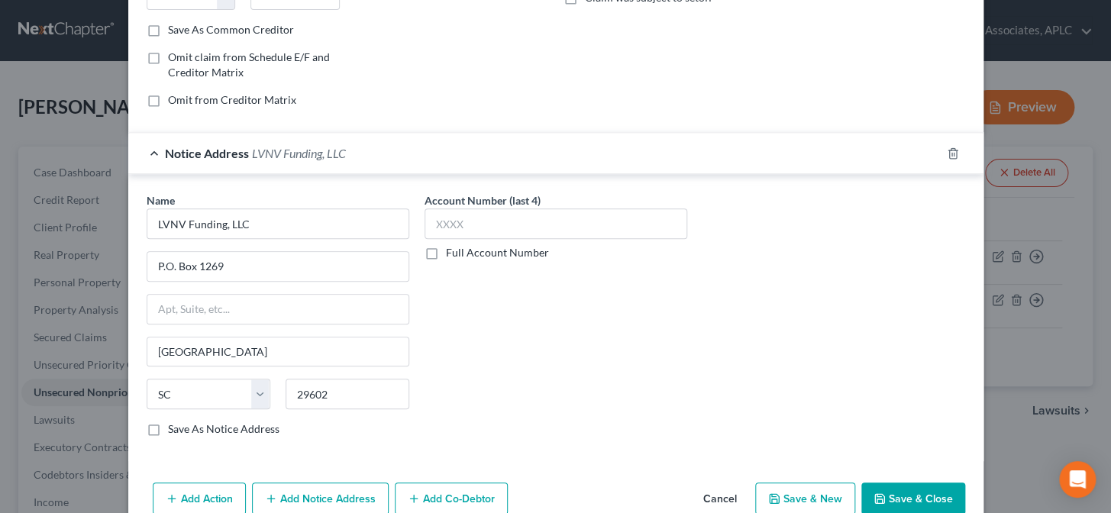
scroll to position [0, 0]
click at [916, 494] on button "Save & Close" at bounding box center [914, 499] width 104 height 32
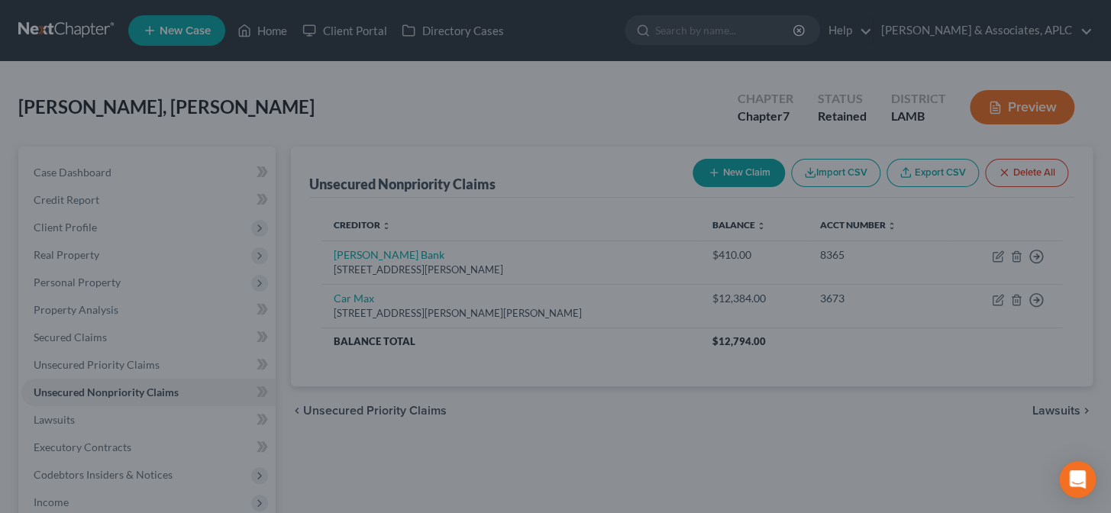
type input "0.00"
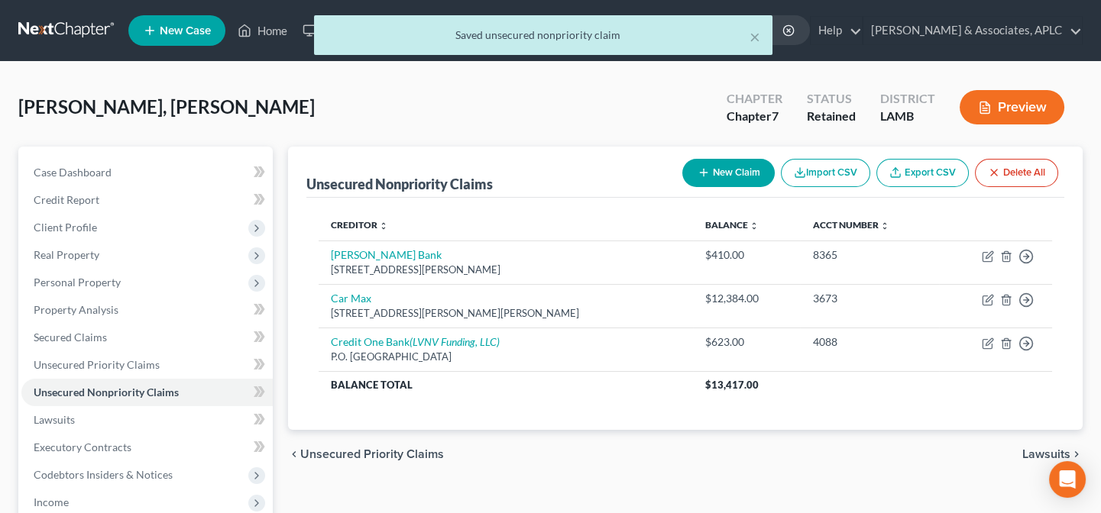
click at [740, 175] on button "New Claim" at bounding box center [728, 173] width 92 height 28
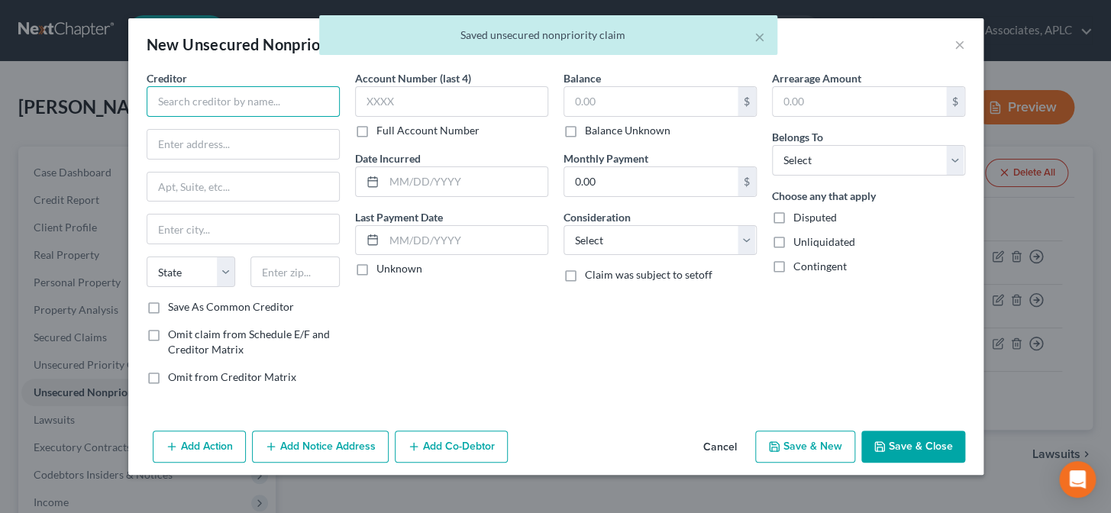
click at [244, 105] on input "text" at bounding box center [243, 101] width 193 height 31
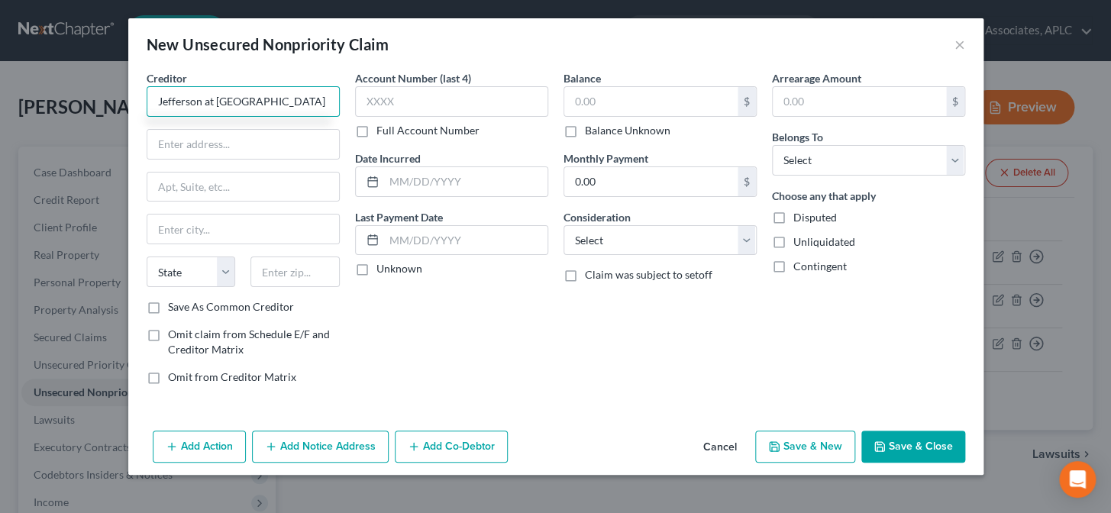
type input "Jefferson at [GEOGRAPHIC_DATA]"
type input "c/o National Credit Systems"
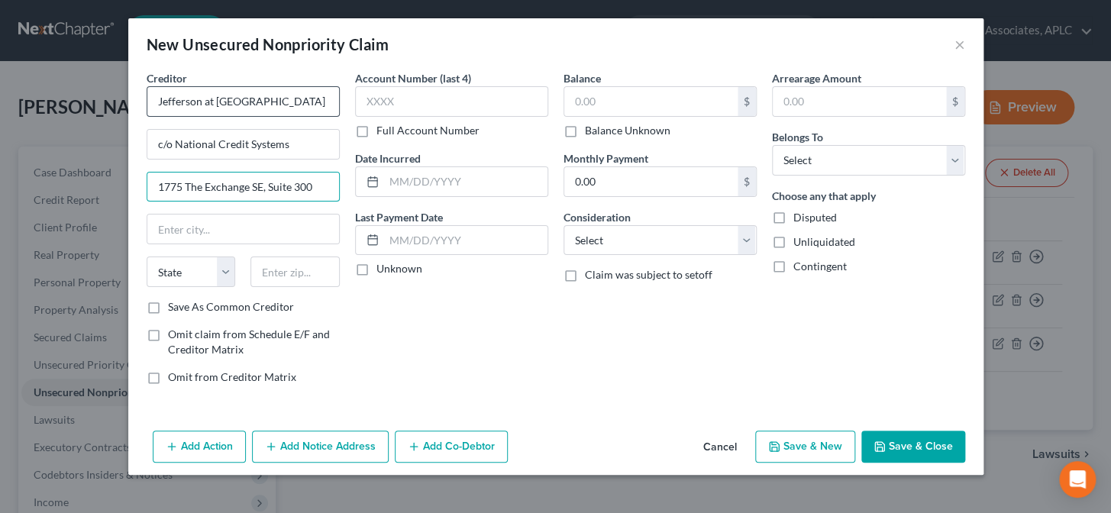
type input "1775 The Exchange SE, Suite 300"
type input "30339"
type input "[GEOGRAPHIC_DATA]"
select select "10"
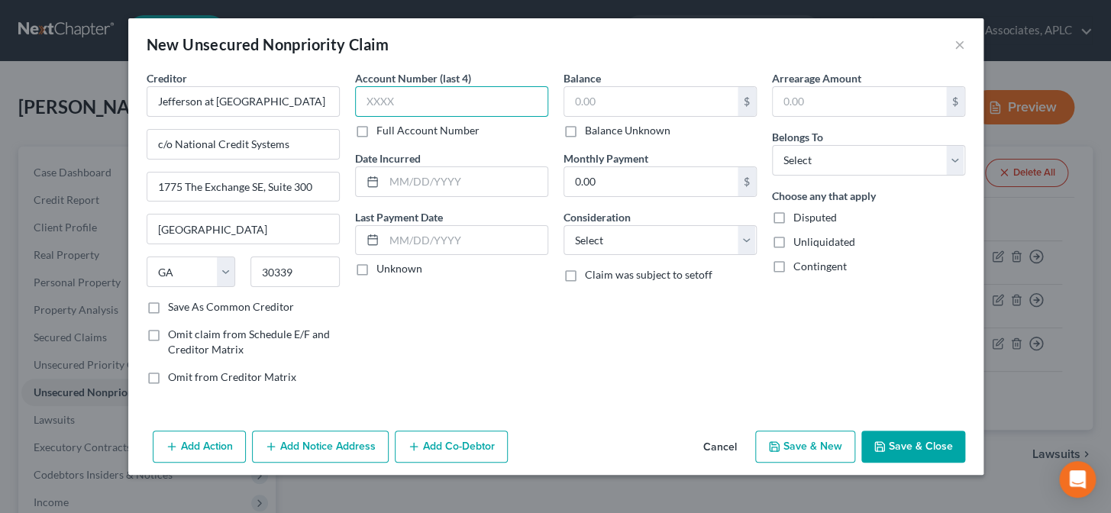
click at [403, 102] on input "text" at bounding box center [451, 101] width 193 height 31
type input "2209"
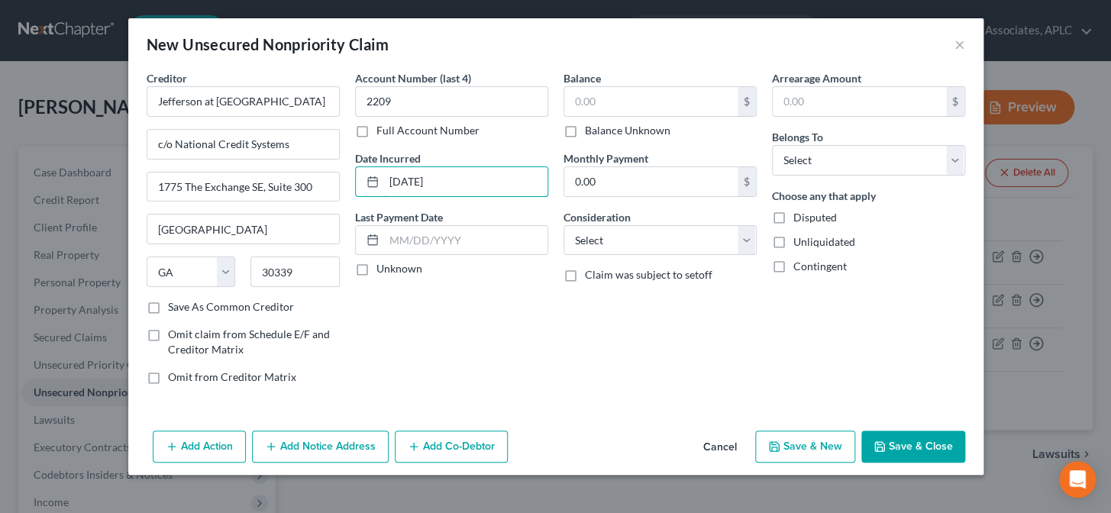
type input "[DATE]"
click at [377, 264] on label "Unknown" at bounding box center [400, 268] width 46 height 15
click at [383, 264] on input "Unknown" at bounding box center [388, 266] width 10 height 10
checkbox input "true"
click at [588, 102] on input "text" at bounding box center [651, 101] width 173 height 29
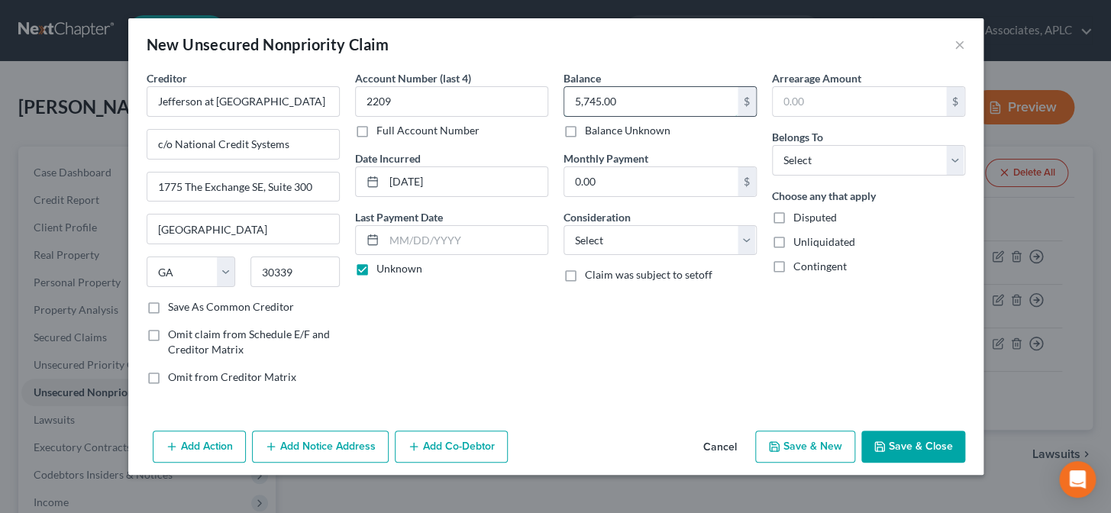
type input "5,745.00"
click at [590, 248] on select "Select Cable / Satellite Services Collection Agency Credit Card Debt Debt Couns…" at bounding box center [660, 240] width 193 height 31
select select "14"
click at [564, 225] on select "Select Cable / Satellite Services Collection Agency Credit Card Debt Debt Couns…" at bounding box center [660, 240] width 193 height 31
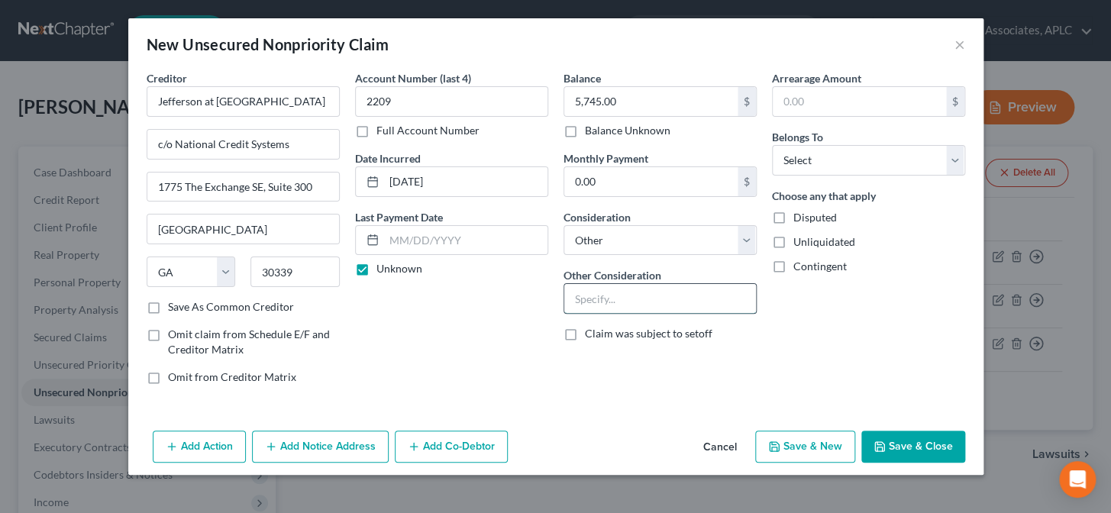
click at [597, 303] on input "text" at bounding box center [661, 298] width 192 height 29
type input "Broken Lease"
click at [849, 163] on select "Select Debtor 1 Only Debtor 2 Only Debtor 1 And Debtor 2 Only At Least One Of T…" at bounding box center [868, 160] width 193 height 31
select select "0"
click at [772, 145] on select "Select Debtor 1 Only Debtor 2 Only Debtor 1 And Debtor 2 Only At Least One Of T…" at bounding box center [868, 160] width 193 height 31
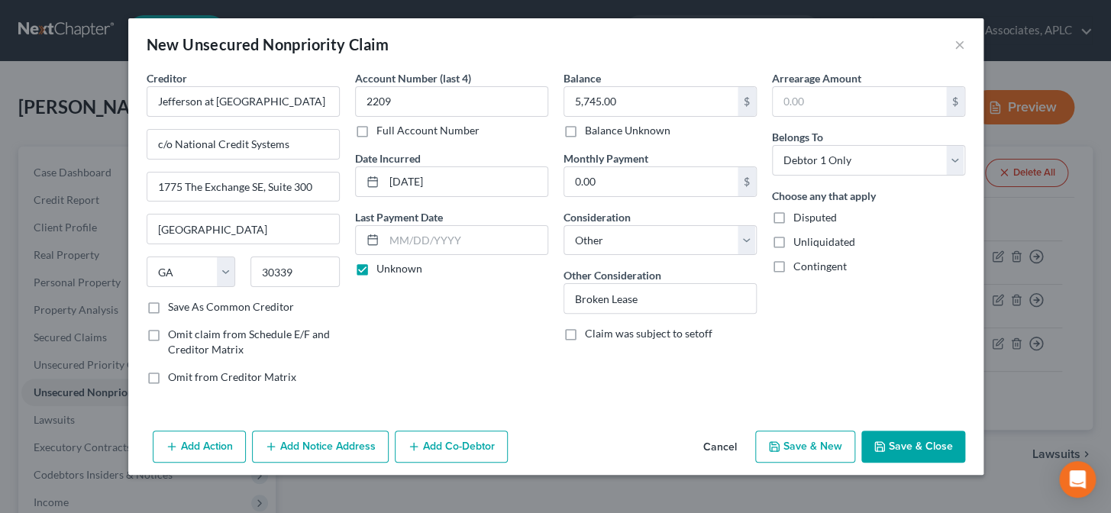
click at [451, 448] on button "Add Co-Debtor" at bounding box center [451, 447] width 113 height 32
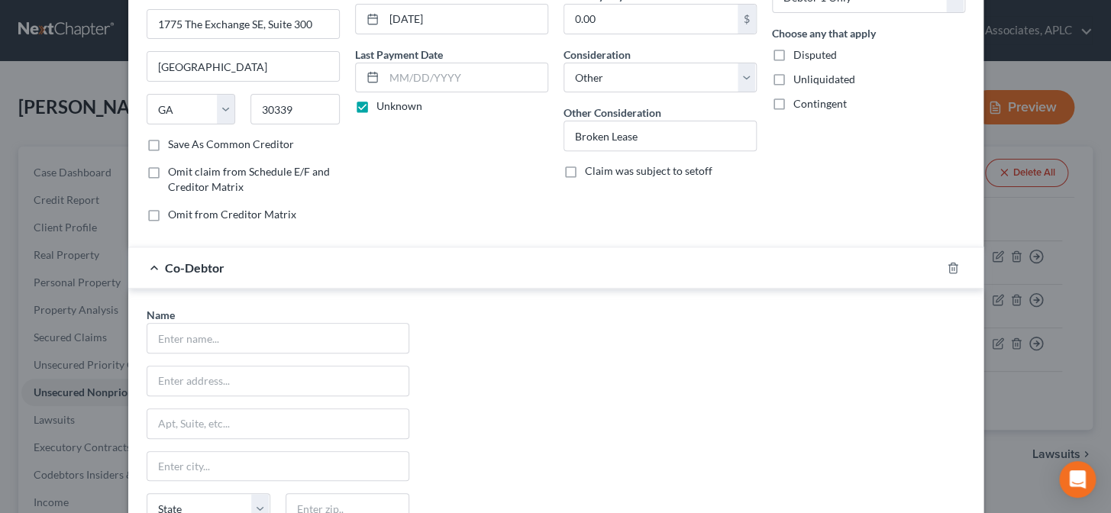
scroll to position [208, 0]
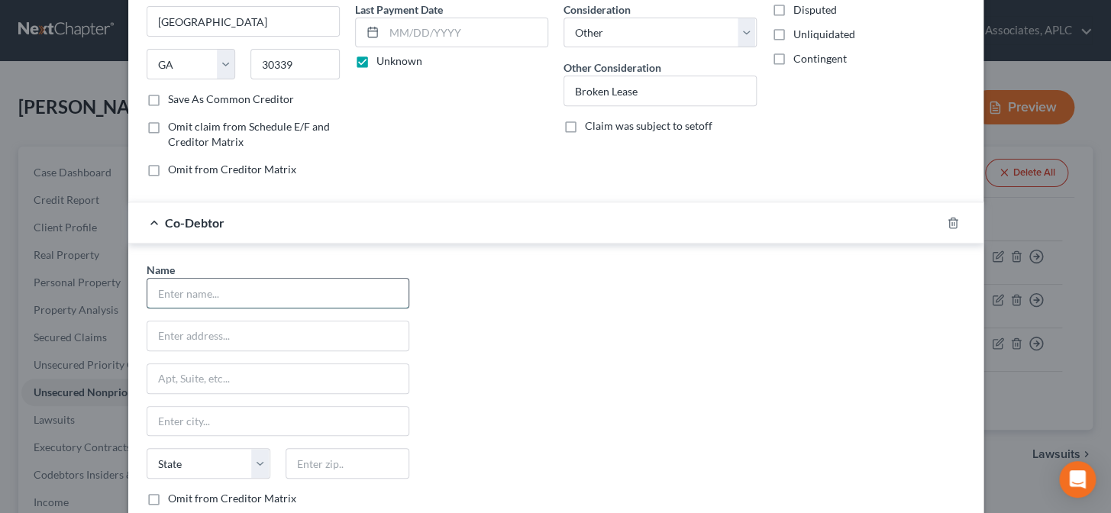
click at [339, 296] on input "text" at bounding box center [277, 293] width 261 height 29
type input "[PERSON_NAME]"
type input "[STREET_ADDRESS]"
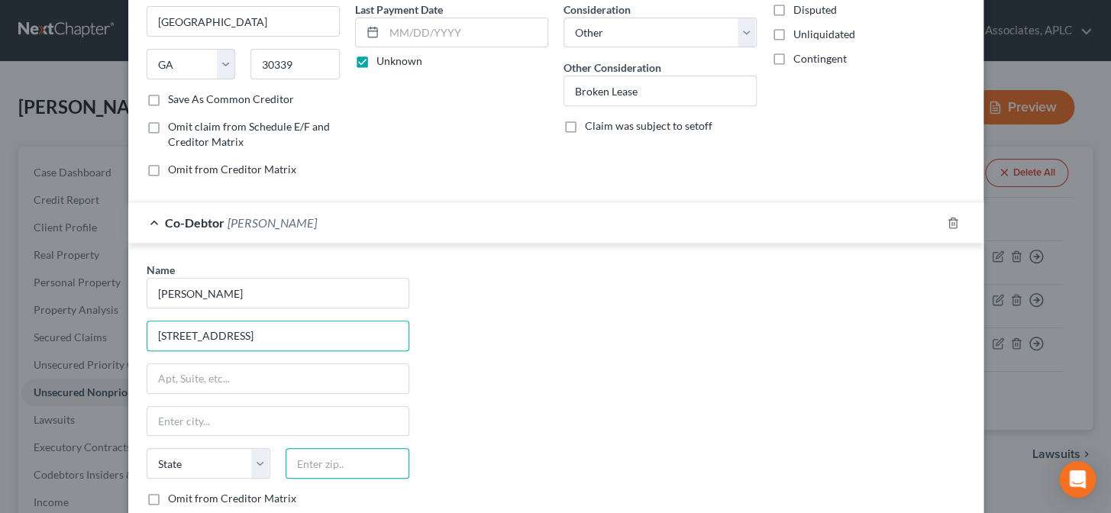
click at [319, 463] on input "text" at bounding box center [348, 463] width 124 height 31
type input "70807"
type input "Baton Rouge"
select select "19"
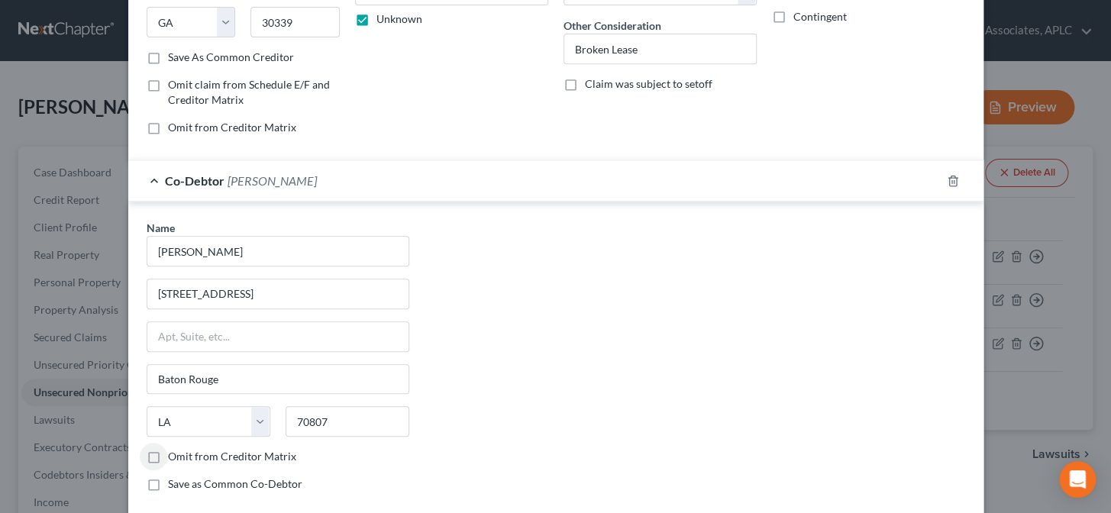
scroll to position [335, 0]
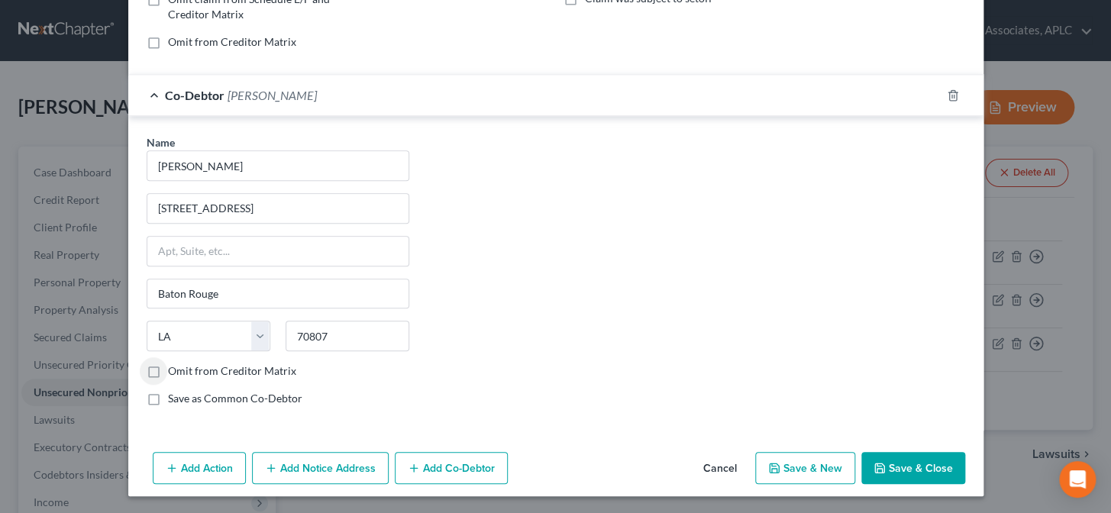
click at [828, 467] on button "Save & New" at bounding box center [806, 468] width 100 height 32
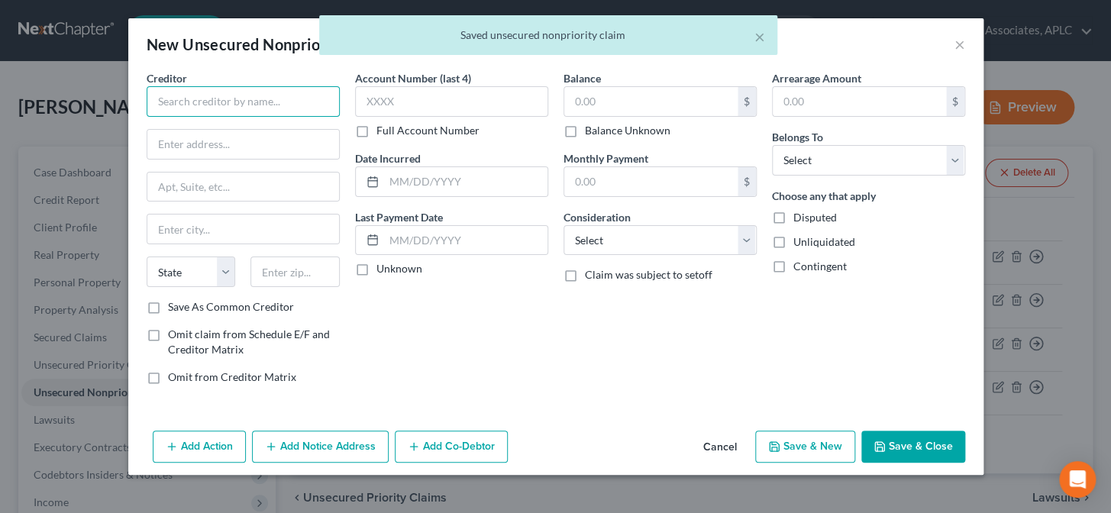
click at [305, 97] on input "text" at bounding box center [243, 101] width 193 height 31
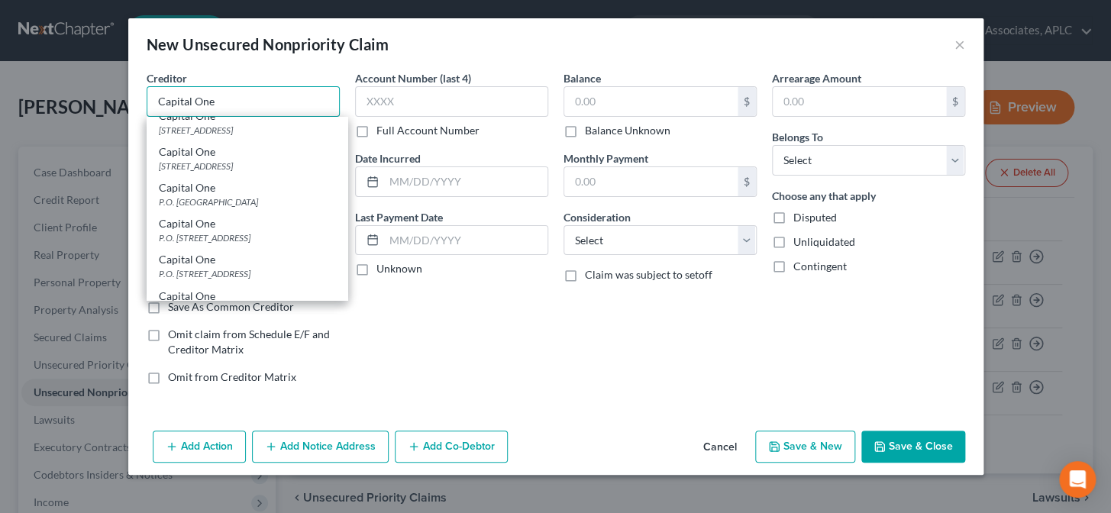
scroll to position [347, 0]
type input "Capital One"
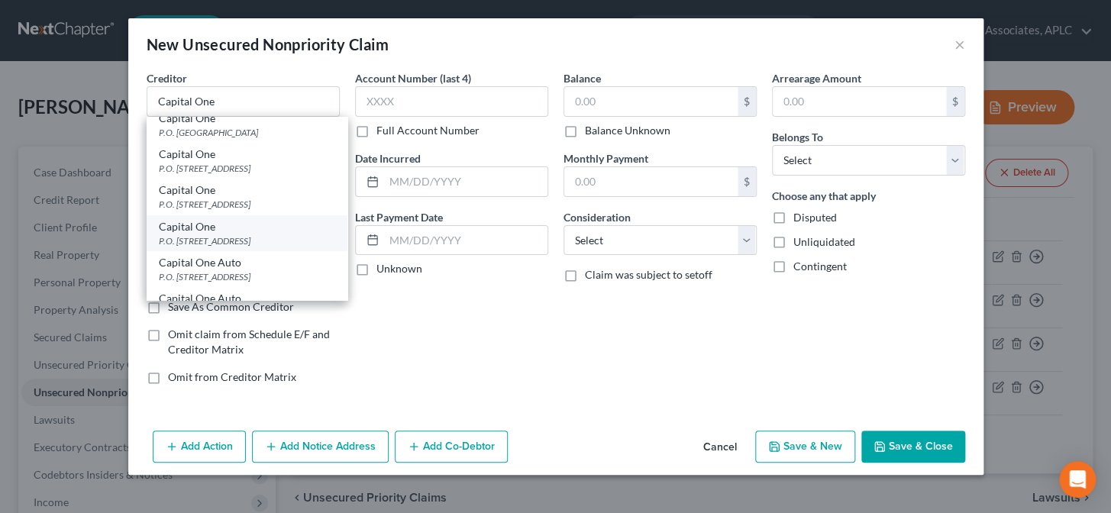
click at [188, 235] on div "Capital One" at bounding box center [247, 226] width 176 height 15
type input "P.O. Box 31293"
type input "[GEOGRAPHIC_DATA]"
select select "46"
type input "84130"
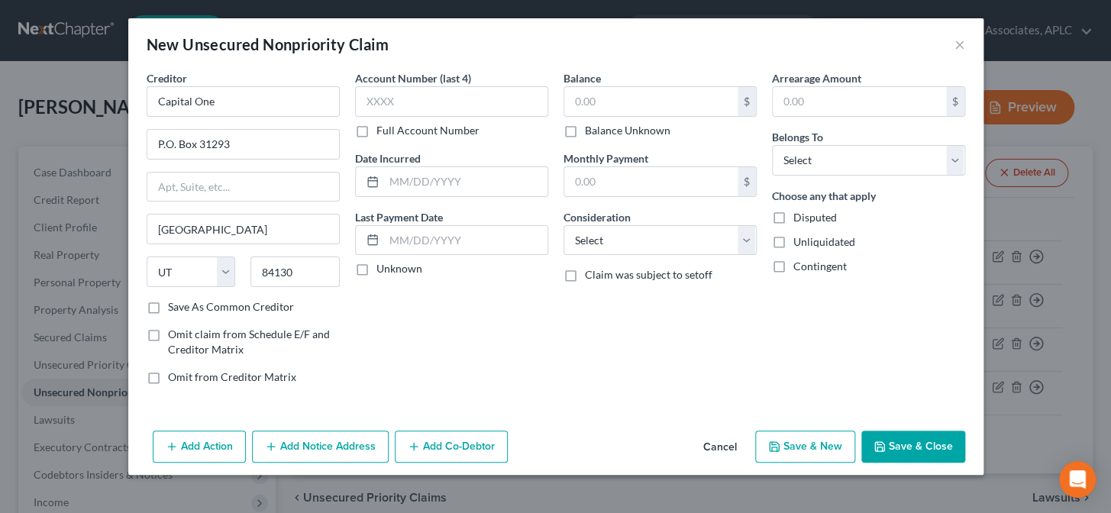
scroll to position [0, 0]
click at [410, 100] on input "text" at bounding box center [451, 101] width 193 height 31
type input "3535"
type input "[DATE]"
click at [377, 266] on label "Unknown" at bounding box center [400, 268] width 46 height 15
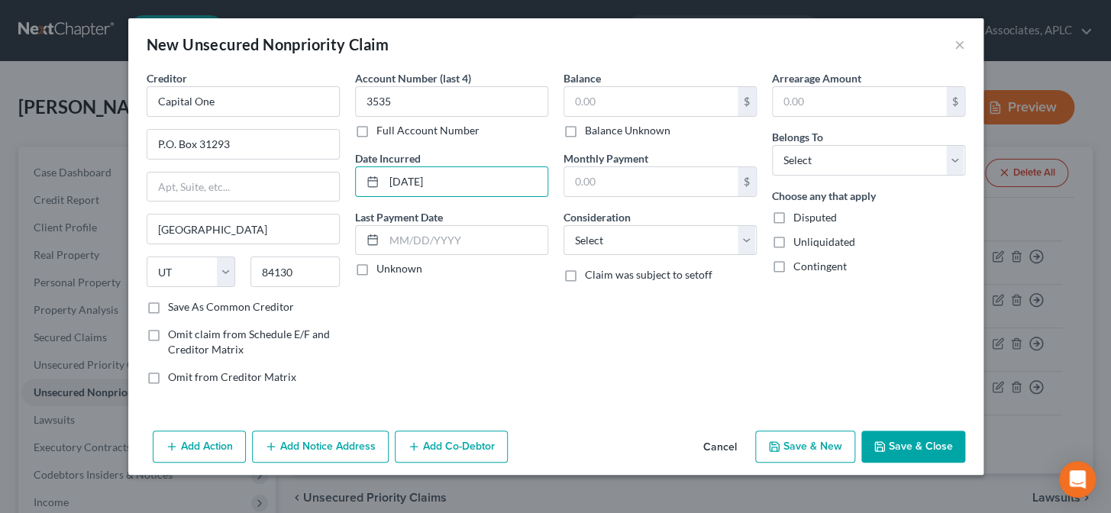
click at [383, 266] on input "Unknown" at bounding box center [388, 266] width 10 height 10
checkbox input "true"
click at [604, 105] on input "text" at bounding box center [651, 101] width 173 height 29
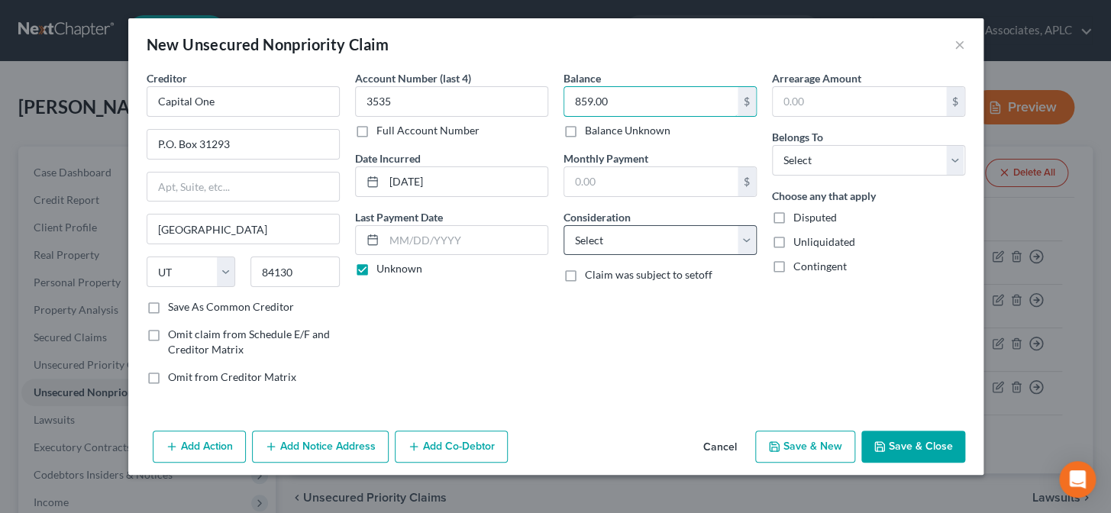
type input "859.00"
click at [633, 244] on select "Select Cable / Satellite Services Collection Agency Credit Card Debt Debt Couns…" at bounding box center [660, 240] width 193 height 31
select select "2"
click at [564, 225] on select "Select Cable / Satellite Services Collection Agency Credit Card Debt Debt Couns…" at bounding box center [660, 240] width 193 height 31
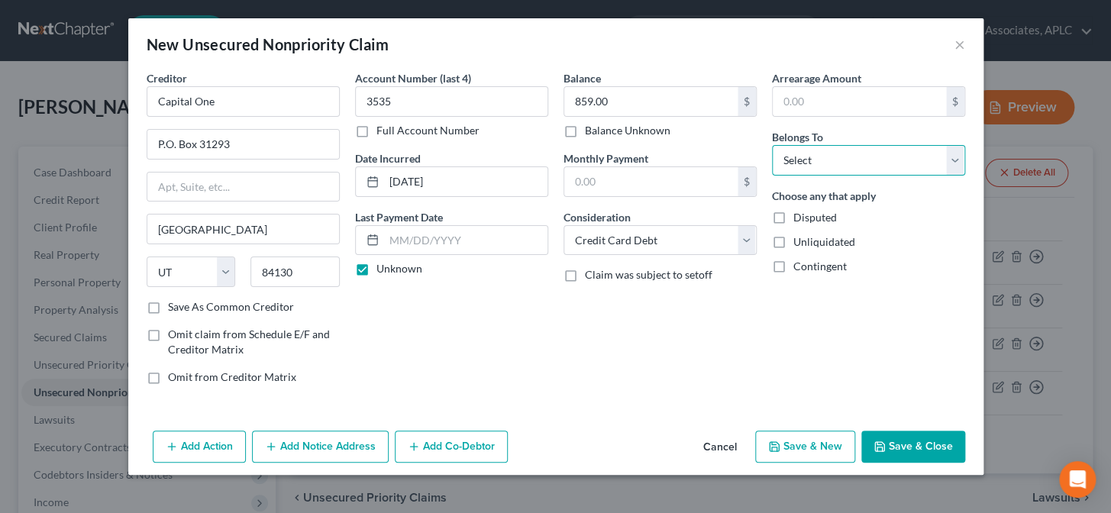
click at [822, 164] on select "Select Debtor 1 Only Debtor 2 Only Debtor 1 And Debtor 2 Only At Least One Of T…" at bounding box center [868, 160] width 193 height 31
select select "0"
click at [772, 145] on select "Select Debtor 1 Only Debtor 2 Only Debtor 1 And Debtor 2 Only At Least One Of T…" at bounding box center [868, 160] width 193 height 31
click at [821, 445] on button "Save & New" at bounding box center [806, 447] width 100 height 32
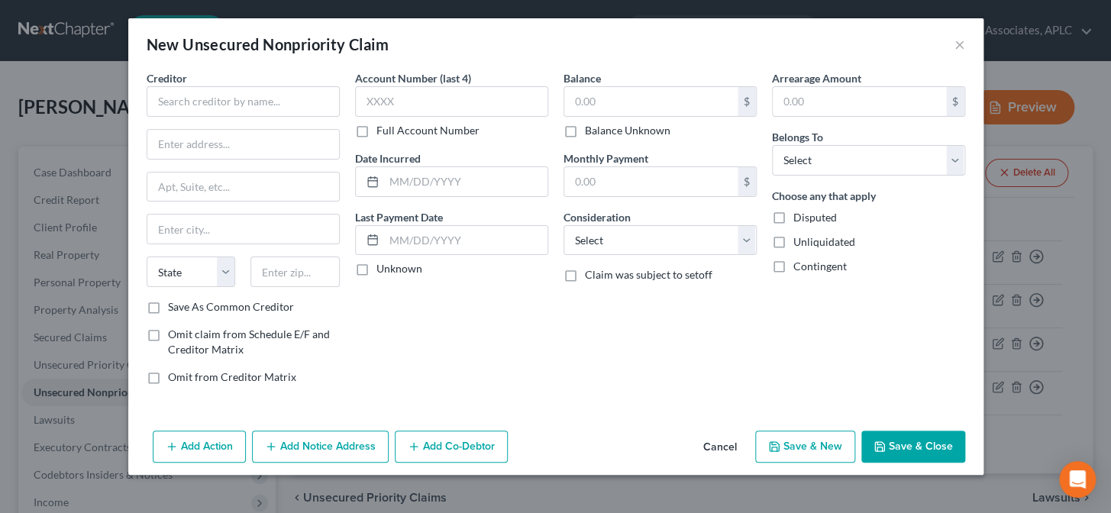
type input "0.00"
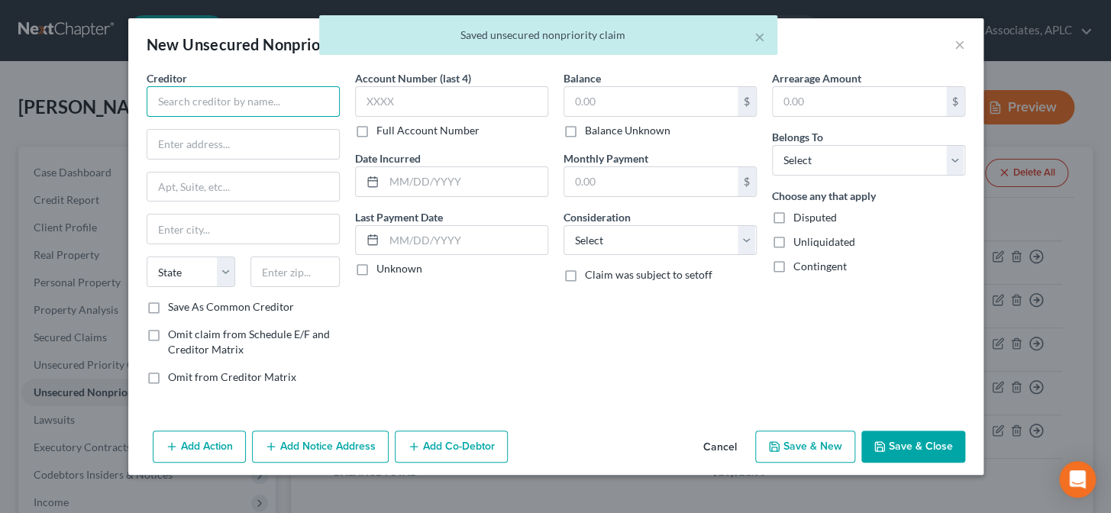
click at [285, 106] on input "text" at bounding box center [243, 101] width 193 height 31
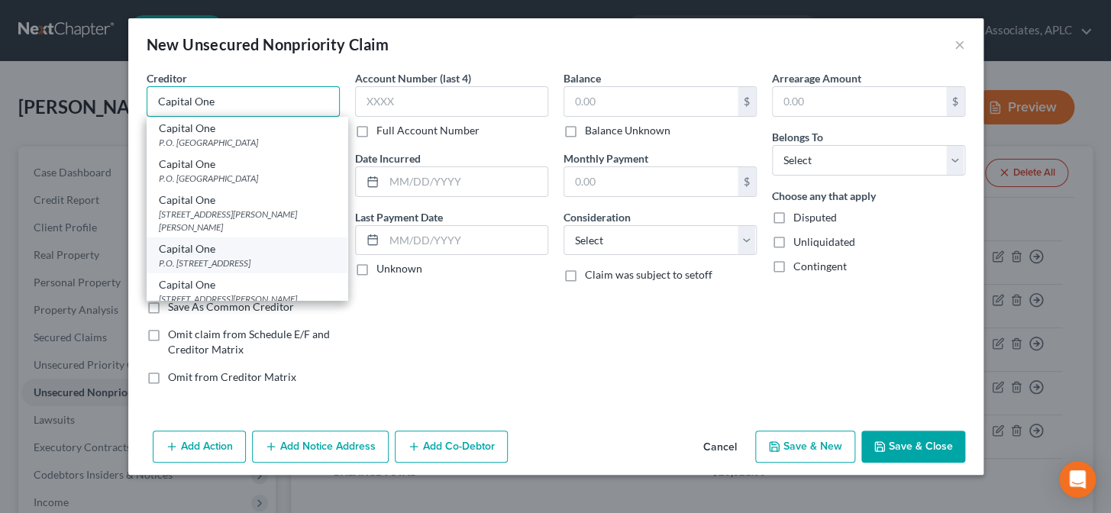
type input "Capital One"
click at [219, 257] on div "P.O. [STREET_ADDRESS]" at bounding box center [247, 263] width 176 height 13
type input "P.O. Box 31293"
type input "[GEOGRAPHIC_DATA]"
select select "46"
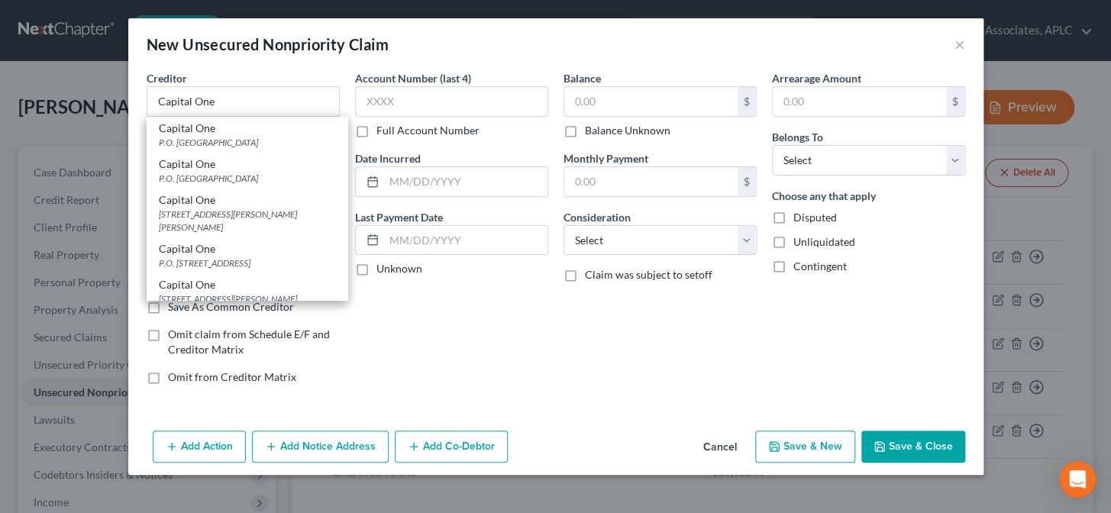
type input "84131"
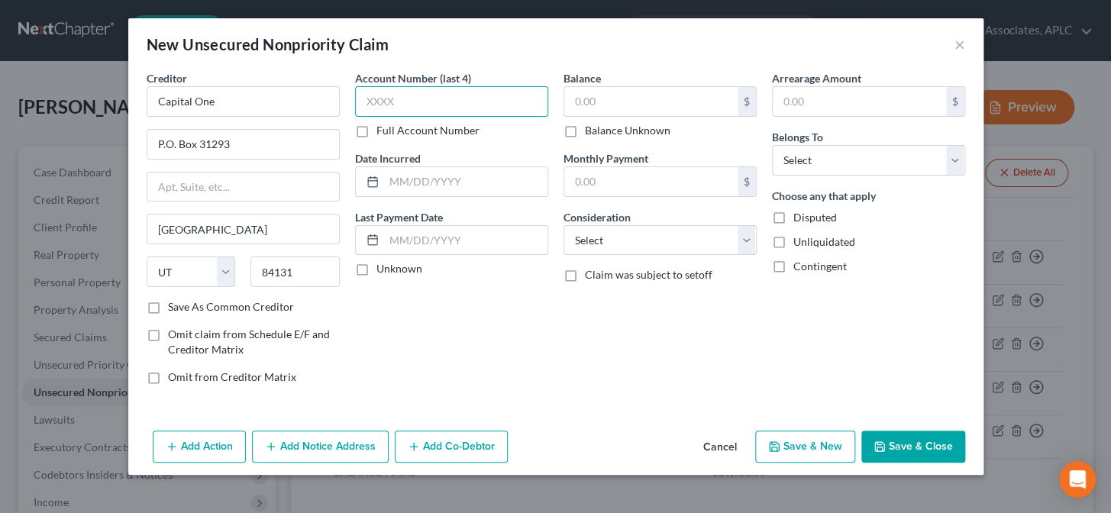
click at [448, 102] on input "text" at bounding box center [451, 101] width 193 height 31
type input "8543"
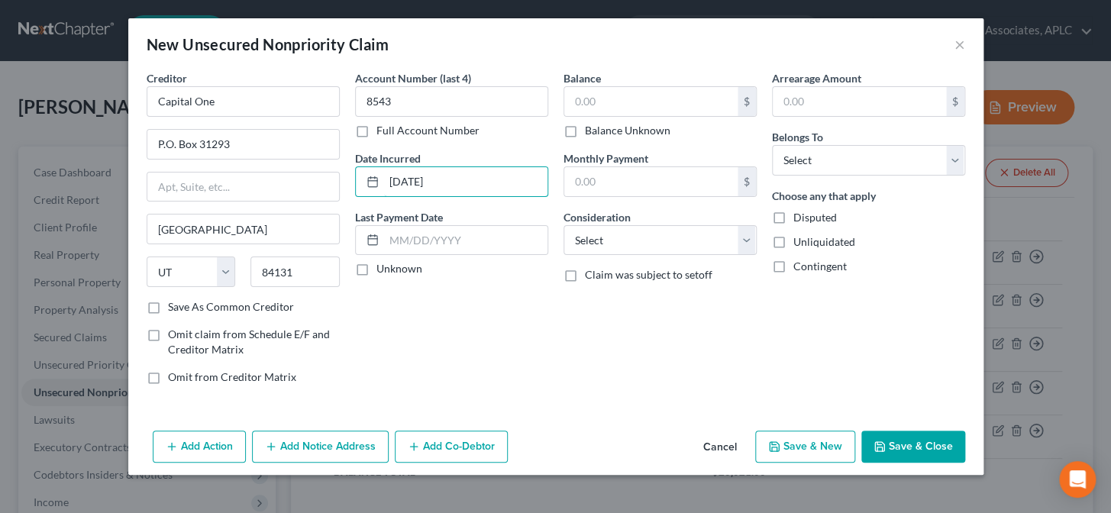
type input "[DATE]"
drag, startPoint x: 358, startPoint y: 270, endPoint x: 574, endPoint y: 116, distance: 265.6
click at [377, 270] on label "Unknown" at bounding box center [400, 268] width 46 height 15
click at [383, 270] on input "Unknown" at bounding box center [388, 266] width 10 height 10
checkbox input "true"
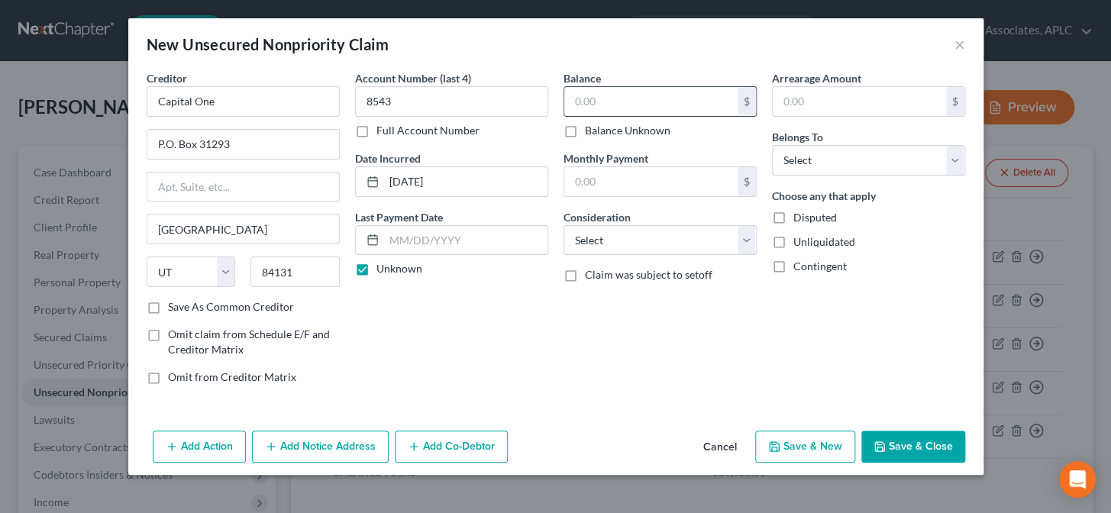
click at [596, 94] on input "text" at bounding box center [651, 101] width 173 height 29
type input "473.00"
click at [602, 238] on select "Select Cable / Satellite Services Collection Agency Credit Card Debt Debt Couns…" at bounding box center [660, 240] width 193 height 31
select select "2"
click at [564, 225] on select "Select Cable / Satellite Services Collection Agency Credit Card Debt Debt Couns…" at bounding box center [660, 240] width 193 height 31
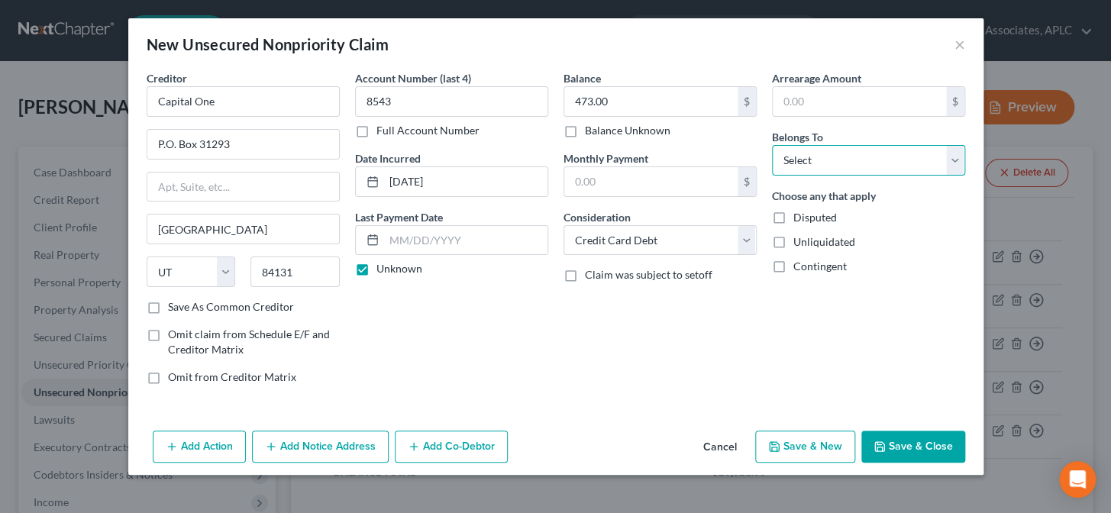
click at [820, 156] on select "Select Debtor 1 Only Debtor 2 Only Debtor 1 And Debtor 2 Only At Least One Of T…" at bounding box center [868, 160] width 193 height 31
select select "0"
click at [772, 145] on select "Select Debtor 1 Only Debtor 2 Only Debtor 1 And Debtor 2 Only At Least One Of T…" at bounding box center [868, 160] width 193 height 31
click at [341, 447] on button "Add Notice Address" at bounding box center [320, 447] width 137 height 32
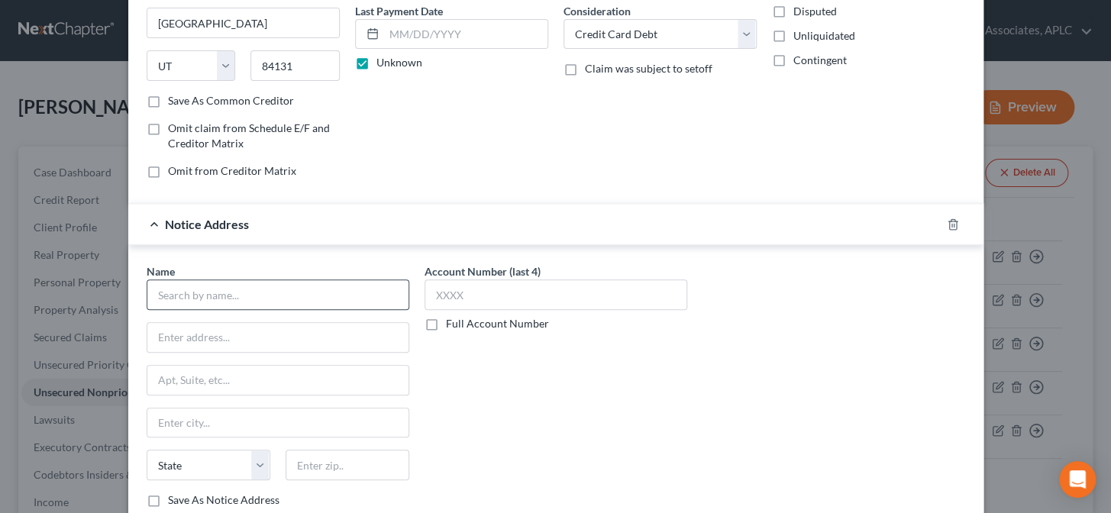
scroll to position [208, 0]
click at [326, 288] on input "text" at bounding box center [278, 293] width 263 height 31
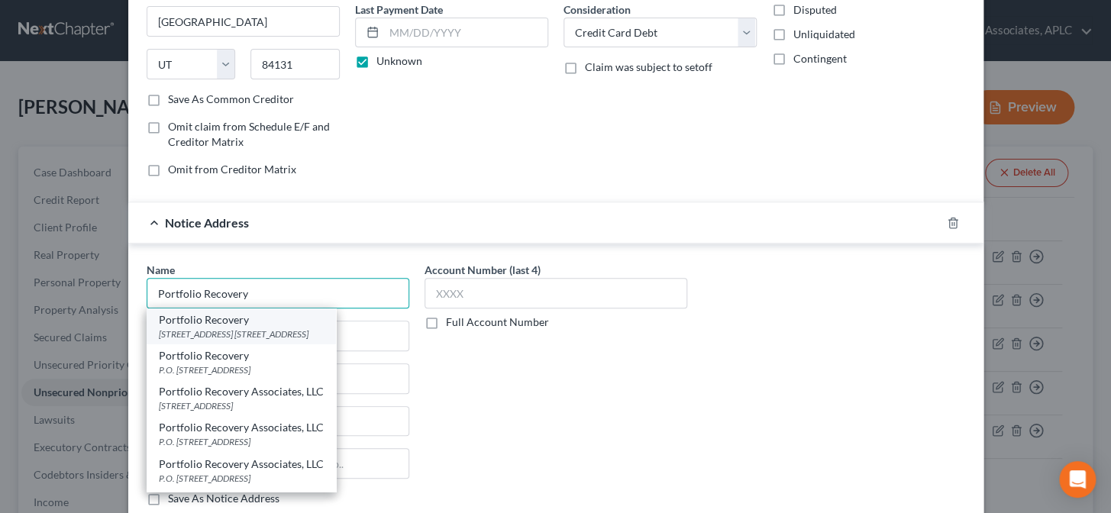
type input "Portfolio Recovery"
click at [267, 329] on div "[STREET_ADDRESS] [STREET_ADDRESS]" at bounding box center [241, 334] width 165 height 13
type input "[STREET_ADDRESS]"
type input "Suite 100"
type input "[GEOGRAPHIC_DATA]"
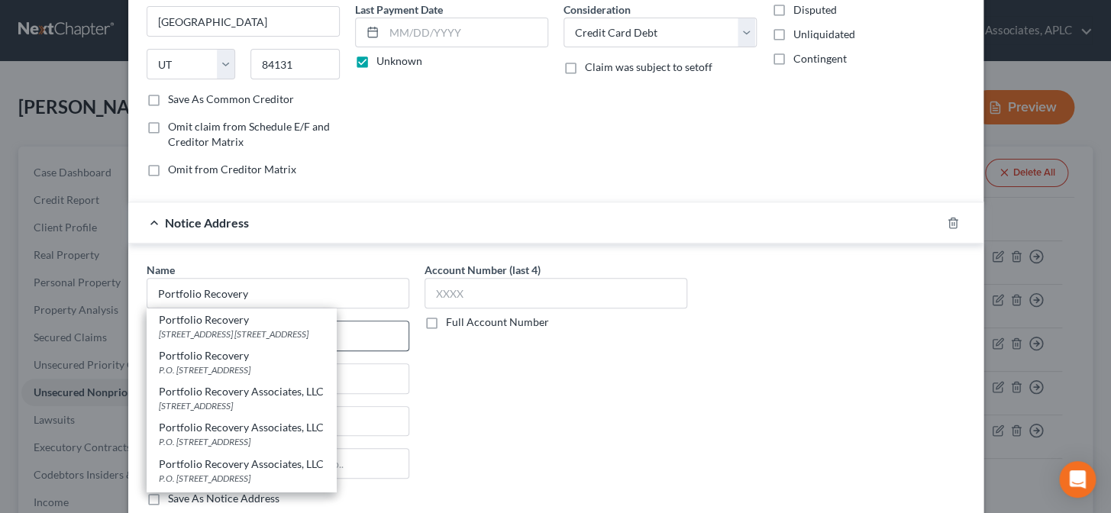
select select "48"
type input "23502"
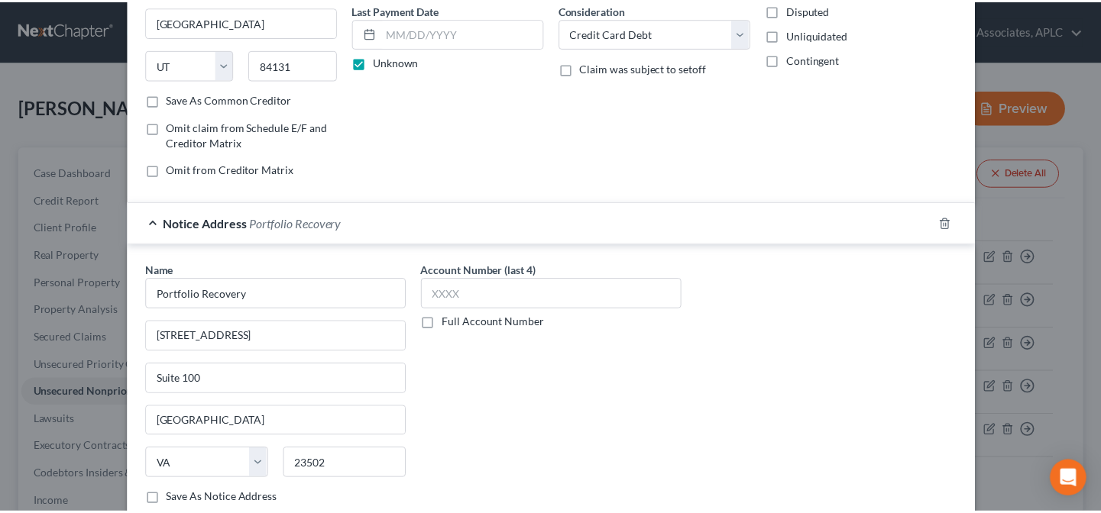
scroll to position [307, 0]
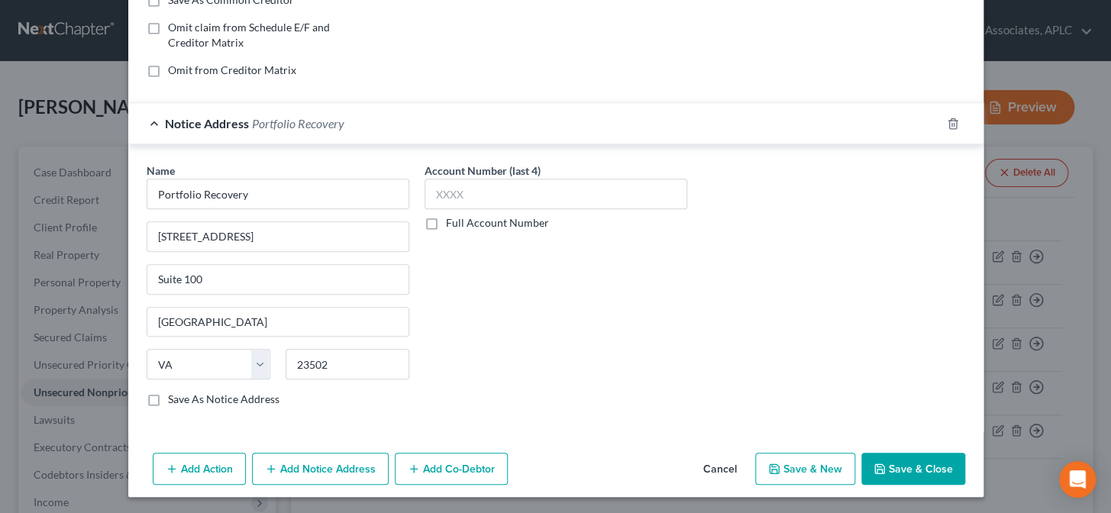
click at [931, 474] on button "Save & Close" at bounding box center [914, 469] width 104 height 32
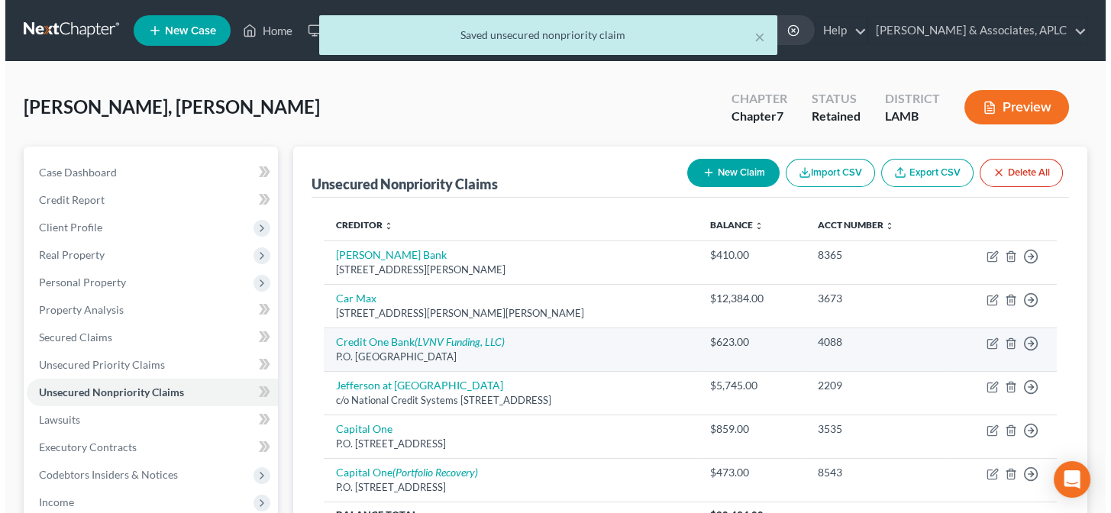
scroll to position [138, 0]
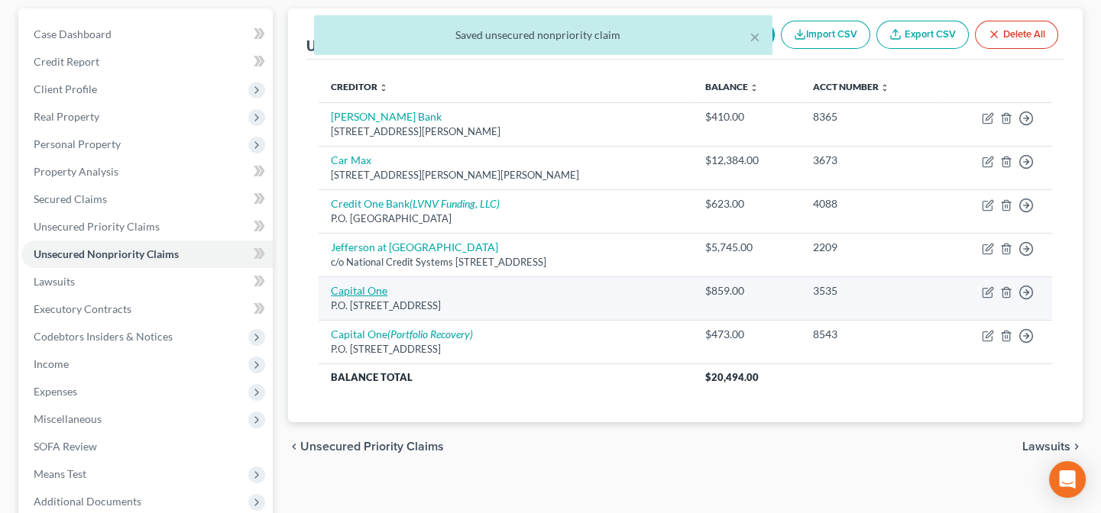
click at [370, 286] on link "Capital One" at bounding box center [359, 290] width 57 height 13
select select "46"
select select "2"
select select "0"
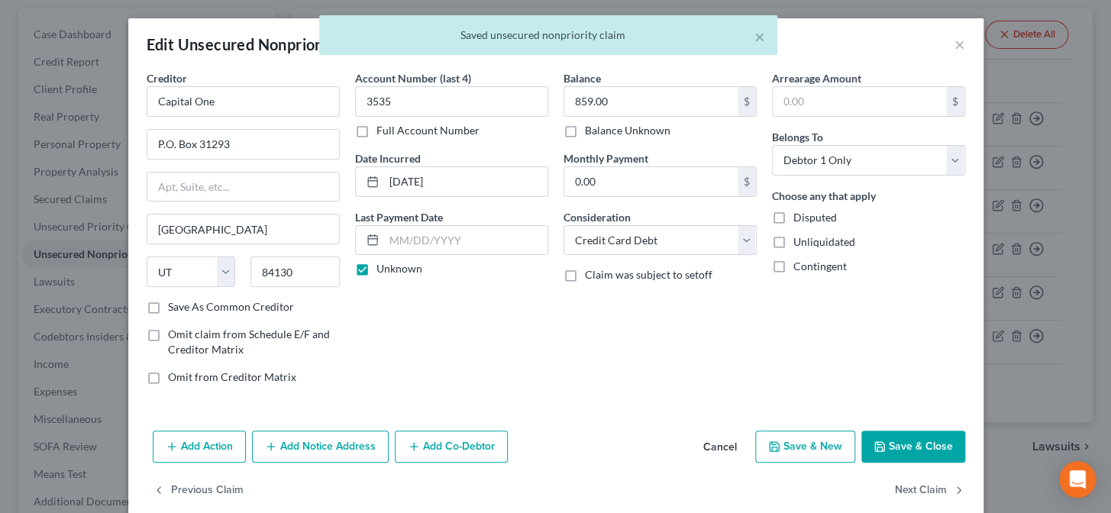
click at [315, 450] on button "Add Notice Address" at bounding box center [320, 447] width 137 height 32
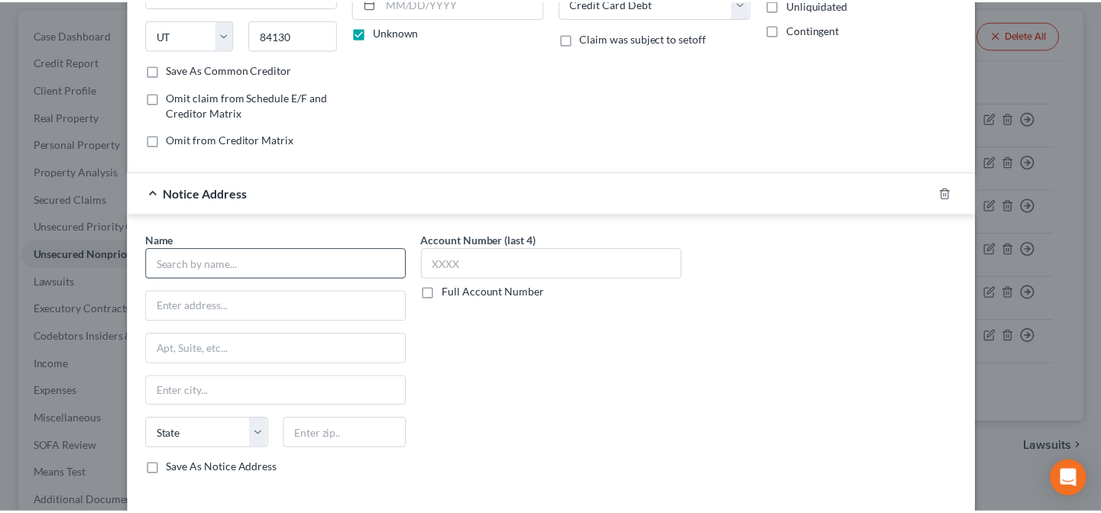
scroll to position [277, 0]
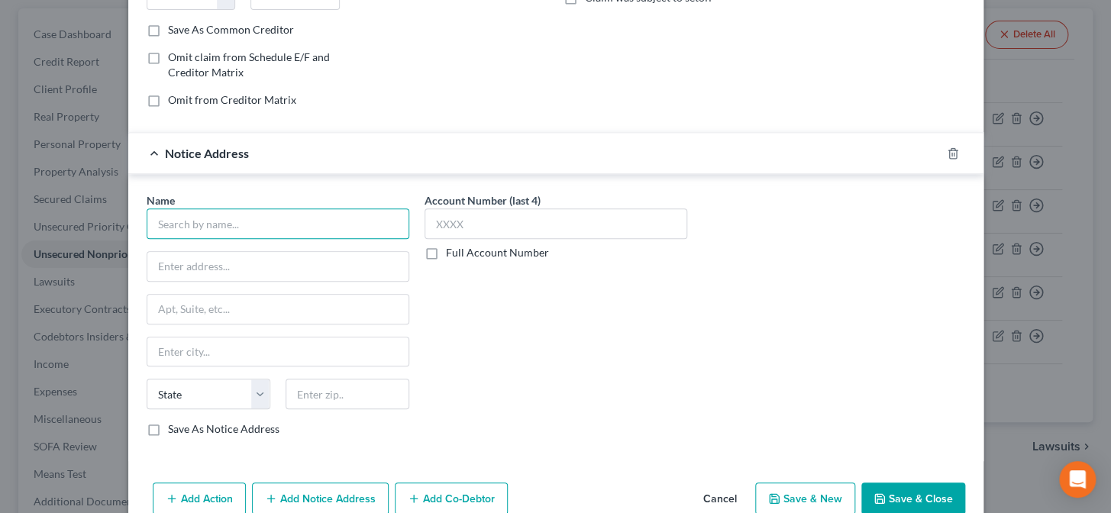
click at [306, 218] on input "text" at bounding box center [278, 224] width 263 height 31
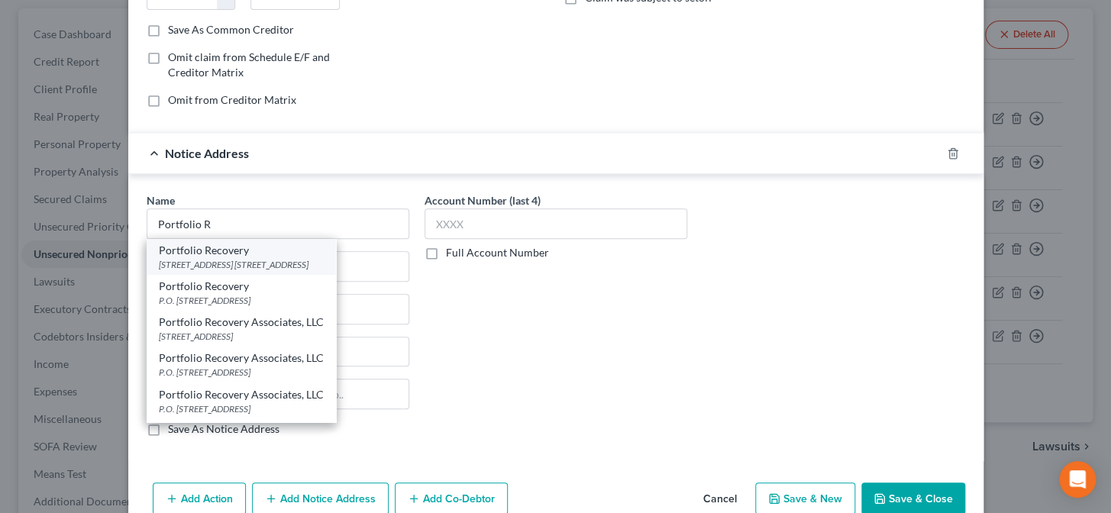
click at [252, 258] on div "[STREET_ADDRESS] [STREET_ADDRESS]" at bounding box center [241, 264] width 165 height 13
type input "Portfolio Recovery"
type input "[STREET_ADDRESS]"
type input "Suite 100"
type input "[GEOGRAPHIC_DATA]"
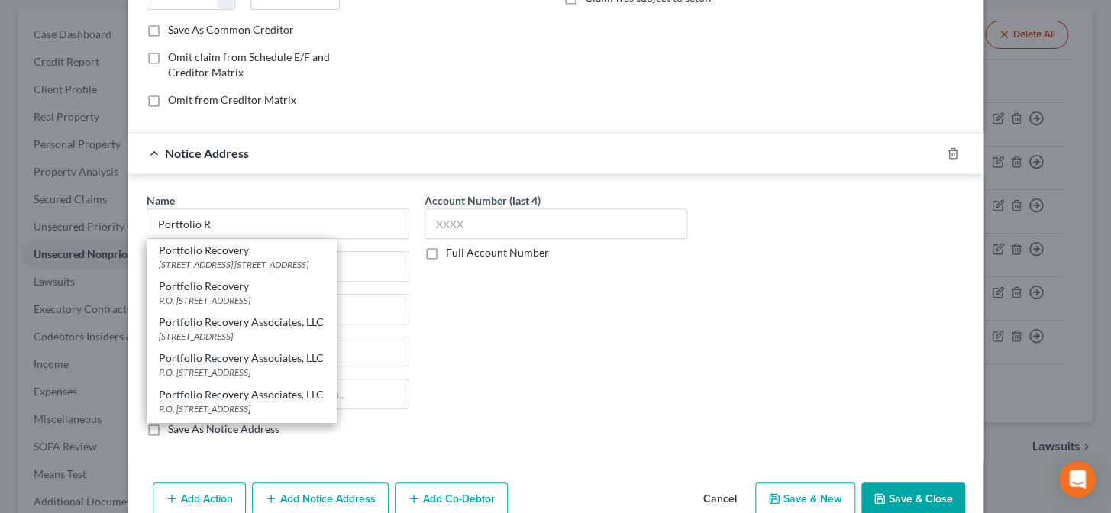
select select "48"
type input "23502"
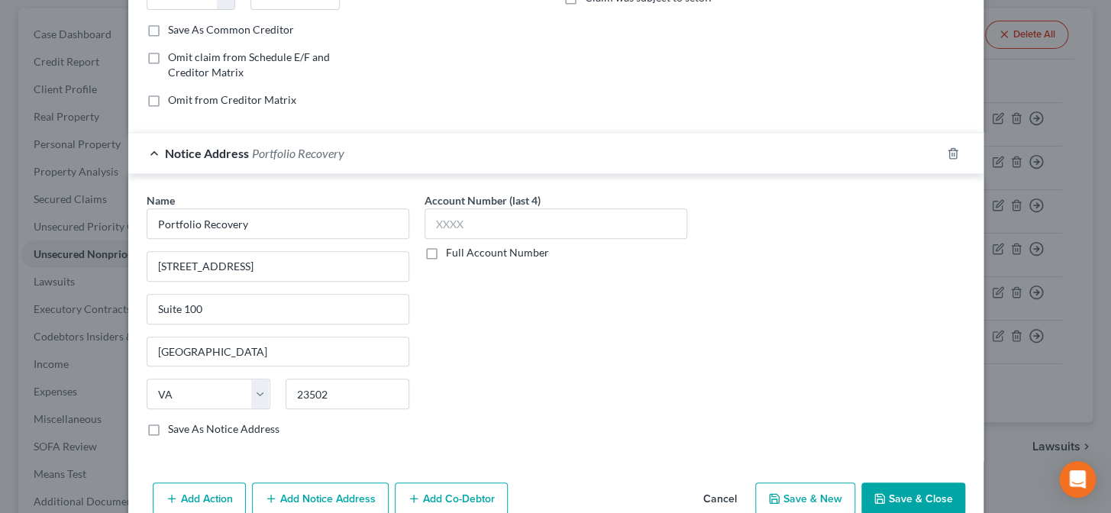
click at [901, 503] on button "Save & Close" at bounding box center [914, 499] width 104 height 32
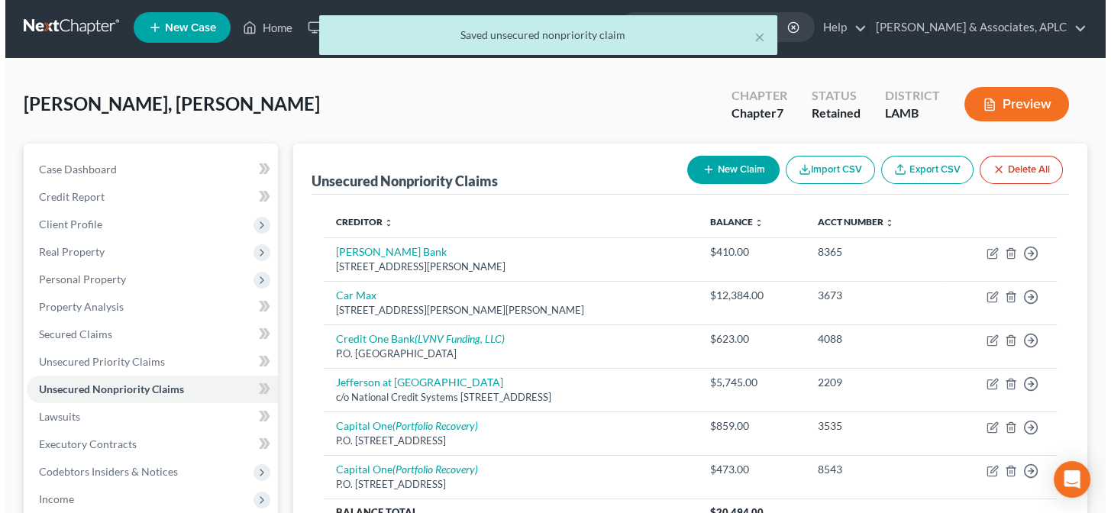
scroll to position [0, 0]
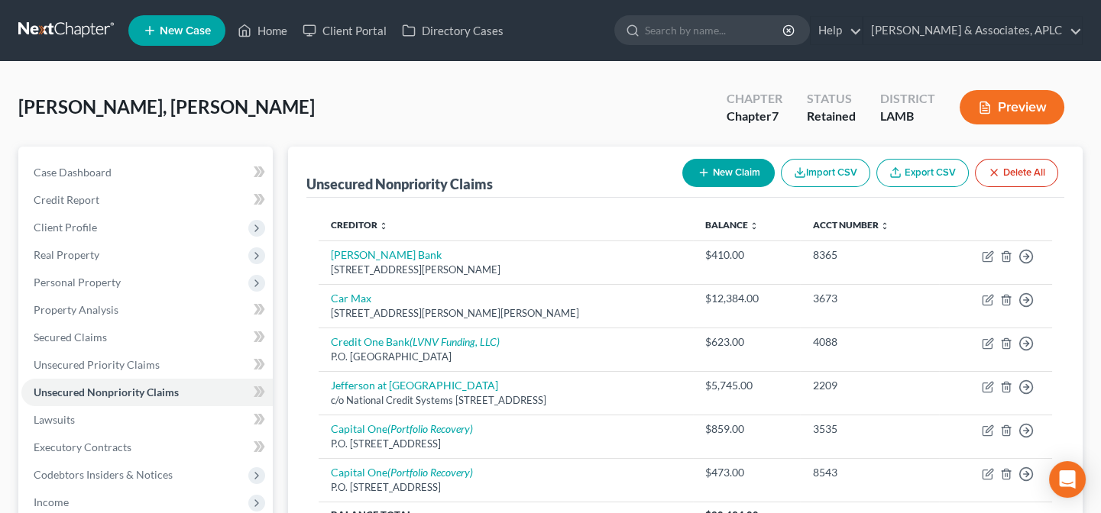
click at [736, 174] on button "New Claim" at bounding box center [728, 173] width 92 height 28
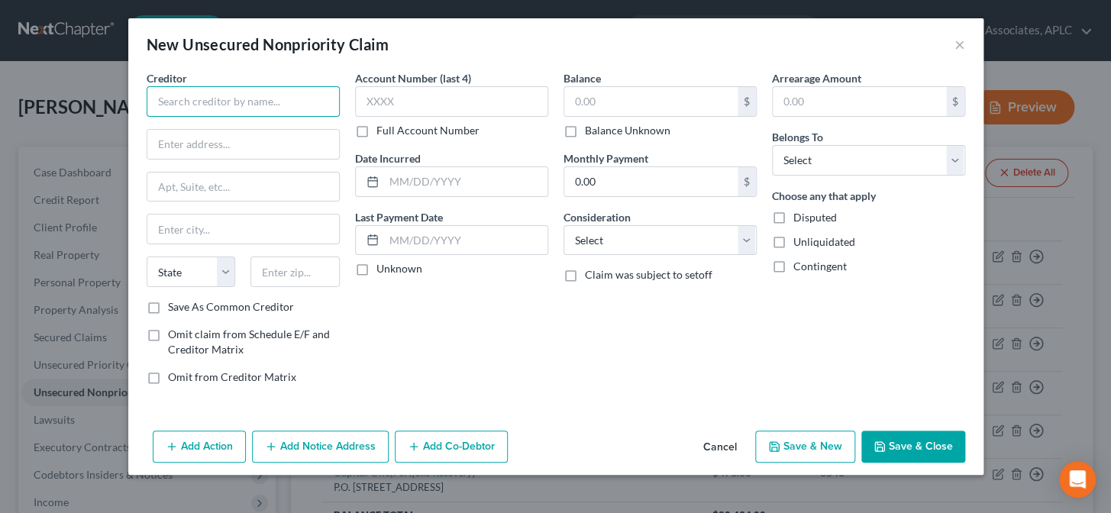
click at [277, 95] on input "text" at bounding box center [243, 101] width 193 height 31
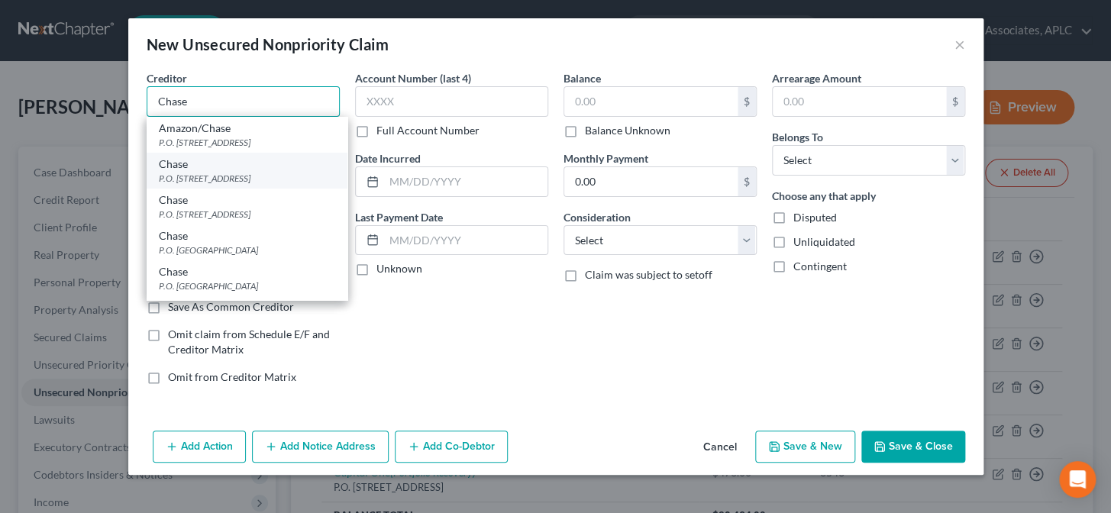
type input "Chase"
click at [210, 181] on div "P.O. [STREET_ADDRESS]" at bounding box center [247, 178] width 176 height 13
type input "P.O. Box 15298"
type input "Wilmington"
select select "7"
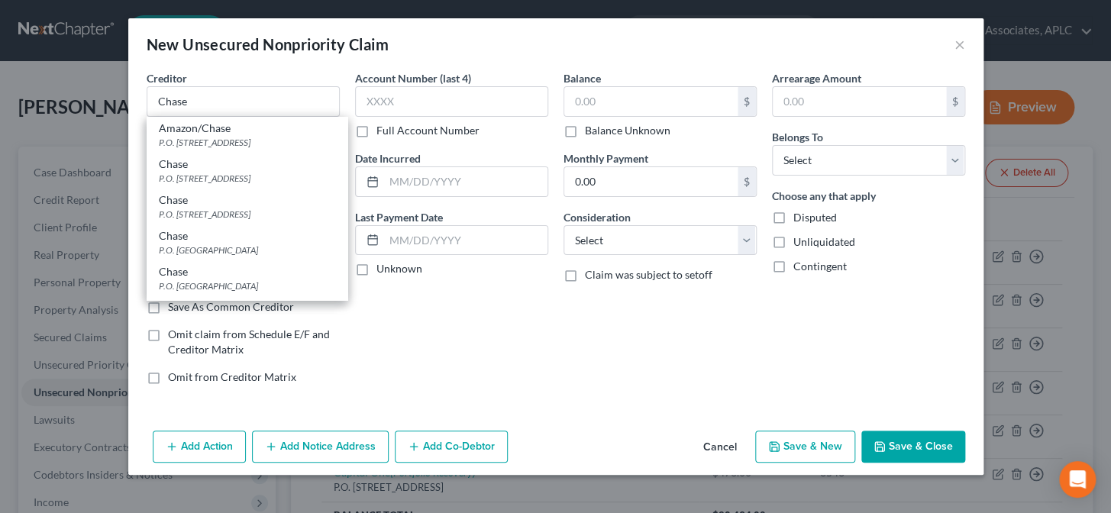
type input "19850"
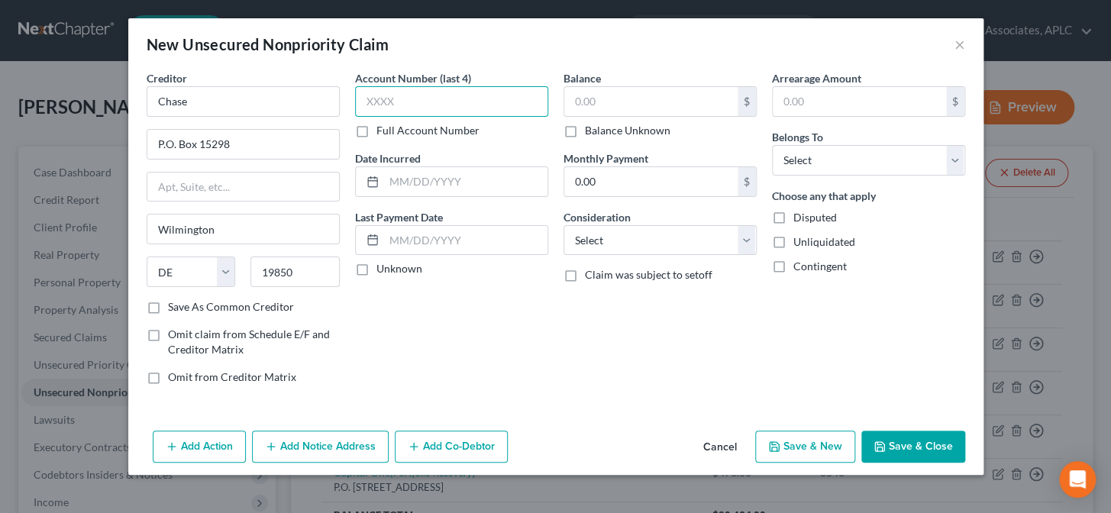
click at [385, 102] on input "text" at bounding box center [451, 101] width 193 height 31
click at [405, 183] on input "text" at bounding box center [465, 181] width 163 height 29
type input "2014"
click at [377, 267] on label "Unknown" at bounding box center [400, 268] width 46 height 15
click at [383, 267] on input "Unknown" at bounding box center [388, 266] width 10 height 10
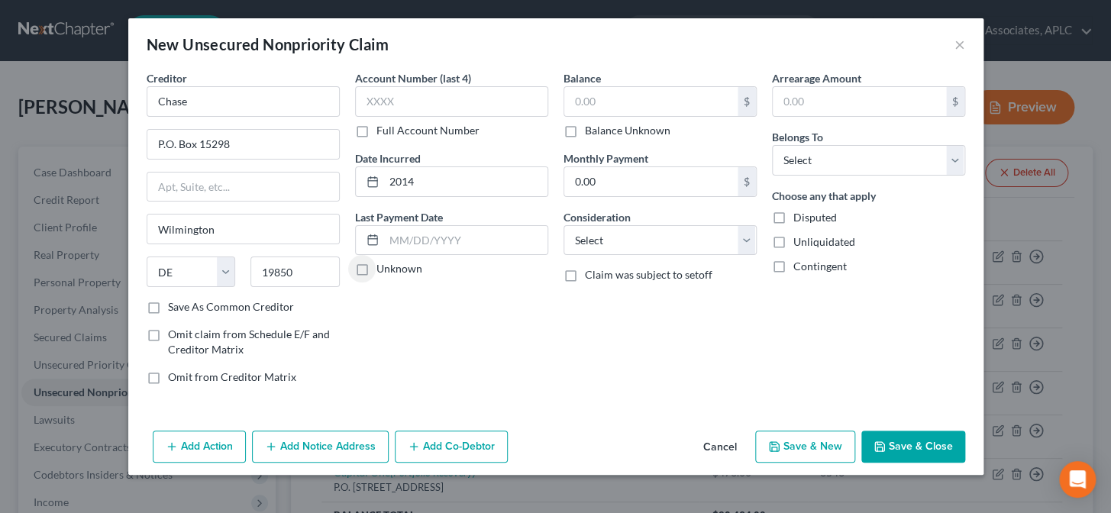
checkbox input "true"
click at [603, 107] on input "text" at bounding box center [651, 101] width 173 height 29
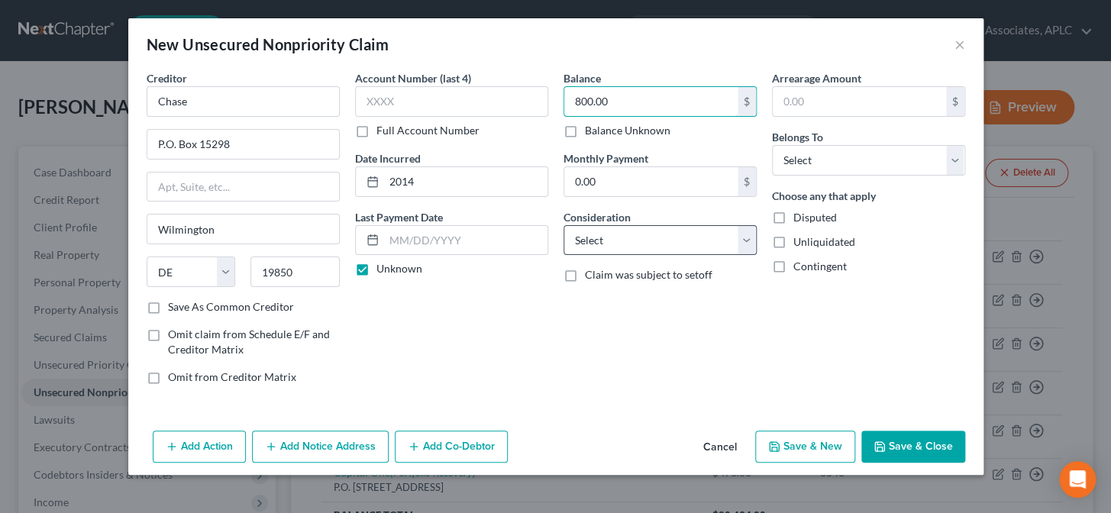
type input "800.00"
click at [591, 248] on select "Select Cable / Satellite Services Collection Agency Credit Card Debt Debt Couns…" at bounding box center [660, 240] width 193 height 31
select select "2"
click at [564, 225] on select "Select Cable / Satellite Services Collection Agency Credit Card Debt Debt Couns…" at bounding box center [660, 240] width 193 height 31
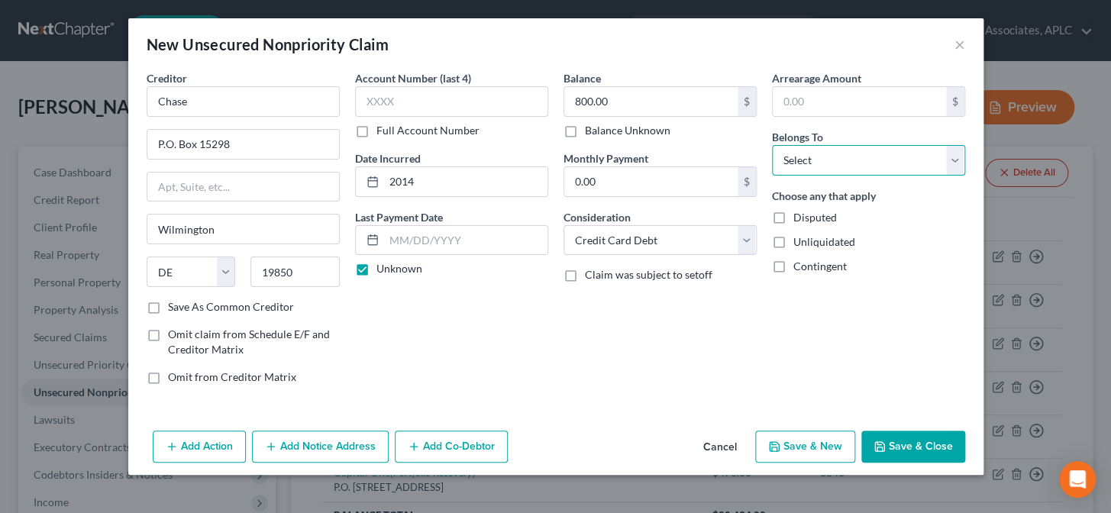
click at [814, 163] on select "Select Debtor 1 Only Debtor 2 Only Debtor 1 And Debtor 2 Only At Least One Of T…" at bounding box center [868, 160] width 193 height 31
select select "0"
click at [772, 145] on select "Select Debtor 1 Only Debtor 2 Only Debtor 1 And Debtor 2 Only At Least One Of T…" at bounding box center [868, 160] width 193 height 31
click at [820, 447] on button "Save & New" at bounding box center [806, 447] width 100 height 32
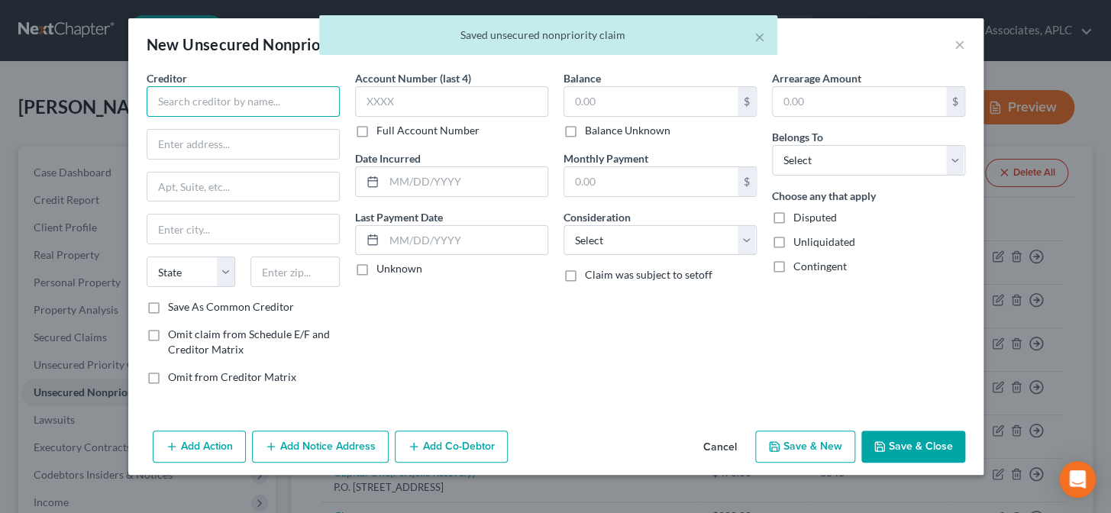
click at [296, 99] on input "text" at bounding box center [243, 101] width 193 height 31
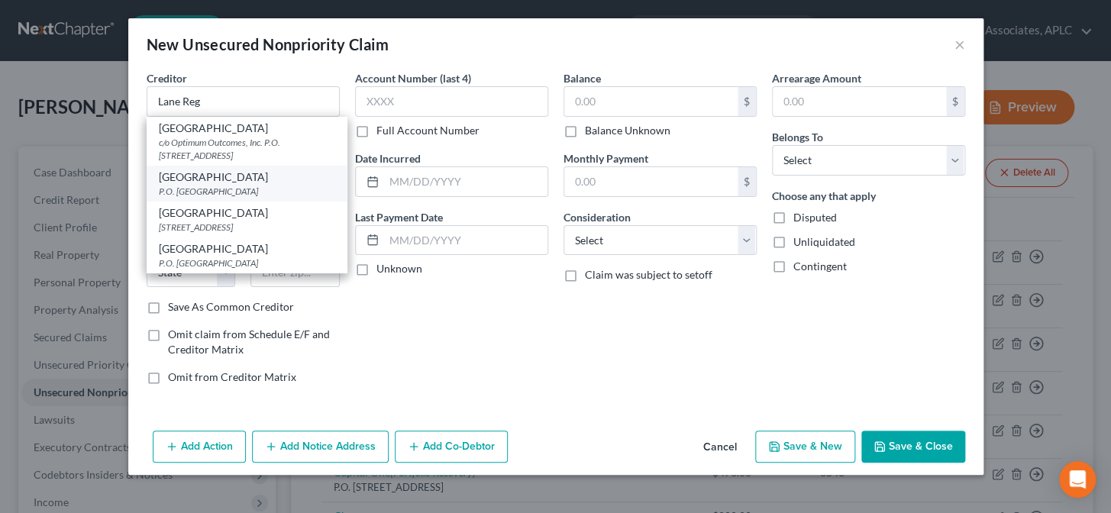
click at [281, 186] on div "P.O. [GEOGRAPHIC_DATA]" at bounding box center [247, 191] width 176 height 13
type input "[GEOGRAPHIC_DATA]"
type input "P.O. Box 650292"
type input "[GEOGRAPHIC_DATA]"
select select "45"
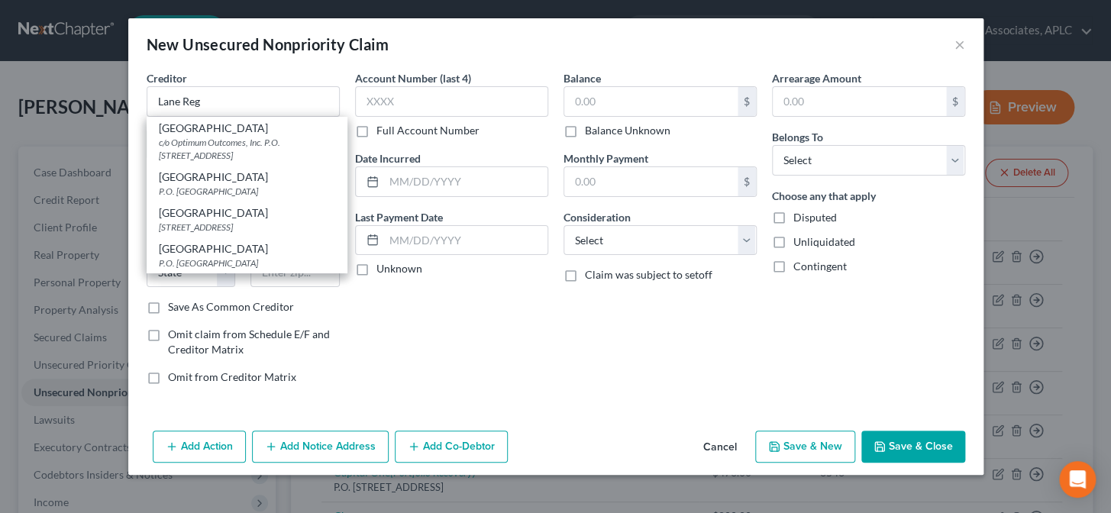
type input "75265"
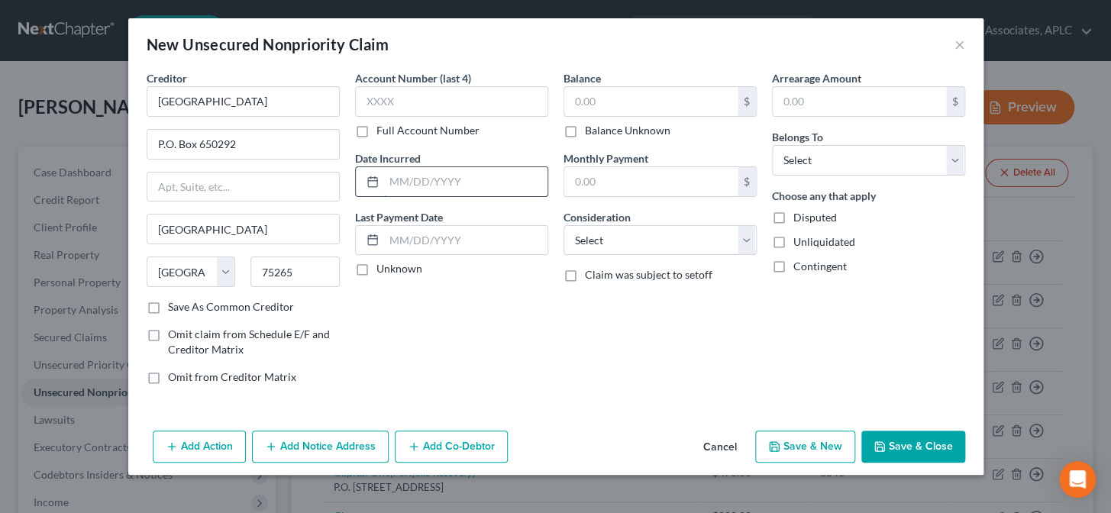
click at [415, 186] on input "text" at bounding box center [465, 181] width 163 height 29
type input "2015"
click at [377, 270] on label "Unknown" at bounding box center [400, 268] width 46 height 15
click at [383, 270] on input "Unknown" at bounding box center [388, 266] width 10 height 10
checkbox input "true"
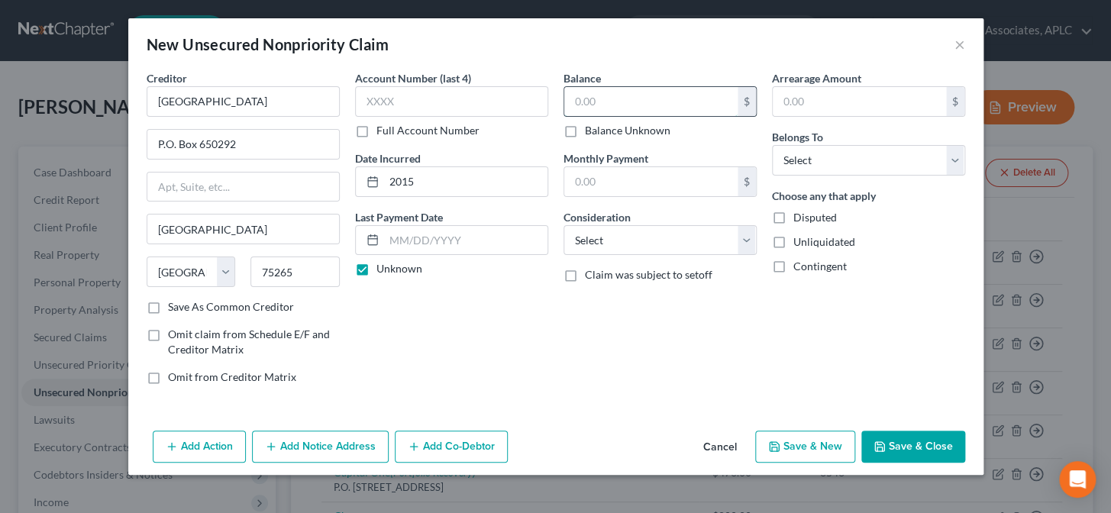
click at [625, 103] on input "text" at bounding box center [651, 101] width 173 height 29
click at [599, 244] on select "Select Cable / Satellite Services Collection Agency Credit Card Debt Debt Couns…" at bounding box center [660, 240] width 193 height 31
click at [564, 225] on select "Select Cable / Satellite Services Collection Agency Credit Card Debt Debt Couns…" at bounding box center [660, 240] width 193 height 31
drag, startPoint x: 778, startPoint y: 148, endPoint x: 788, endPoint y: 173, distance: 26.4
click at [778, 149] on select "Select Debtor 1 Only Debtor 2 Only Debtor 1 And Debtor 2 Only At Least One Of T…" at bounding box center [868, 160] width 193 height 31
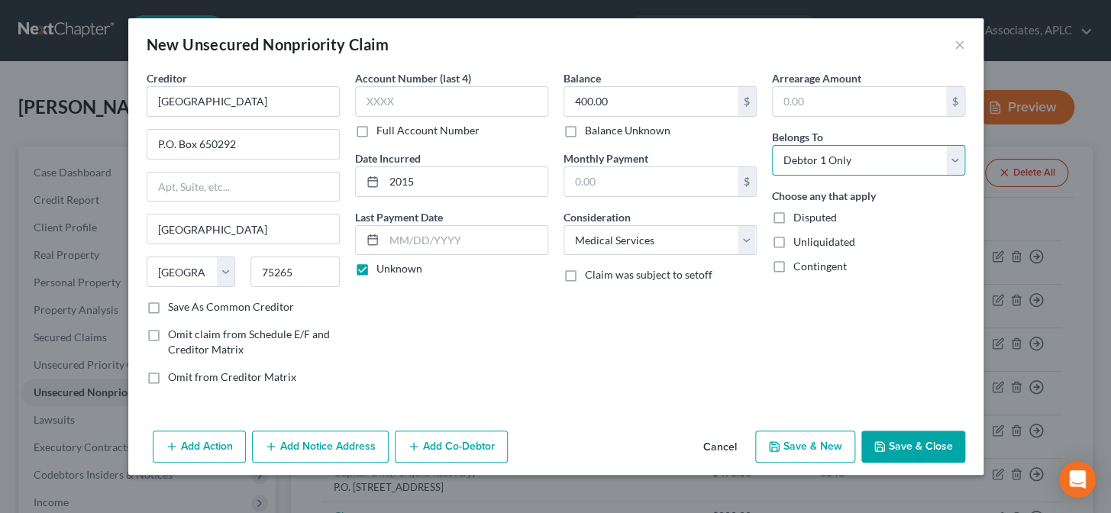
click at [772, 145] on select "Select Debtor 1 Only Debtor 2 Only Debtor 1 And Debtor 2 Only At Least One Of T…" at bounding box center [868, 160] width 193 height 31
click at [830, 443] on button "Save & New" at bounding box center [806, 447] width 100 height 32
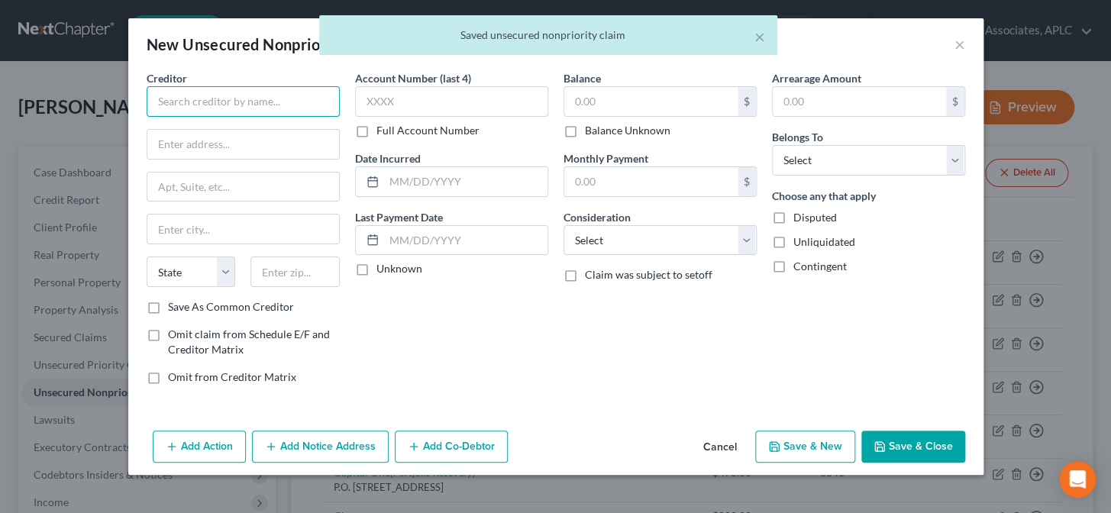
click at [254, 102] on input "text" at bounding box center [243, 101] width 193 height 31
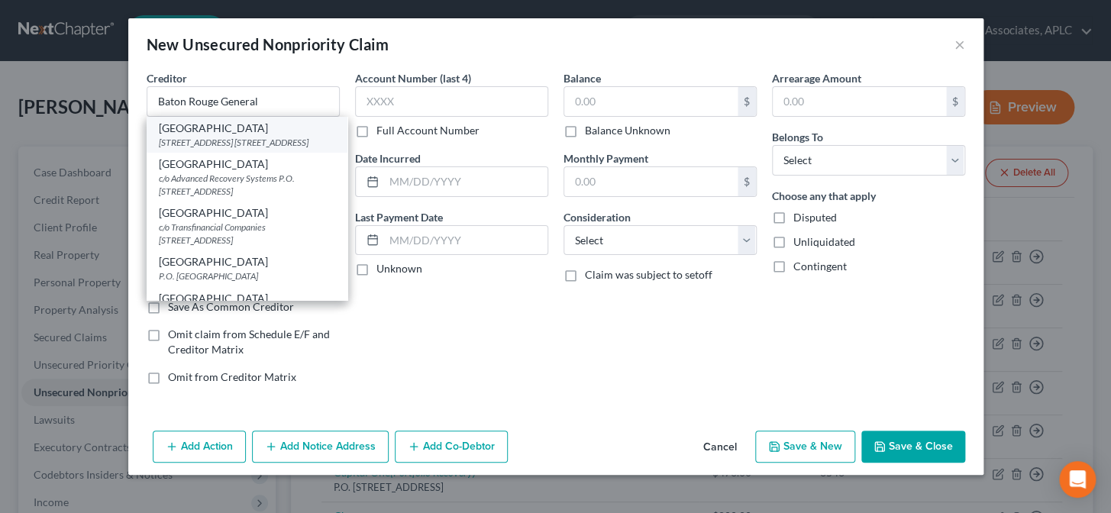
click at [238, 136] on div "[STREET_ADDRESS] [STREET_ADDRESS]" at bounding box center [247, 142] width 176 height 13
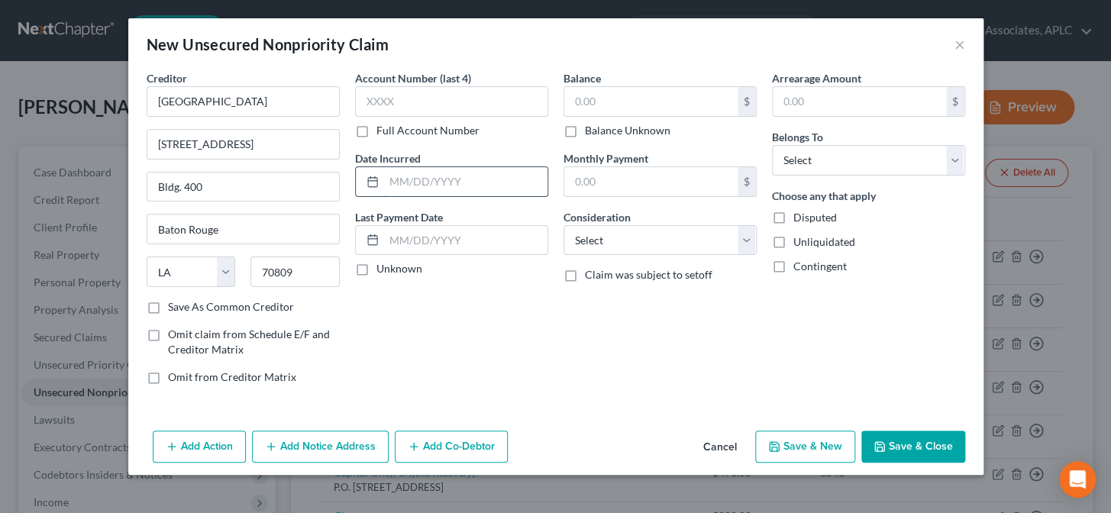
click at [411, 182] on input "text" at bounding box center [465, 181] width 163 height 29
drag, startPoint x: 364, startPoint y: 268, endPoint x: 634, endPoint y: 134, distance: 302.0
click at [377, 267] on label "Unknown" at bounding box center [400, 268] width 46 height 15
click at [383, 267] on input "Unknown" at bounding box center [388, 266] width 10 height 10
click at [635, 99] on input "text" at bounding box center [651, 101] width 173 height 29
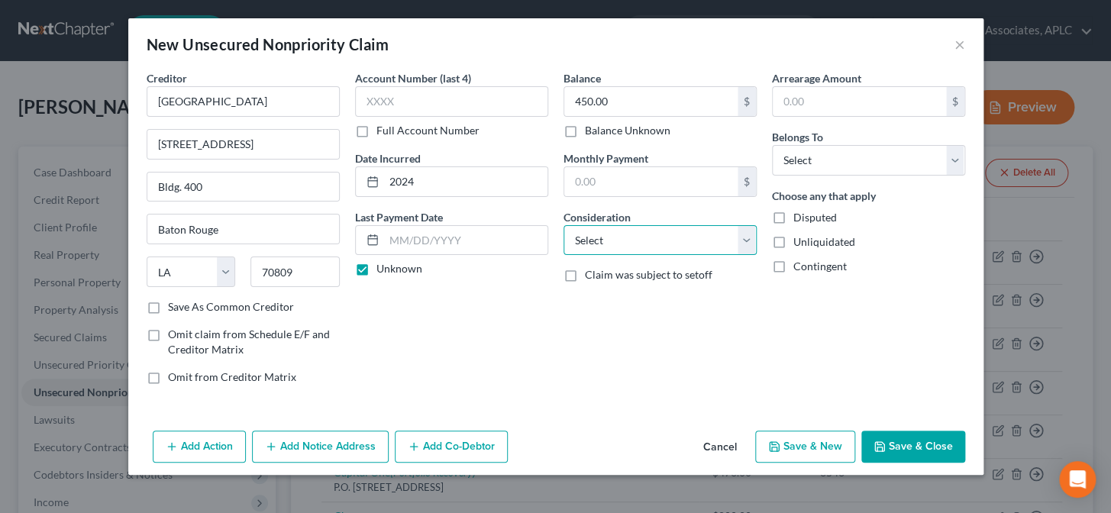
click at [610, 249] on select "Select Cable / Satellite Services Collection Agency Credit Card Debt Debt Couns…" at bounding box center [660, 240] width 193 height 31
click at [564, 225] on select "Select Cable / Satellite Services Collection Agency Credit Card Debt Debt Couns…" at bounding box center [660, 240] width 193 height 31
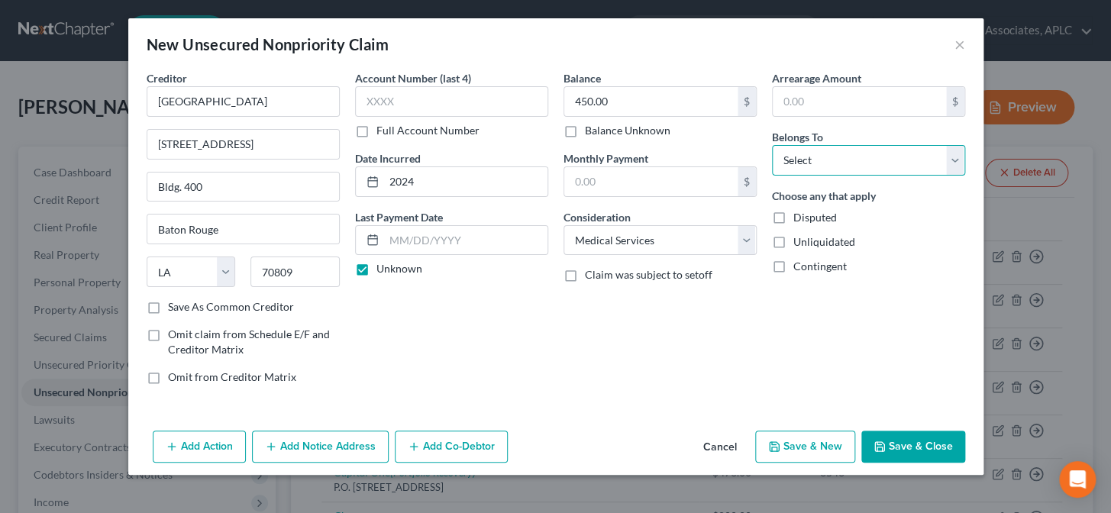
click at [820, 154] on select "Select Debtor 1 Only Debtor 2 Only Debtor 1 And Debtor 2 Only At Least One Of T…" at bounding box center [868, 160] width 193 height 31
click at [772, 145] on select "Select Debtor 1 Only Debtor 2 Only Debtor 1 And Debtor 2 Only At Least One Of T…" at bounding box center [868, 160] width 193 height 31
click at [894, 442] on button "Save & Close" at bounding box center [914, 447] width 104 height 32
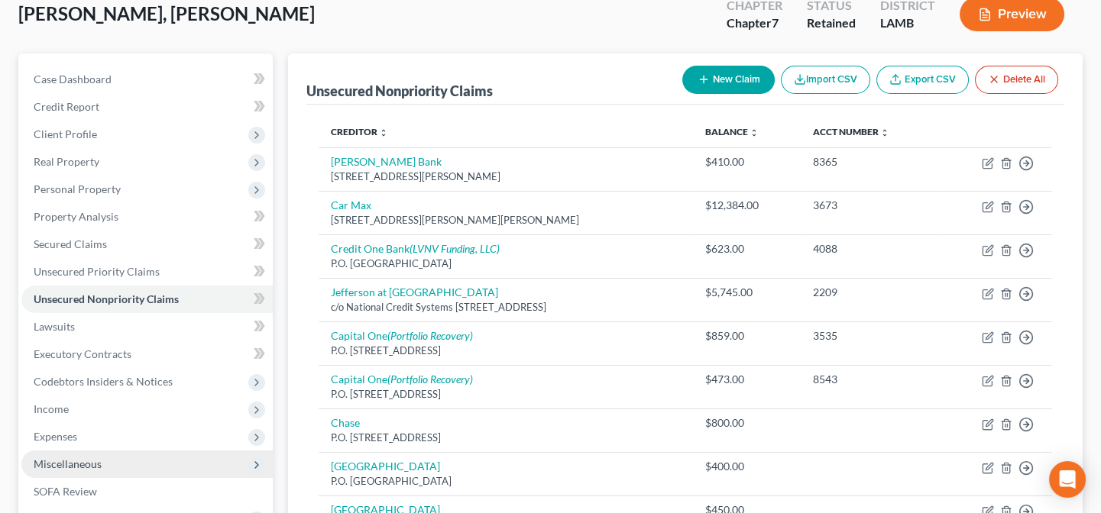
scroll to position [208, 0]
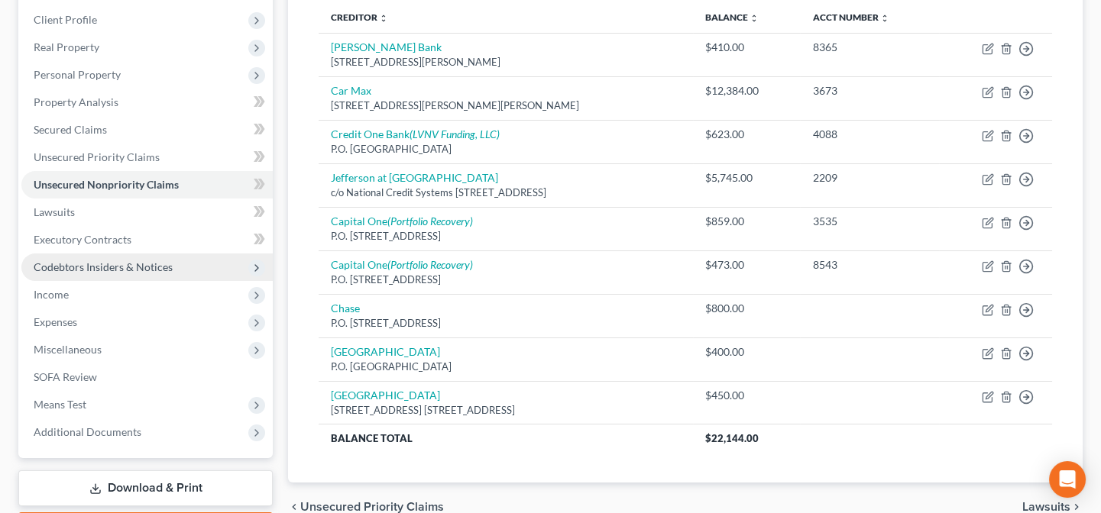
click at [85, 267] on span "Codebtors Insiders & Notices" at bounding box center [103, 266] width 139 height 13
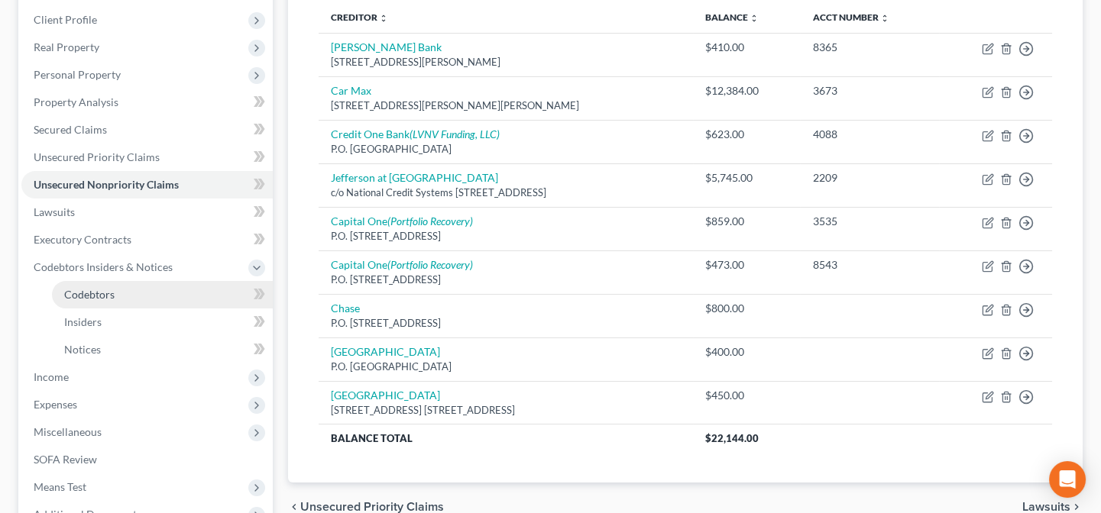
click at [95, 296] on span "Codebtors" at bounding box center [89, 294] width 50 height 13
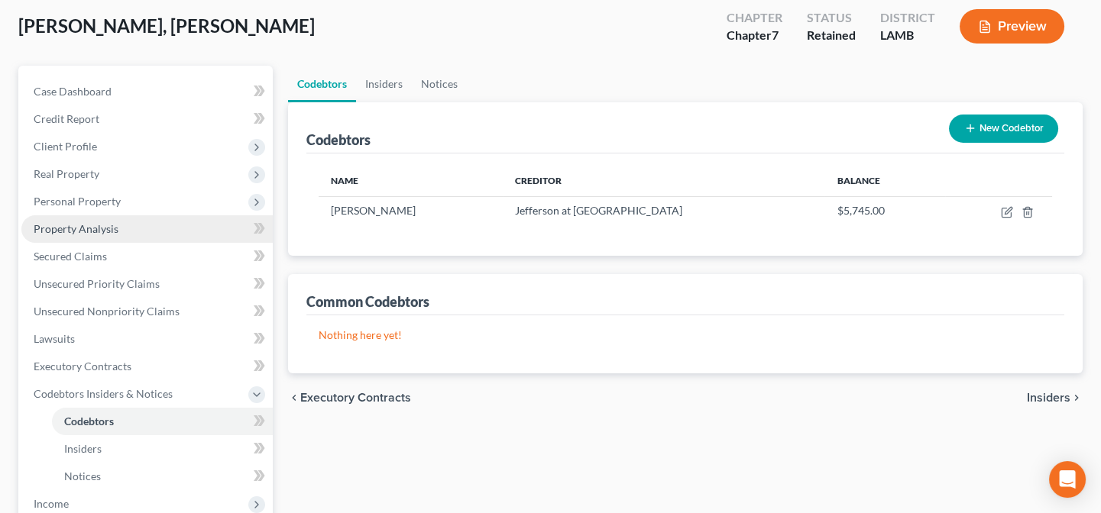
scroll to position [277, 0]
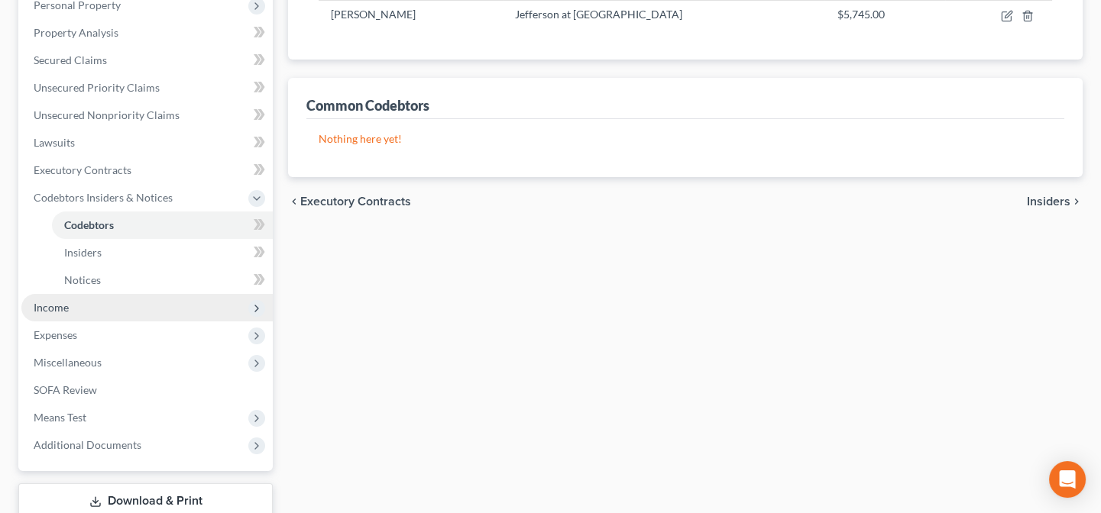
click at [83, 309] on span "Income" at bounding box center [146, 308] width 251 height 28
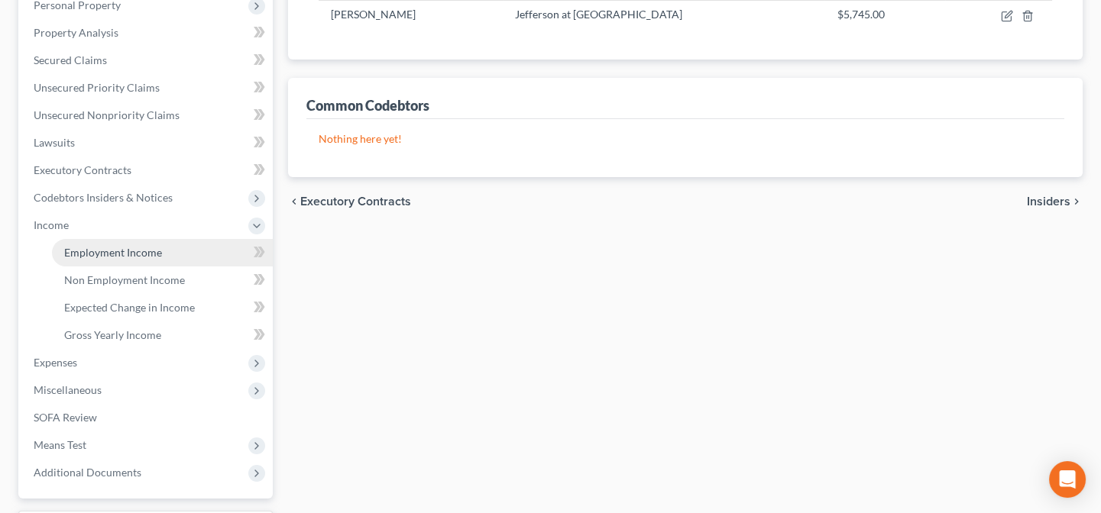
click at [102, 254] on span "Employment Income" at bounding box center [113, 252] width 98 height 13
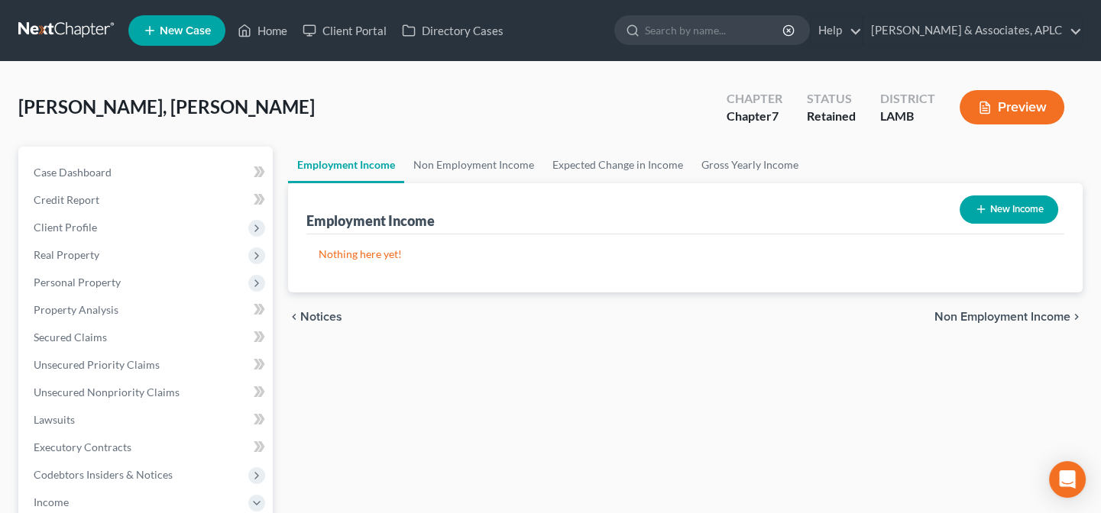
click at [979, 196] on button "New Income" at bounding box center [1008, 210] width 99 height 28
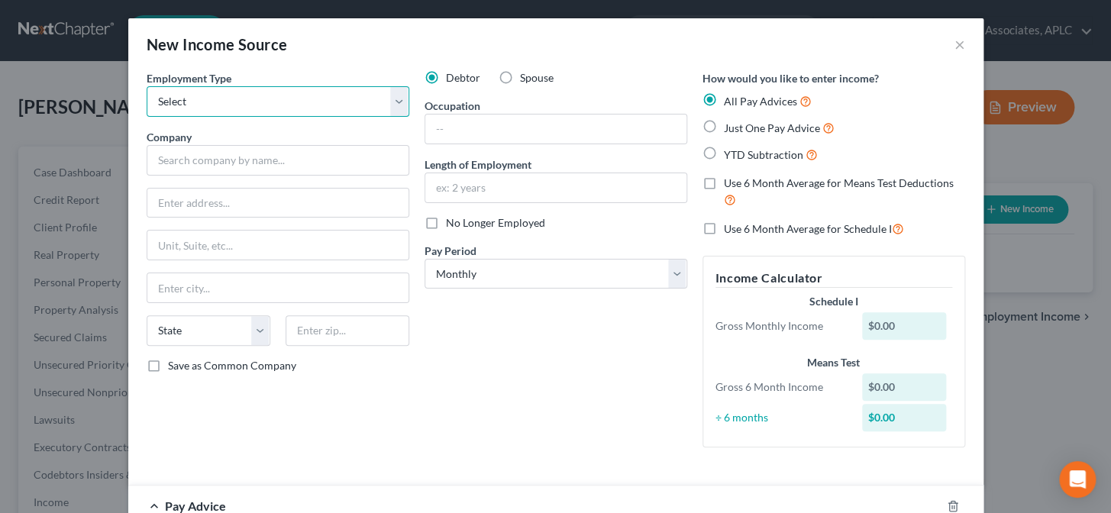
click at [285, 96] on select "Select Full or [DEMOGRAPHIC_DATA] Employment Self Employment" at bounding box center [278, 101] width 263 height 31
click at [147, 86] on select "Select Full or [DEMOGRAPHIC_DATA] Employment Self Employment" at bounding box center [278, 101] width 263 height 31
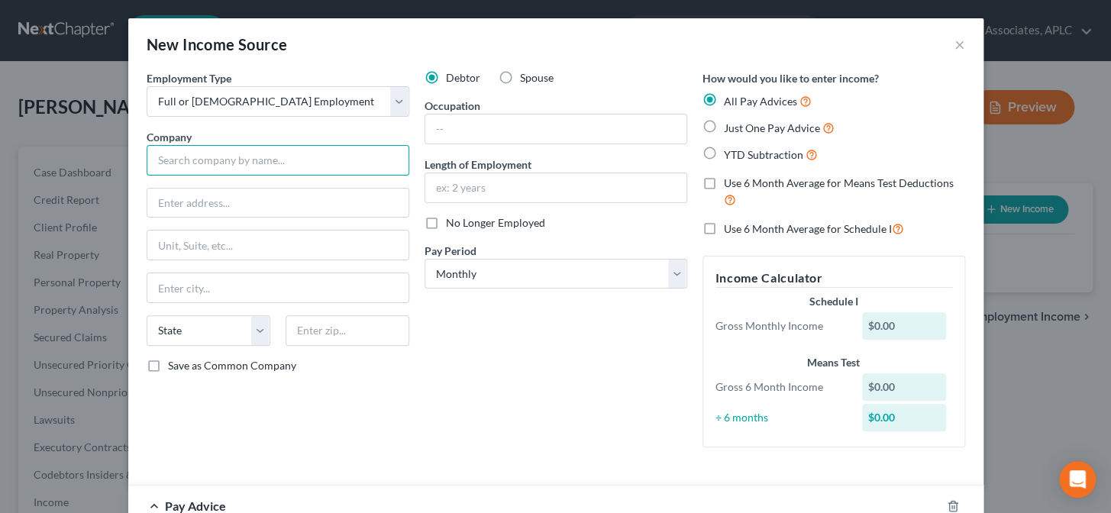
click at [244, 164] on input "text" at bounding box center [278, 160] width 263 height 31
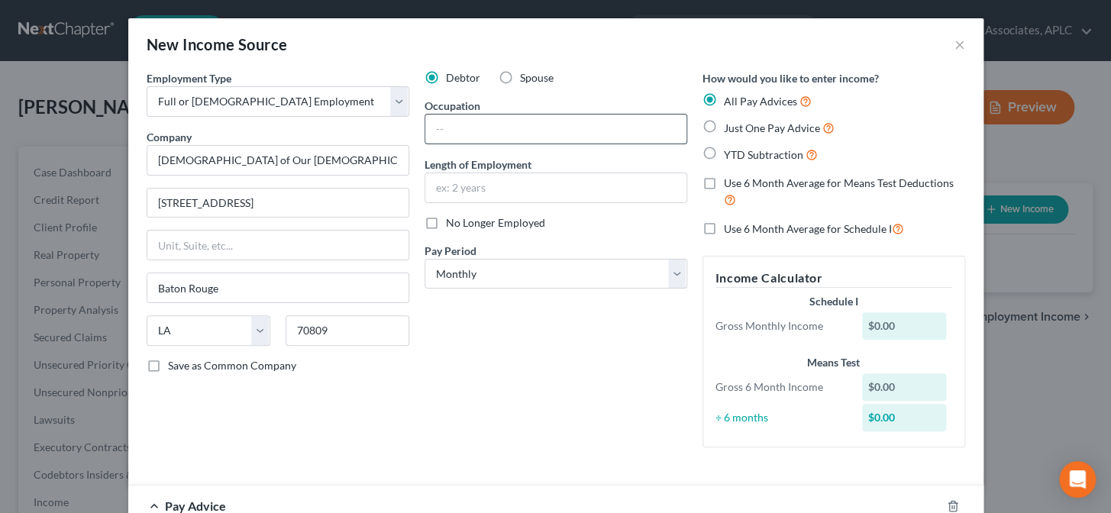
click at [497, 131] on input "text" at bounding box center [556, 129] width 261 height 29
click at [724, 126] on label "Just One Pay Advice" at bounding box center [779, 128] width 111 height 18
click at [730, 126] on input "Just One Pay Advice" at bounding box center [735, 124] width 10 height 10
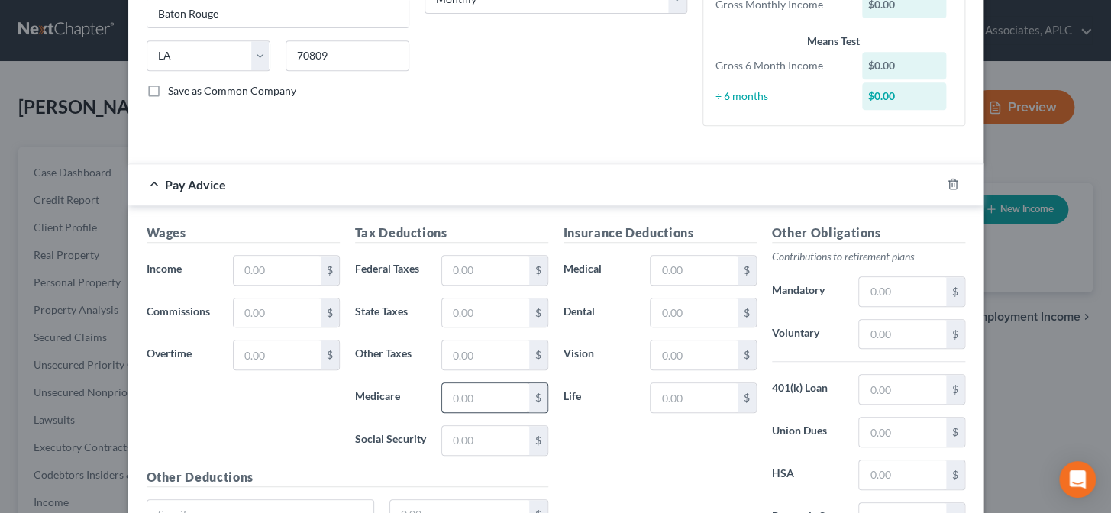
scroll to position [277, 0]
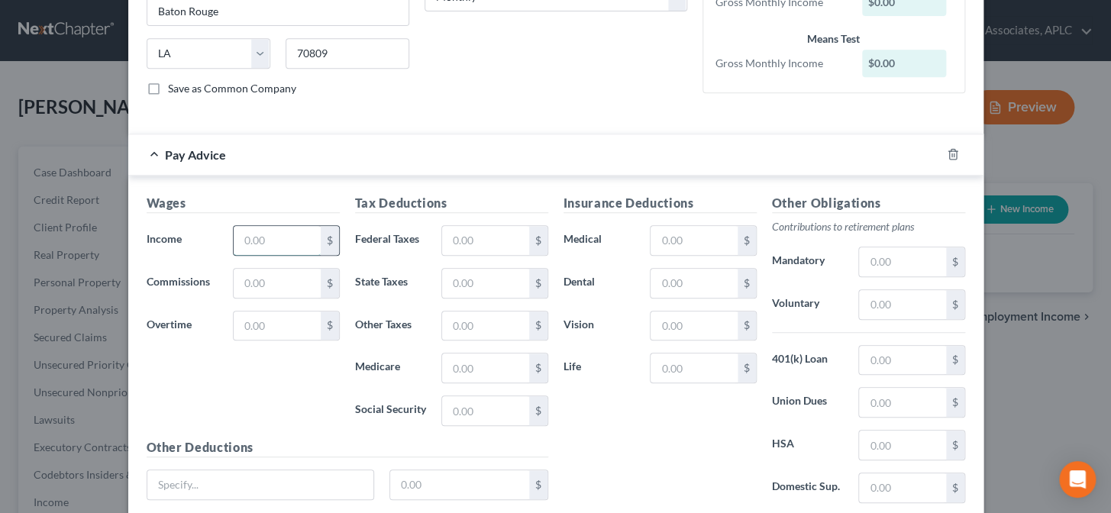
click at [292, 239] on input "text" at bounding box center [277, 240] width 86 height 29
click at [458, 234] on input "text" at bounding box center [485, 240] width 86 height 29
click at [667, 235] on input "text" at bounding box center [694, 240] width 86 height 29
click at [658, 369] on input "text" at bounding box center [694, 368] width 86 height 29
click at [879, 298] on input "text" at bounding box center [902, 304] width 86 height 29
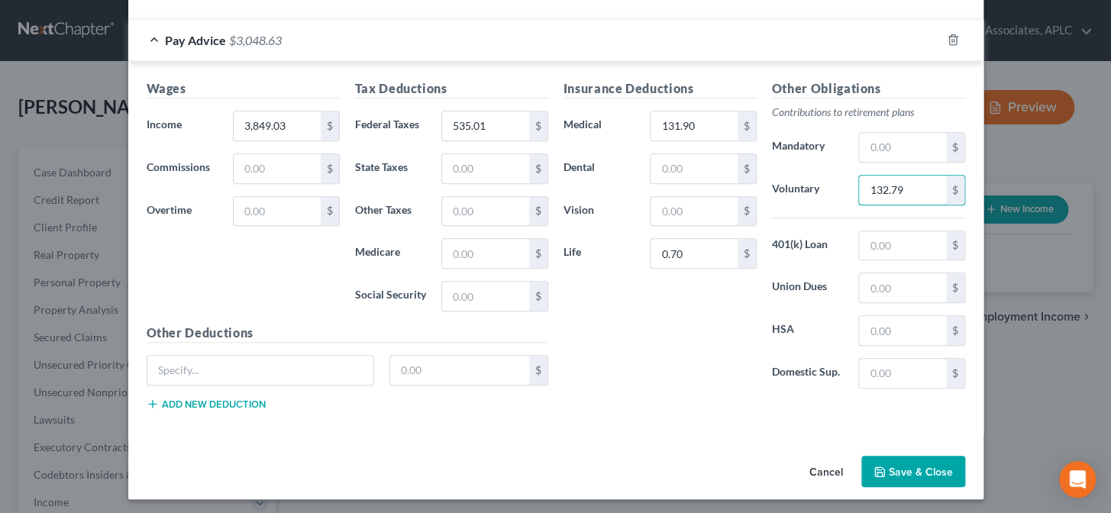
scroll to position [394, 0]
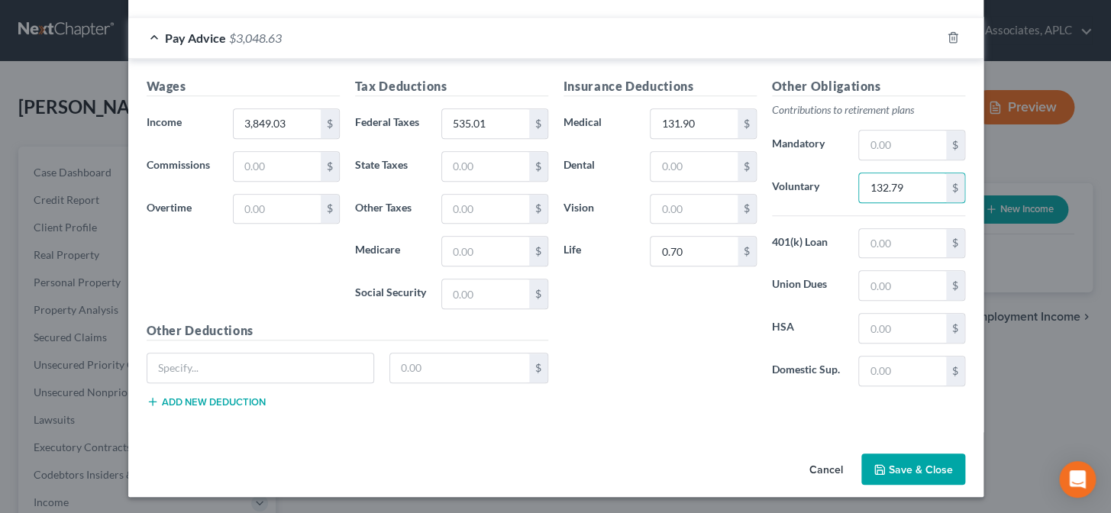
click at [934, 466] on button "Save & Close" at bounding box center [914, 470] width 104 height 32
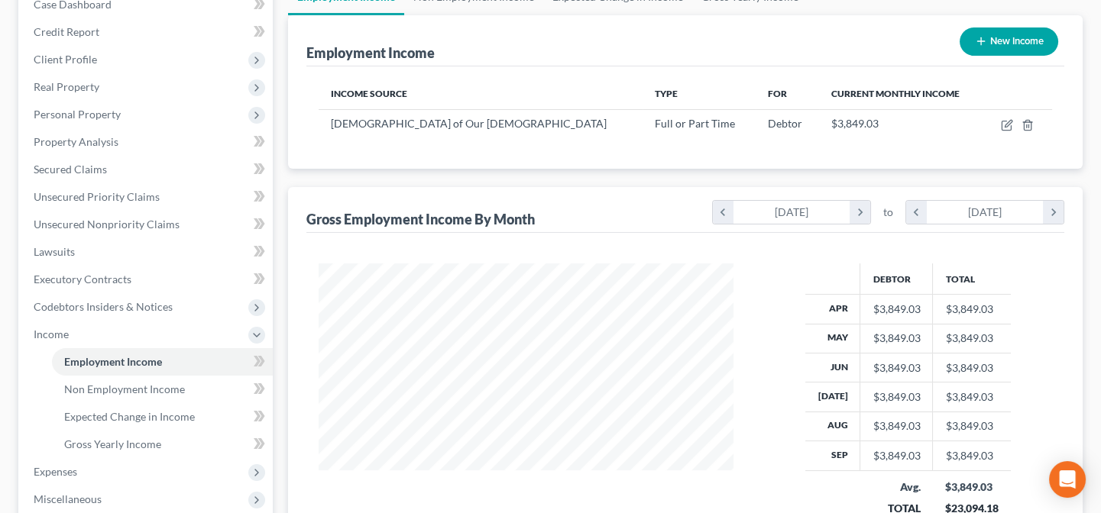
scroll to position [208, 0]
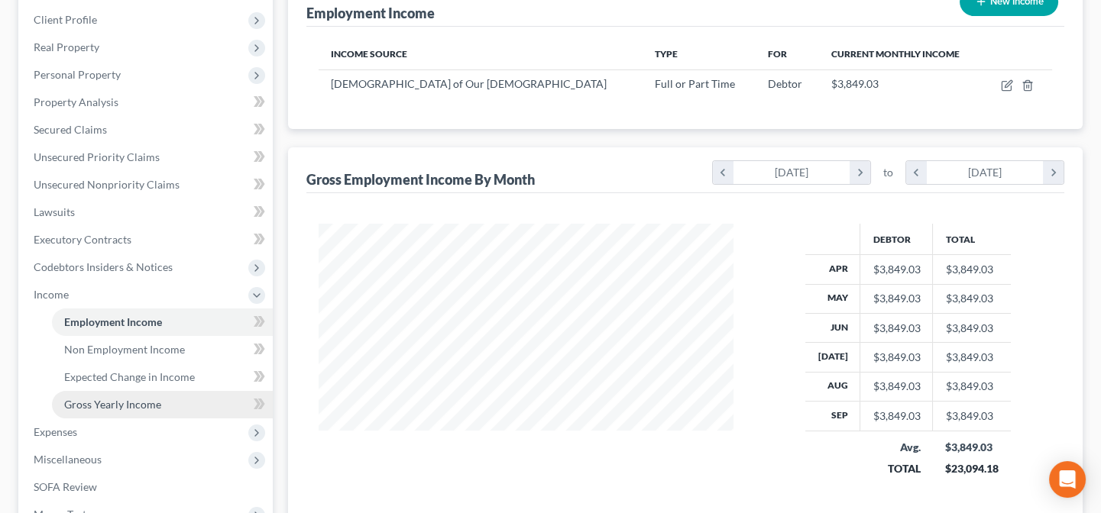
click at [160, 407] on link "Gross Yearly Income" at bounding box center [162, 405] width 221 height 28
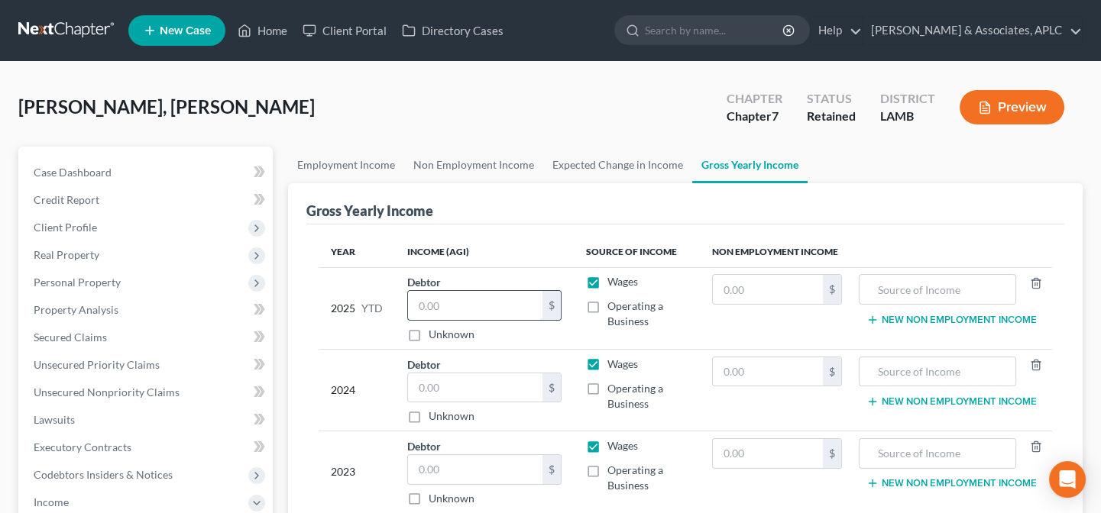
click at [455, 305] on input "text" at bounding box center [475, 305] width 134 height 29
click at [468, 385] on input "text" at bounding box center [475, 388] width 134 height 29
click at [464, 469] on input "text" at bounding box center [475, 469] width 134 height 29
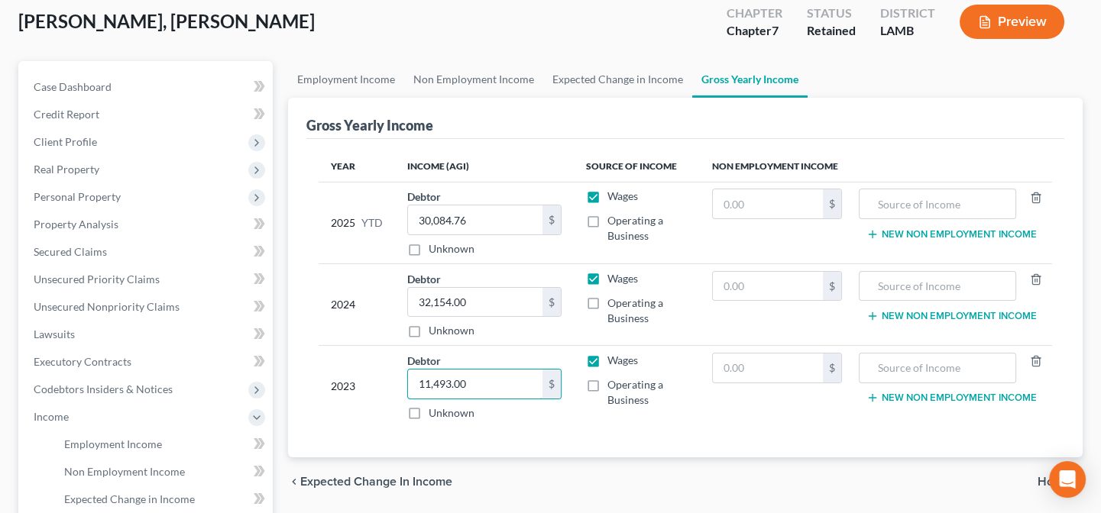
scroll to position [347, 0]
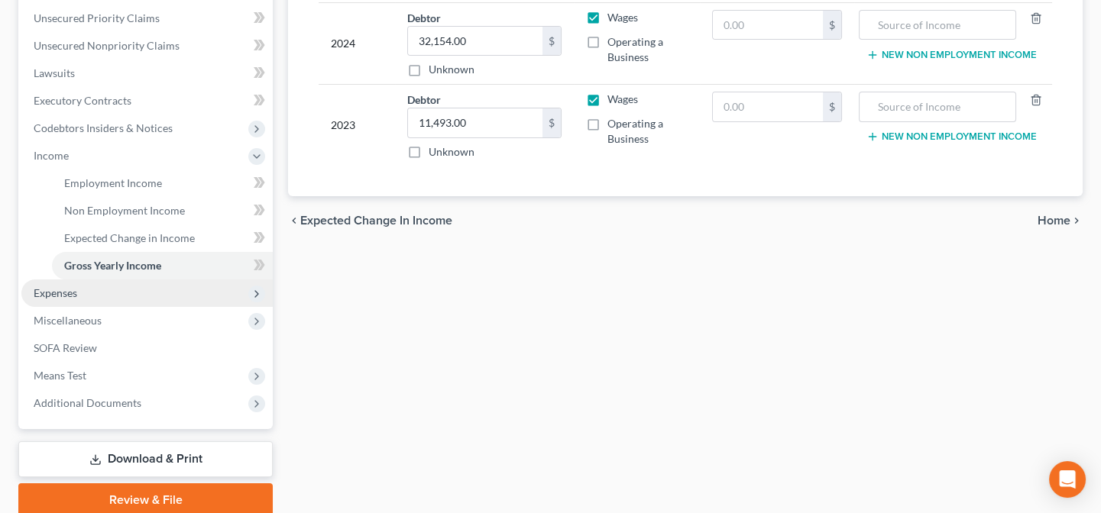
click at [86, 289] on span "Expenses" at bounding box center [146, 294] width 251 height 28
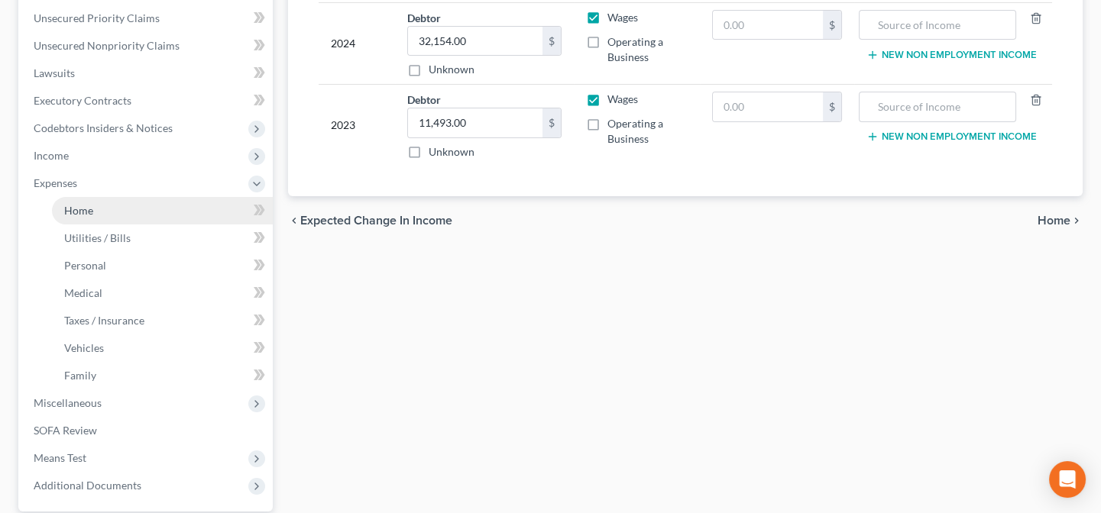
click at [90, 213] on span "Home" at bounding box center [78, 210] width 29 height 13
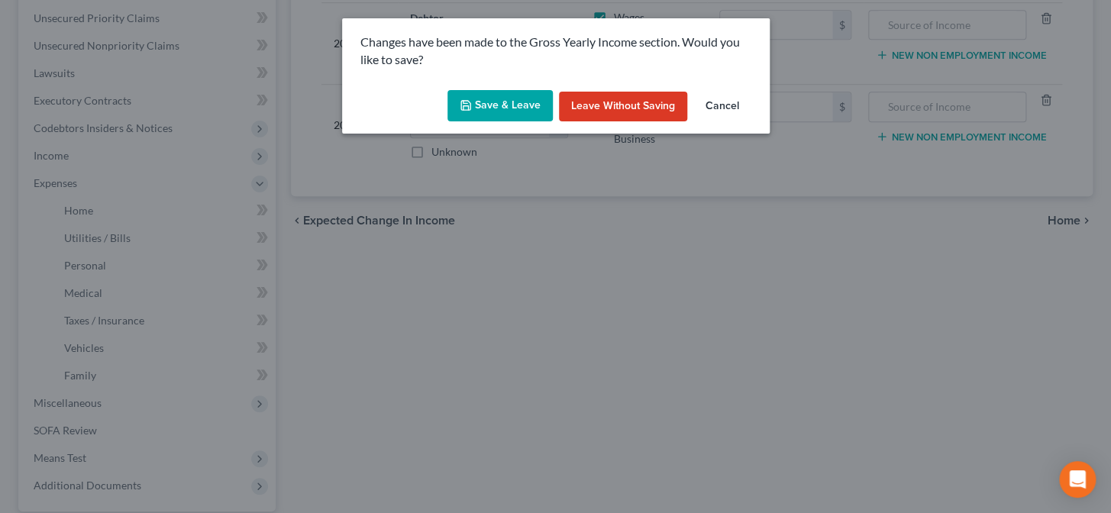
click at [500, 97] on button "Save & Leave" at bounding box center [500, 106] width 105 height 32
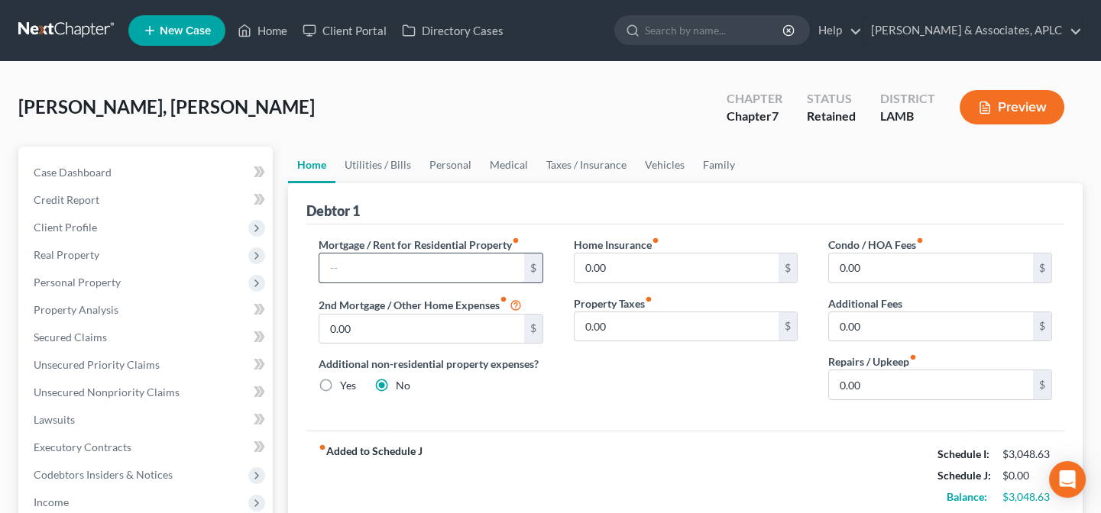
click at [406, 279] on input "text" at bounding box center [421, 268] width 204 height 29
click at [879, 383] on input "0.00" at bounding box center [931, 384] width 204 height 29
click at [375, 166] on link "Utilities / Bills" at bounding box center [377, 165] width 85 height 37
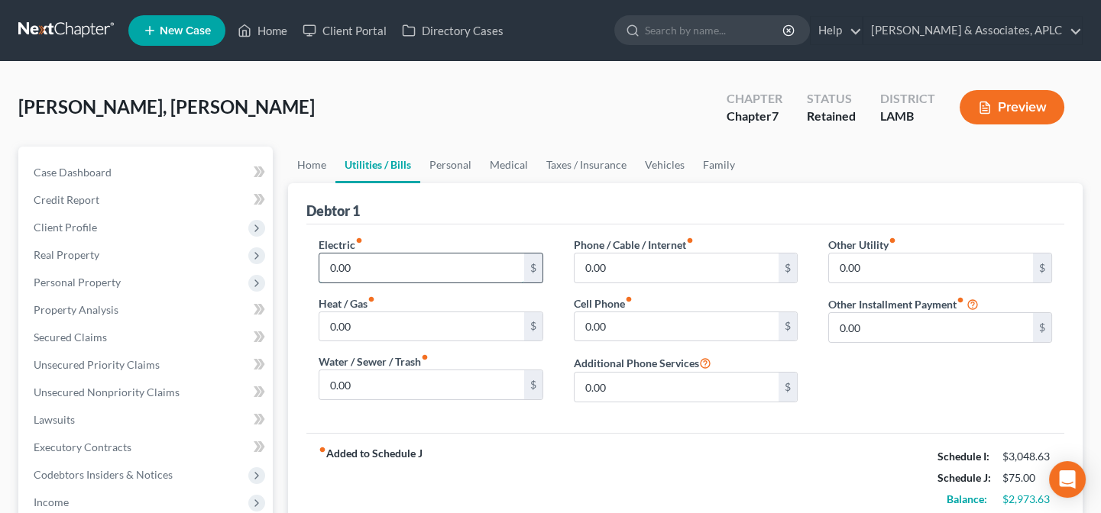
click at [390, 270] on input "0.00" at bounding box center [421, 268] width 204 height 29
click at [439, 166] on link "Personal" at bounding box center [450, 165] width 60 height 37
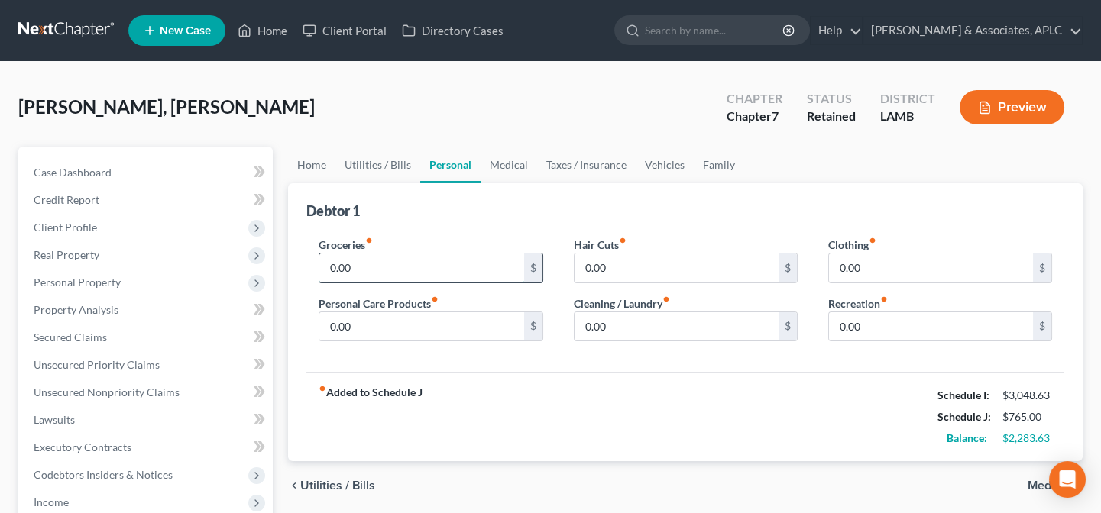
click at [393, 262] on input "0.00" at bounding box center [421, 268] width 204 height 29
drag, startPoint x: 506, startPoint y: 162, endPoint x: 464, endPoint y: 199, distance: 55.8
click at [506, 161] on link "Medical" at bounding box center [509, 165] width 57 height 37
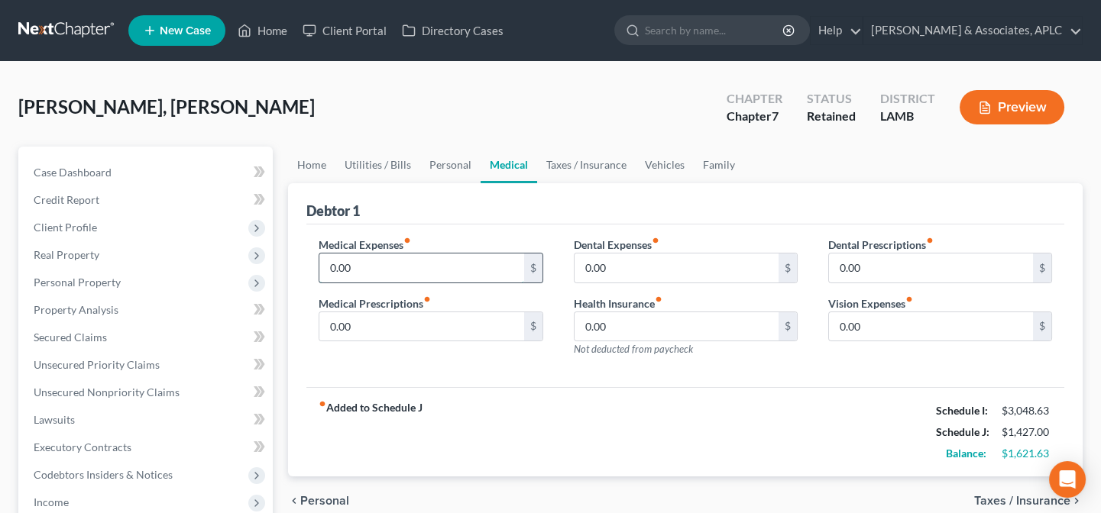
click at [422, 274] on input "0.00" at bounding box center [421, 268] width 204 height 29
click at [569, 167] on link "Taxes / Insurance" at bounding box center [586, 165] width 99 height 37
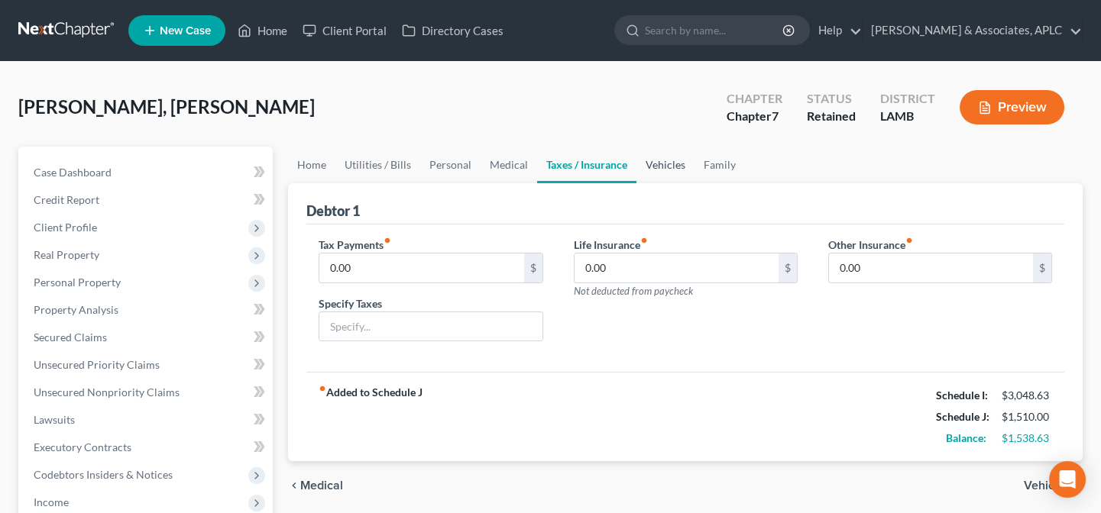
click at [675, 162] on link "Vehicles" at bounding box center [665, 165] width 58 height 37
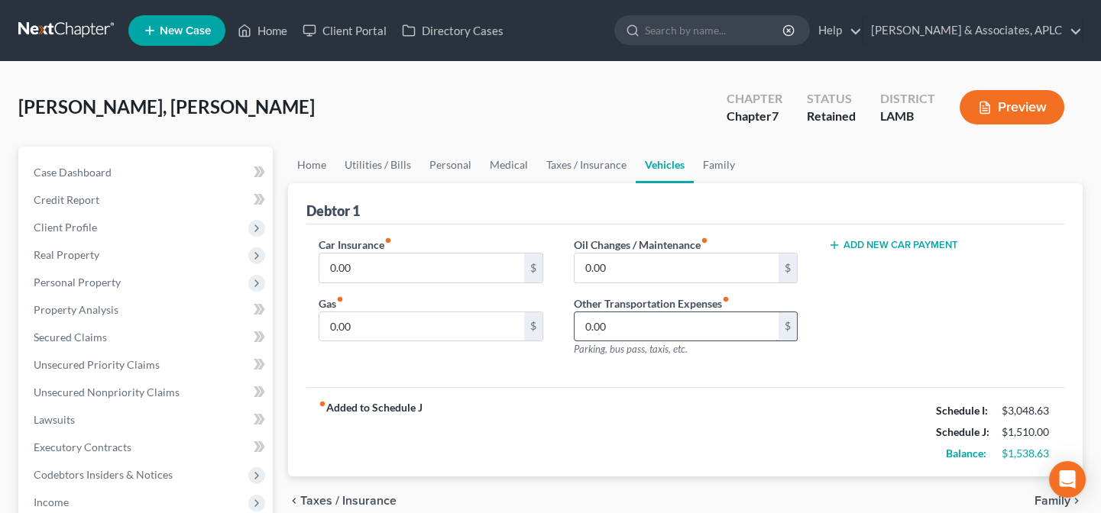
click at [614, 332] on input "0.00" at bounding box center [676, 326] width 204 height 29
click at [712, 158] on link "Family" at bounding box center [719, 165] width 50 height 37
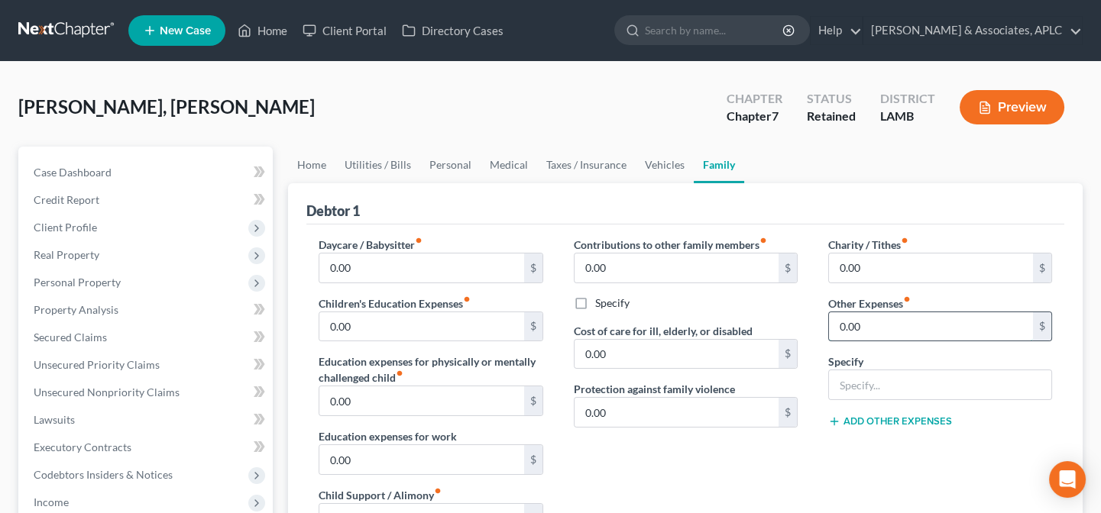
click at [871, 332] on input "0.00" at bounding box center [931, 326] width 204 height 29
click at [393, 160] on link "Utilities / Bills" at bounding box center [377, 165] width 85 height 37
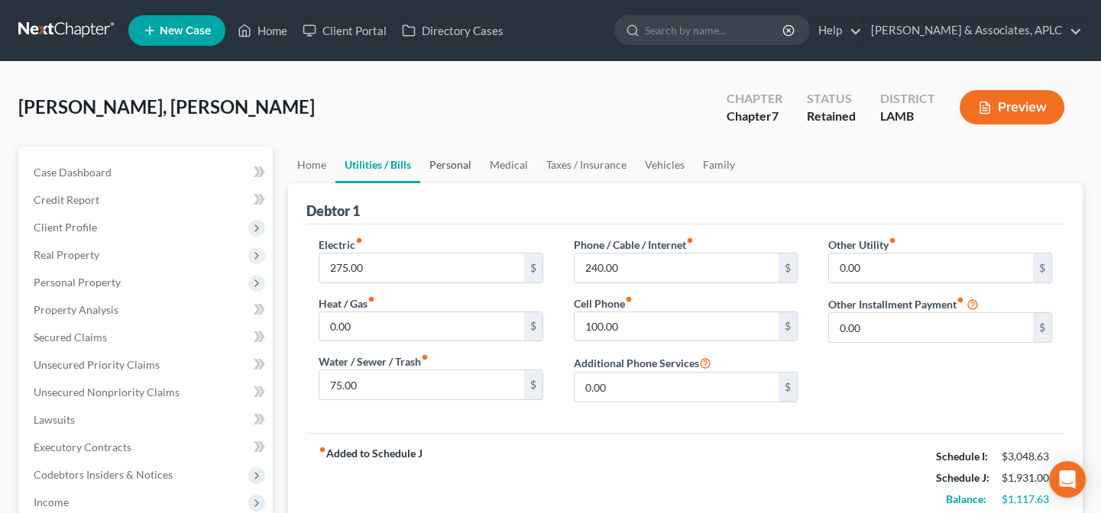
click at [444, 164] on link "Personal" at bounding box center [450, 165] width 60 height 37
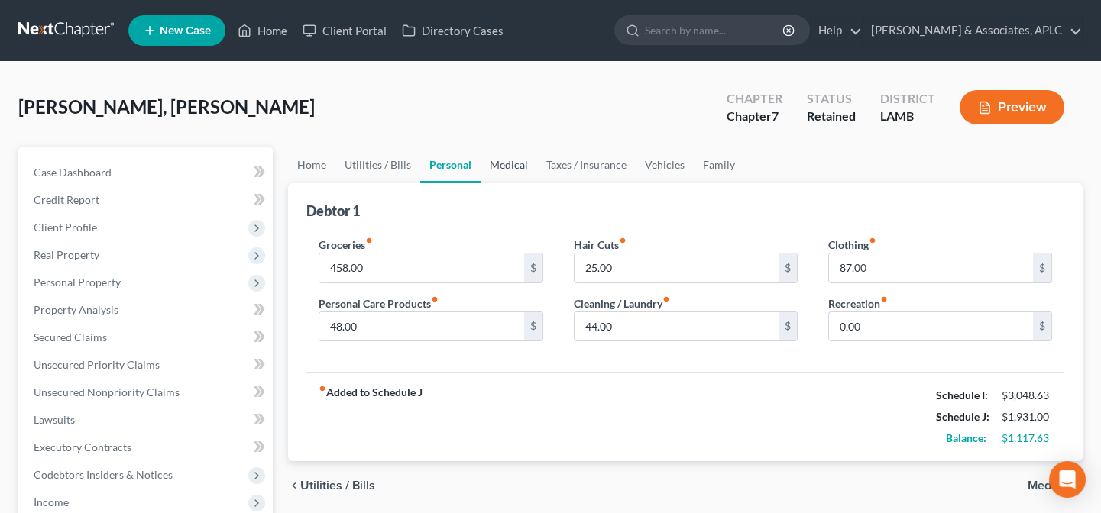
click at [495, 162] on link "Medical" at bounding box center [509, 165] width 57 height 37
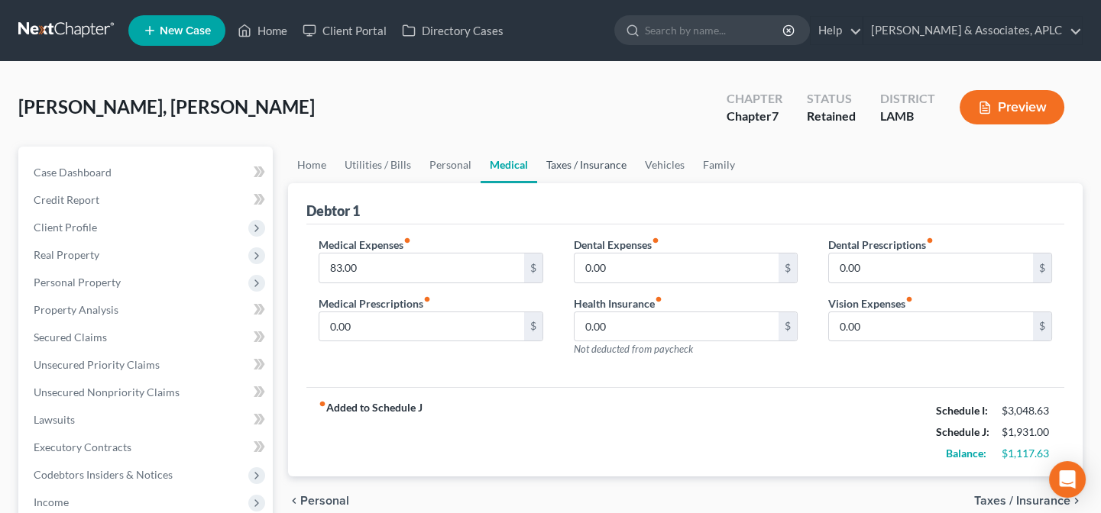
click at [558, 160] on link "Taxes / Insurance" at bounding box center [586, 165] width 99 height 37
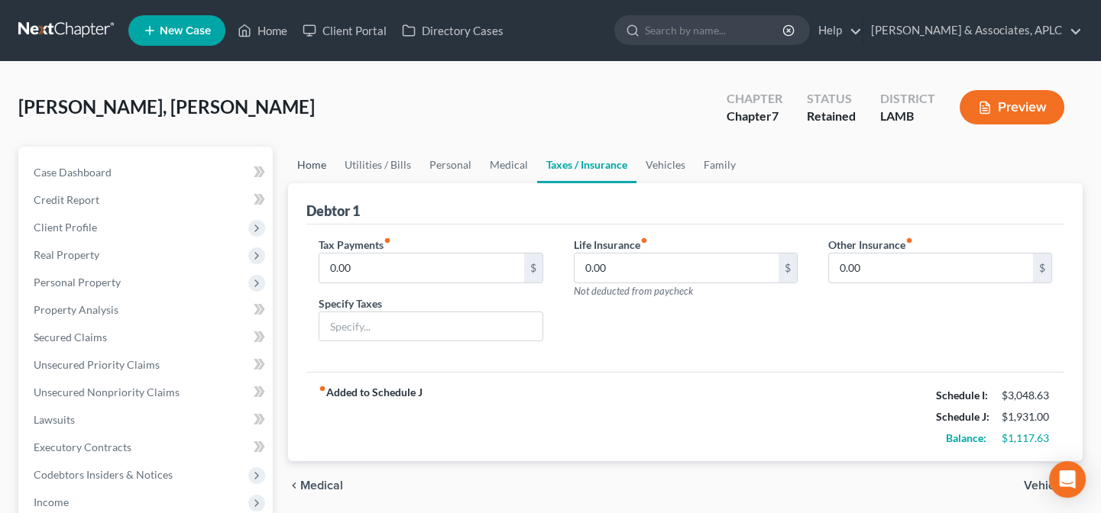
click at [315, 163] on link "Home" at bounding box center [311, 165] width 47 height 37
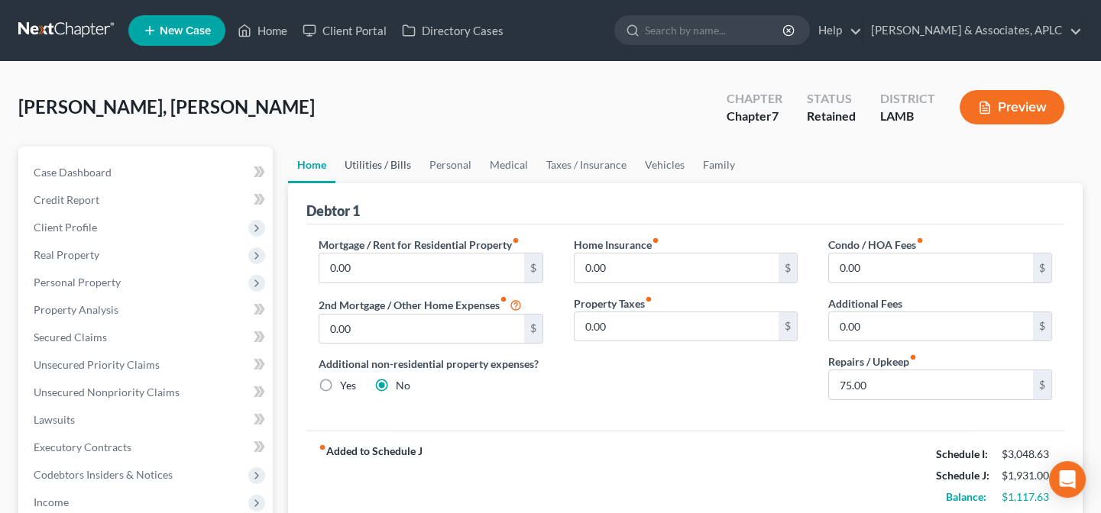
click at [387, 167] on link "Utilities / Bills" at bounding box center [377, 165] width 85 height 37
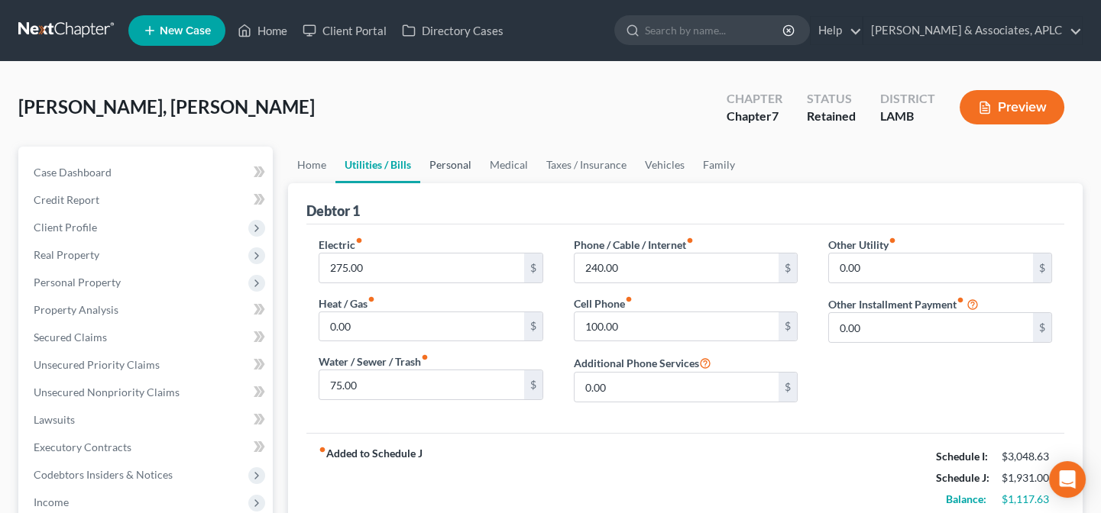
click at [436, 160] on link "Personal" at bounding box center [450, 165] width 60 height 37
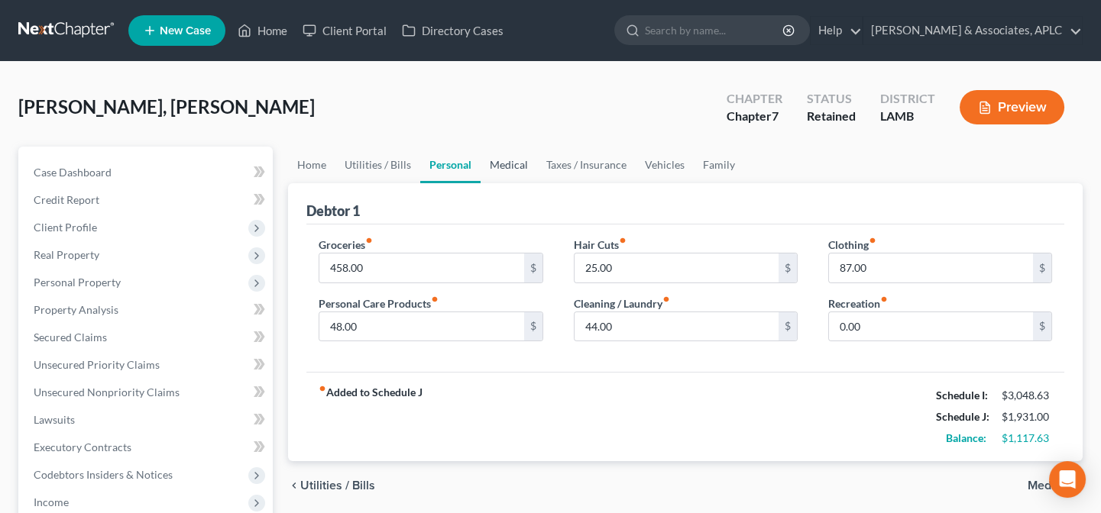
click at [517, 160] on link "Medical" at bounding box center [509, 165] width 57 height 37
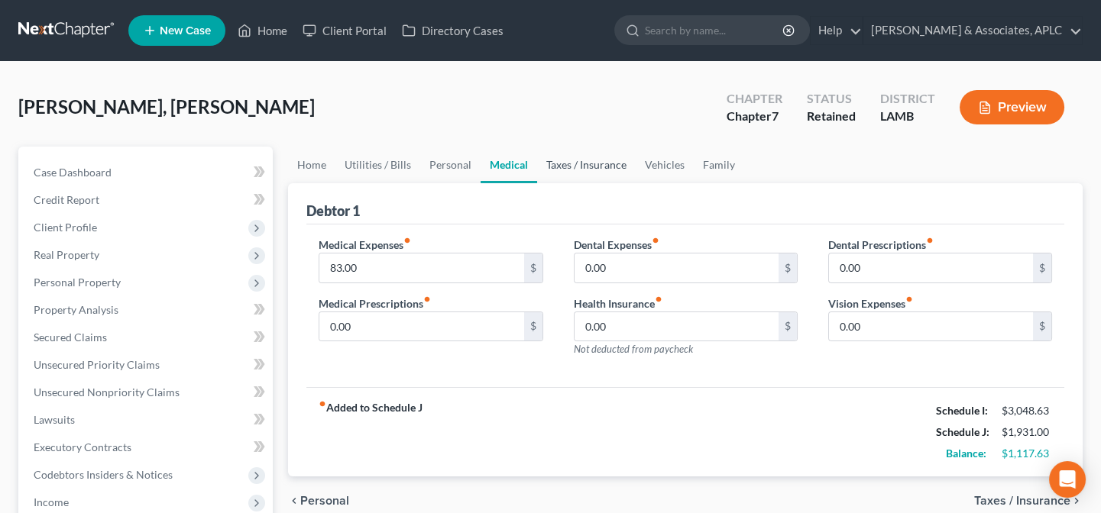
click at [581, 157] on link "Taxes / Insurance" at bounding box center [586, 165] width 99 height 37
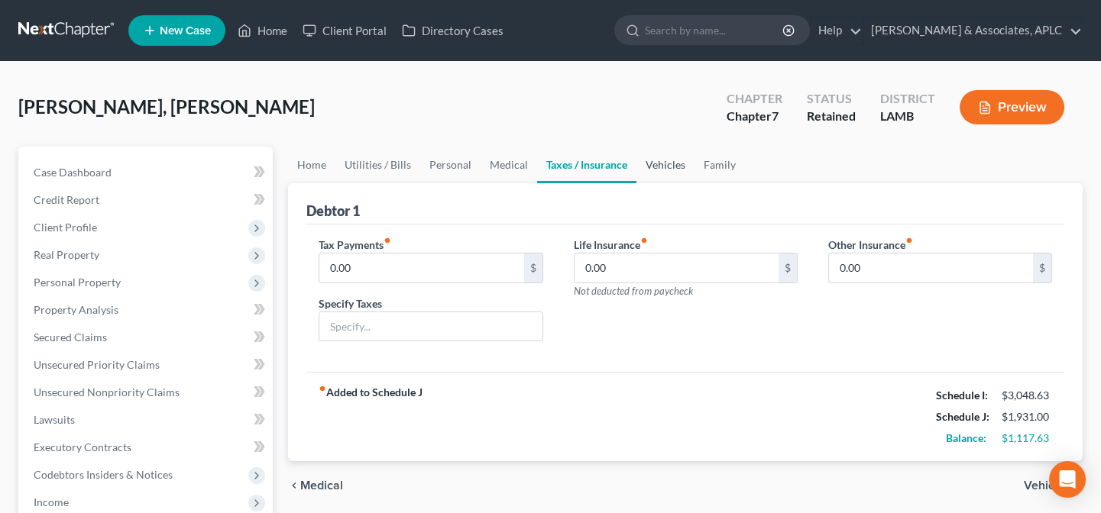
click at [642, 163] on link "Vehicles" at bounding box center [665, 165] width 58 height 37
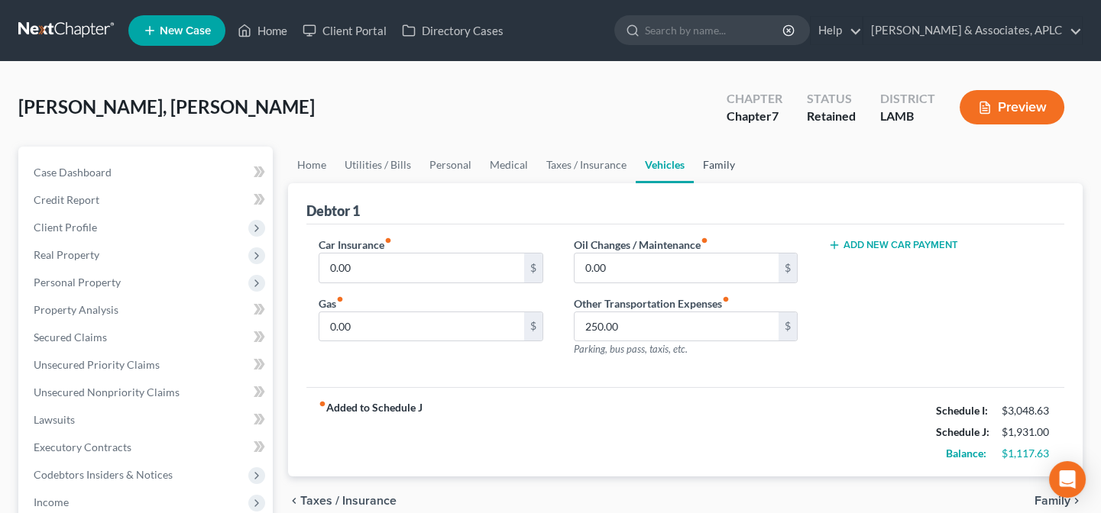
click at [710, 161] on link "Family" at bounding box center [719, 165] width 50 height 37
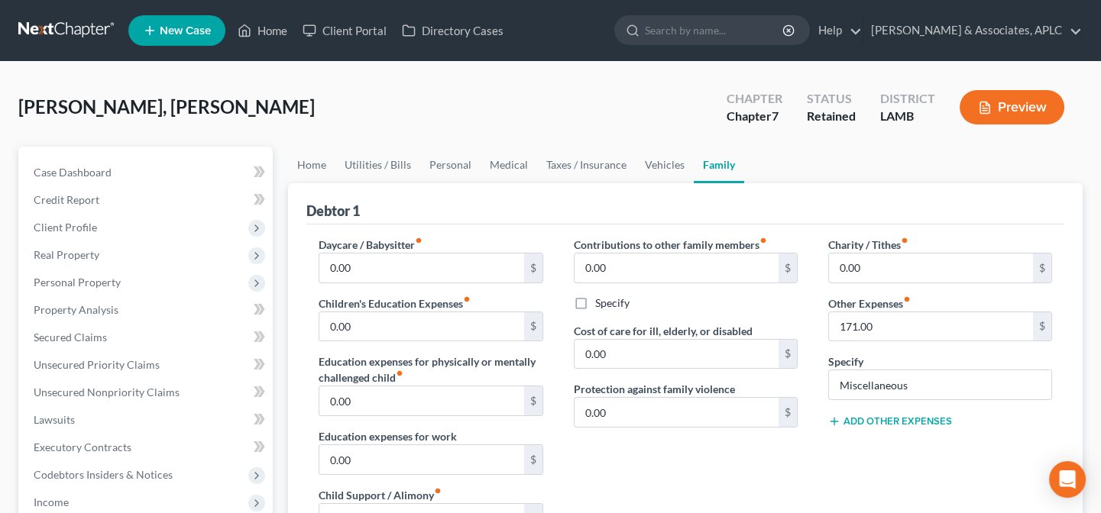
click at [923, 419] on button "Add Other Expenses" at bounding box center [890, 422] width 124 height 12
click at [912, 444] on input "0.00" at bounding box center [931, 443] width 204 height 29
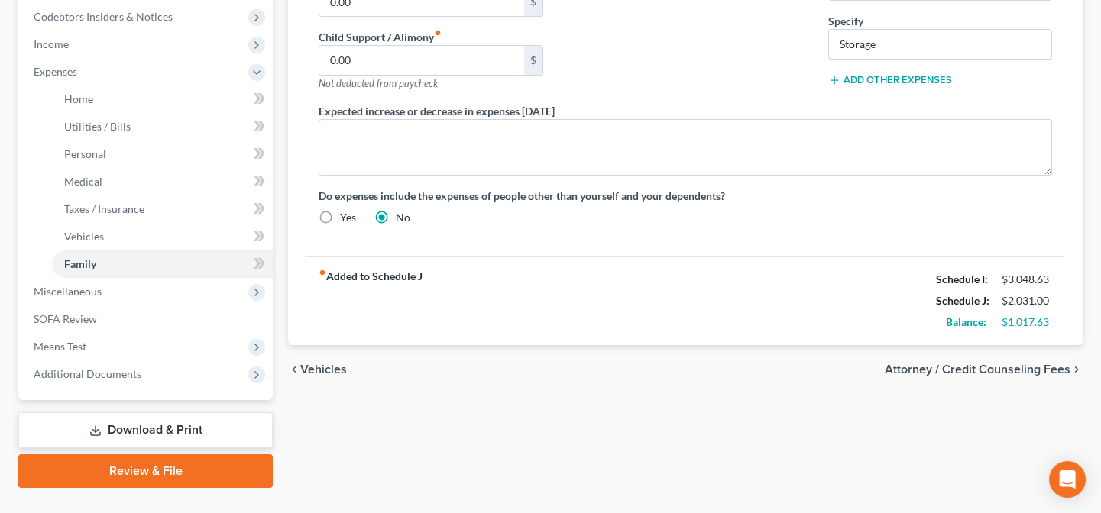
scroll to position [489, 0]
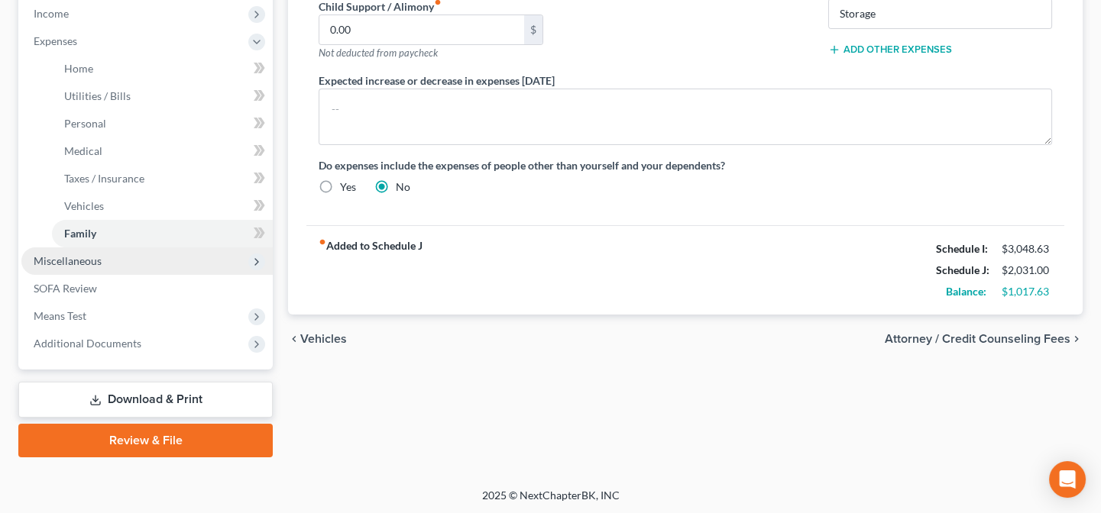
click at [78, 254] on span "Miscellaneous" at bounding box center [68, 260] width 68 height 13
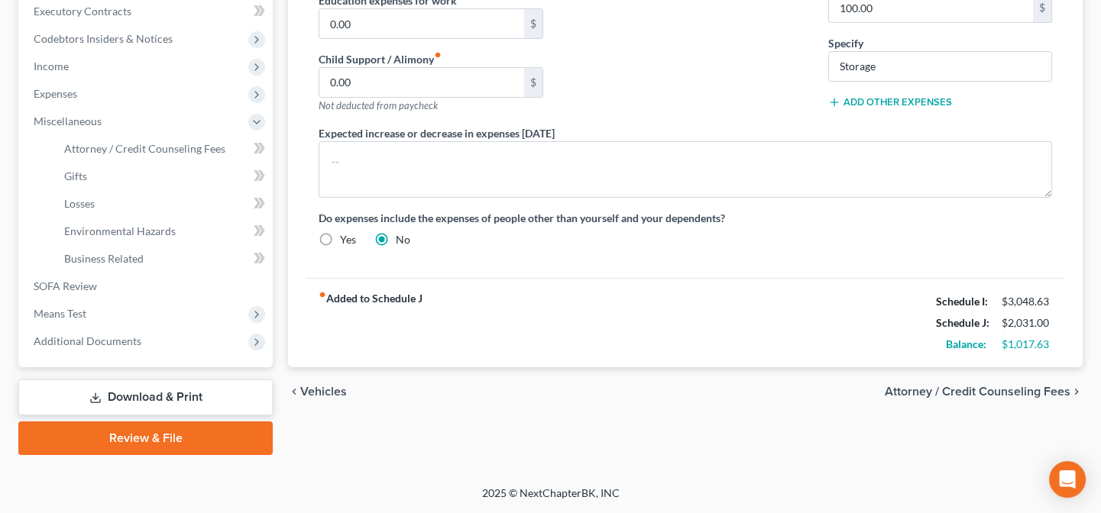
scroll to position [435, 0]
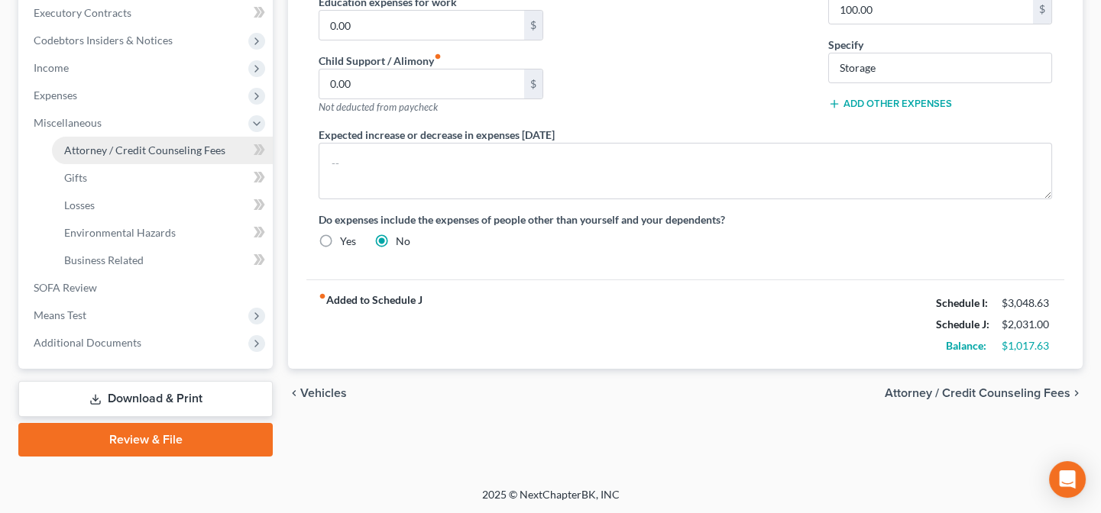
click at [152, 140] on link "Attorney / Credit Counseling Fees" at bounding box center [162, 151] width 221 height 28
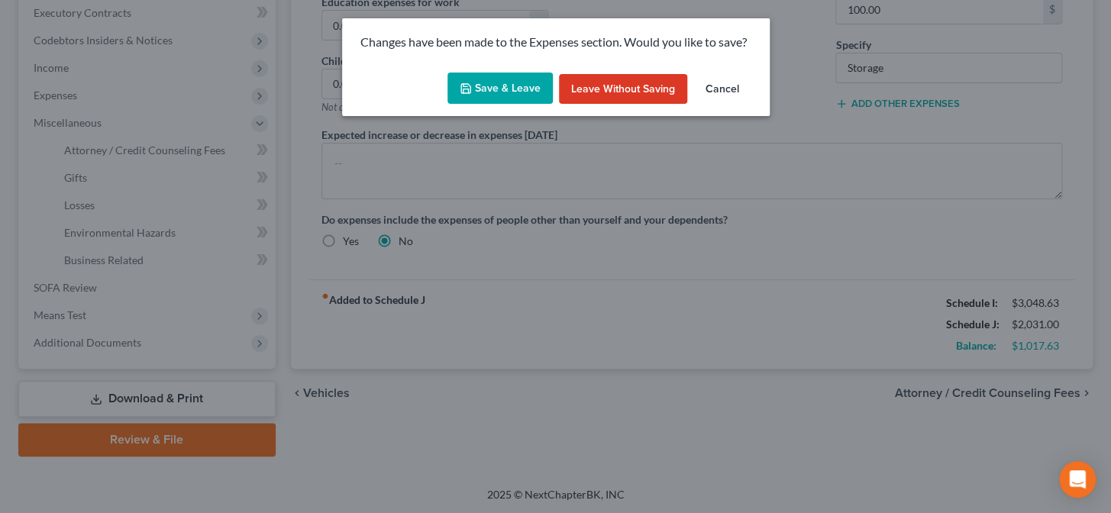
click at [500, 88] on button "Save & Leave" at bounding box center [500, 89] width 105 height 32
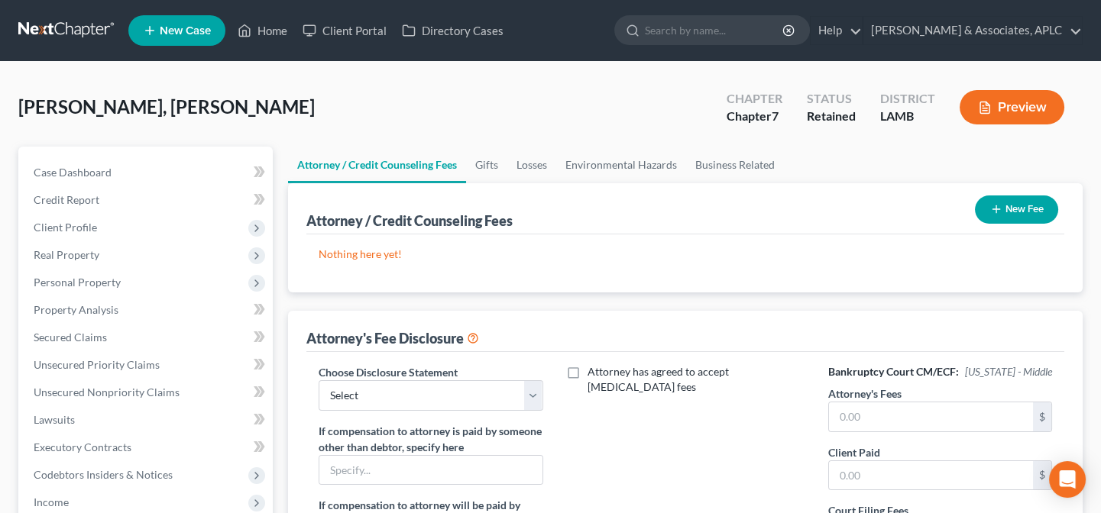
click at [1020, 203] on button "New Fee" at bounding box center [1016, 210] width 83 height 28
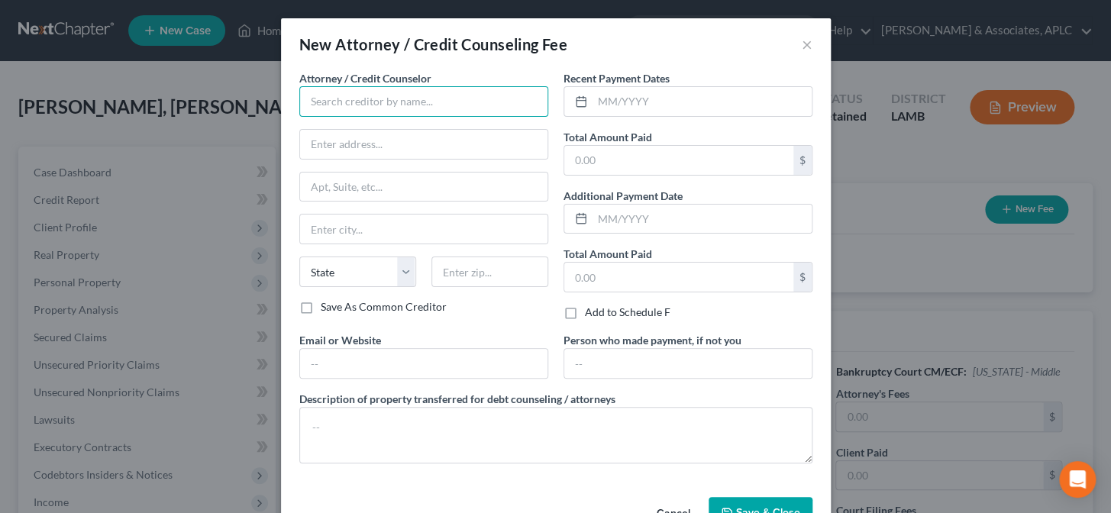
click at [335, 102] on input "text" at bounding box center [423, 101] width 249 height 31
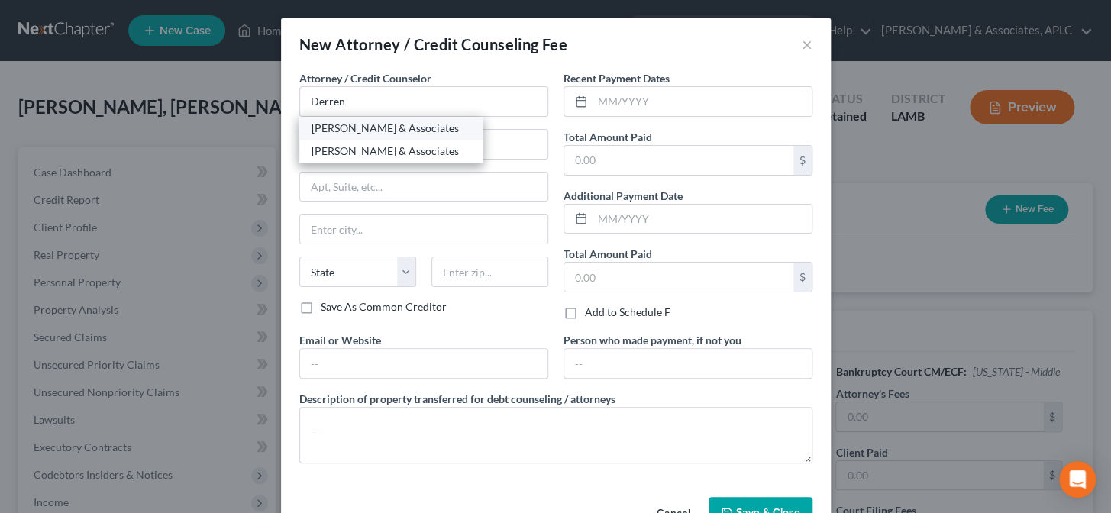
click at [348, 128] on div "[PERSON_NAME] & Associates" at bounding box center [391, 128] width 159 height 15
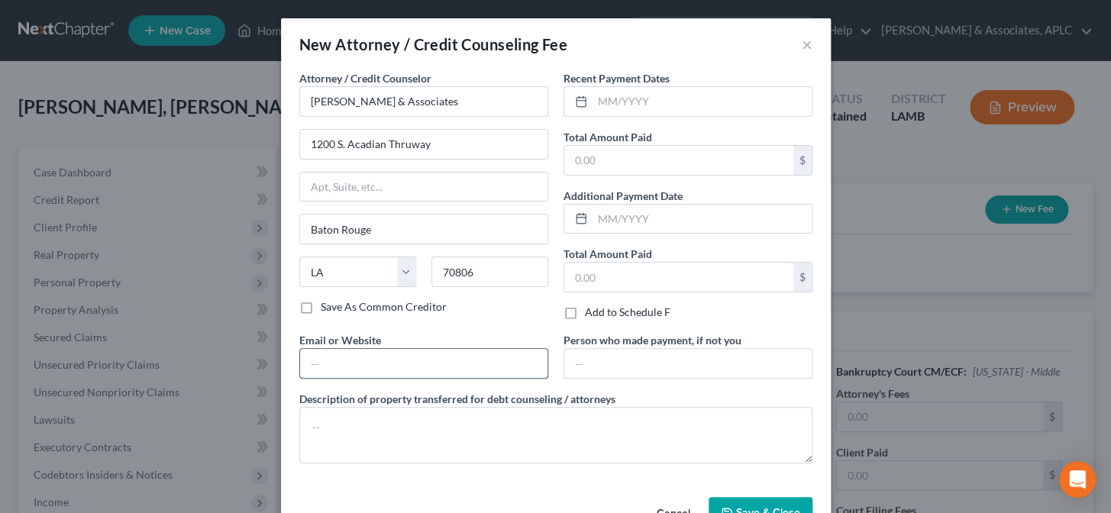
click at [363, 362] on input "text" at bounding box center [424, 363] width 248 height 29
click at [641, 125] on div "Recent Payment Dates Total Amount Paid $ Additional Payment Date Total Amount P…" at bounding box center [688, 201] width 264 height 262
click at [642, 107] on input "text" at bounding box center [702, 101] width 219 height 29
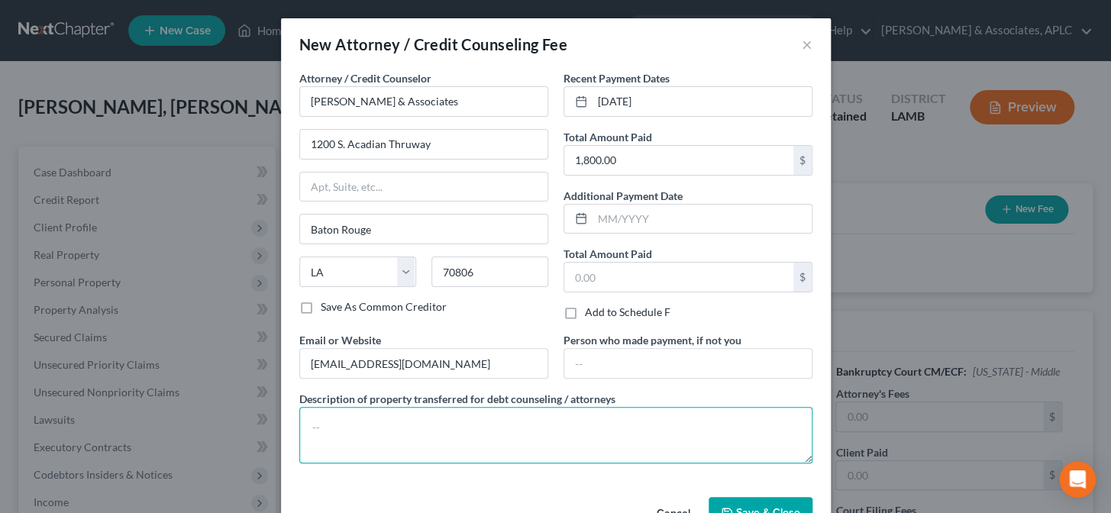
click at [490, 435] on textarea at bounding box center [555, 435] width 513 height 57
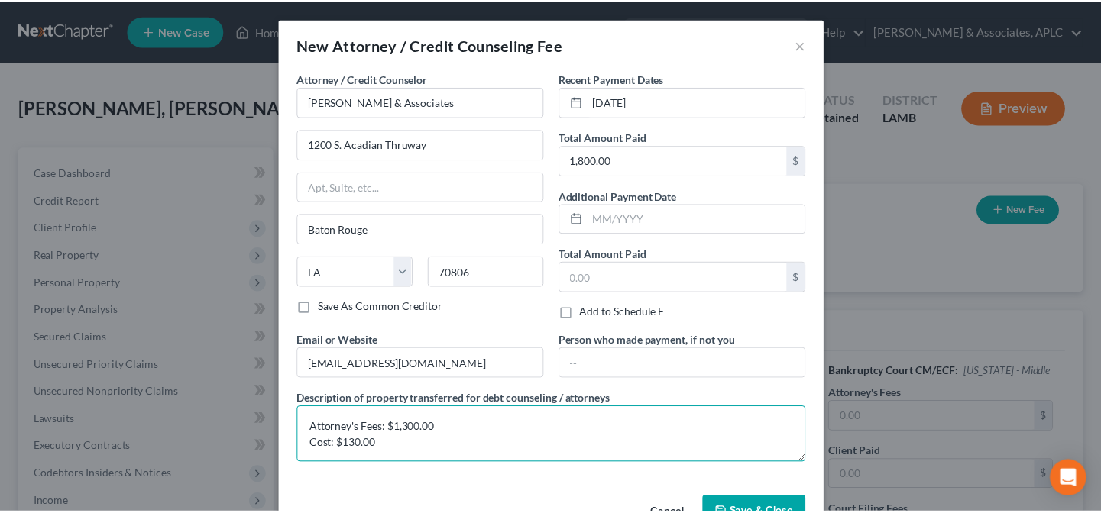
scroll to position [15, 0]
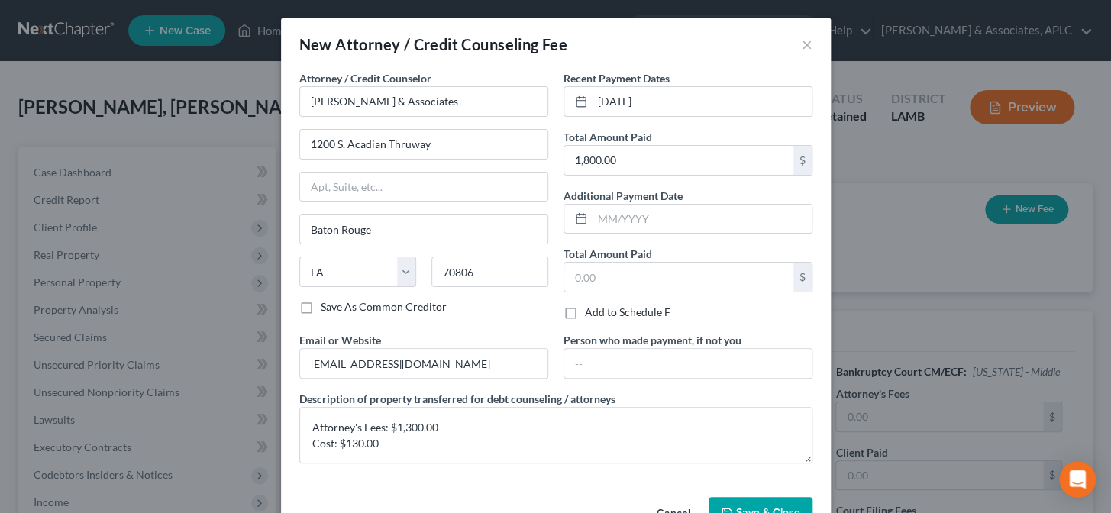
click at [740, 504] on button "Save & Close" at bounding box center [761, 513] width 104 height 32
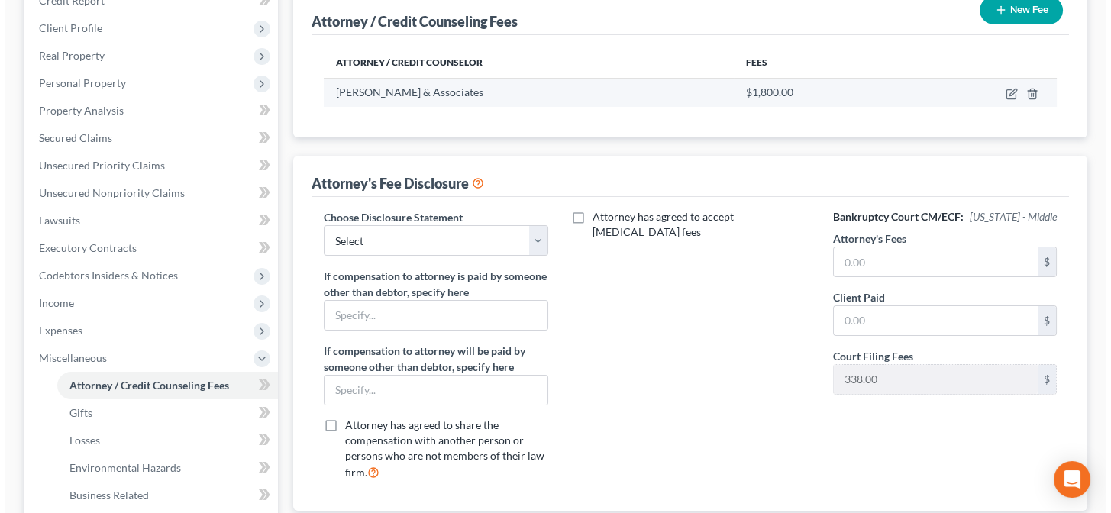
scroll to position [208, 0]
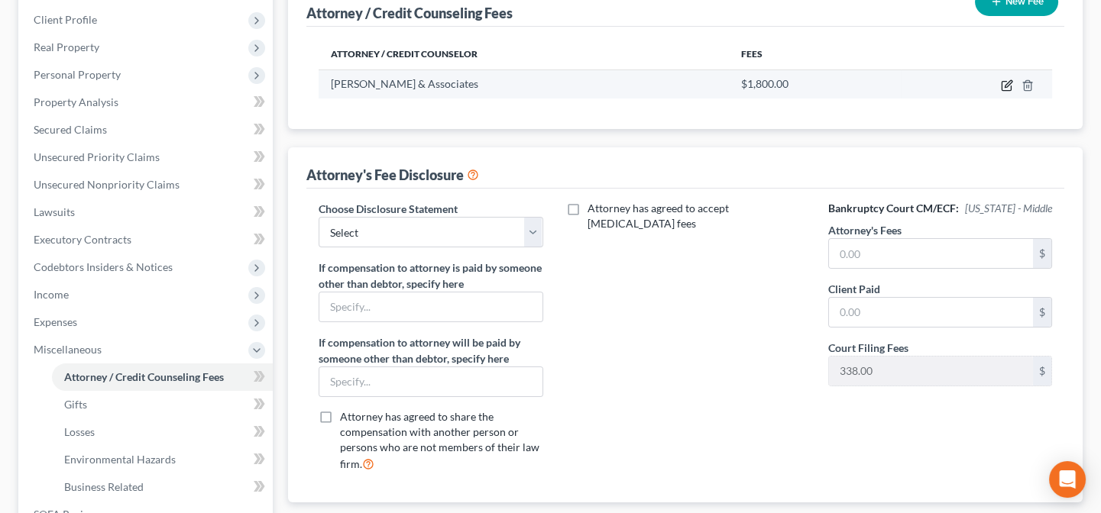
click at [1008, 86] on icon "button" at bounding box center [1007, 85] width 12 height 12
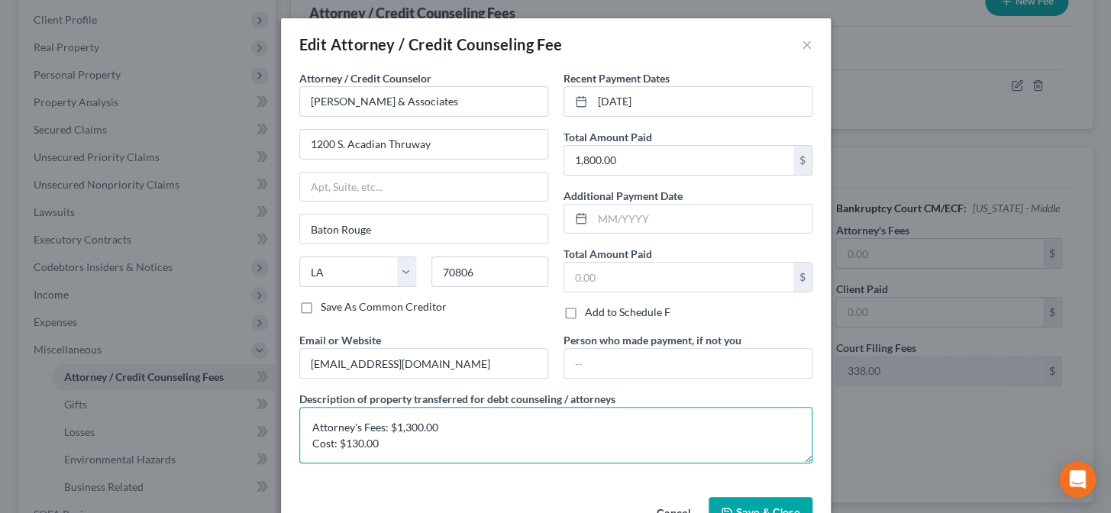
click at [492, 440] on textarea "Attorney's Fees: $1,300.00 Cost: $130.00" at bounding box center [555, 435] width 513 height 57
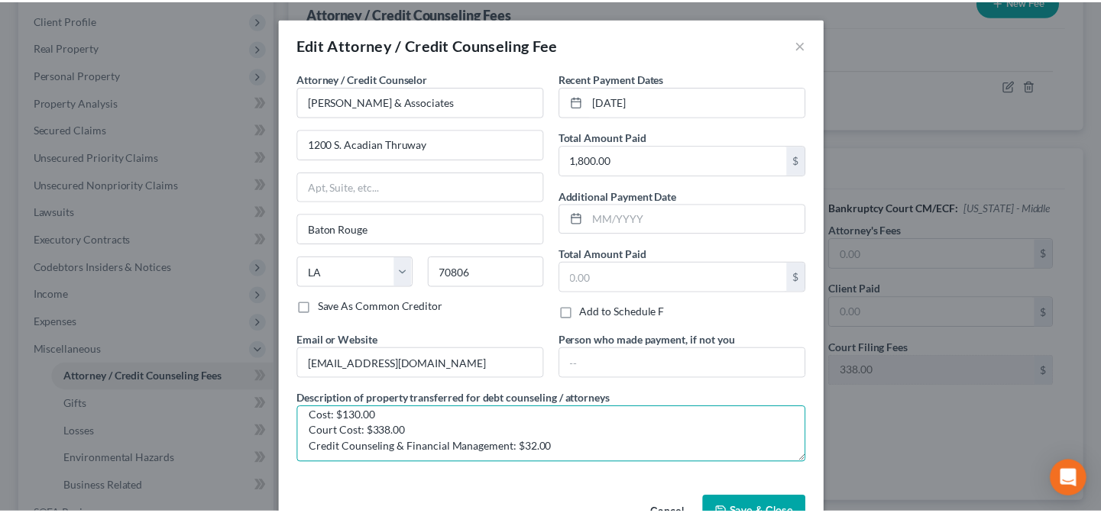
scroll to position [31, 0]
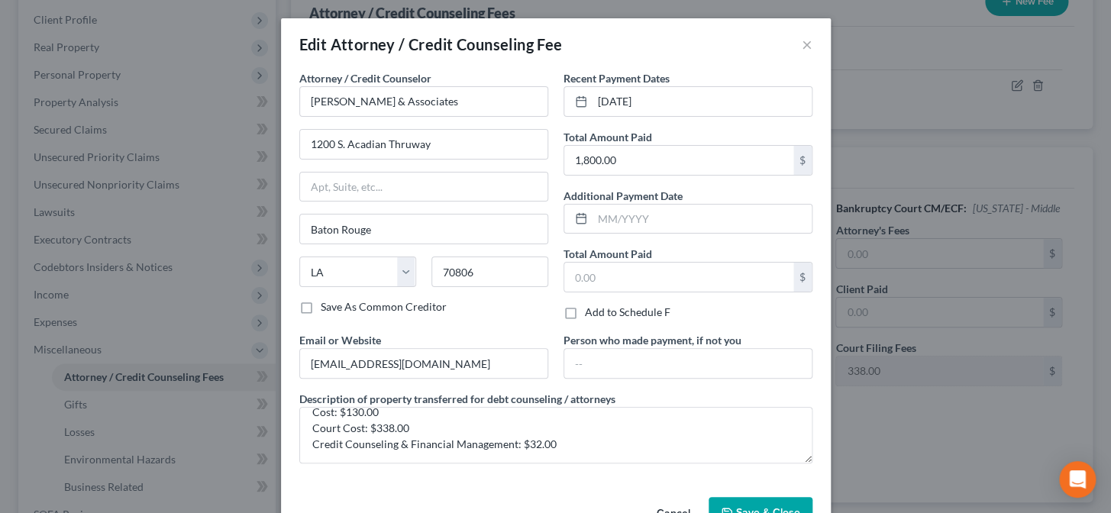
click at [752, 506] on span "Save & Close" at bounding box center [768, 512] width 64 height 13
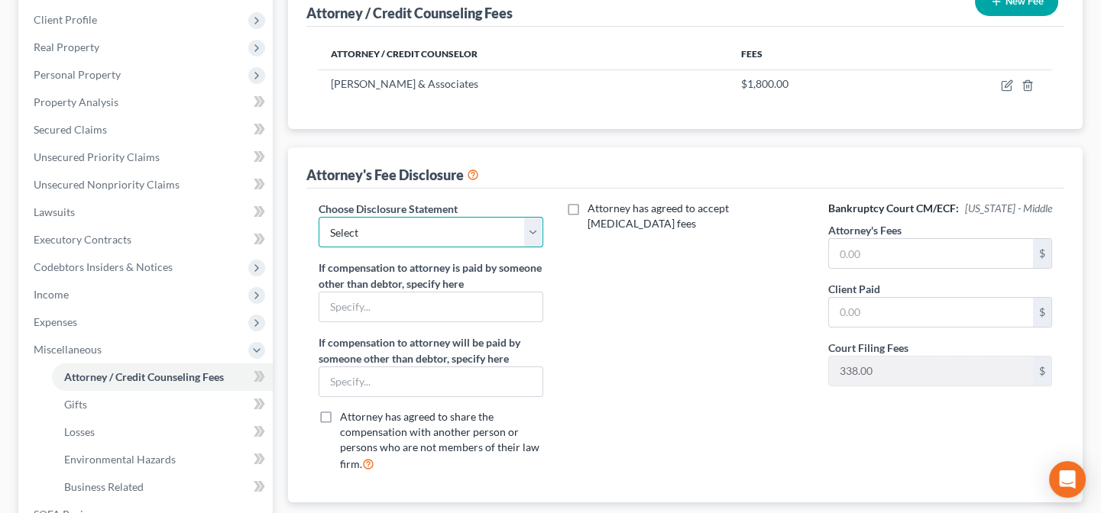
click at [383, 236] on select "Select Chapter 13 Chapter 7" at bounding box center [431, 232] width 224 height 31
click at [319, 217] on select "Select Chapter 13 Chapter 7" at bounding box center [431, 232] width 224 height 31
click at [844, 248] on input "text" at bounding box center [931, 253] width 204 height 29
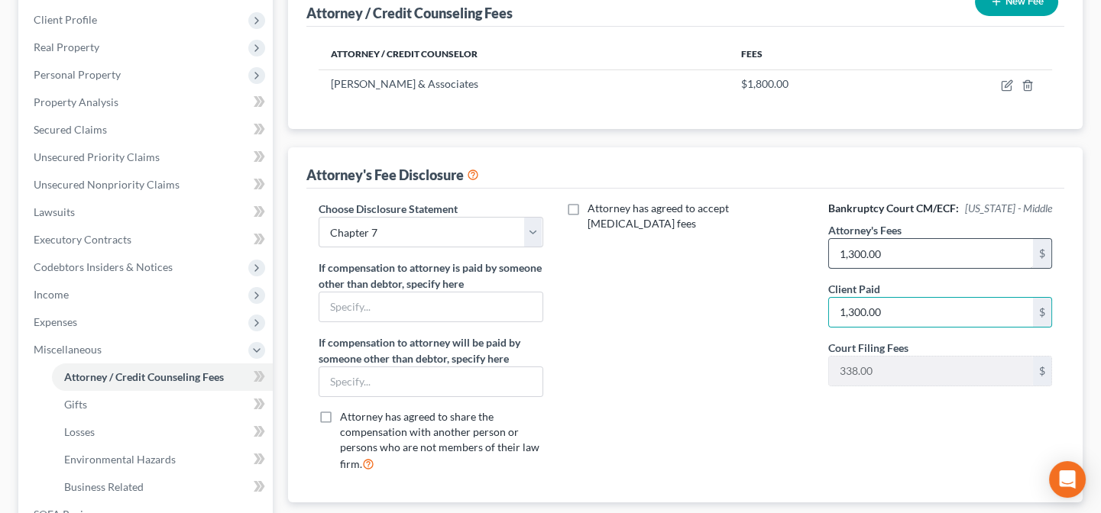
scroll to position [435, 0]
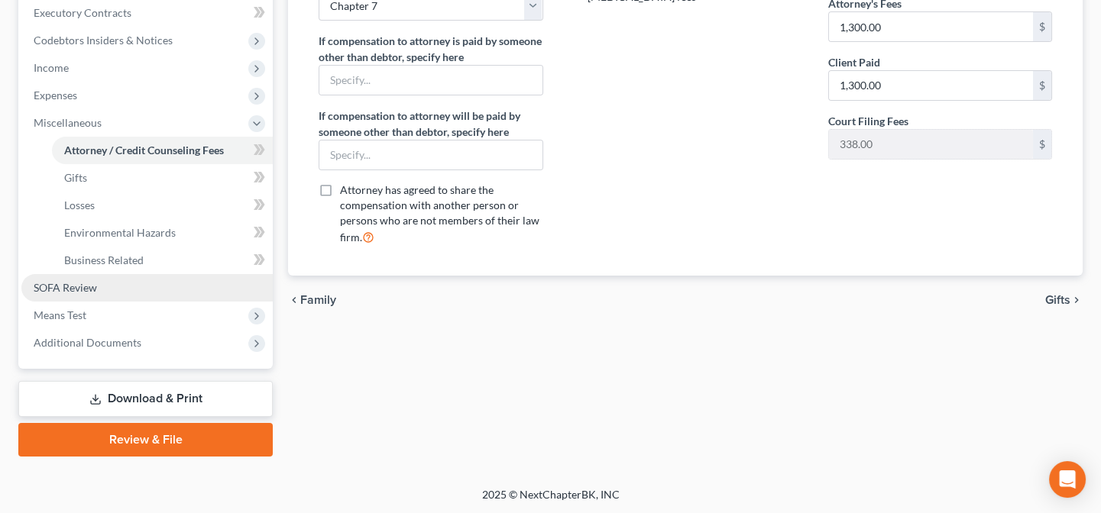
click at [108, 286] on link "SOFA Review" at bounding box center [146, 288] width 251 height 28
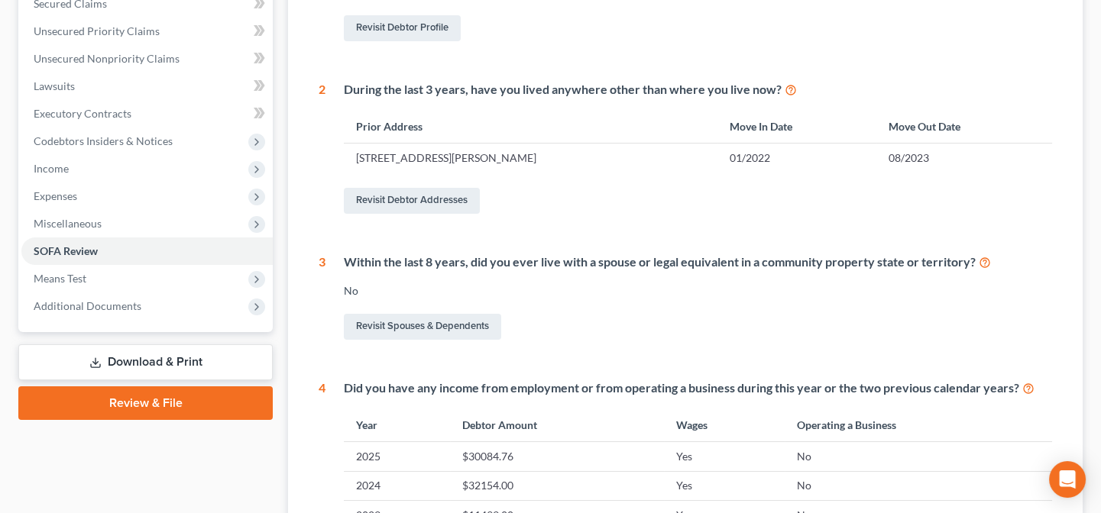
scroll to position [347, 0]
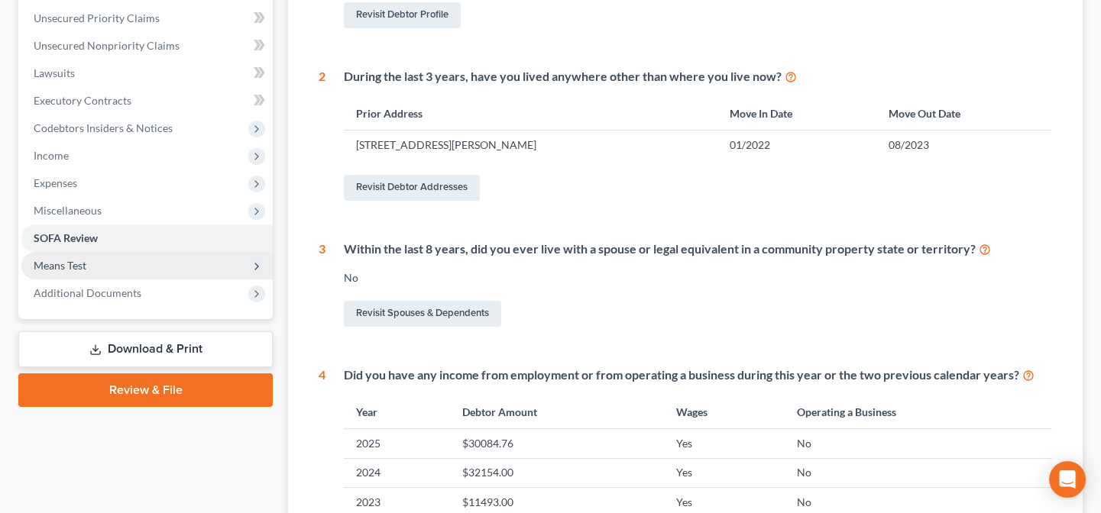
click at [72, 269] on span "Means Test" at bounding box center [60, 265] width 53 height 13
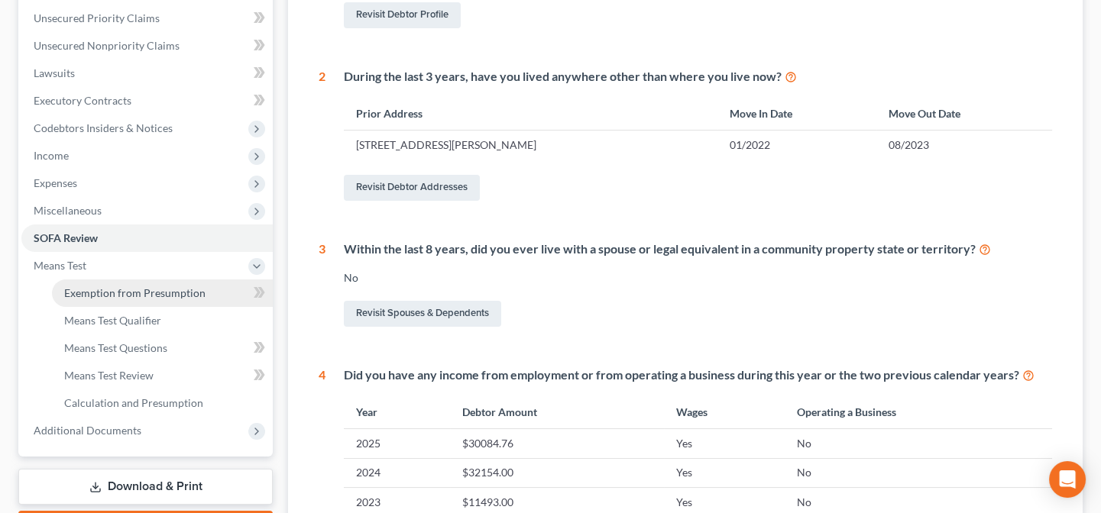
click at [82, 294] on span "Exemption from Presumption" at bounding box center [134, 292] width 141 height 13
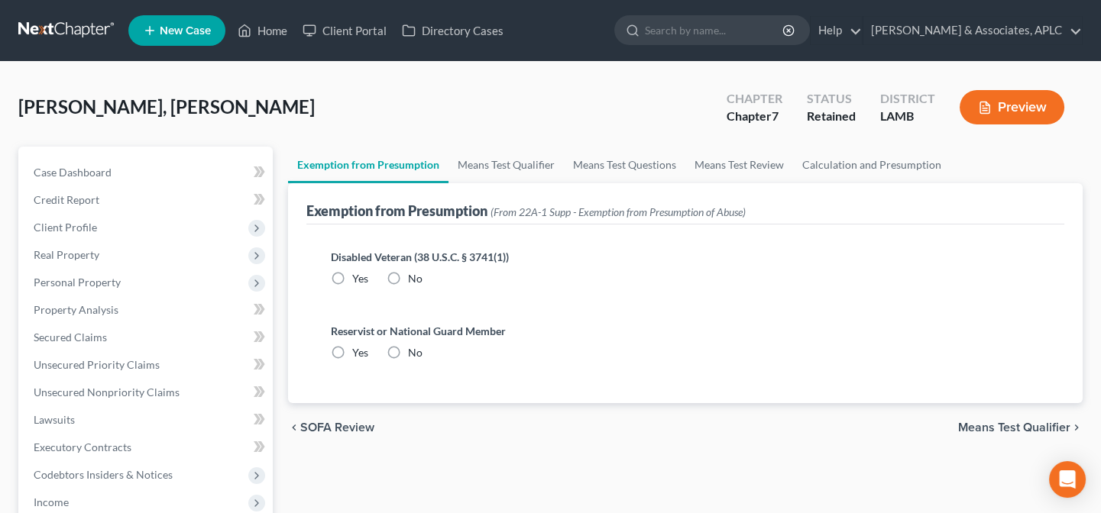
drag, startPoint x: 396, startPoint y: 277, endPoint x: 390, endPoint y: 337, distance: 60.0
click at [408, 281] on label "No" at bounding box center [415, 278] width 15 height 15
click at [414, 281] on input "No" at bounding box center [419, 276] width 10 height 10
click at [408, 351] on label "No" at bounding box center [415, 352] width 15 height 15
click at [414, 351] on input "No" at bounding box center [419, 350] width 10 height 10
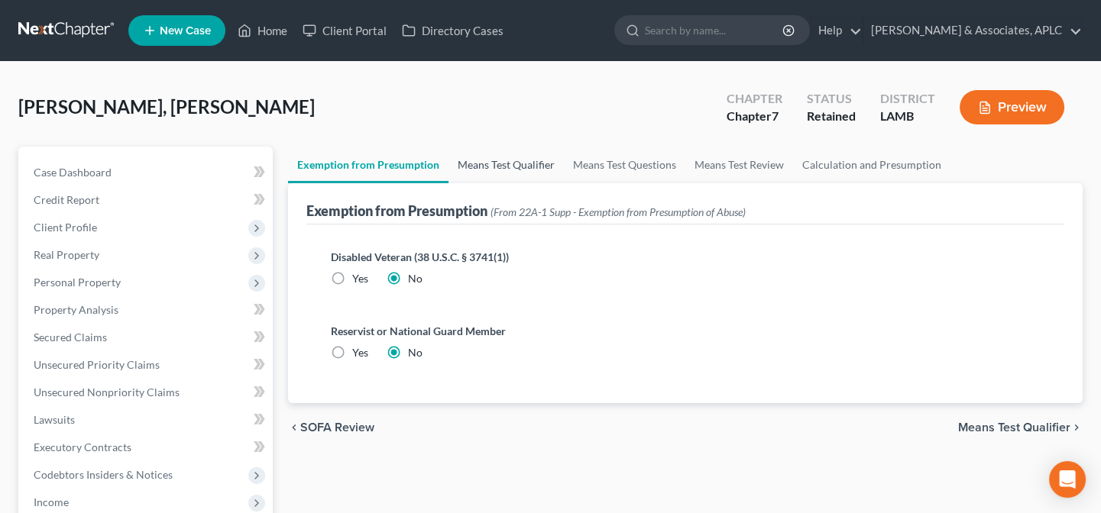
click at [506, 160] on link "Means Test Qualifier" at bounding box center [505, 165] width 115 height 37
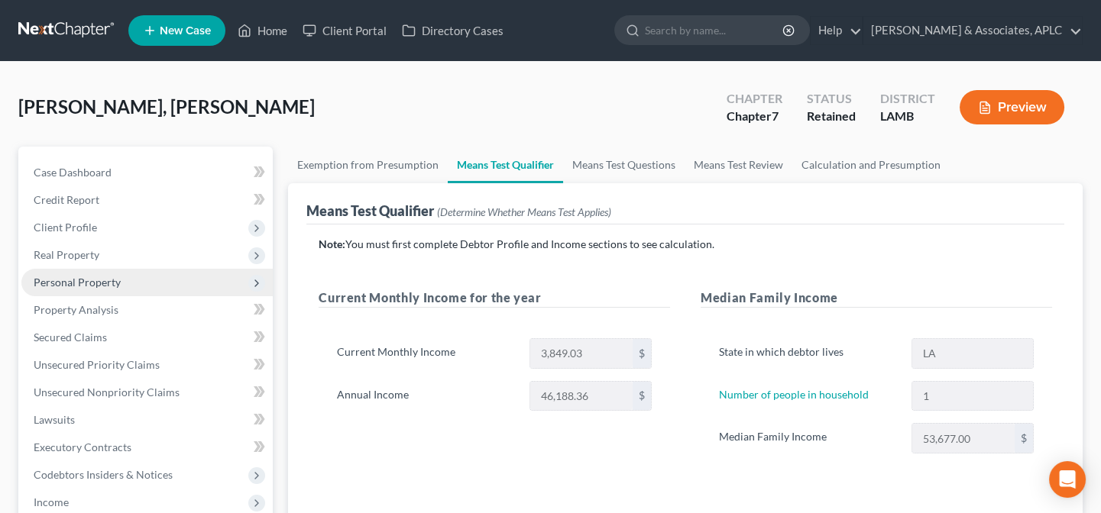
click at [63, 273] on span "Personal Property" at bounding box center [146, 283] width 251 height 28
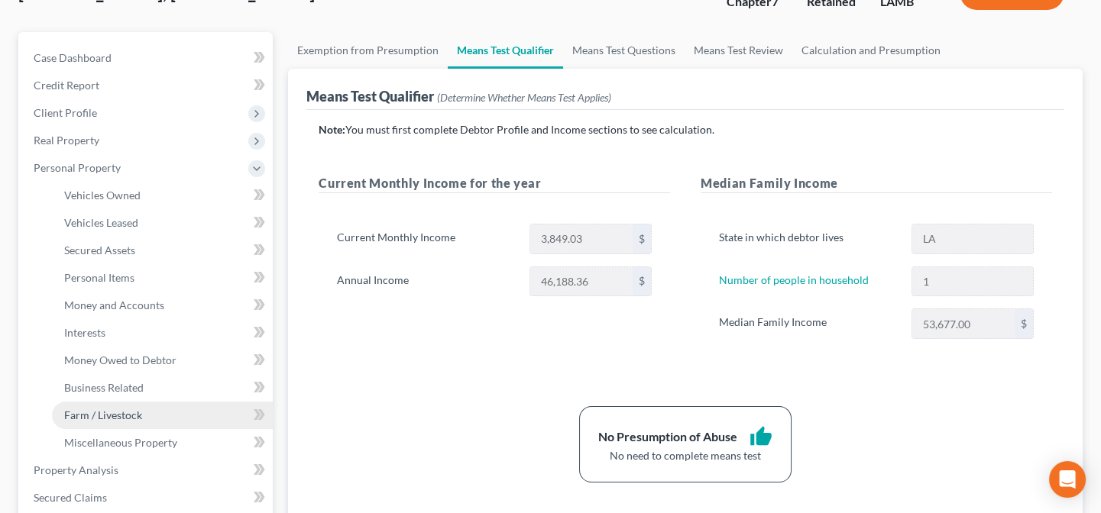
scroll to position [138, 0]
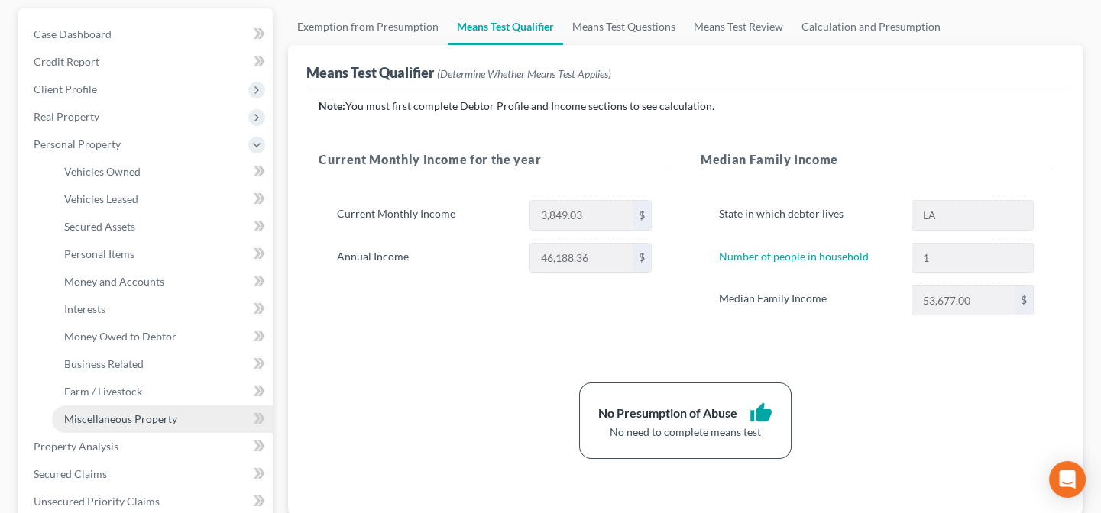
click at [111, 415] on span "Miscellaneous Property" at bounding box center [120, 419] width 113 height 13
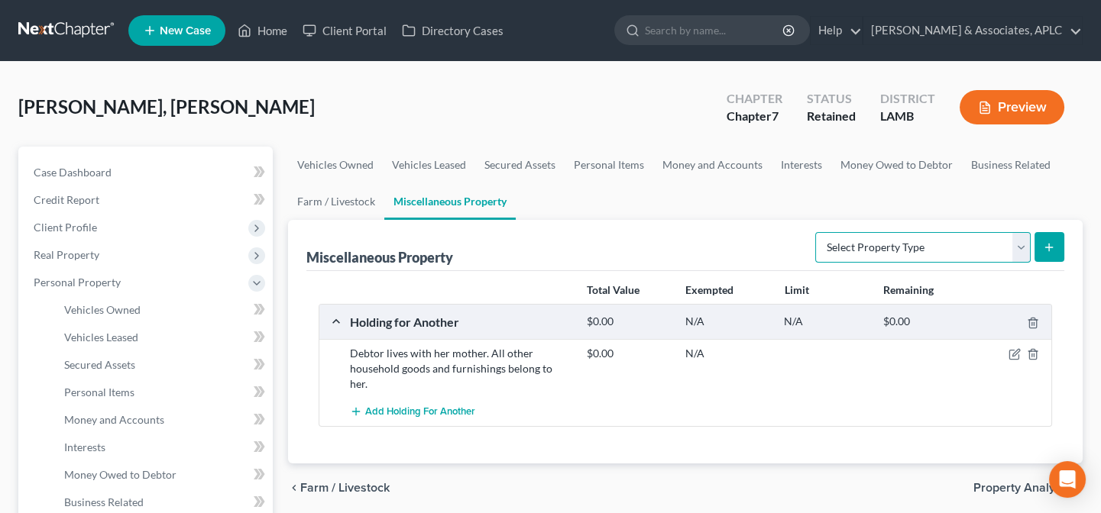
click at [851, 254] on select "Select Property Type Assigned for Creditor Benefit [DATE] Holding for Another N…" at bounding box center [922, 247] width 215 height 31
click at [815, 232] on select "Select Property Type Assigned for Creditor Benefit [DATE] Holding for Another N…" at bounding box center [922, 247] width 215 height 31
click at [1039, 250] on button "submit" at bounding box center [1049, 247] width 30 height 30
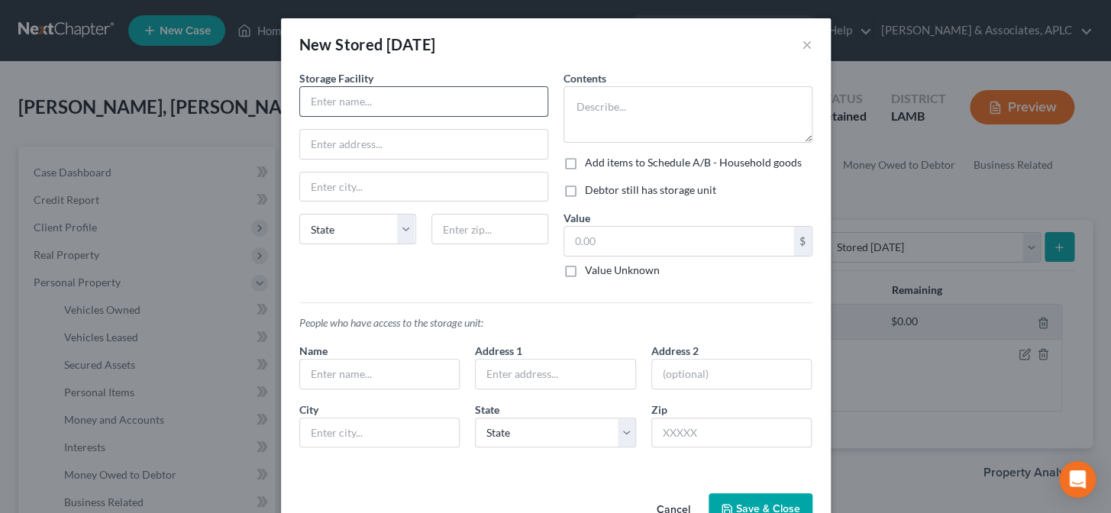
click at [370, 100] on input "text" at bounding box center [424, 101] width 248 height 29
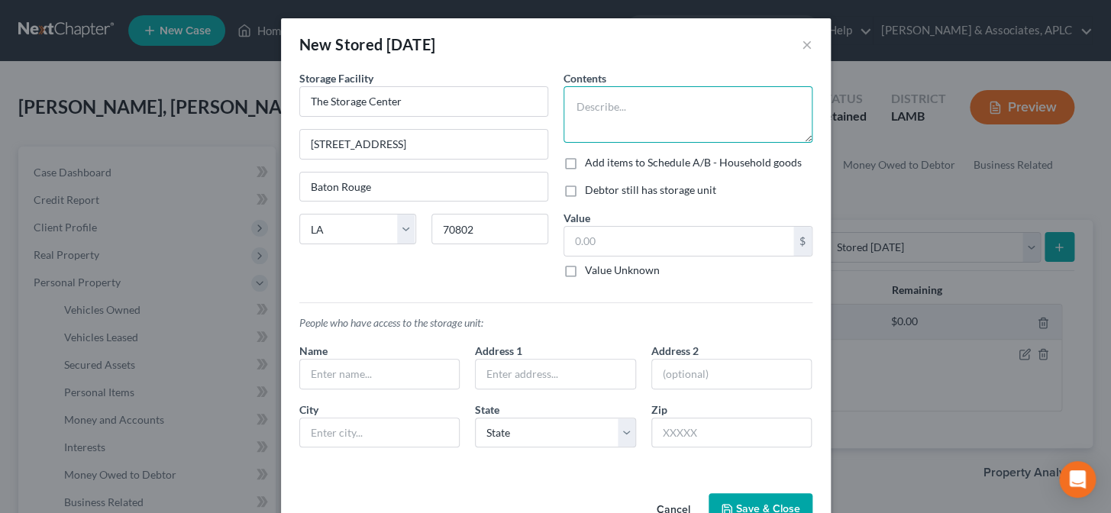
click at [565, 118] on textarea at bounding box center [688, 114] width 249 height 57
click at [585, 162] on label "Add items to Schedule A/B - Household goods" at bounding box center [693, 162] width 217 height 15
click at [591, 162] on input "Add items to Schedule A/B - Household goods" at bounding box center [596, 160] width 10 height 10
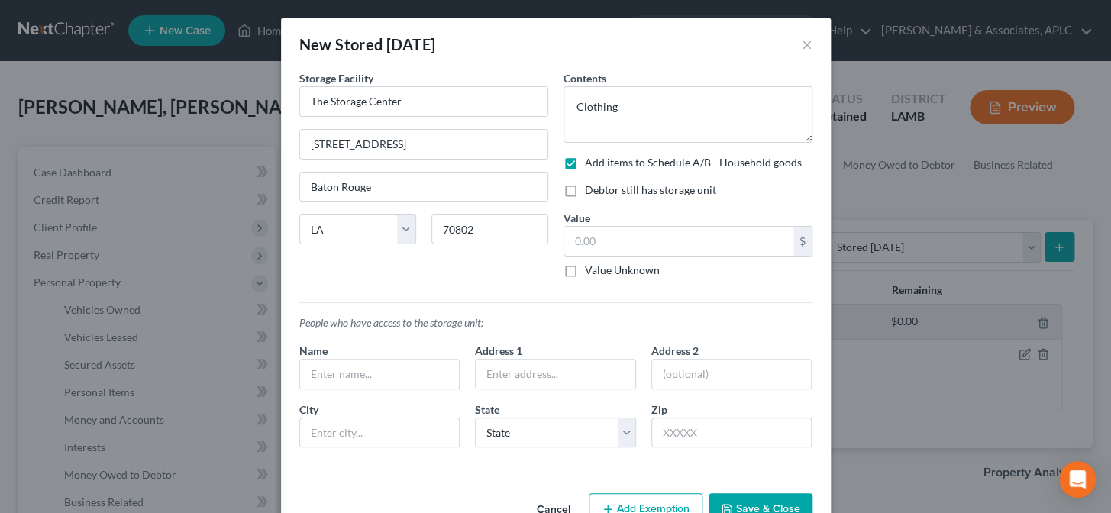
click at [585, 185] on label "Debtor still has storage unit" at bounding box center [650, 190] width 131 height 15
click at [591, 185] on input "Debtor still has storage unit" at bounding box center [596, 188] width 10 height 10
click at [577, 244] on input "text" at bounding box center [679, 241] width 229 height 29
drag, startPoint x: 458, startPoint y: 334, endPoint x: 406, endPoint y: 350, distance: 54.4
click at [453, 335] on div "People who have access to the storage unit: Name Address 1 Address [GEOGRAPHIC_…" at bounding box center [556, 375] width 529 height 170
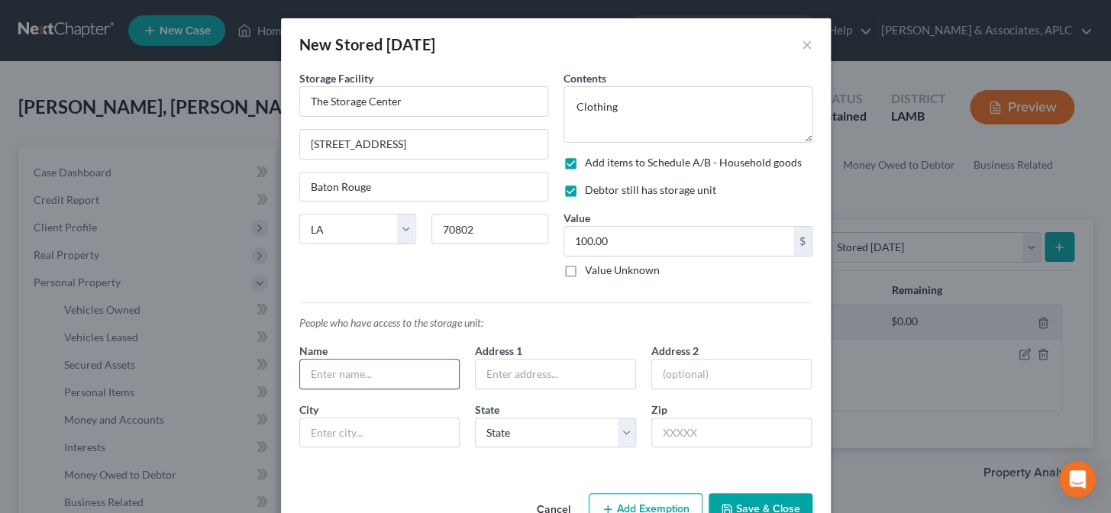
click at [391, 367] on input "text" at bounding box center [380, 374] width 160 height 29
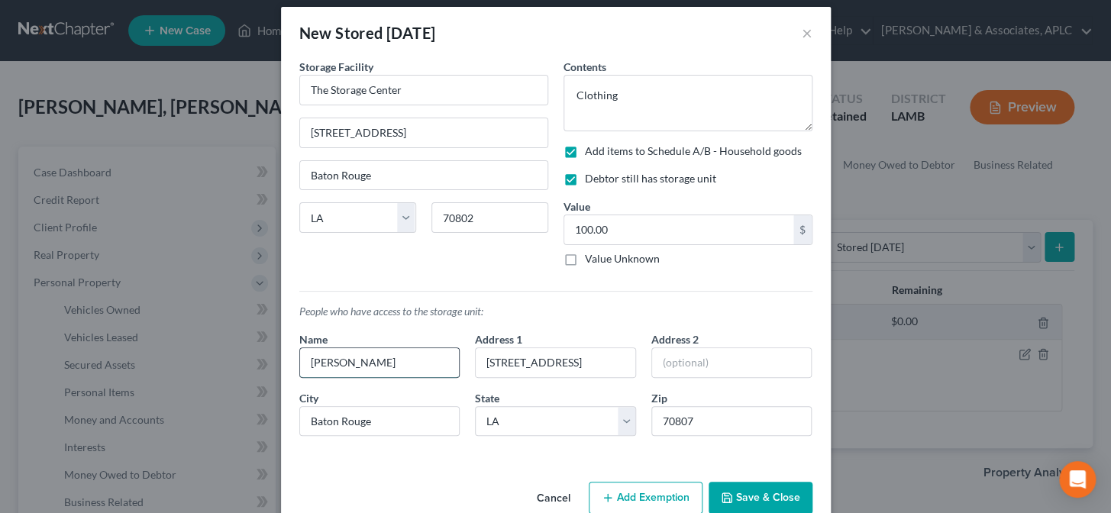
click at [407, 374] on input "[PERSON_NAME]" at bounding box center [380, 362] width 160 height 29
click at [489, 457] on div "An exemption set must first be selected from the Filing Information section. St…" at bounding box center [556, 267] width 550 height 417
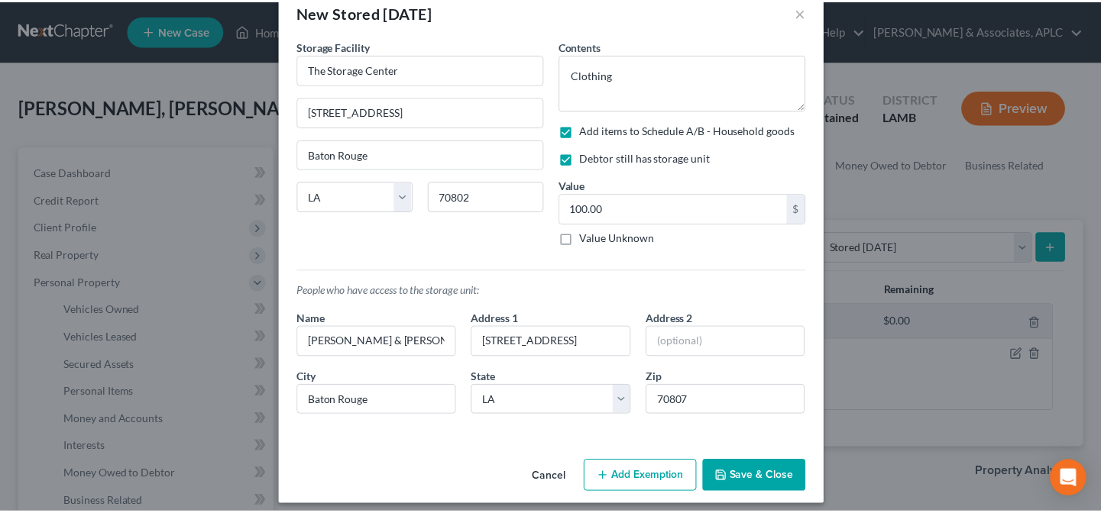
scroll to position [42, 0]
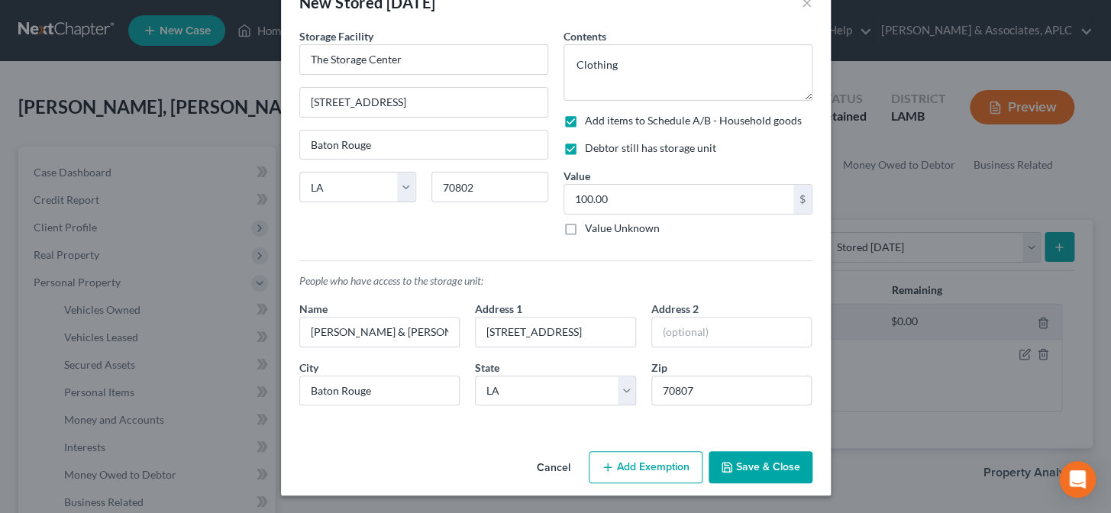
click at [751, 477] on button "Save & Close" at bounding box center [761, 467] width 104 height 32
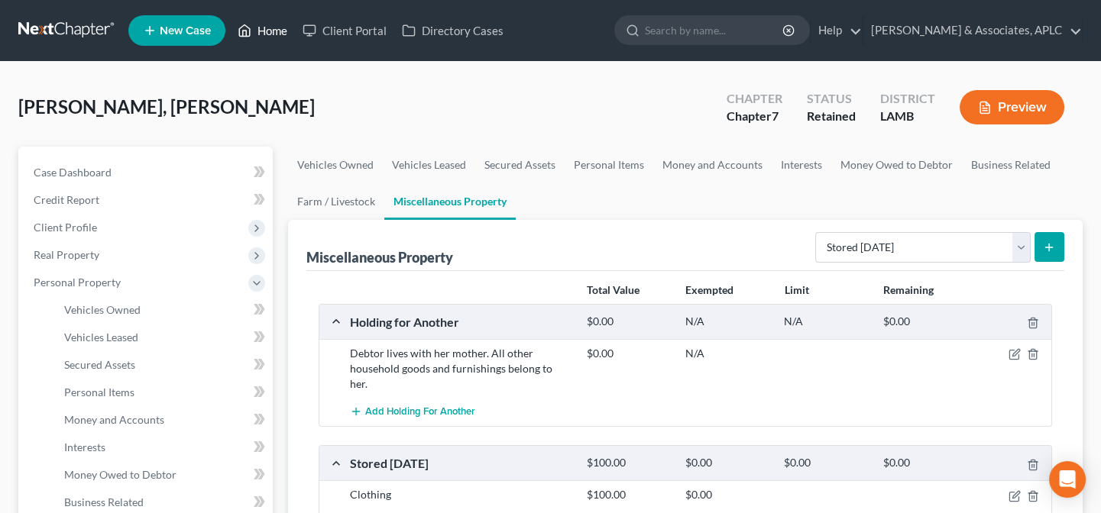
click at [291, 24] on link "Home" at bounding box center [262, 31] width 65 height 28
